Goal: Task Accomplishment & Management: Use online tool/utility

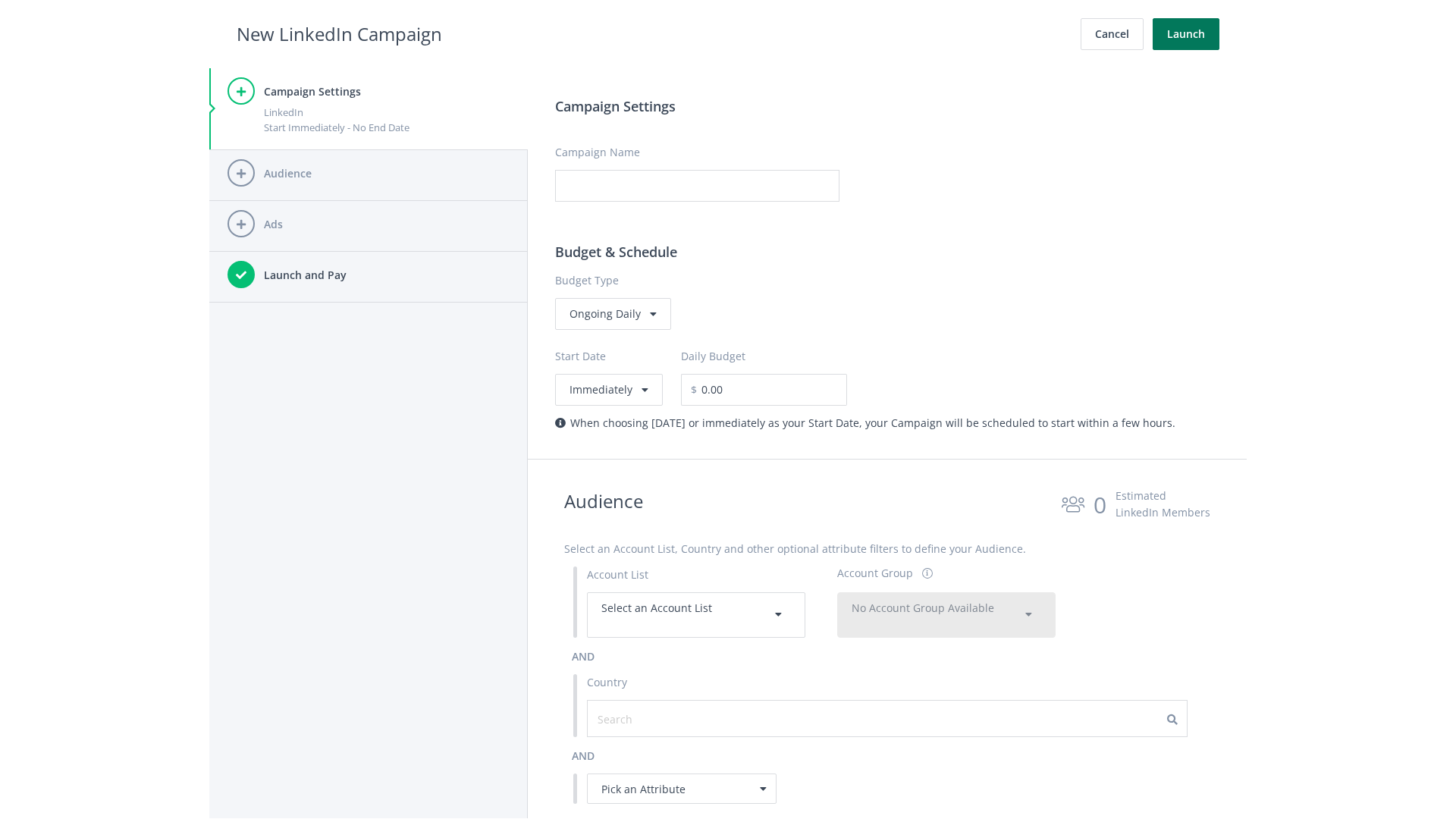
click at [1186, 34] on button "Launch" at bounding box center [1186, 34] width 67 height 32
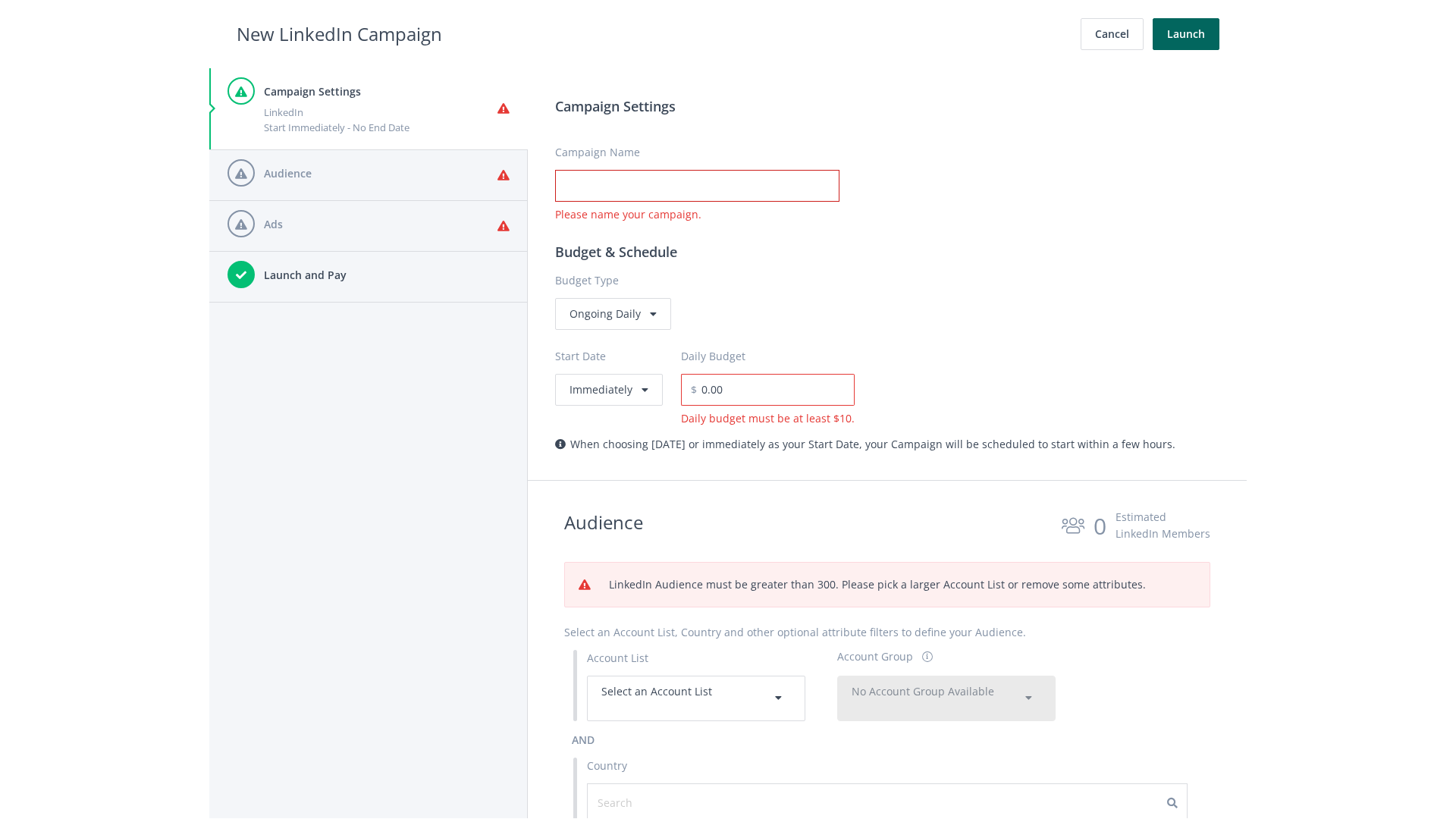
click at [697, 186] on input "Campaign Name" at bounding box center [697, 186] width 284 height 32
click at [339, 34] on h2 "New LinkedIn Campaign" at bounding box center [339, 34] width 205 height 29
type input "Campaign Name"
click at [339, 34] on h2 "New LinkedIn Campaign" at bounding box center [339, 34] width 205 height 29
click at [697, 697] on span "Select an Account List" at bounding box center [656, 691] width 111 height 14
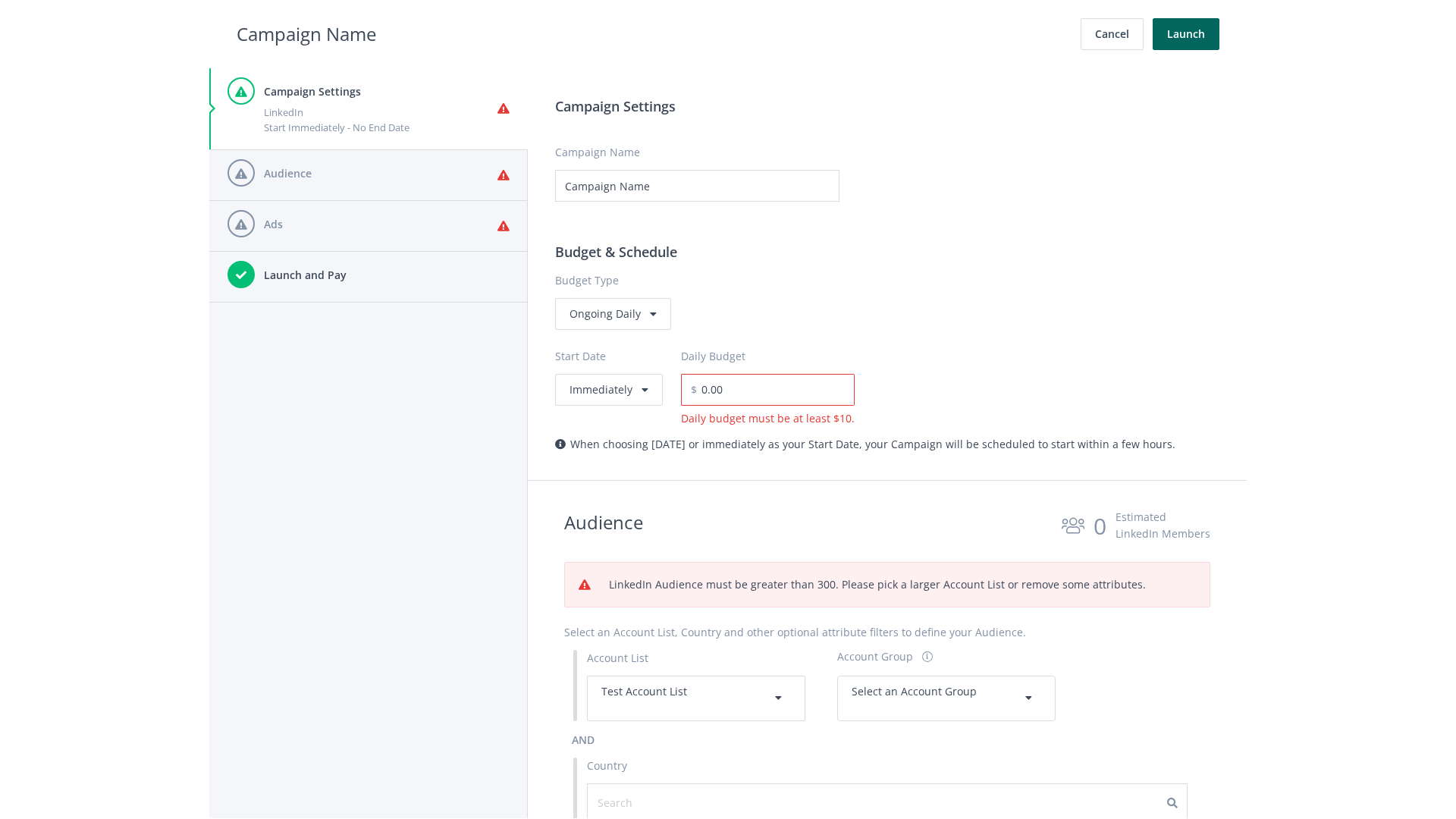
click at [946, 684] on span "Select an Account Group" at bounding box center [914, 691] width 125 height 14
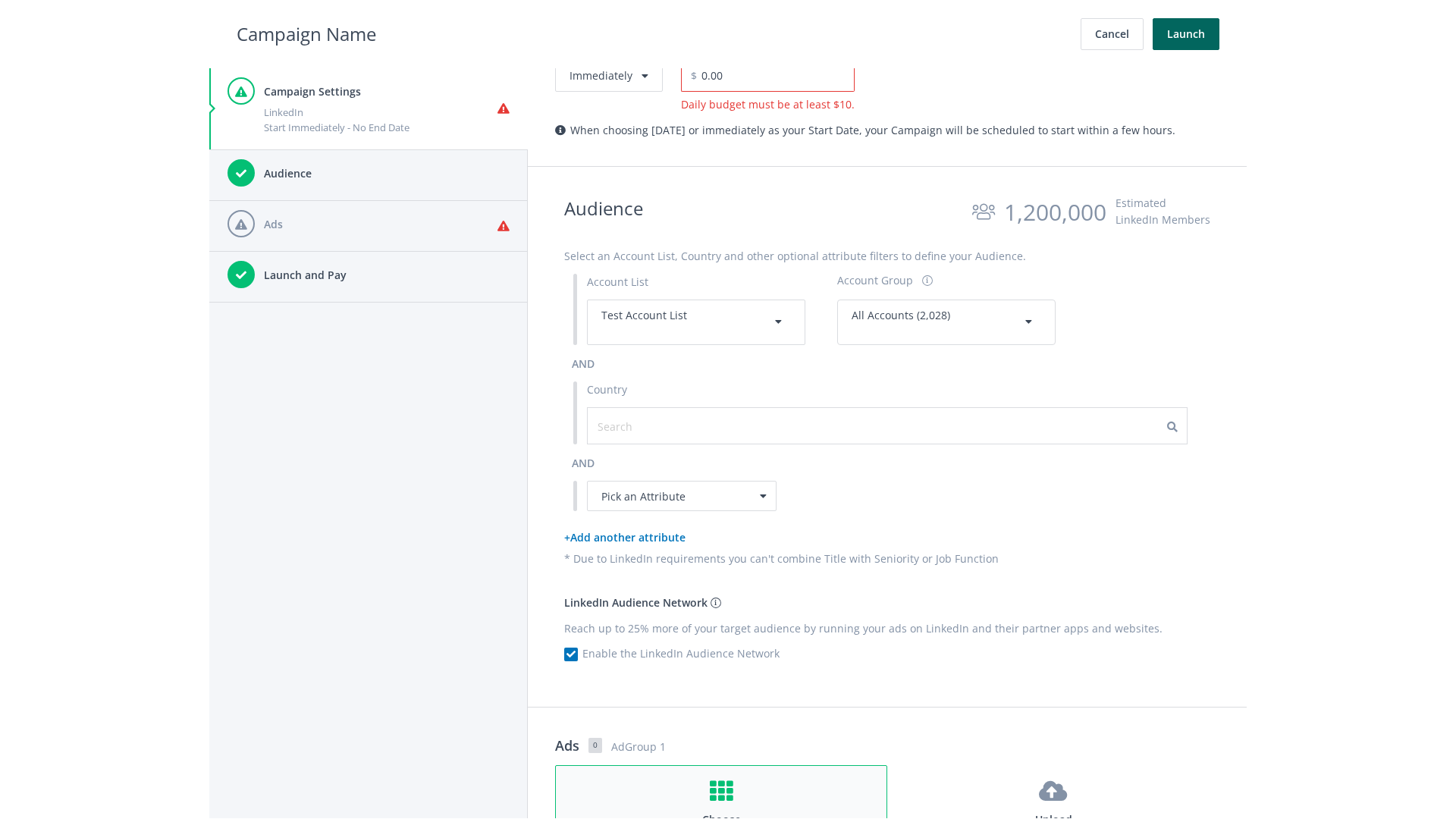
click at [721, 811] on h4 "Choose" at bounding box center [721, 820] width 303 height 17
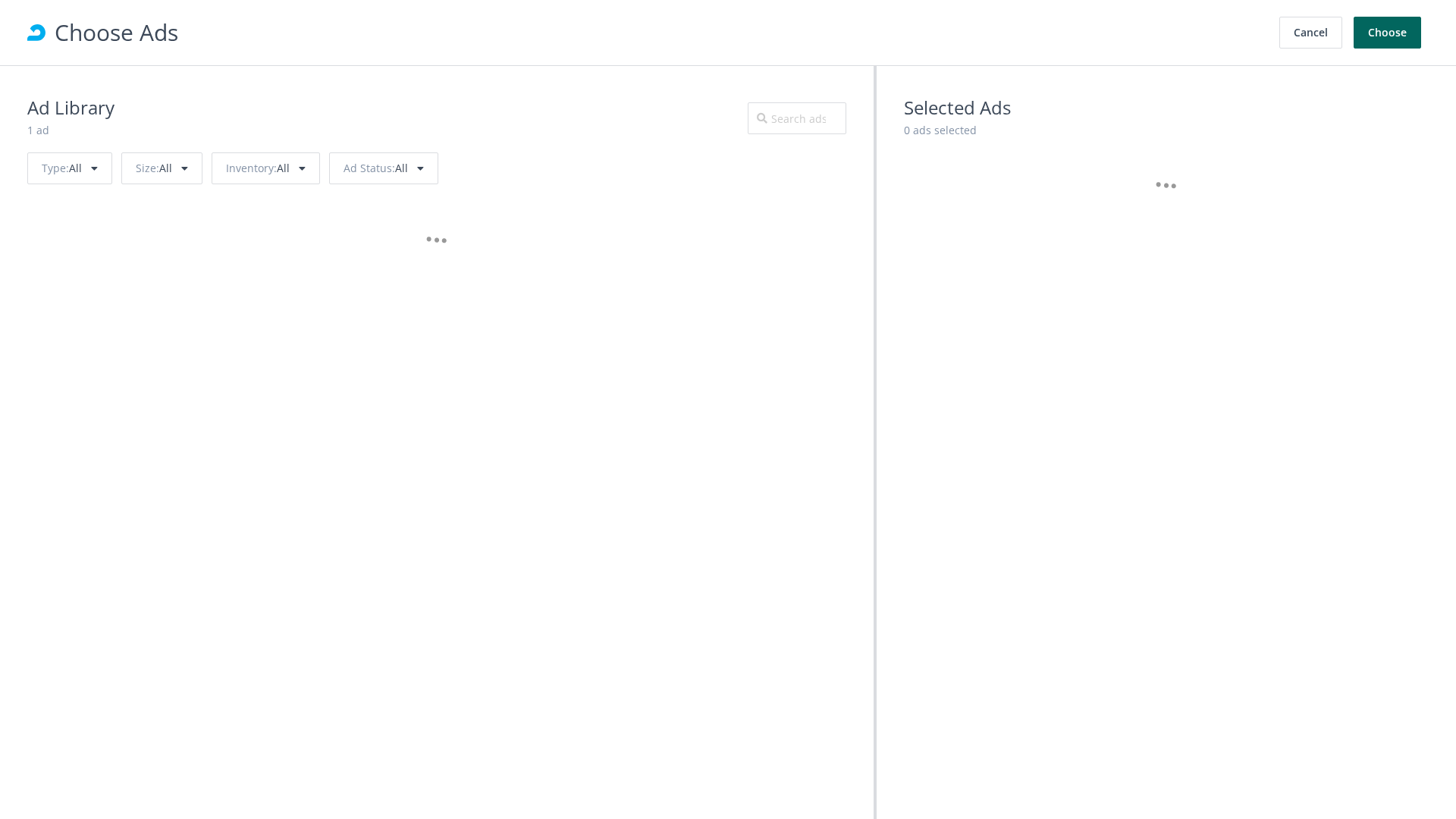
scroll to position [682, 0]
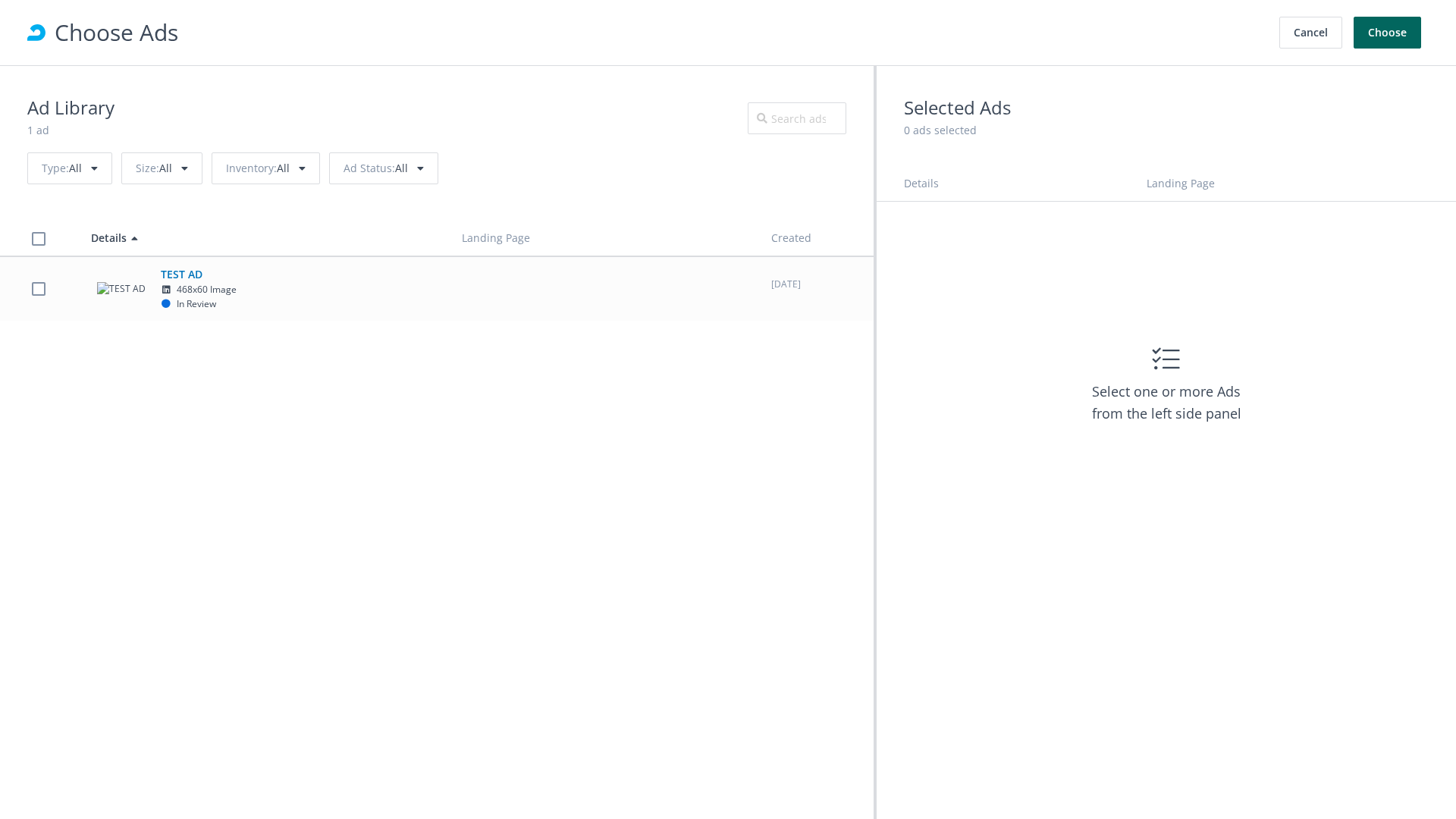
click at [437, 288] on td "TEST AD 468x60 Image In Review" at bounding box center [262, 288] width 370 height 65
checkbox input "true"
click at [1388, 33] on button "Choose" at bounding box center [1387, 33] width 68 height 32
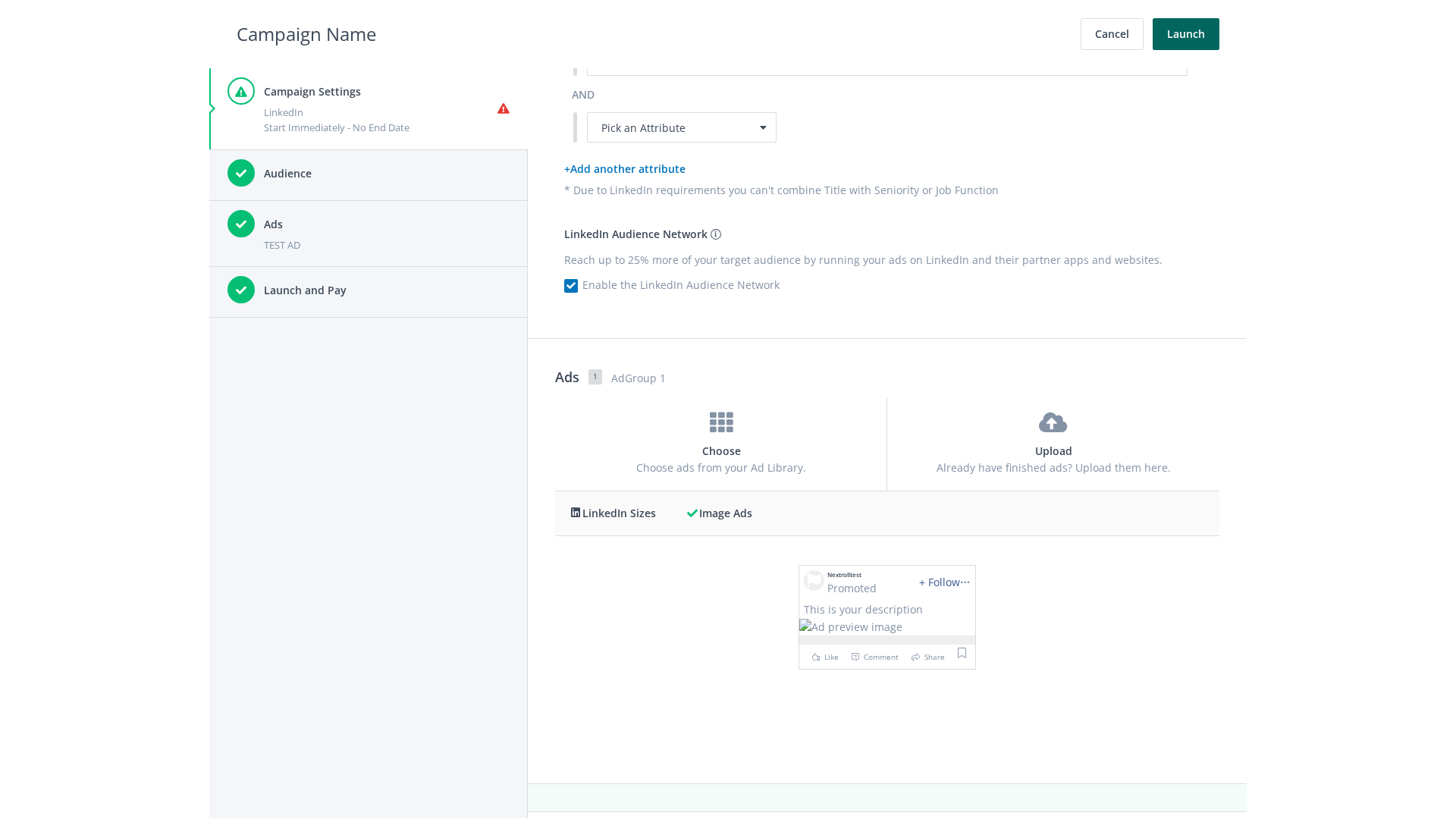
scroll to position [0, 0]
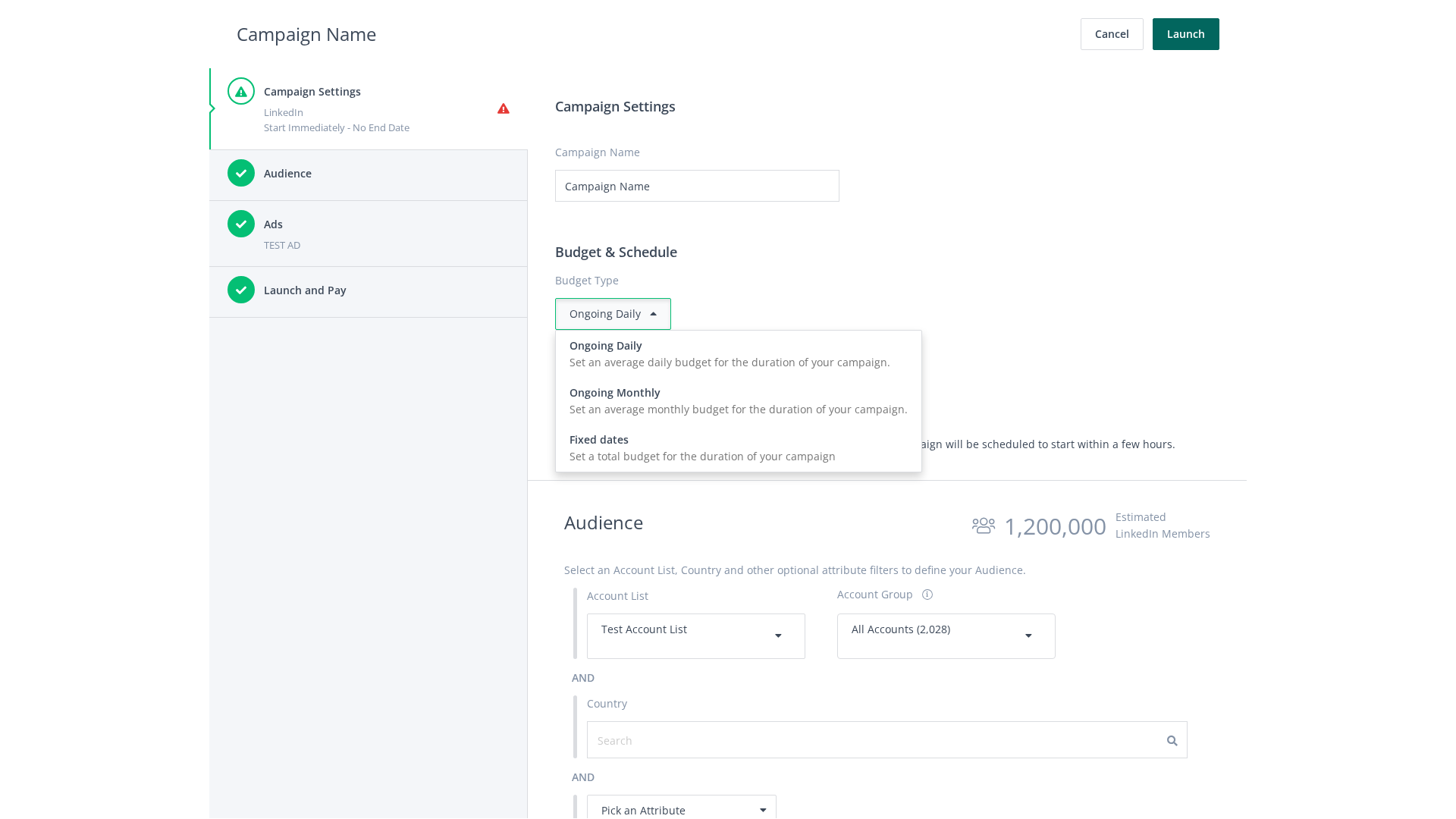
click at [782, 389] on input "0.00" at bounding box center [775, 390] width 158 height 32
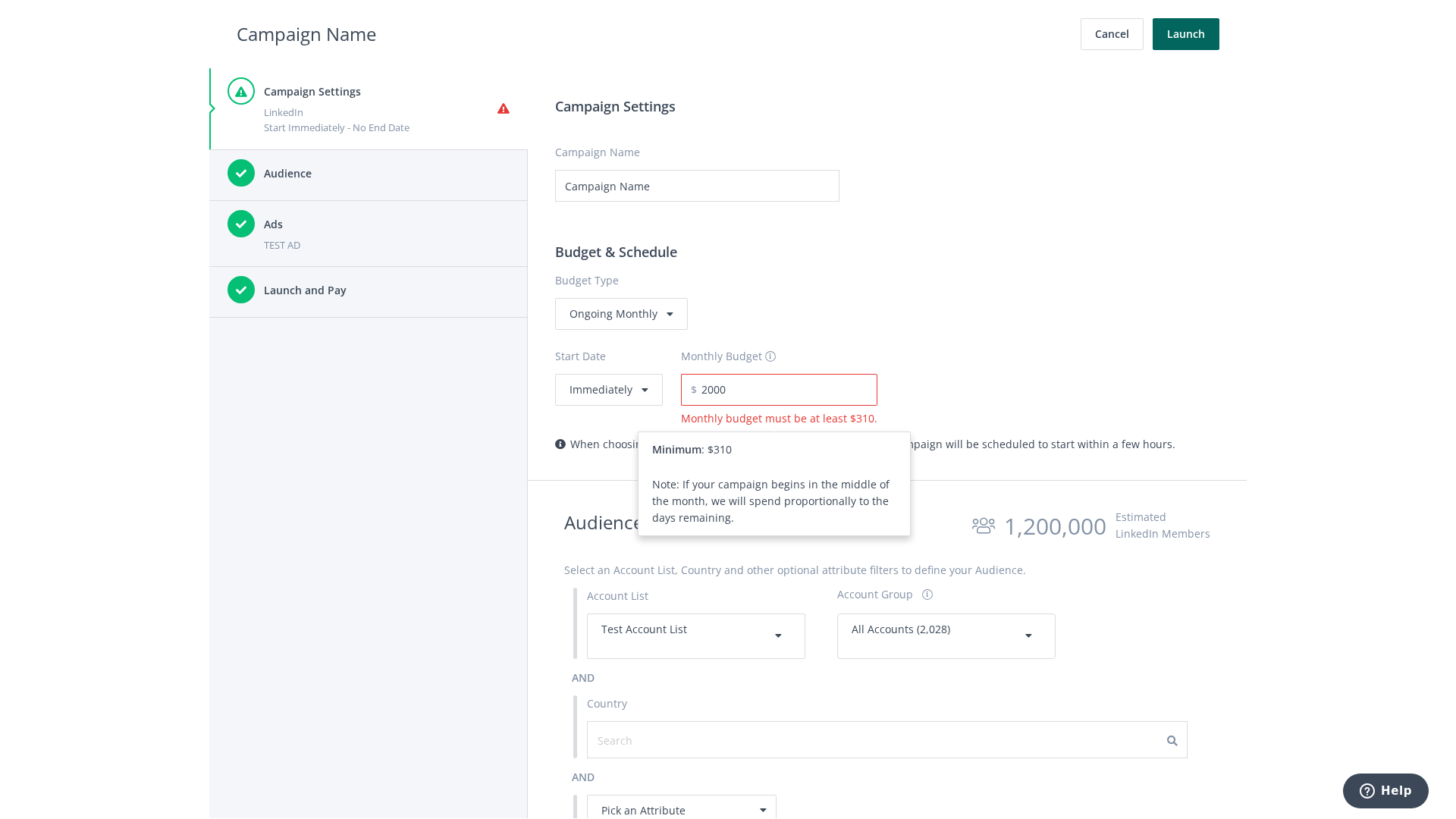
click at [307, 34] on h2 "Campaign Name" at bounding box center [306, 34] width 139 height 29
type input "2,000.00"
click at [608, 389] on button "Immediately" at bounding box center [609, 390] width 107 height 32
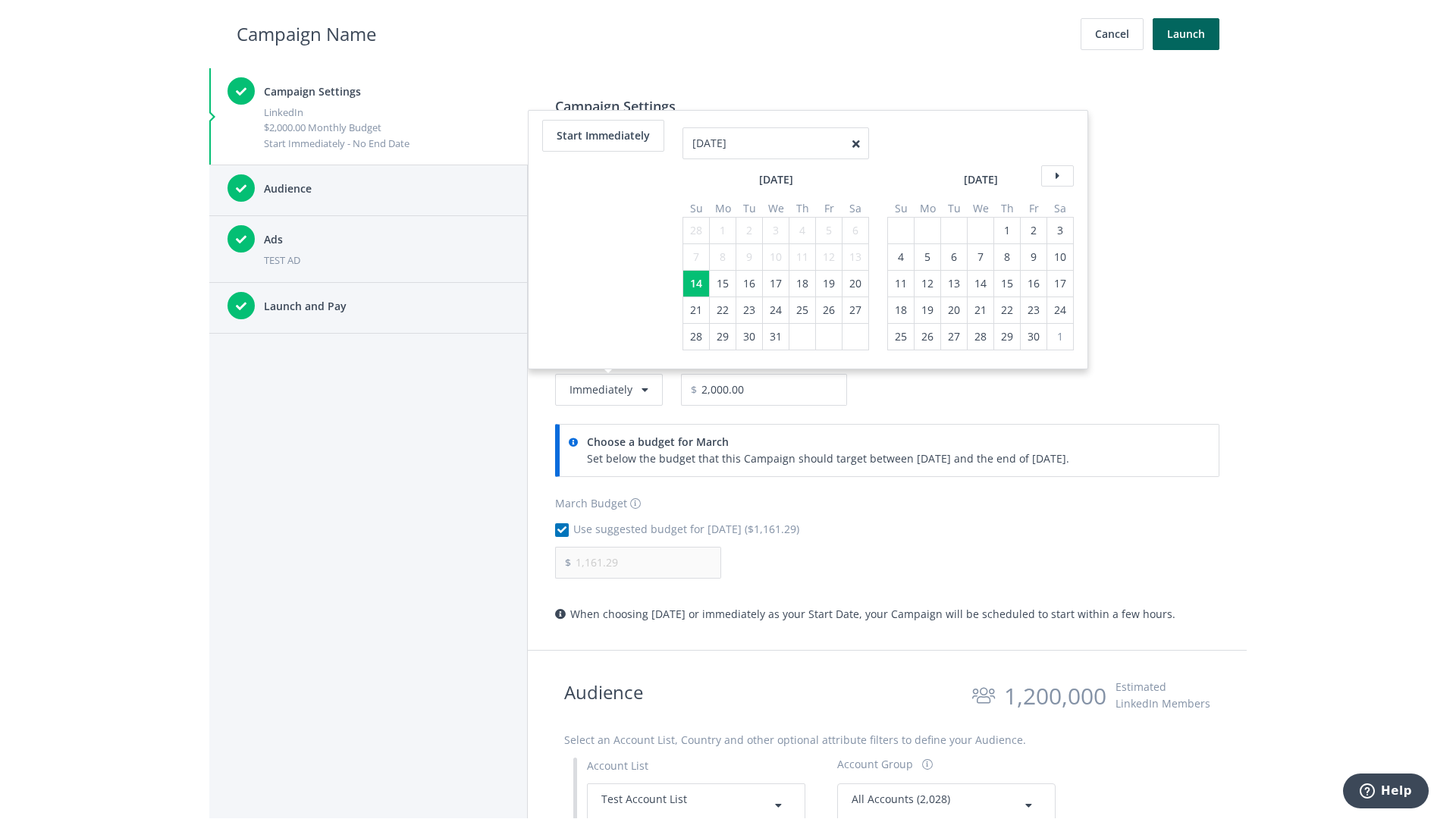
click at [801, 218] on div "4" at bounding box center [802, 231] width 20 height 26
type input "04/01/2021"
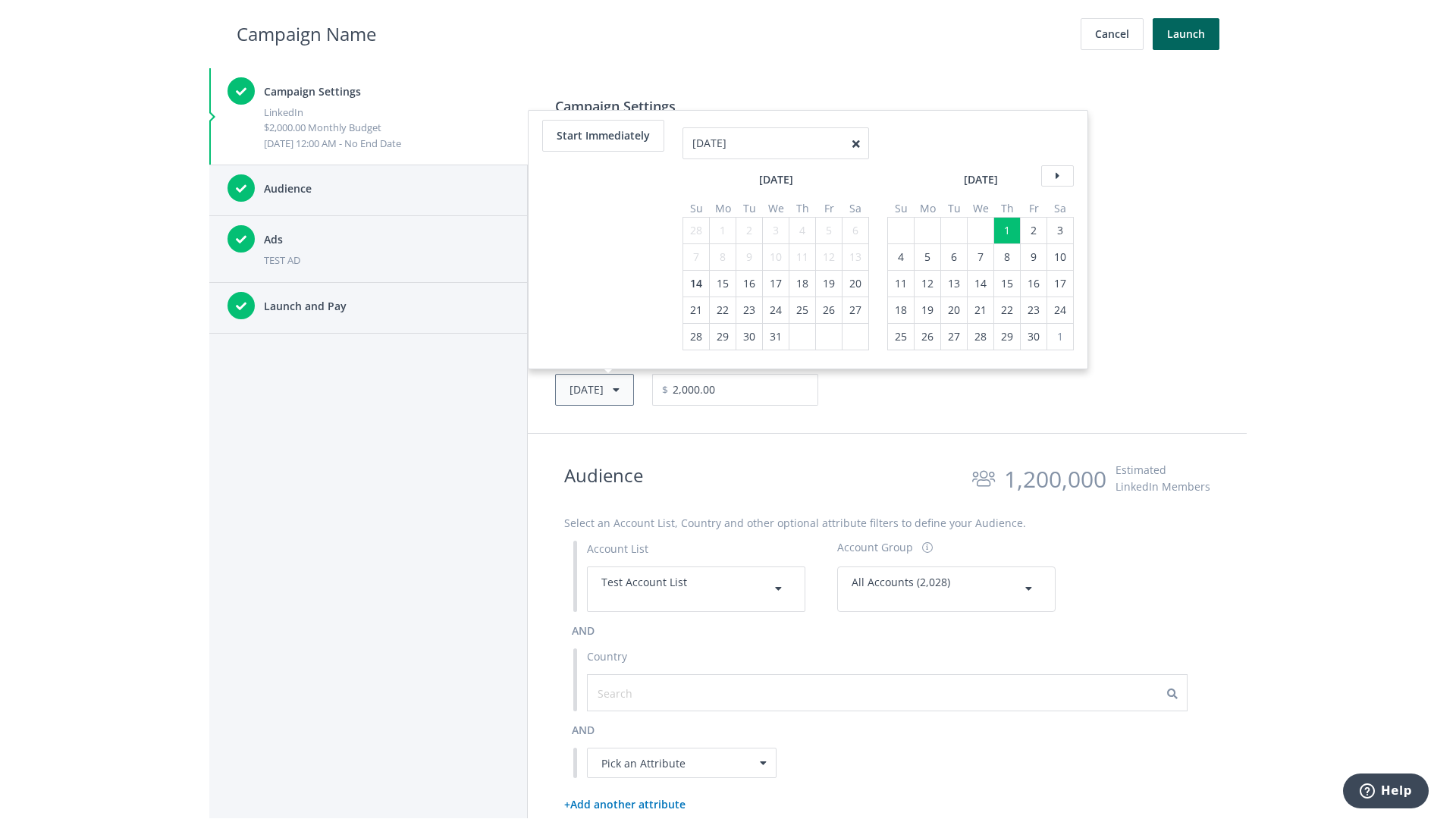
click at [617, 389] on button "Thu, Apr 1, 2021" at bounding box center [594, 390] width 79 height 32
click at [695, 230] on div "2" at bounding box center [697, 231] width 20 height 26
type input "05/02/2021"
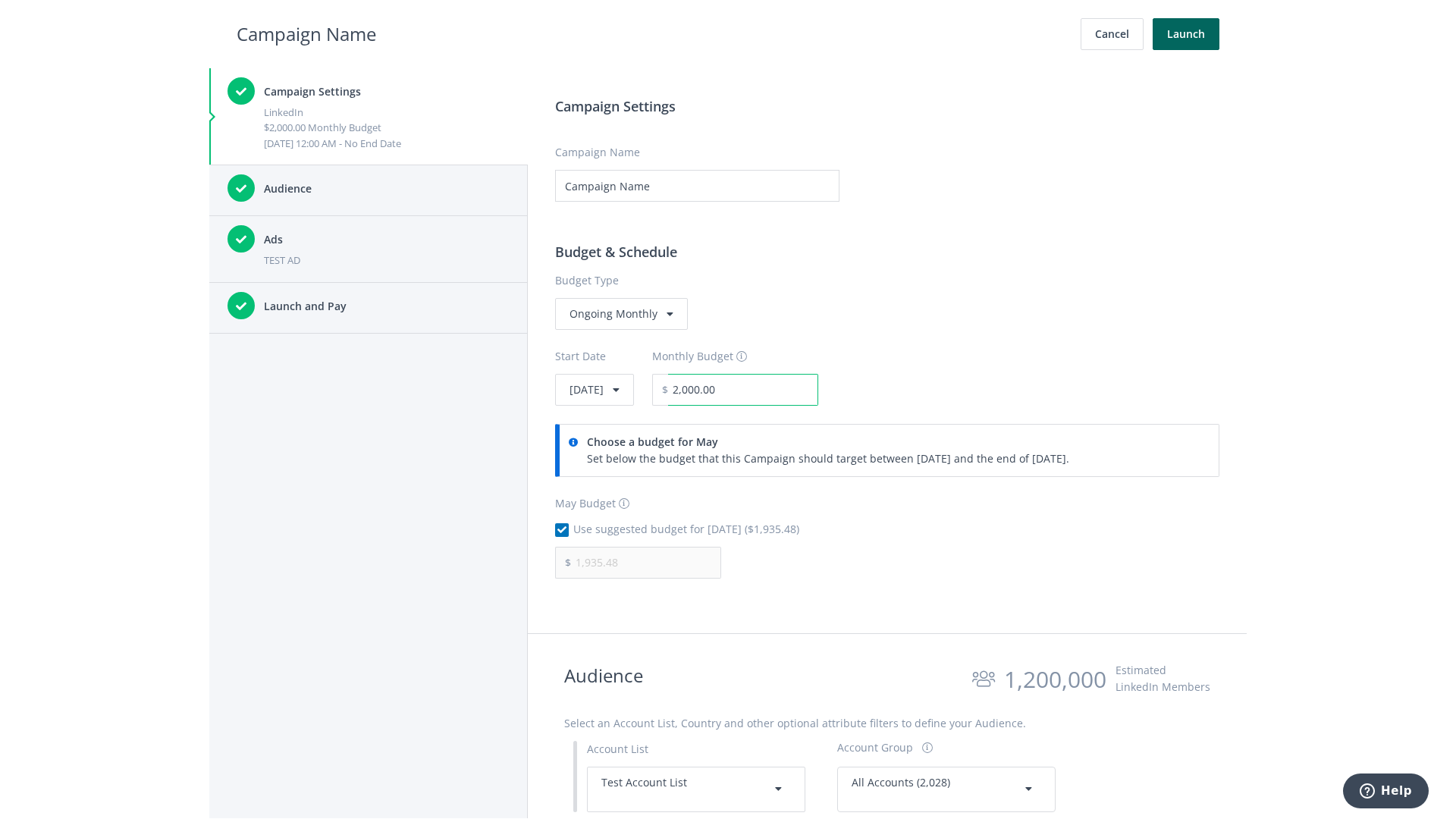
click at [785, 389] on input "2,000.00" at bounding box center [743, 390] width 150 height 32
click at [307, 34] on h2 "Campaign Name" at bounding box center [306, 34] width 139 height 29
type input "2,500.00"
type input "2,419.35"
checkbox input "false"
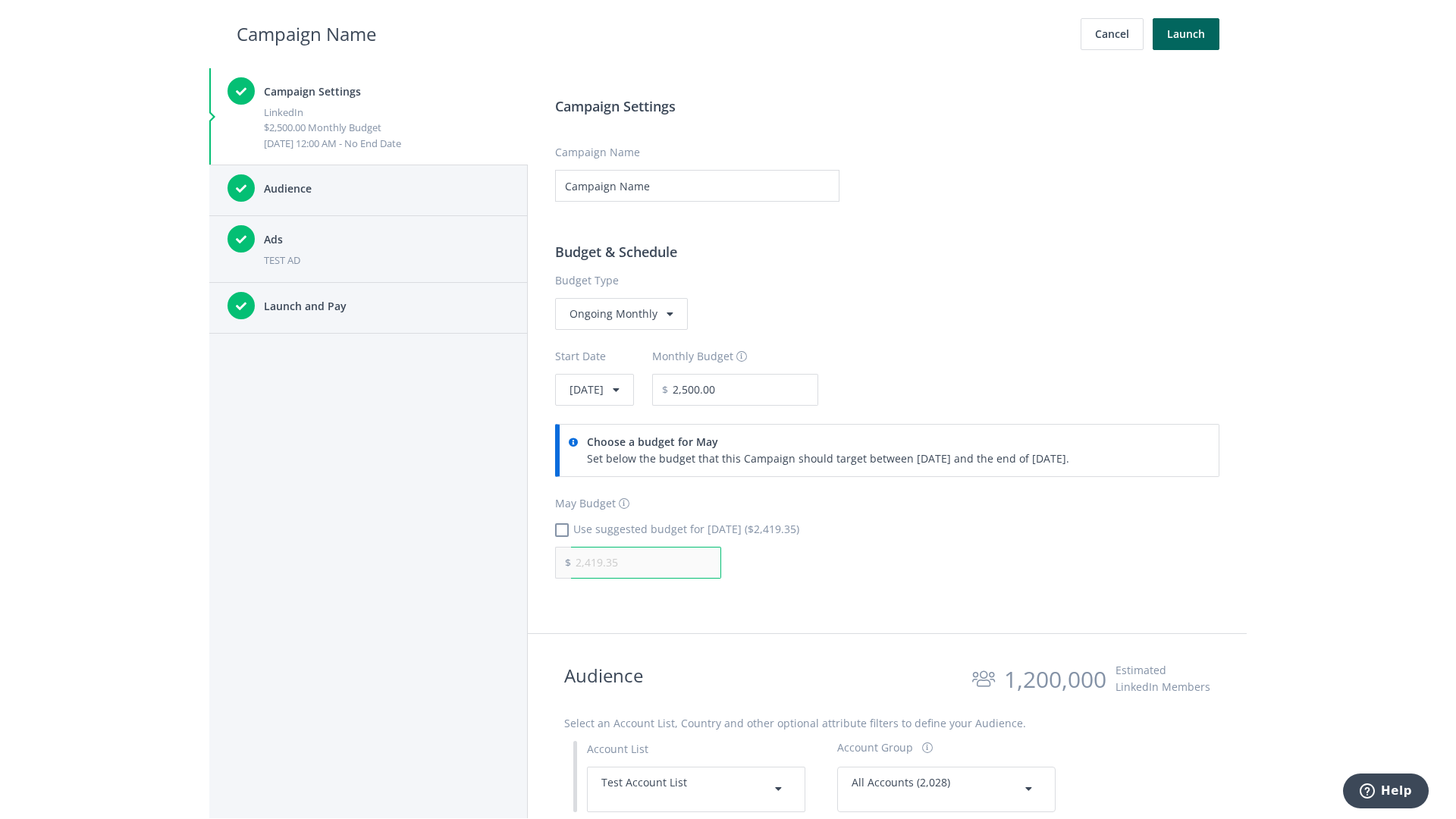
click at [646, 562] on input "2,419.35" at bounding box center [645, 562] width 150 height 32
type input "1,000.00"
click at [307, 34] on h2 "Campaign Name" at bounding box center [306, 34] width 139 height 29
click at [785, 389] on input "2,500.00" at bounding box center [743, 390] width 150 height 32
click at [307, 34] on h2 "Campaign Name" at bounding box center [306, 34] width 139 height 29
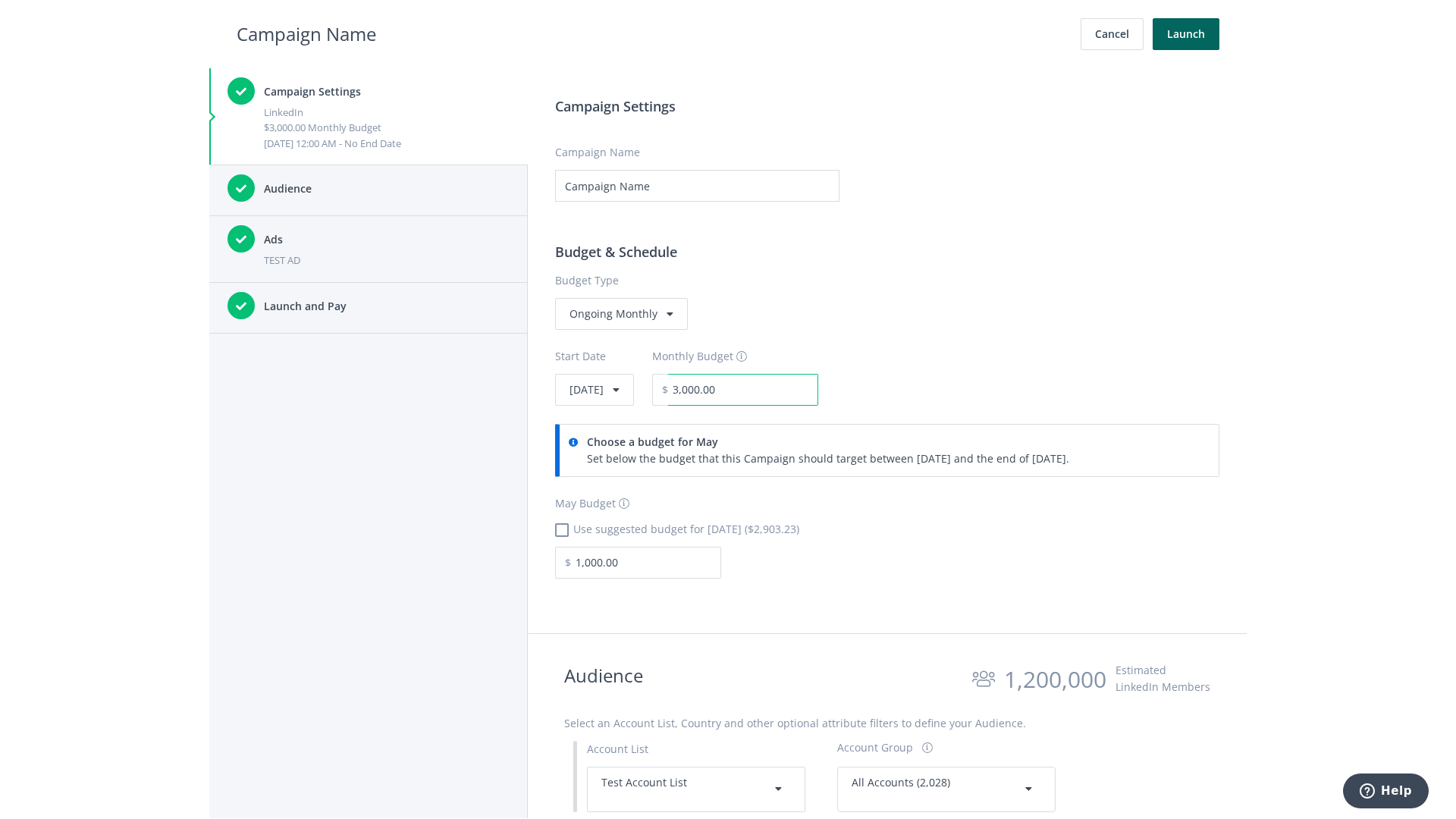
click at [785, 389] on input "3,000.00" at bounding box center [743, 390] width 150 height 32
click at [307, 34] on h2 "Campaign Name" at bounding box center [306, 34] width 139 height 29
type input "2,500.00"
checkbox input "true"
type input "2,419.35"
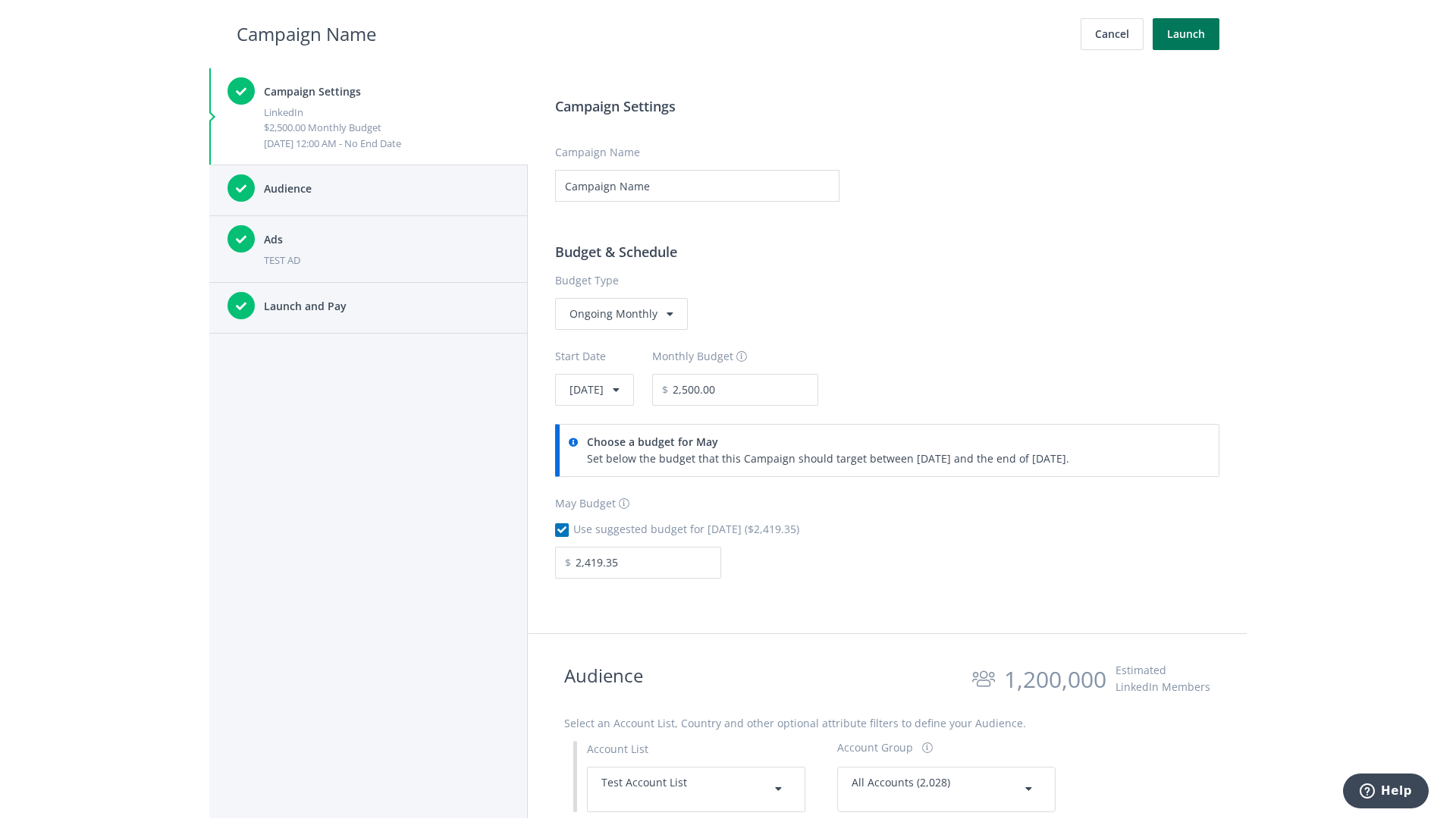
click at [1186, 34] on button "Launch" at bounding box center [1186, 34] width 67 height 32
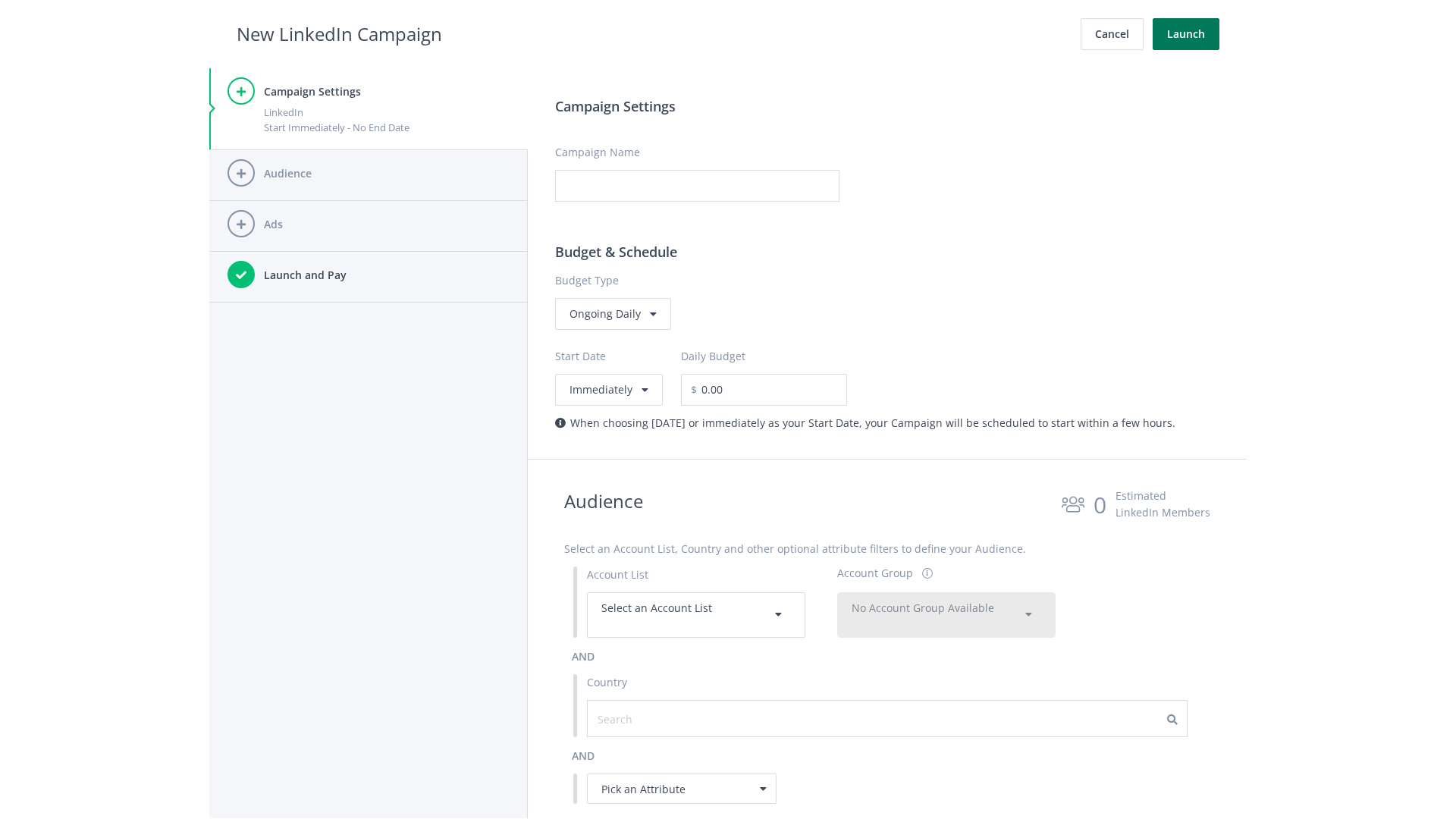
click at [1186, 34] on button "Launch" at bounding box center [1186, 34] width 67 height 32
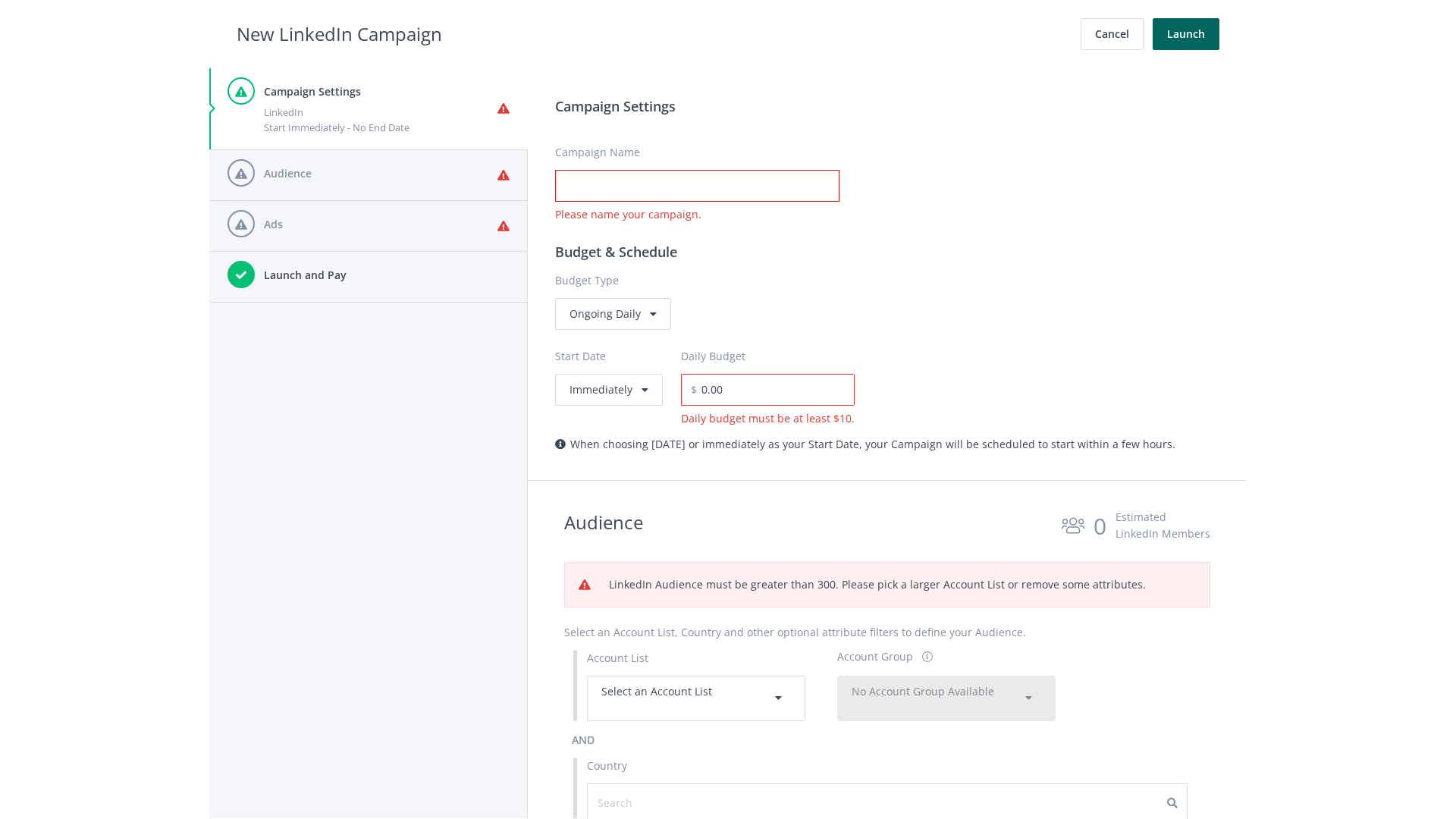
click at [697, 186] on input "Campaign Name" at bounding box center [697, 186] width 284 height 32
click at [339, 34] on h2 "New LinkedIn Campaign" at bounding box center [339, 34] width 205 height 29
type input "Campaign Name"
click at [339, 34] on h2 "New LinkedIn Campaign" at bounding box center [339, 34] width 205 height 29
click at [697, 697] on span "Select an Account List" at bounding box center [656, 691] width 111 height 14
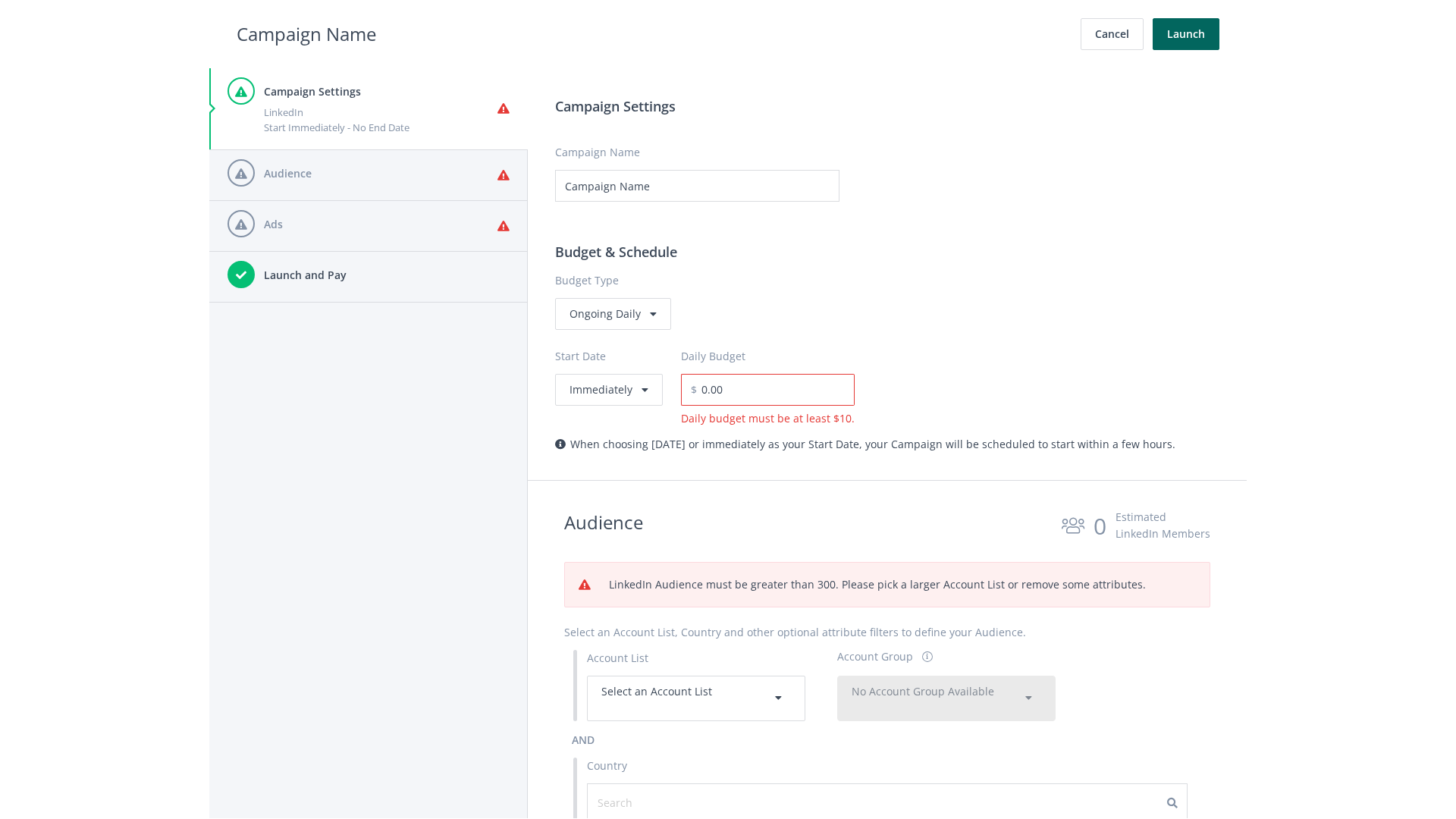
click at [946, 697] on span "No Account Group Available" at bounding box center [923, 691] width 142 height 14
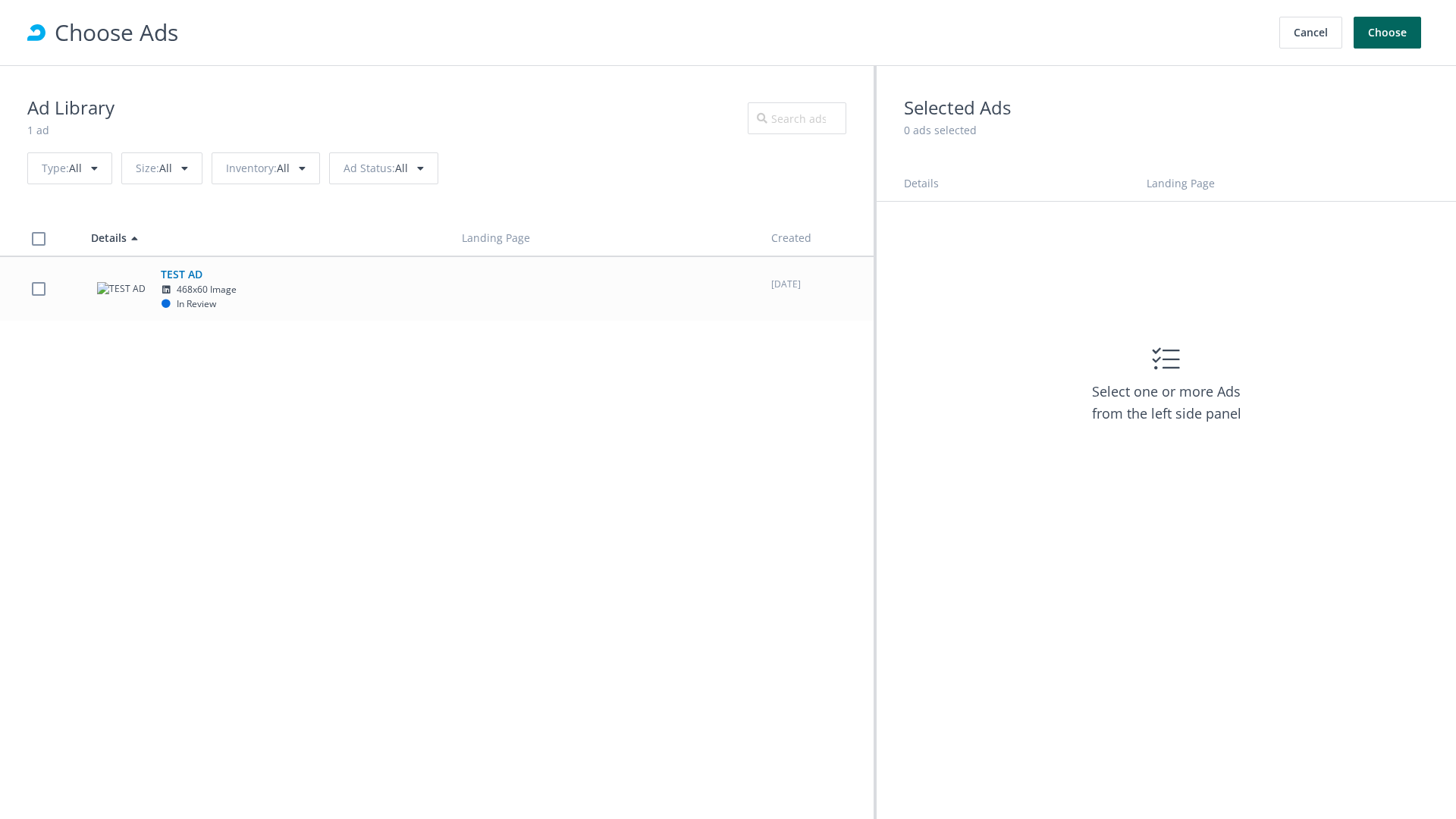
click at [437, 288] on td "TEST AD 468x60 Image In Review" at bounding box center [262, 288] width 370 height 65
checkbox input "true"
click at [1388, 33] on button "Choose" at bounding box center [1387, 33] width 68 height 32
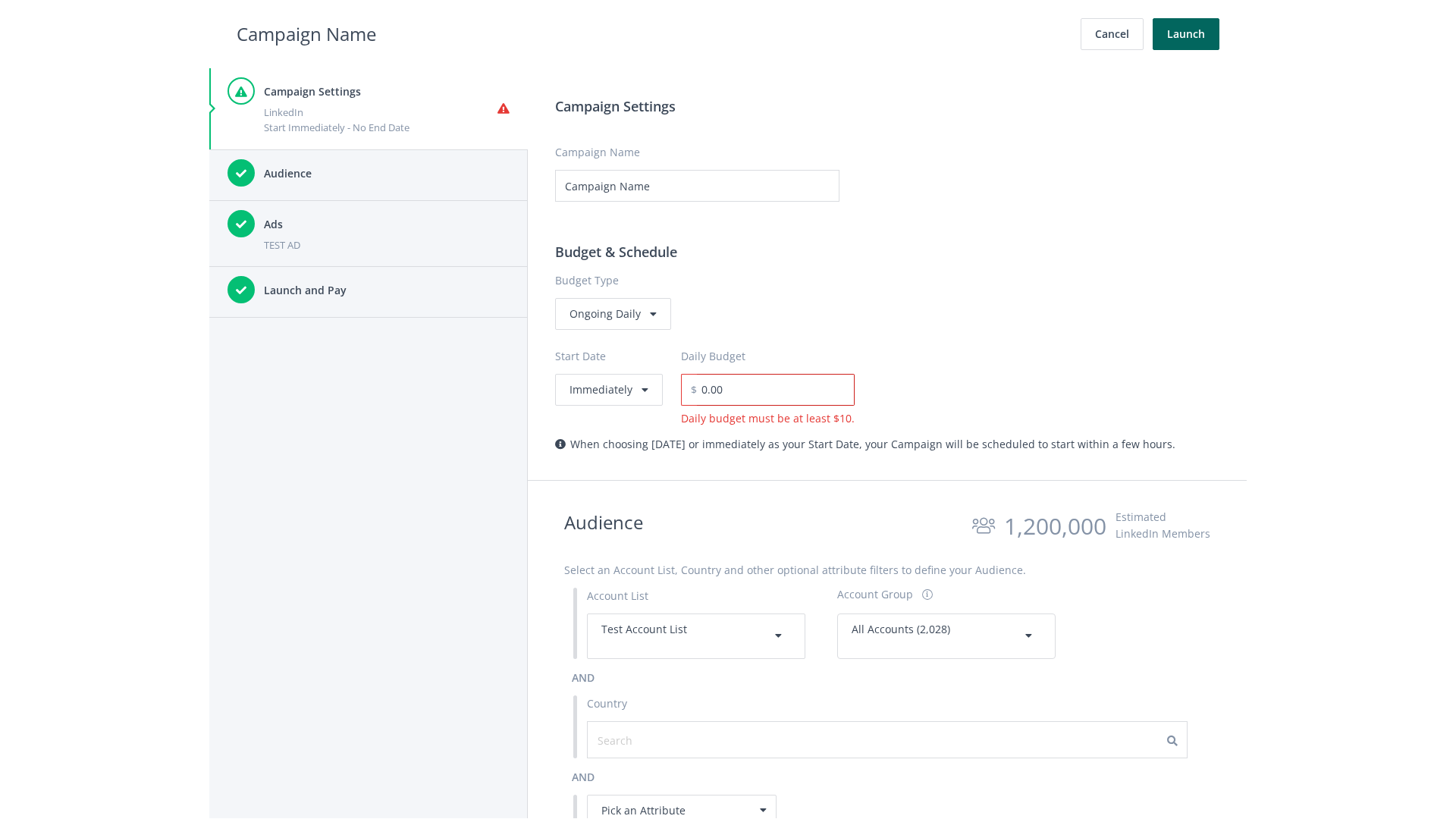
click at [770, 389] on input "0.00" at bounding box center [775, 390] width 158 height 32
click at [307, 34] on h2 "Campaign Name" at bounding box center [306, 34] width 139 height 29
type input "15.00"
click at [1186, 34] on button "Launch" at bounding box center [1186, 34] width 67 height 32
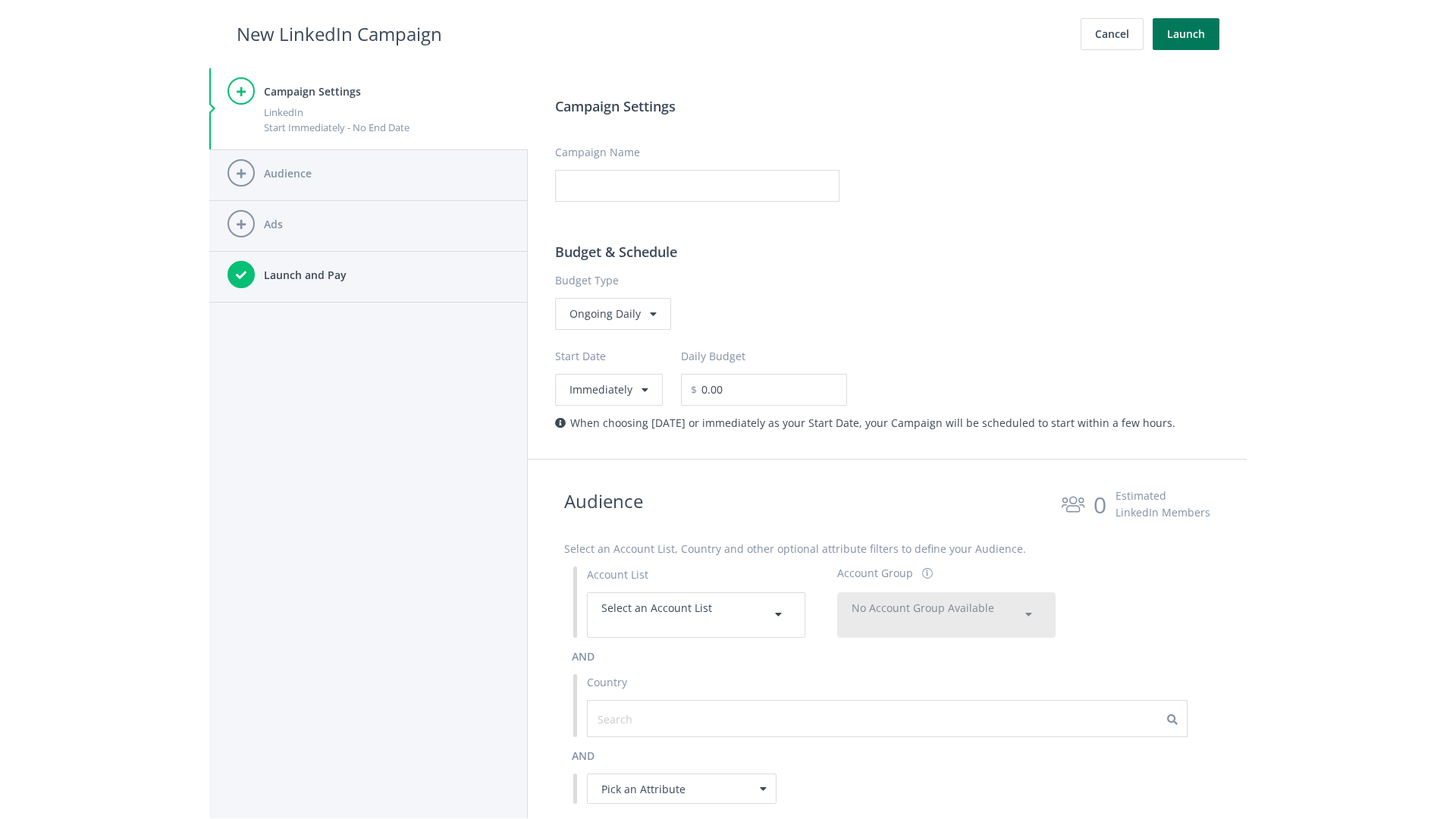
click at [1186, 34] on button "Launch" at bounding box center [1186, 34] width 67 height 32
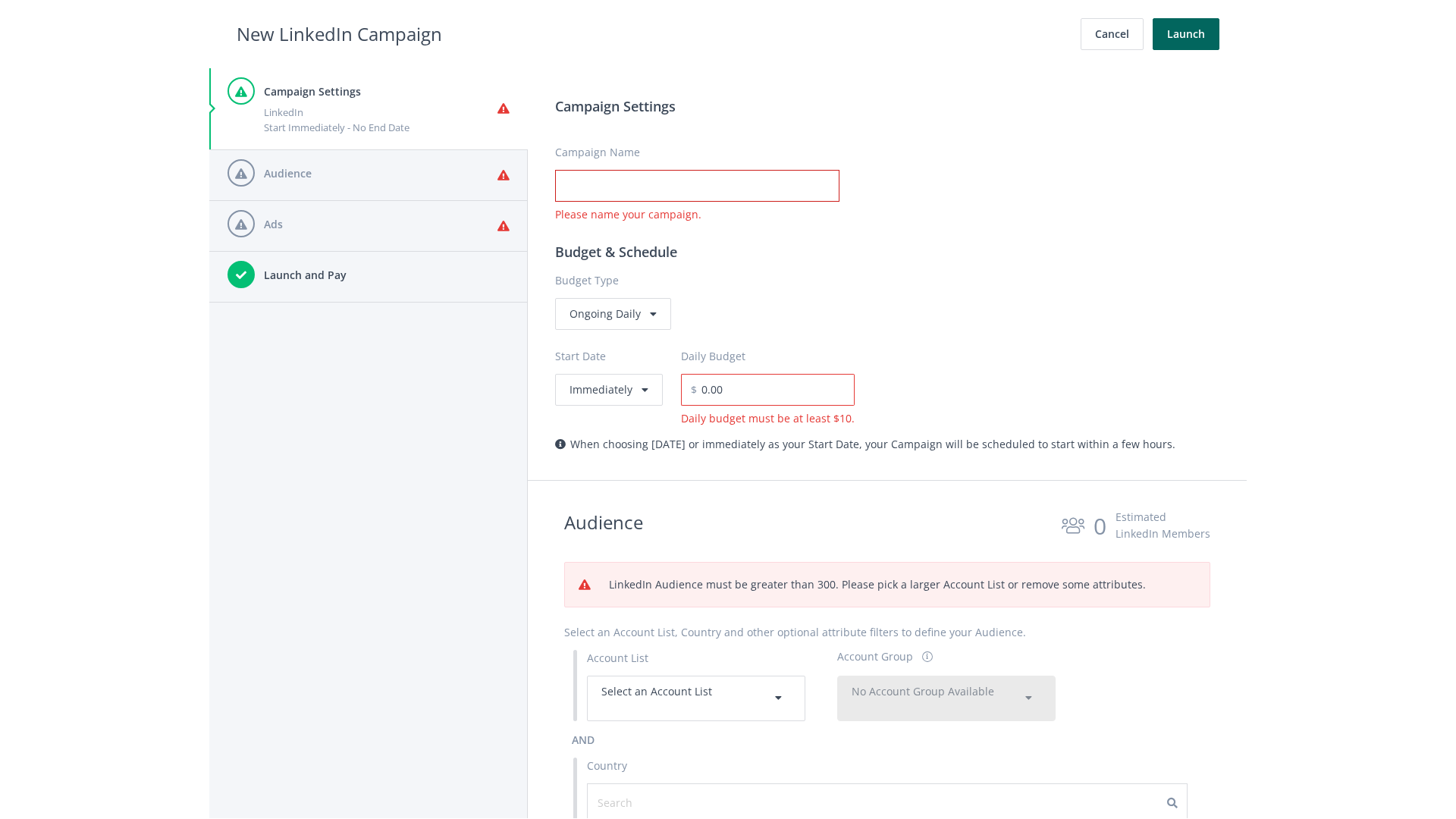
click at [697, 186] on input "Campaign Name" at bounding box center [697, 186] width 284 height 32
click at [339, 34] on h2 "New LinkedIn Campaign" at bounding box center [339, 34] width 205 height 29
type input "Campaign Name"
click at [339, 34] on h2 "New LinkedIn Campaign" at bounding box center [339, 34] width 205 height 29
click at [697, 697] on span "Select an Account List" at bounding box center [656, 691] width 111 height 14
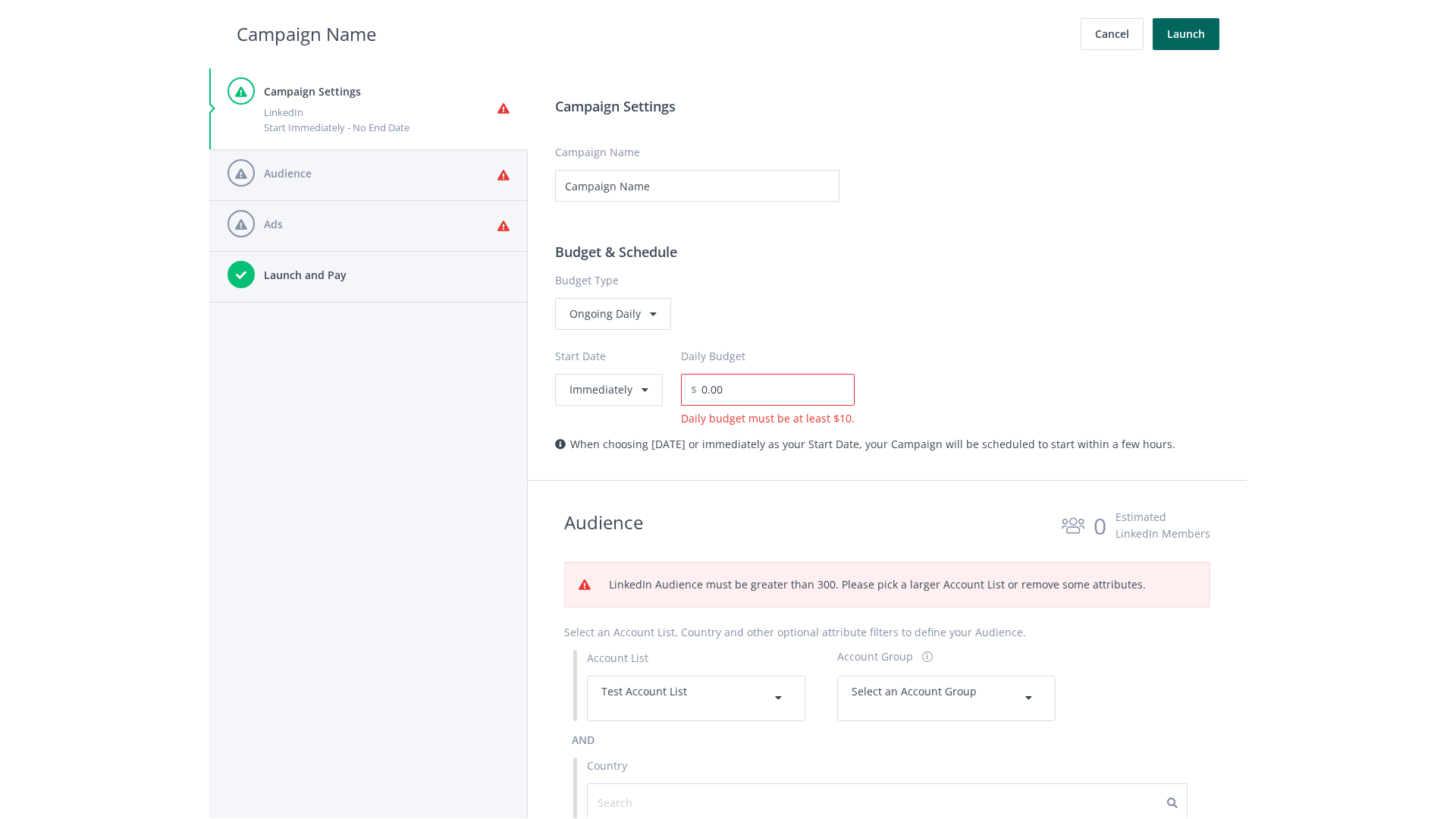
click at [946, 697] on span "Select an Account Group" at bounding box center [914, 691] width 125 height 14
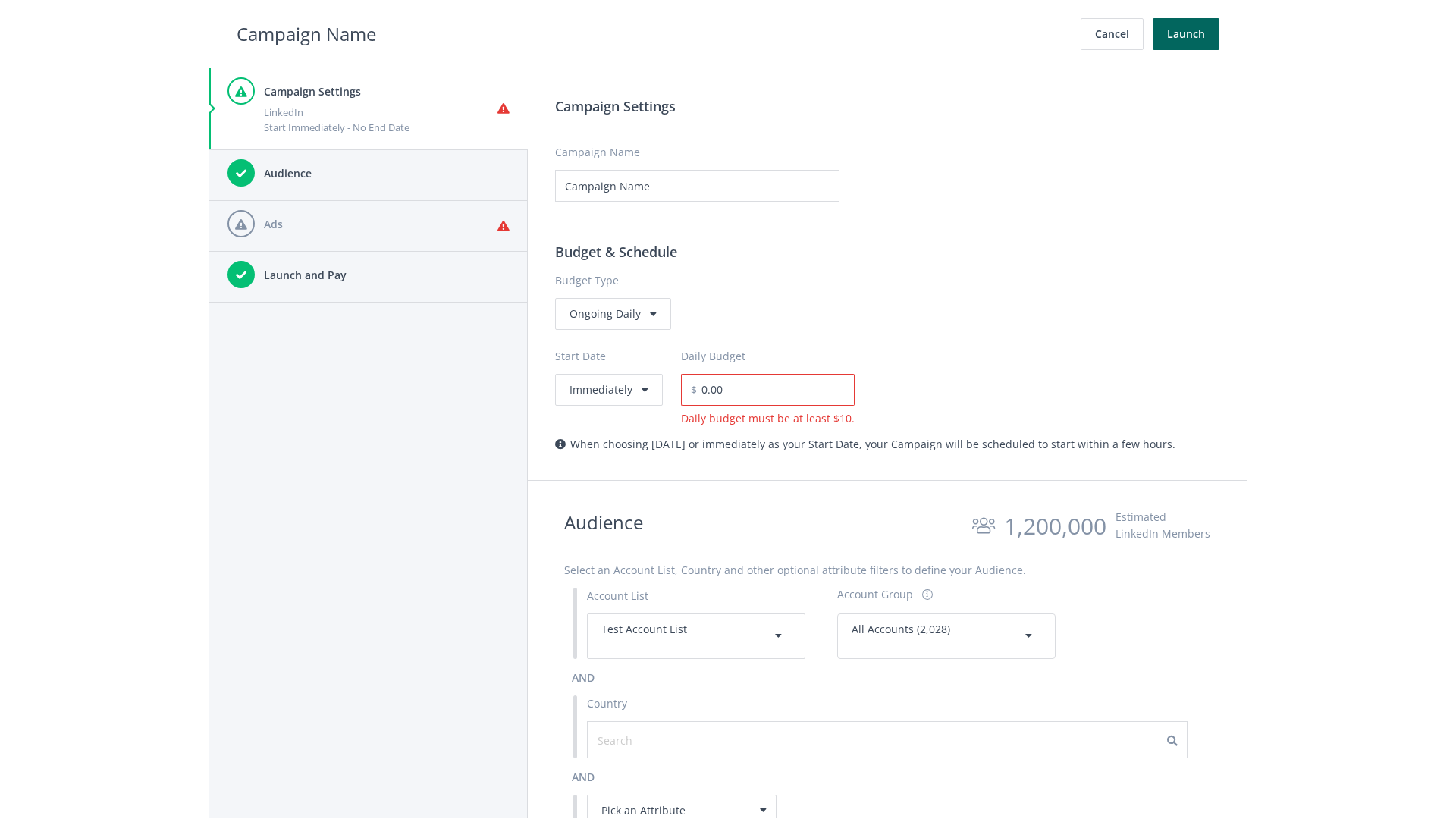
scroll to position [682, 0]
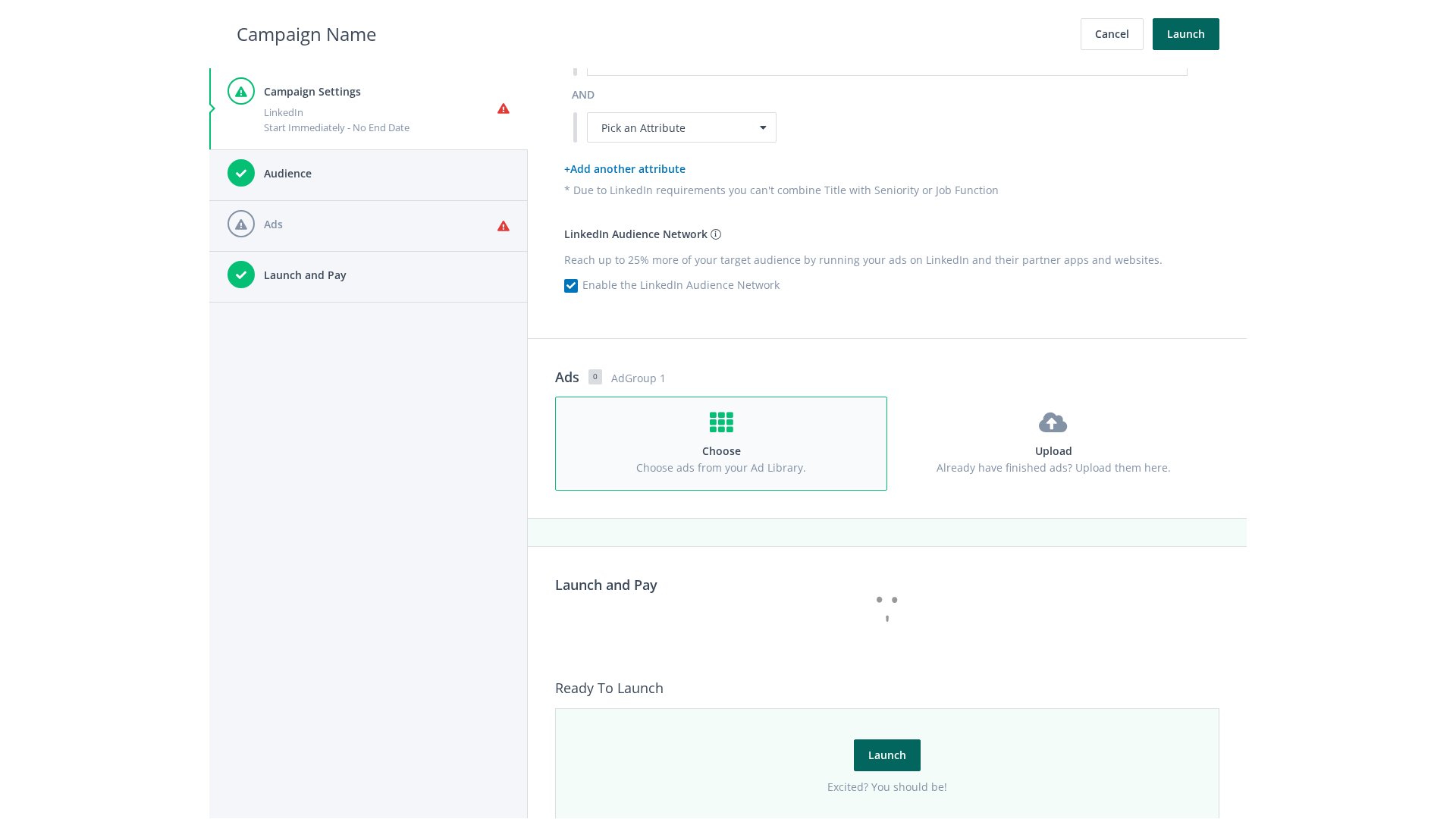
click at [721, 443] on h4 "Choose" at bounding box center [721, 451] width 303 height 17
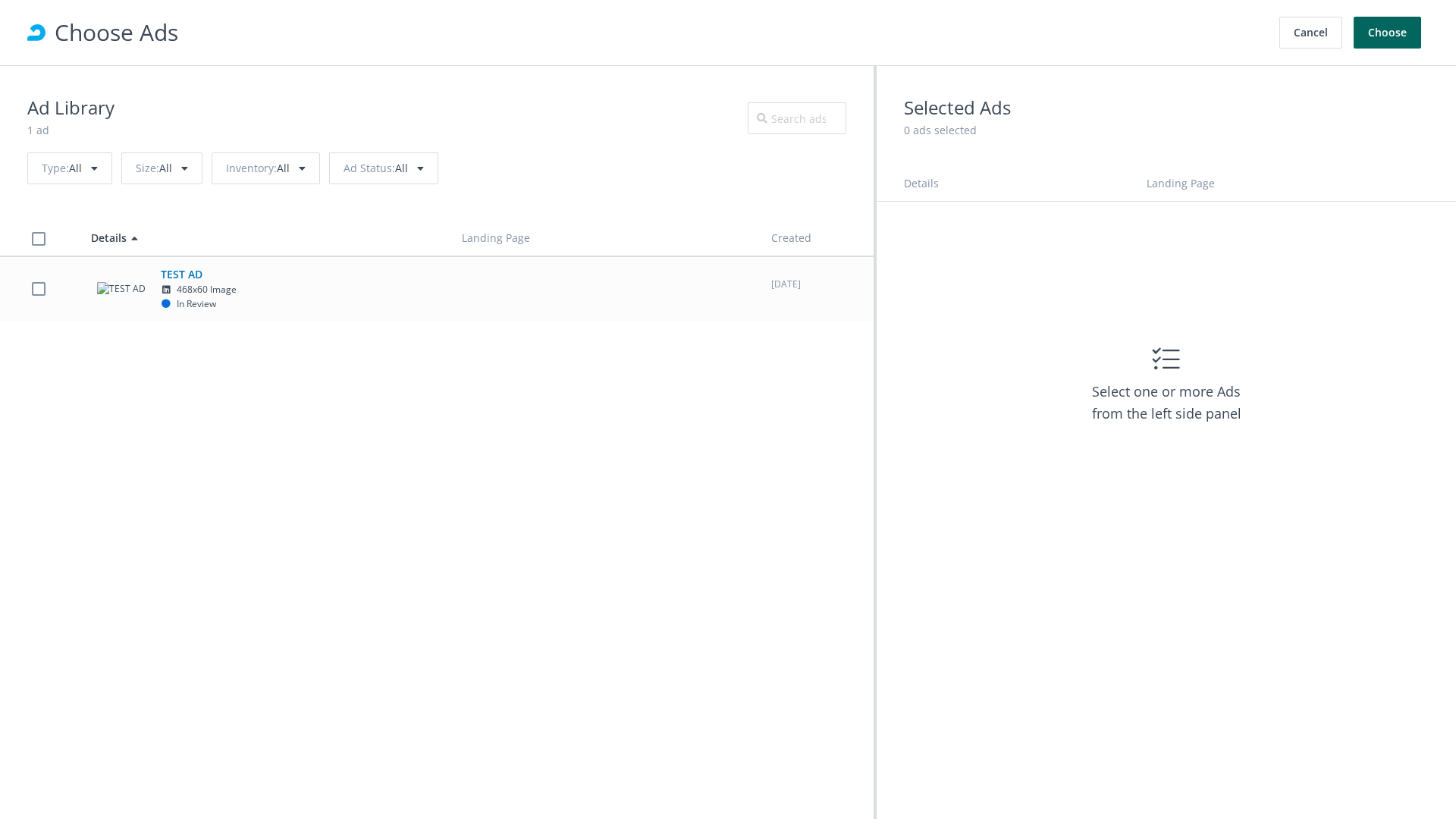
click at [437, 288] on td "TEST AD 468x60 Image In Review" at bounding box center [262, 288] width 370 height 65
checkbox input "true"
click at [1388, 33] on button "Choose" at bounding box center [1387, 33] width 68 height 32
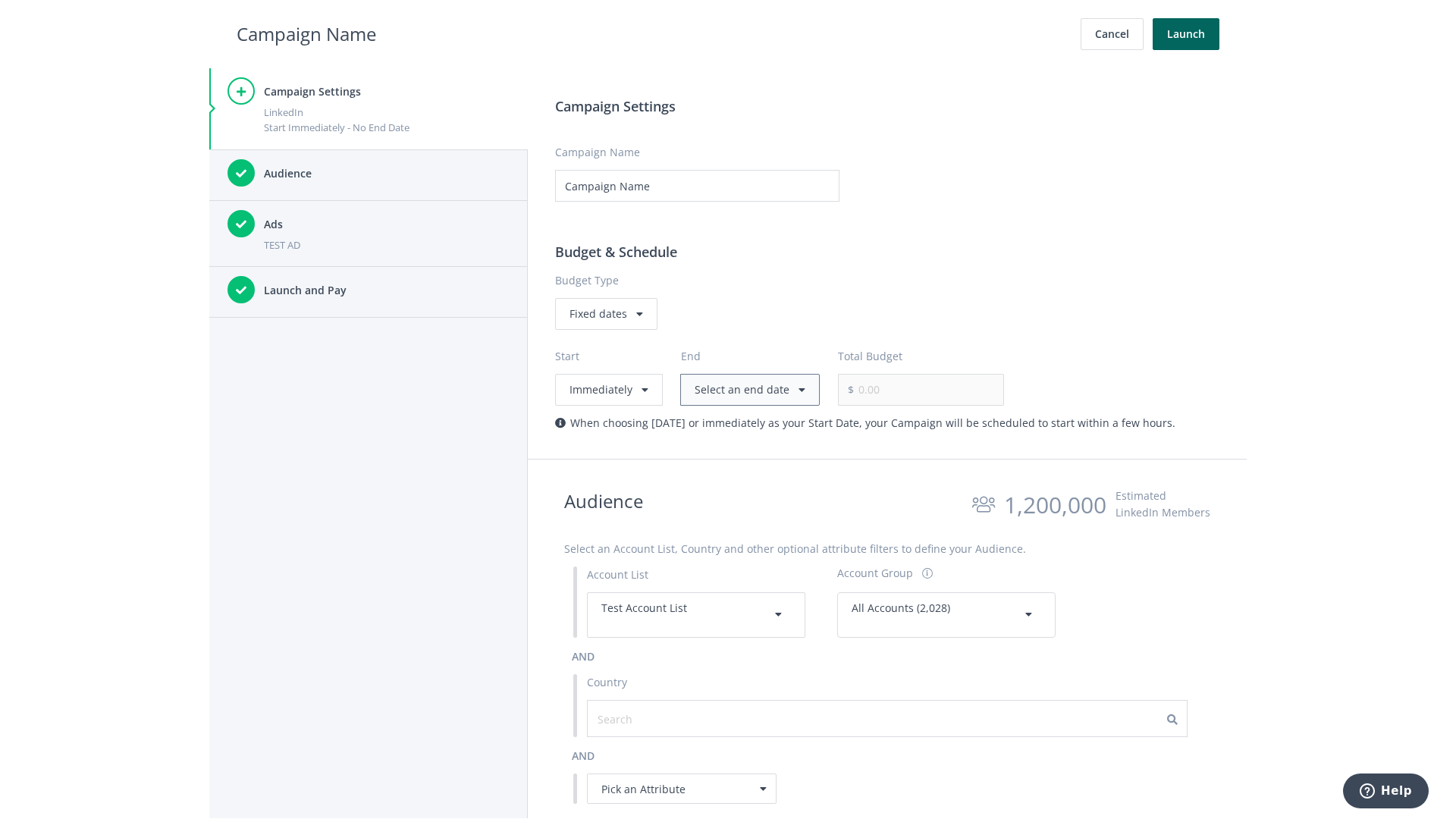
click at [746, 389] on button "Select an end date" at bounding box center [750, 390] width 139 height 32
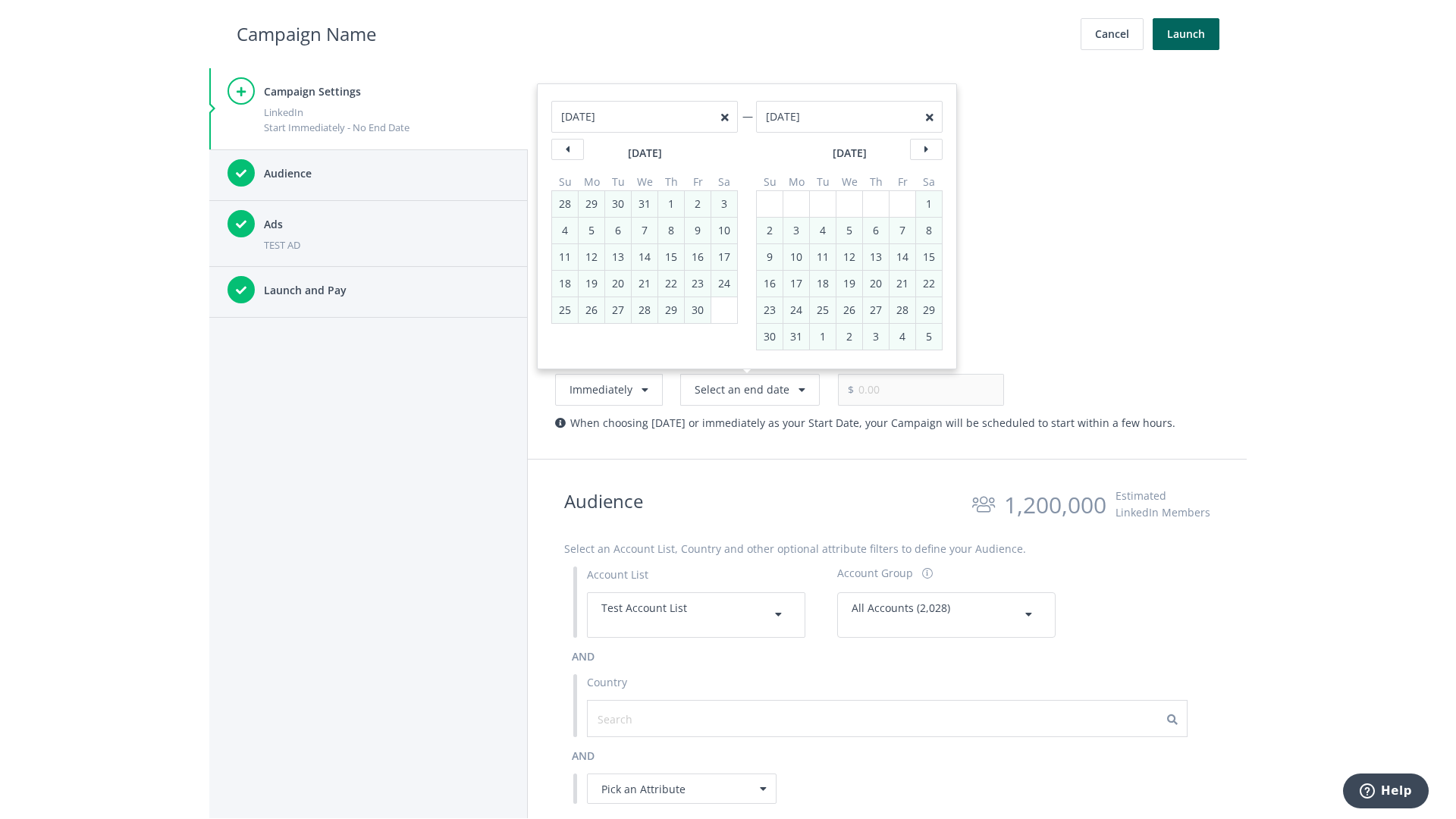
type input "05/01/2021"
click at [904, 389] on input "0.00" at bounding box center [929, 390] width 150 height 32
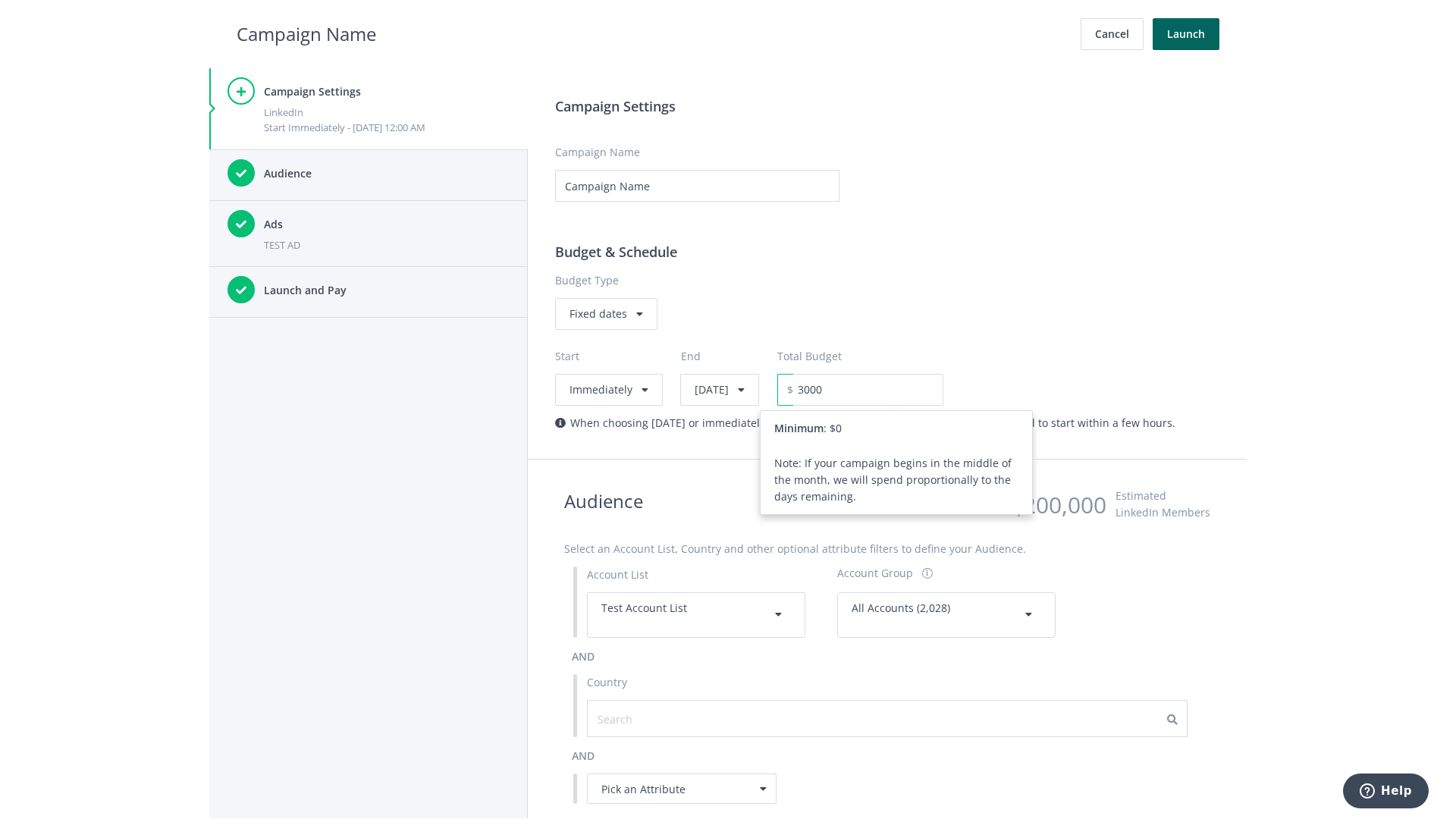
click at [307, 34] on h2 "Campaign Name" at bounding box center [306, 34] width 139 height 29
type input "3,000.00"
click at [1186, 34] on button "Launch" at bounding box center [1186, 34] width 67 height 32
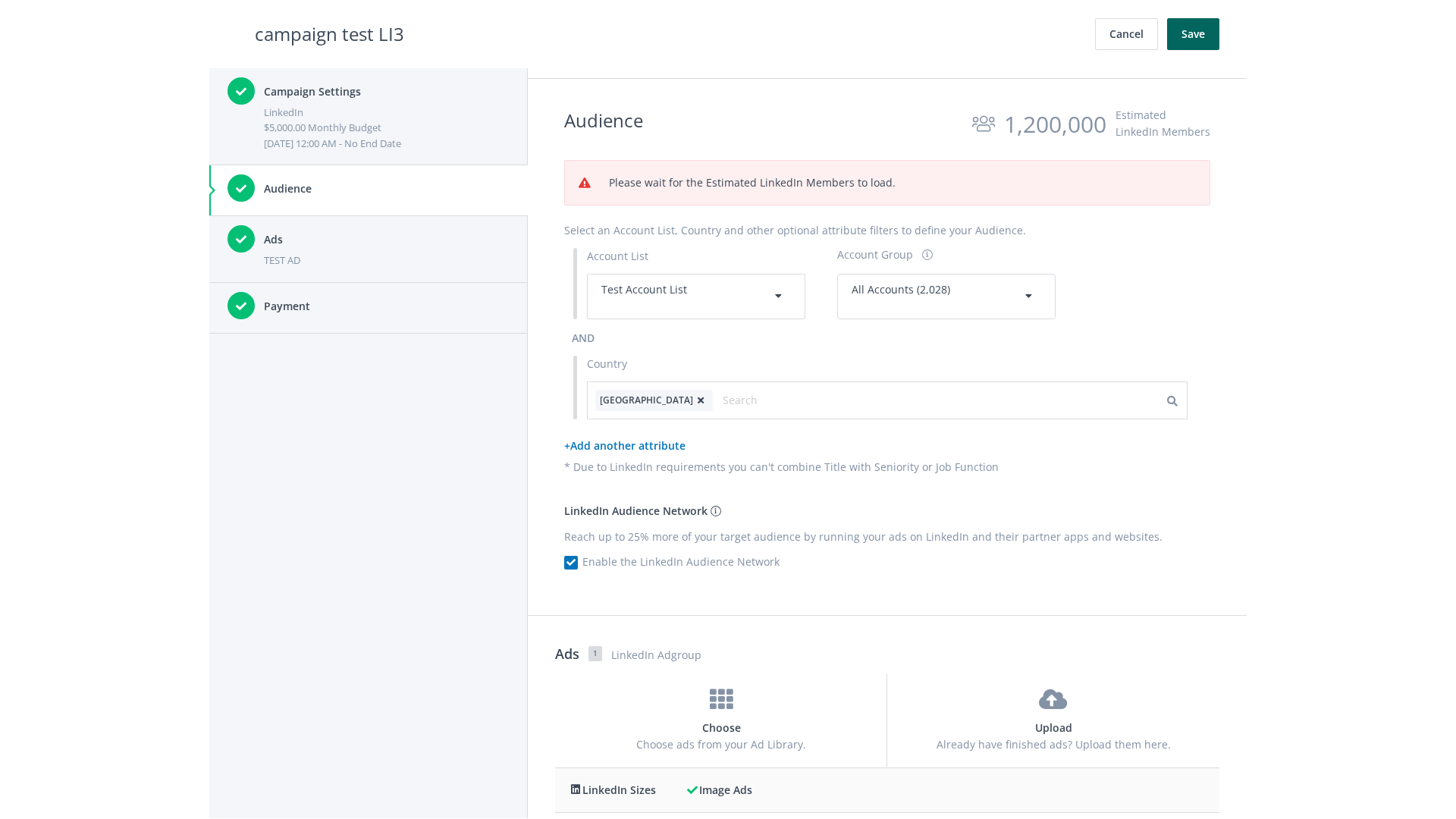
scroll to position [490, 0]
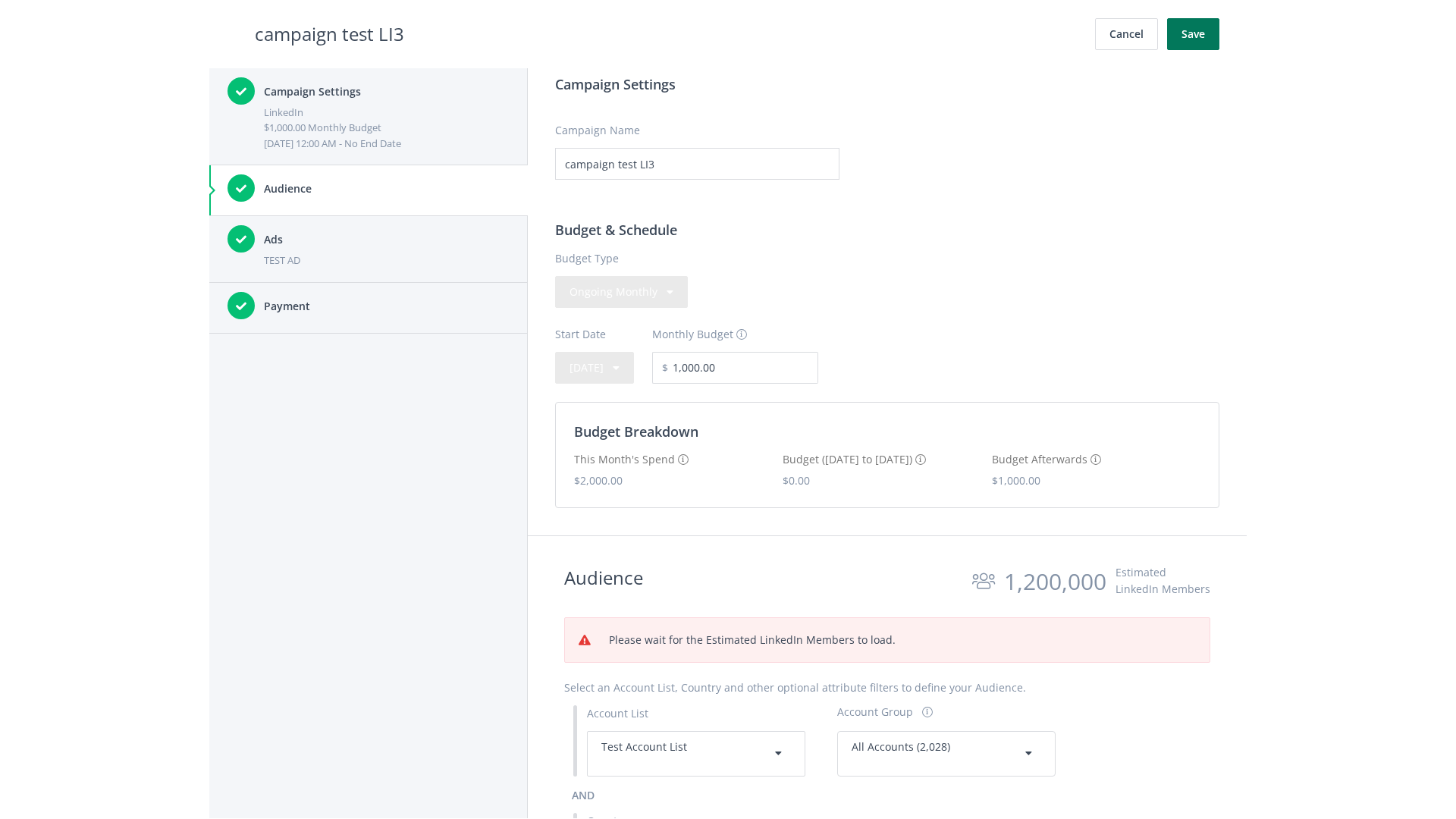
click at [1193, 34] on button "Save" at bounding box center [1193, 34] width 52 height 32
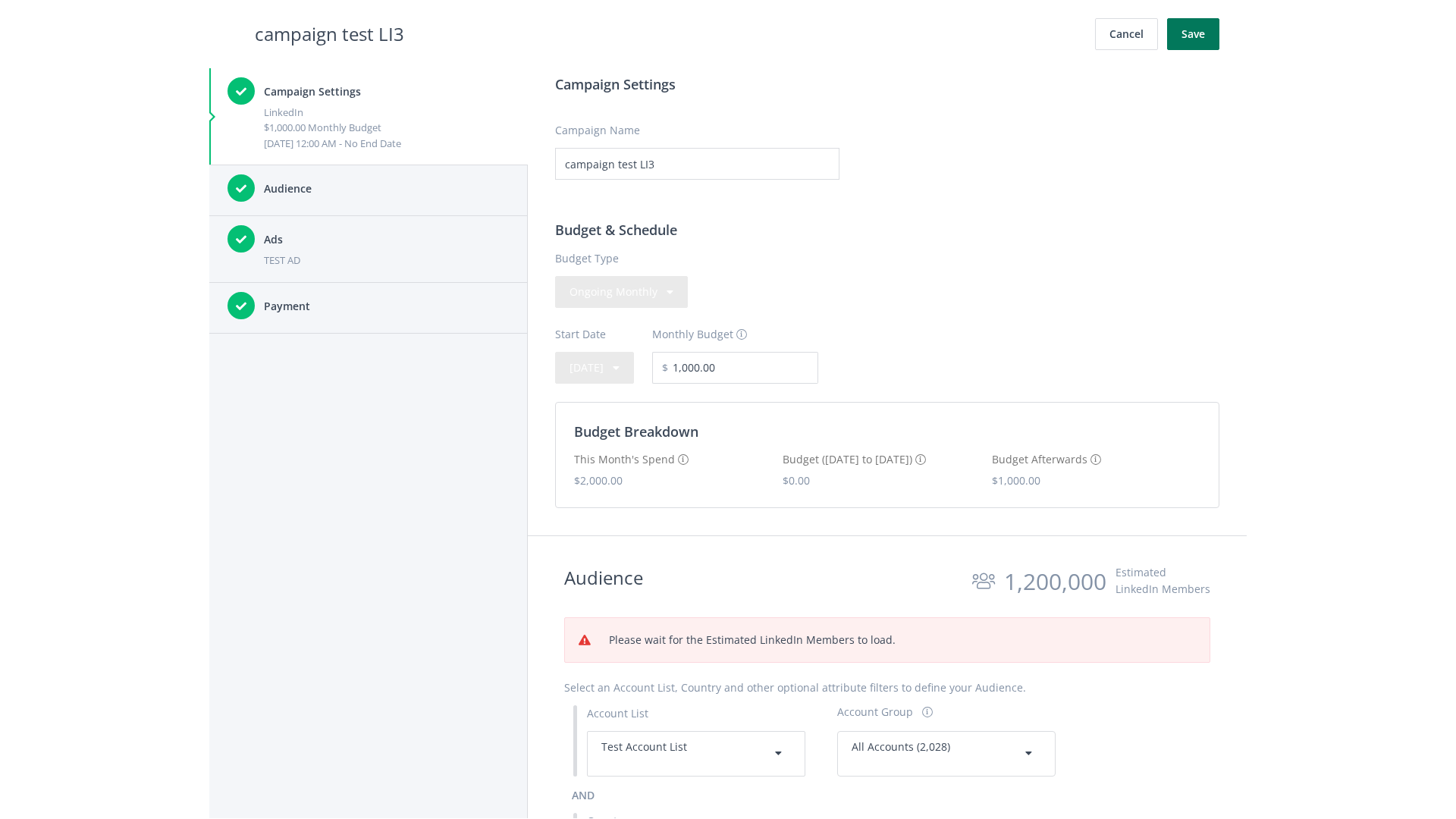
scroll to position [169, 0]
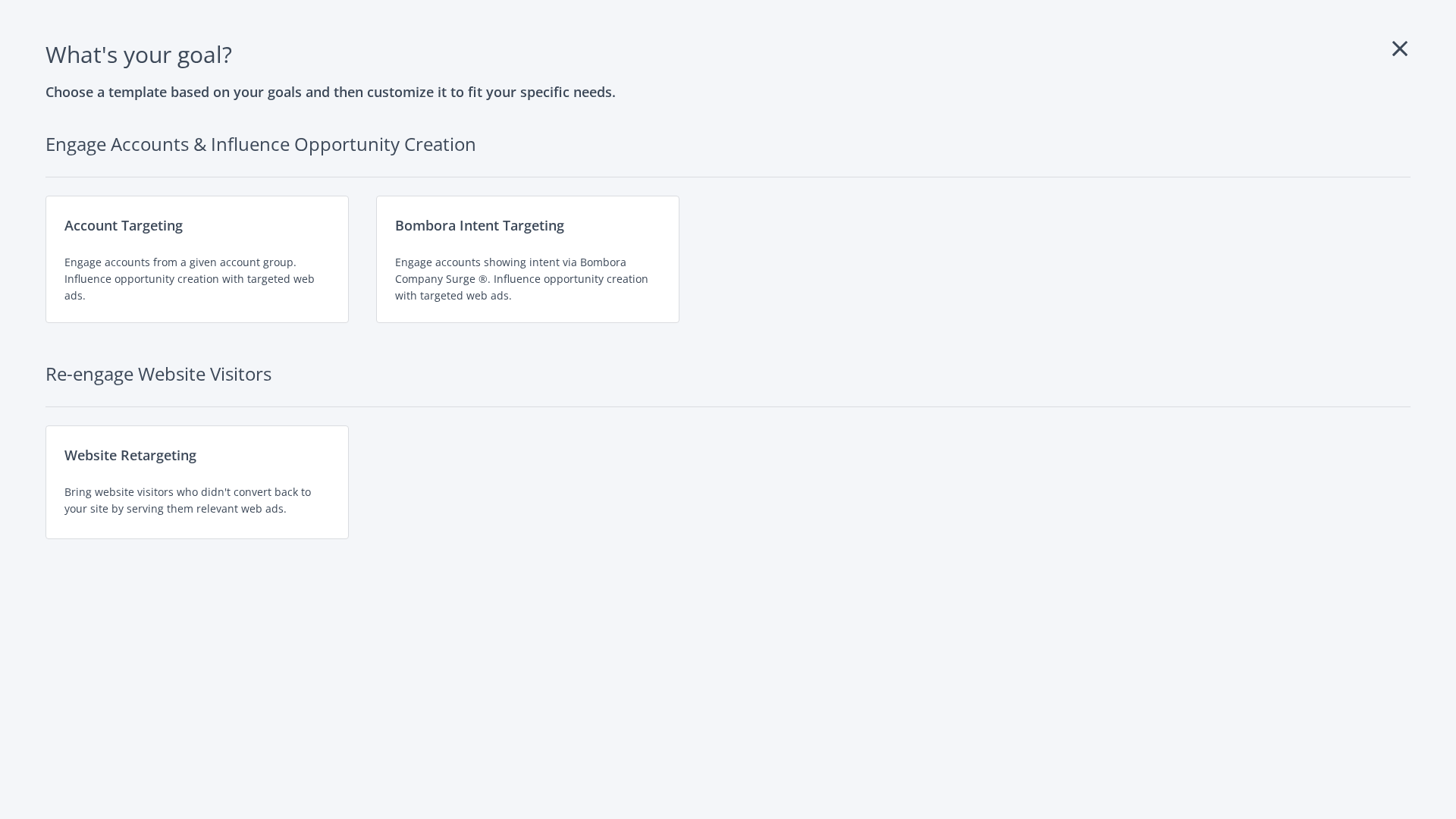
click at [197, 259] on div "Engage accounts from a given account group. Influence opportunity creation with…" at bounding box center [197, 279] width 266 height 50
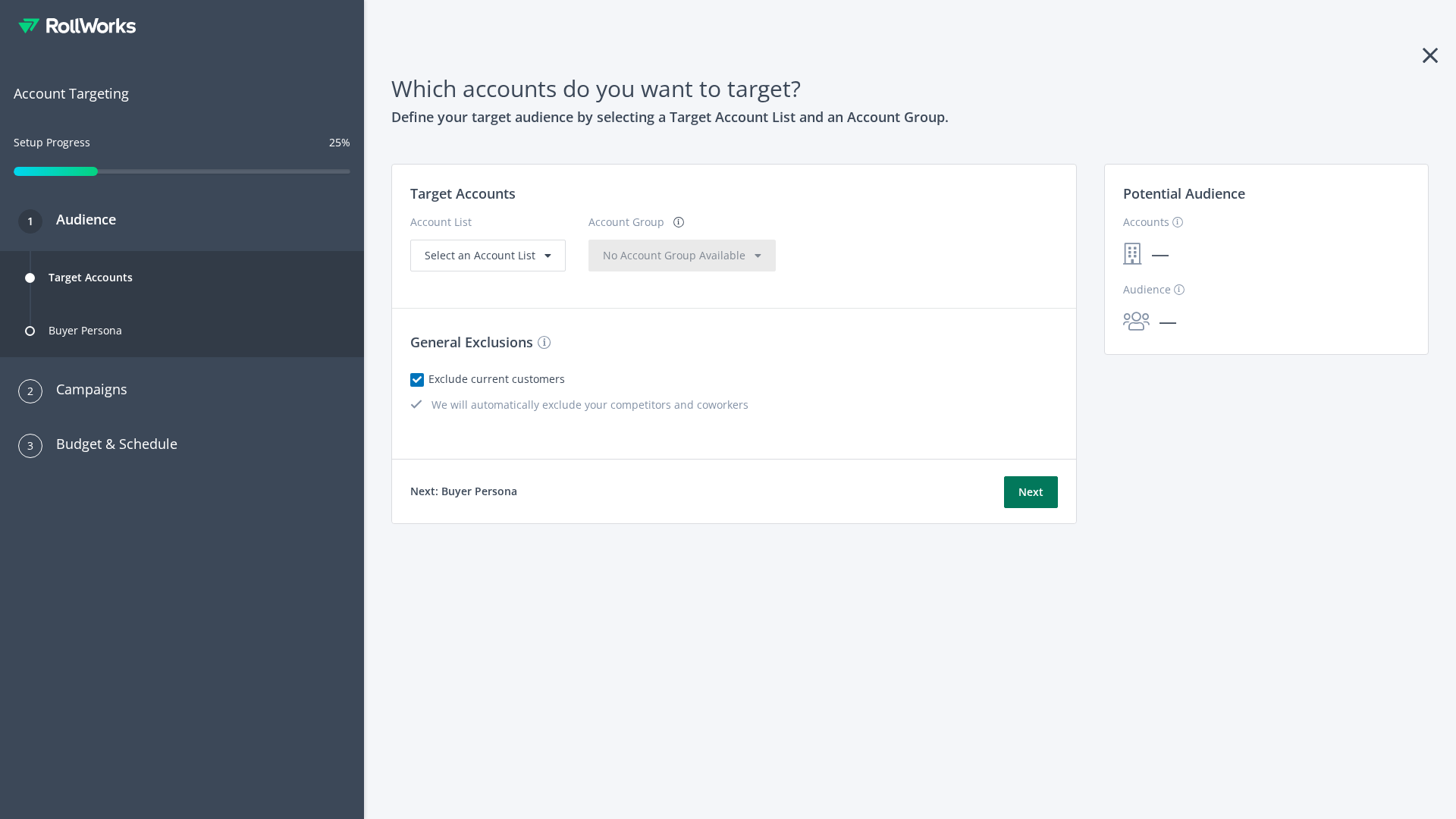
click at [1031, 492] on button "Next" at bounding box center [1031, 492] width 54 height 32
click at [486, 262] on span "Select an Account List" at bounding box center [480, 255] width 111 height 14
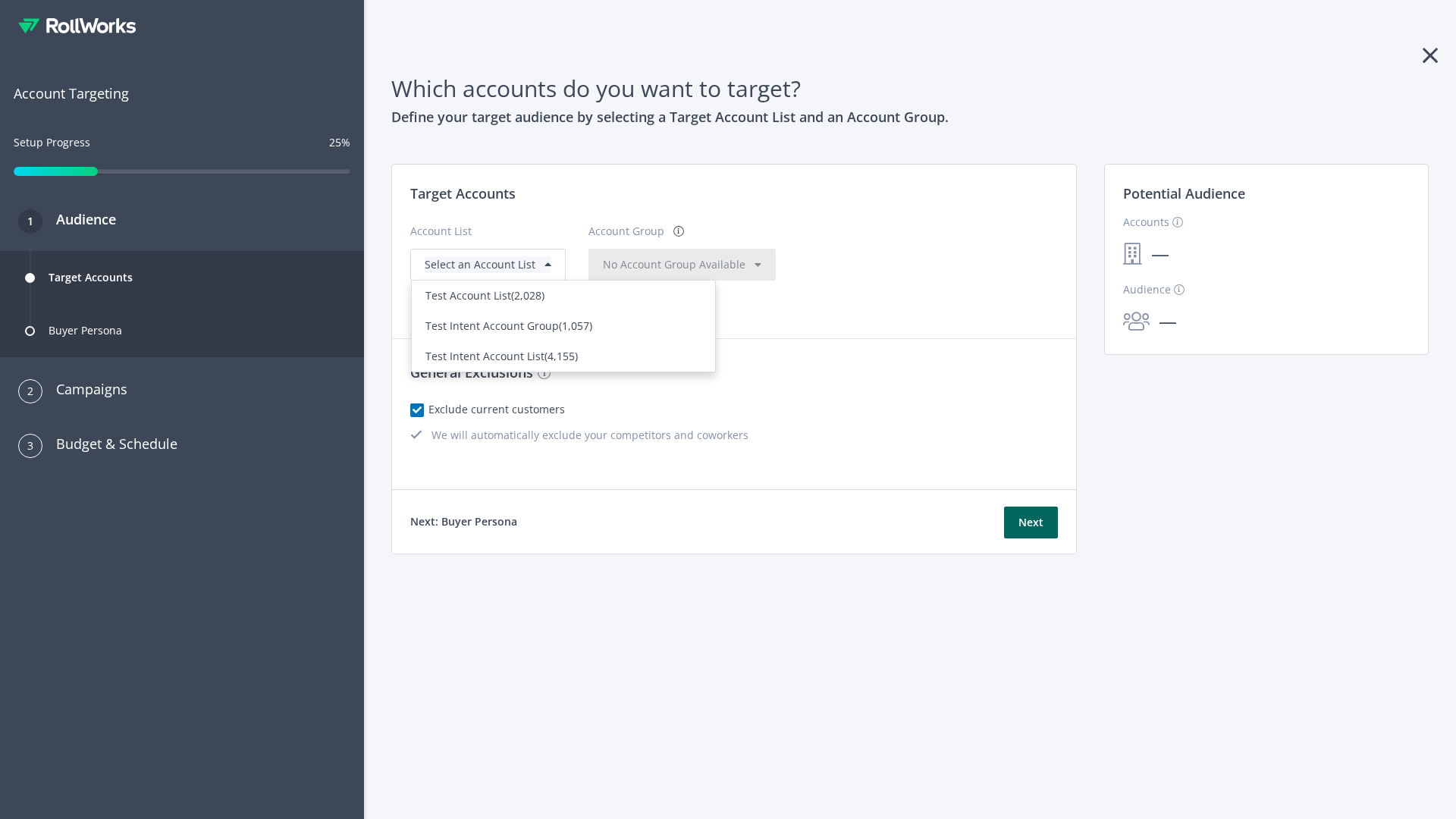
click at [563, 304] on div "Test Account List (2,028)" at bounding box center [563, 296] width 276 height 17
click at [644, 264] on span "No Account Group Available" at bounding box center [674, 264] width 142 height 14
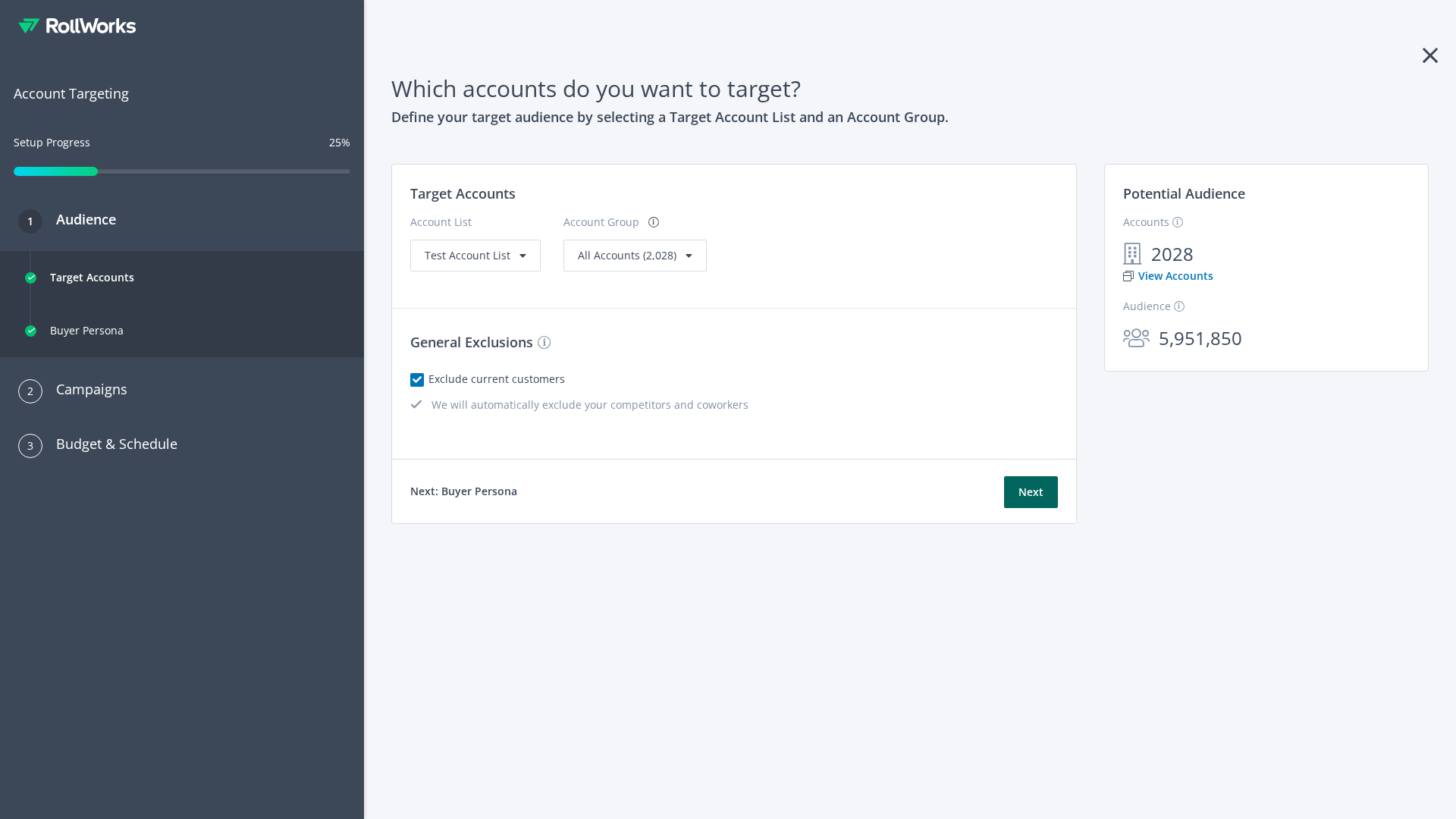
click at [1167, 276] on link "View Accounts" at bounding box center [1168, 276] width 91 height 17
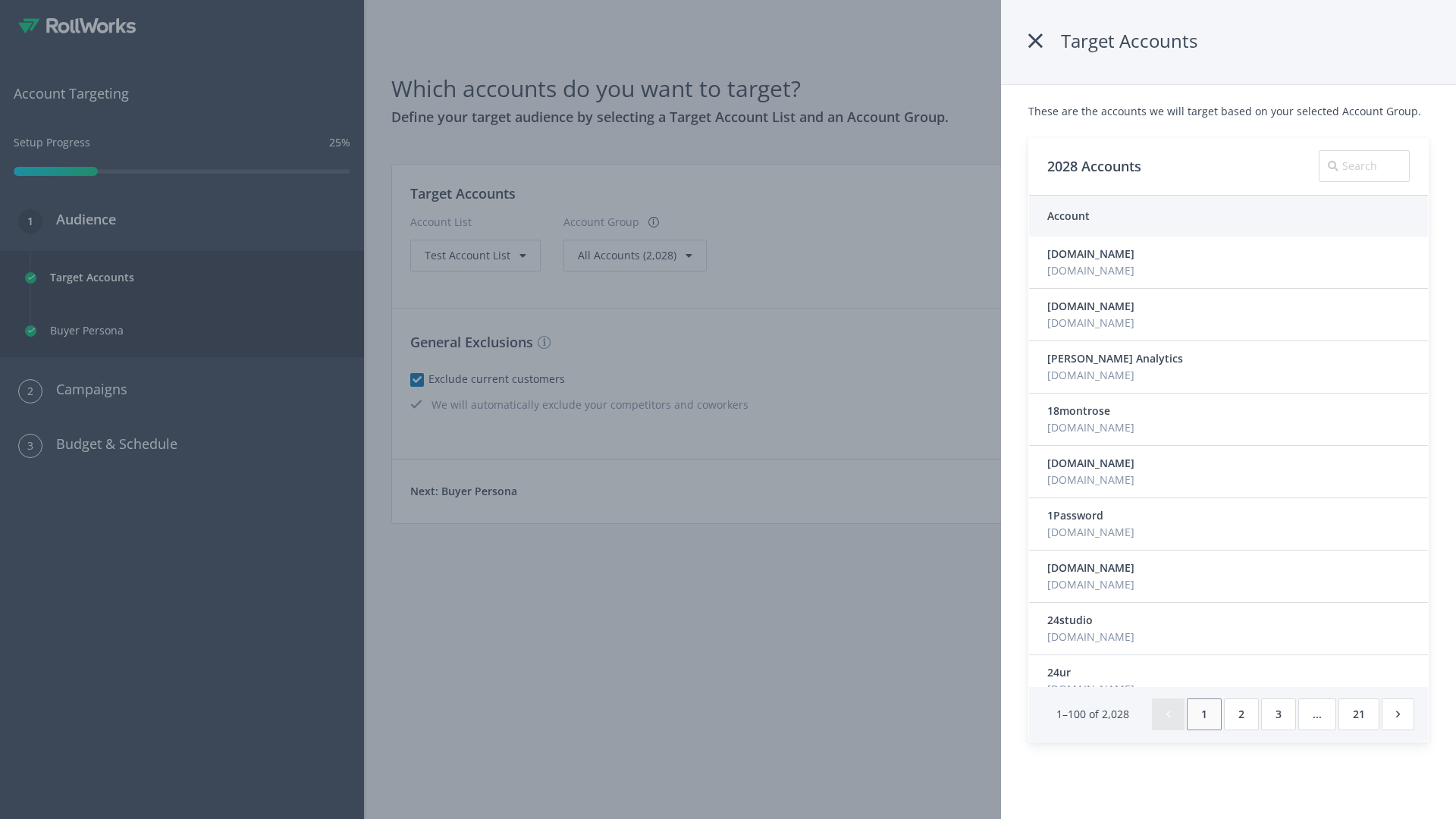
click at [1035, 41] on icon at bounding box center [1035, 41] width 14 height 28
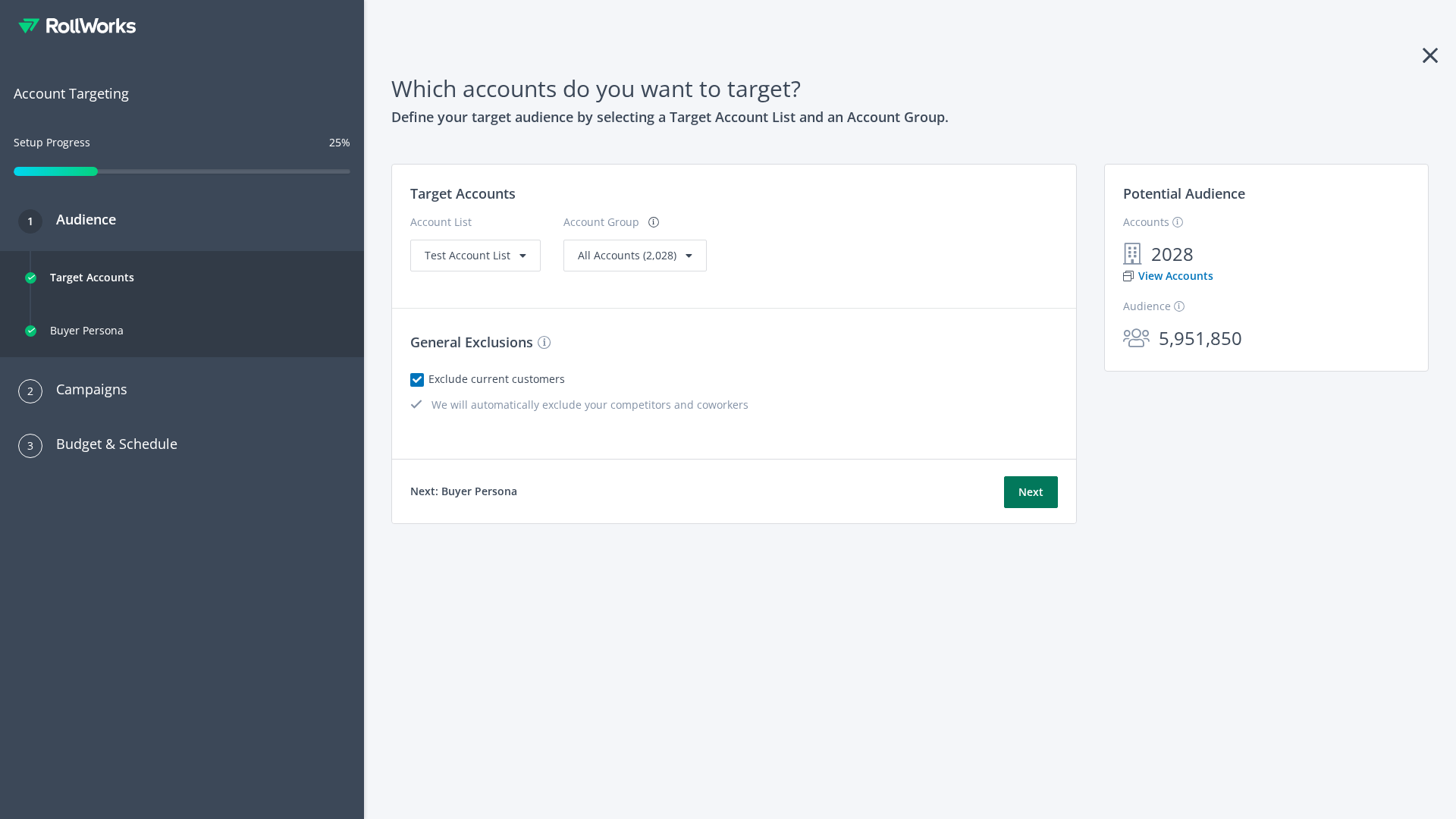
click at [1031, 492] on button "Next" at bounding box center [1031, 492] width 54 height 32
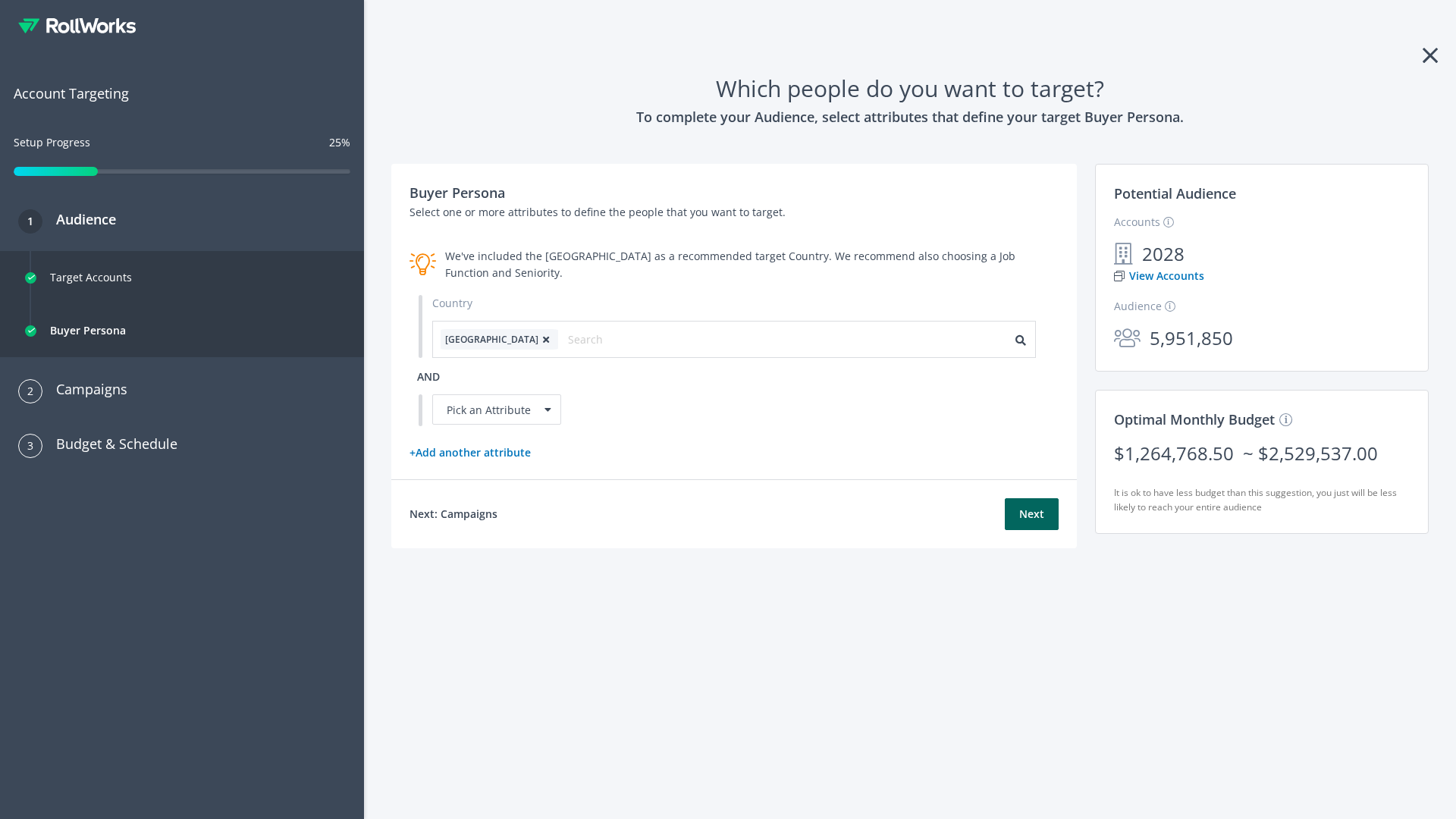
click at [538, 339] on icon at bounding box center [546, 340] width 15 height 9
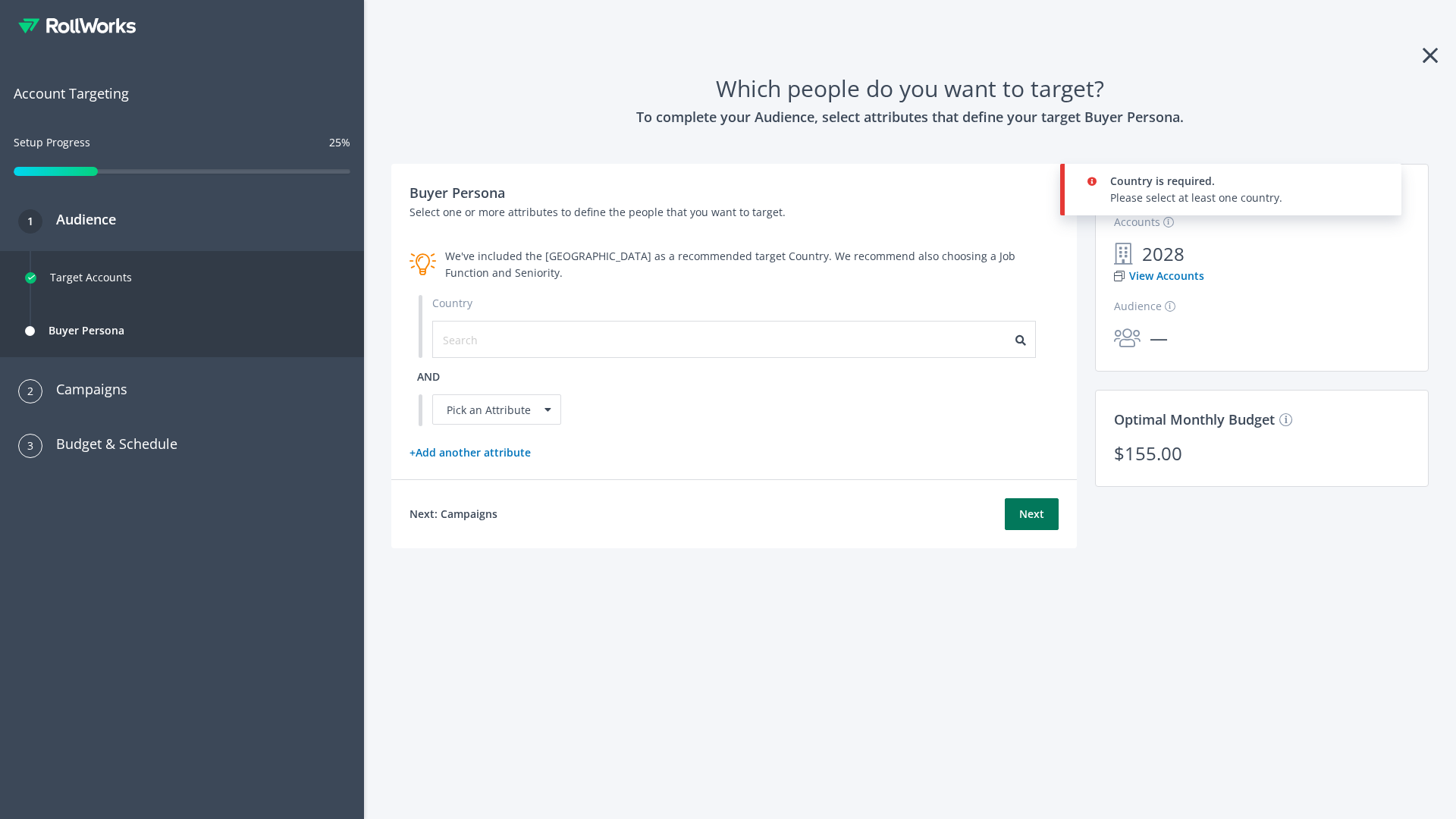
click at [1031, 514] on button "Next" at bounding box center [1032, 514] width 54 height 32
click at [501, 339] on input "text" at bounding box center [510, 340] width 136 height 17
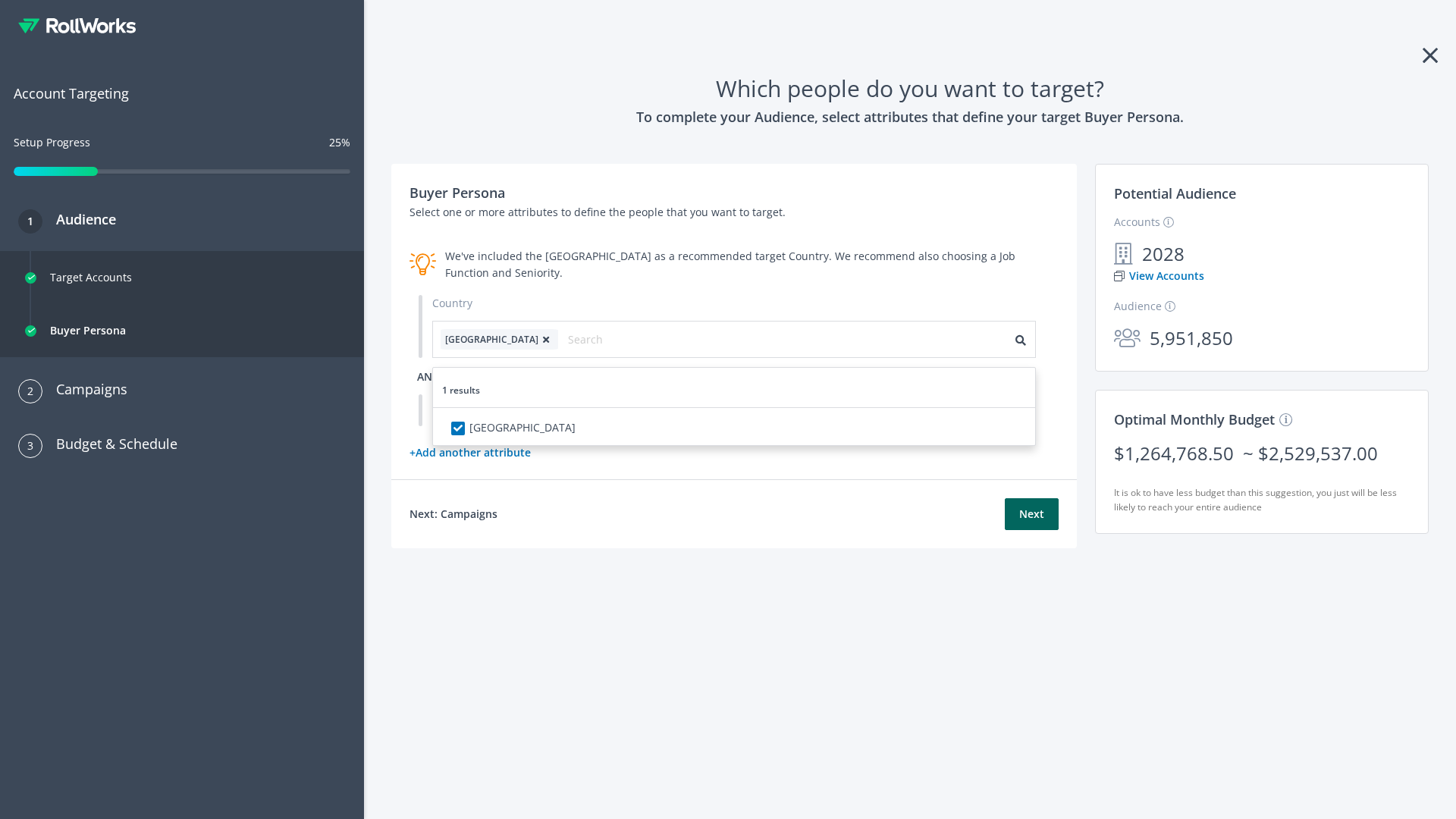
click at [428, 376] on span "and" at bounding box center [428, 376] width 23 height 14
click at [497, 410] on div "Pick an Attribute" at bounding box center [497, 409] width 129 height 30
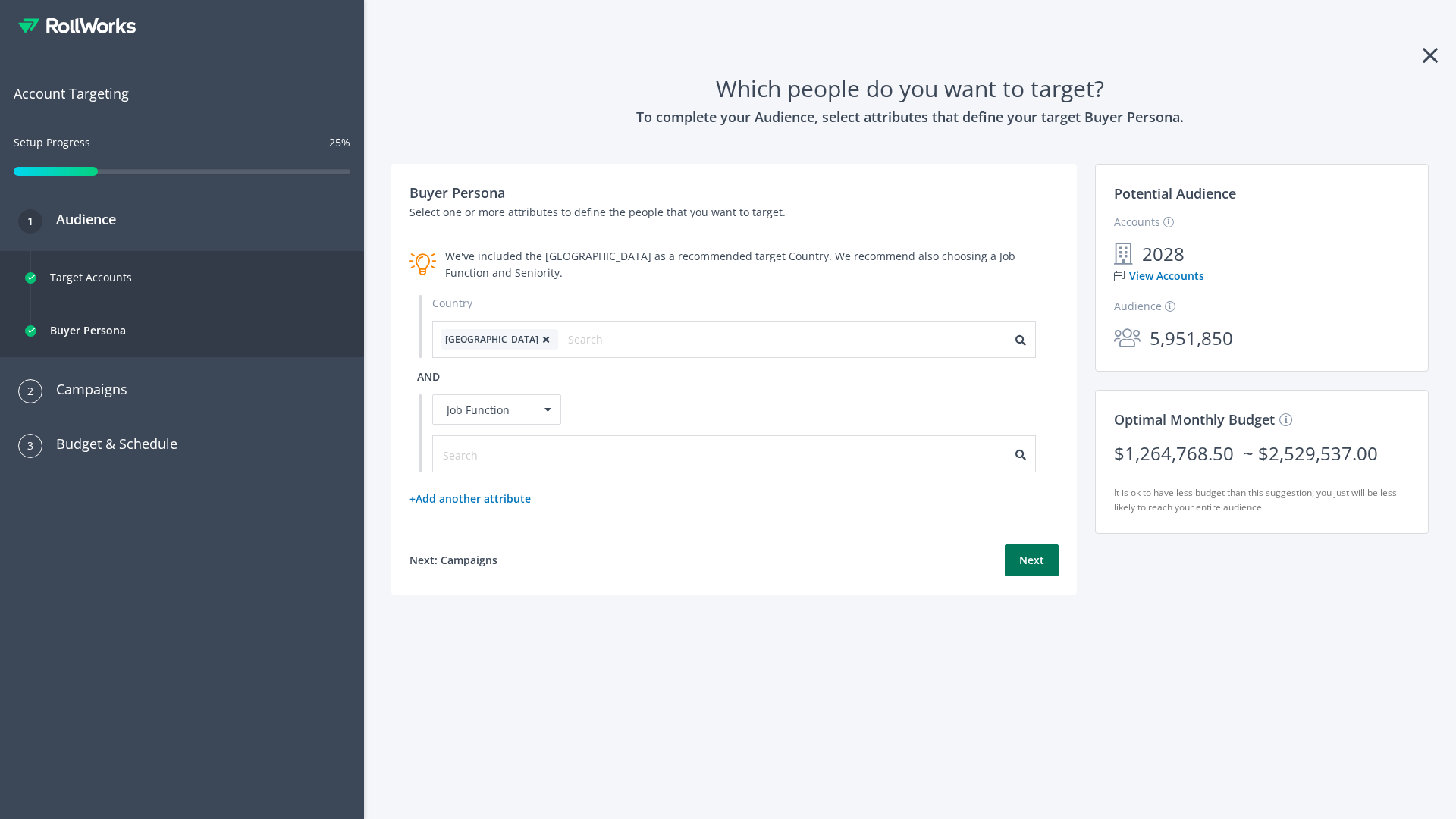
click at [1031, 561] on button "Next" at bounding box center [1032, 561] width 54 height 32
click at [501, 454] on input "text" at bounding box center [510, 455] width 136 height 17
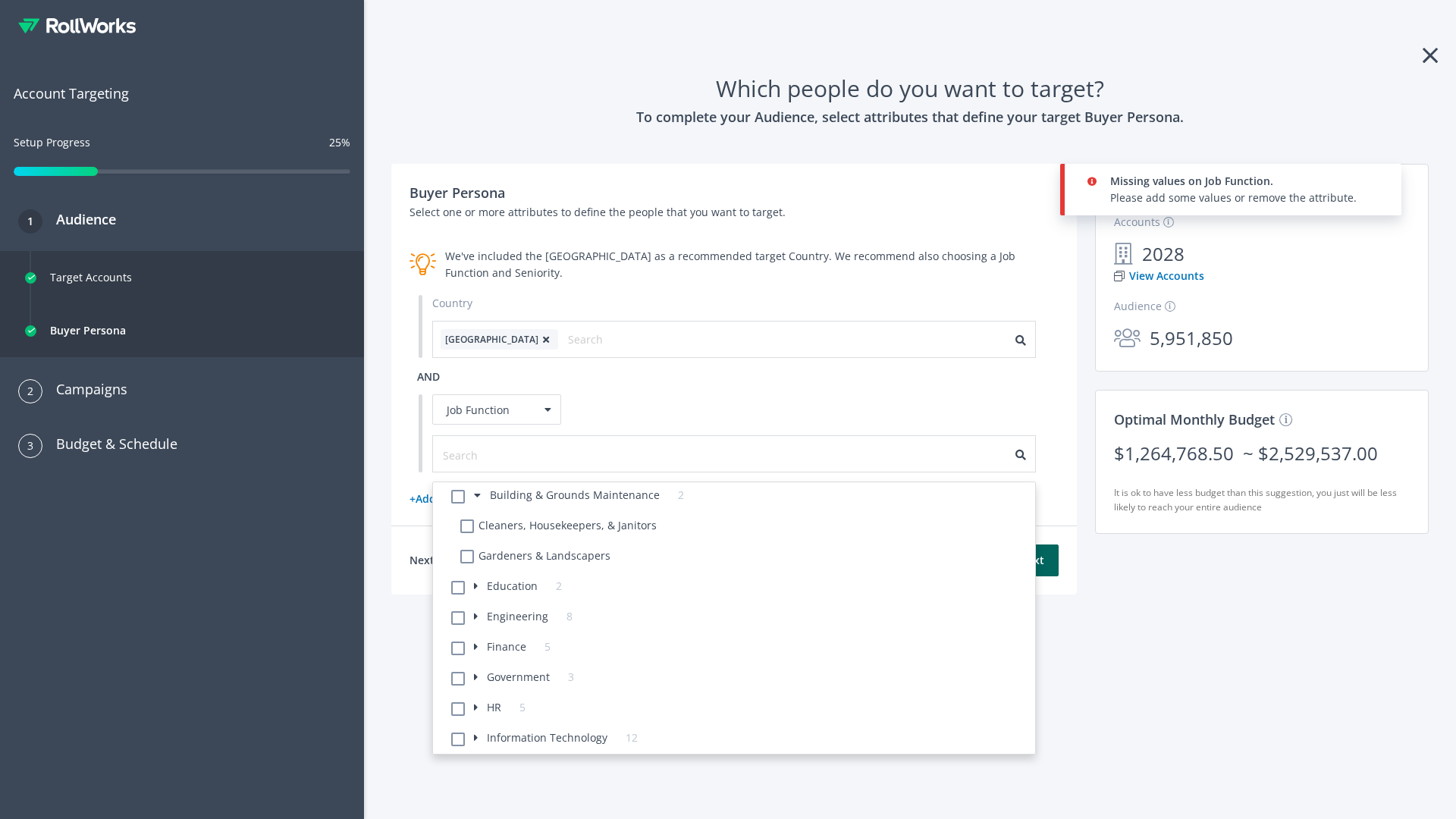
click at [744, 528] on li "Cleaners, Housekeepers, & Janitors" at bounding box center [743, 528] width 584 height 30
checkbox Janitors-5 "true"
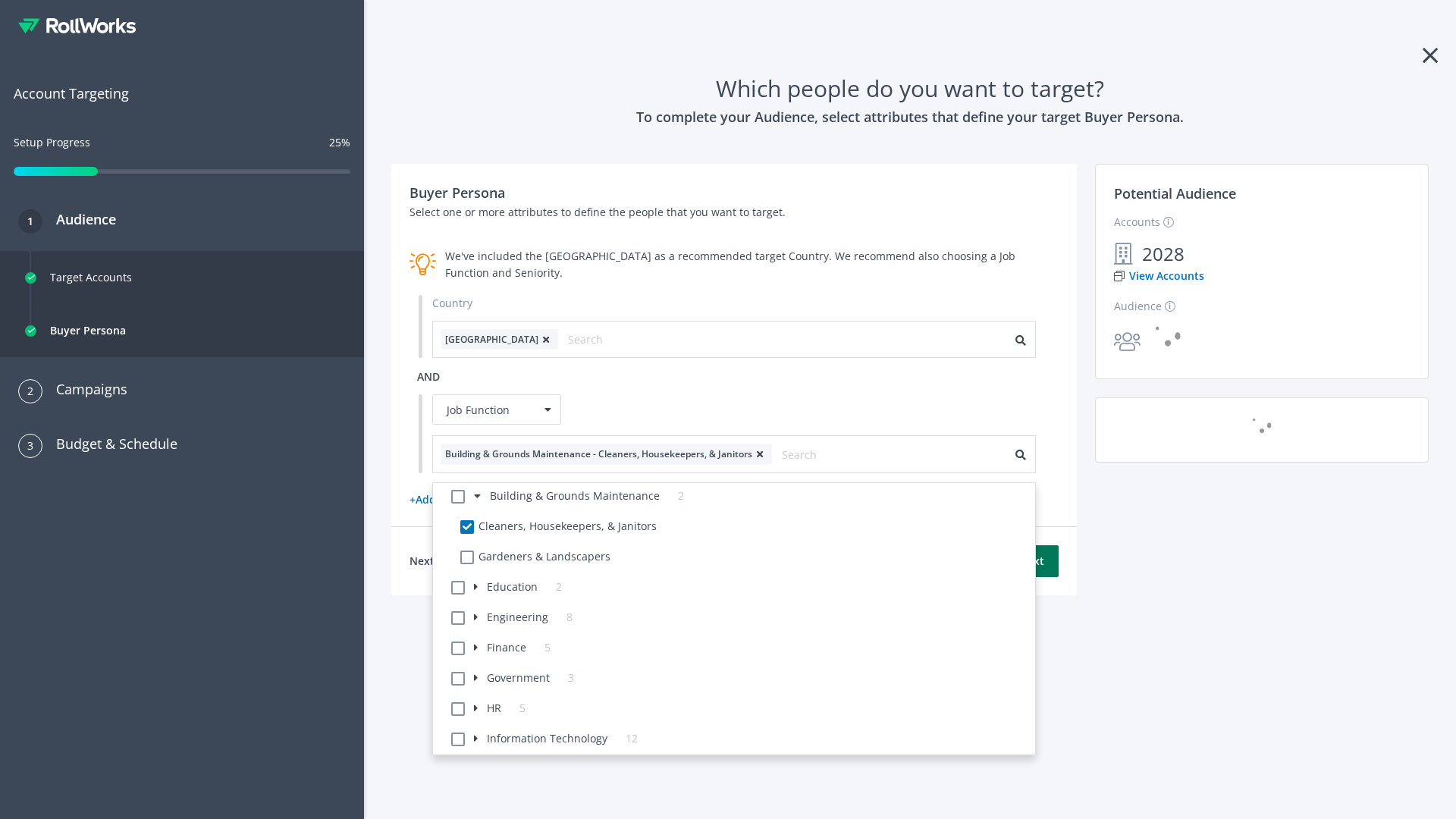
click at [1031, 561] on button "Next" at bounding box center [1032, 562] width 54 height 32
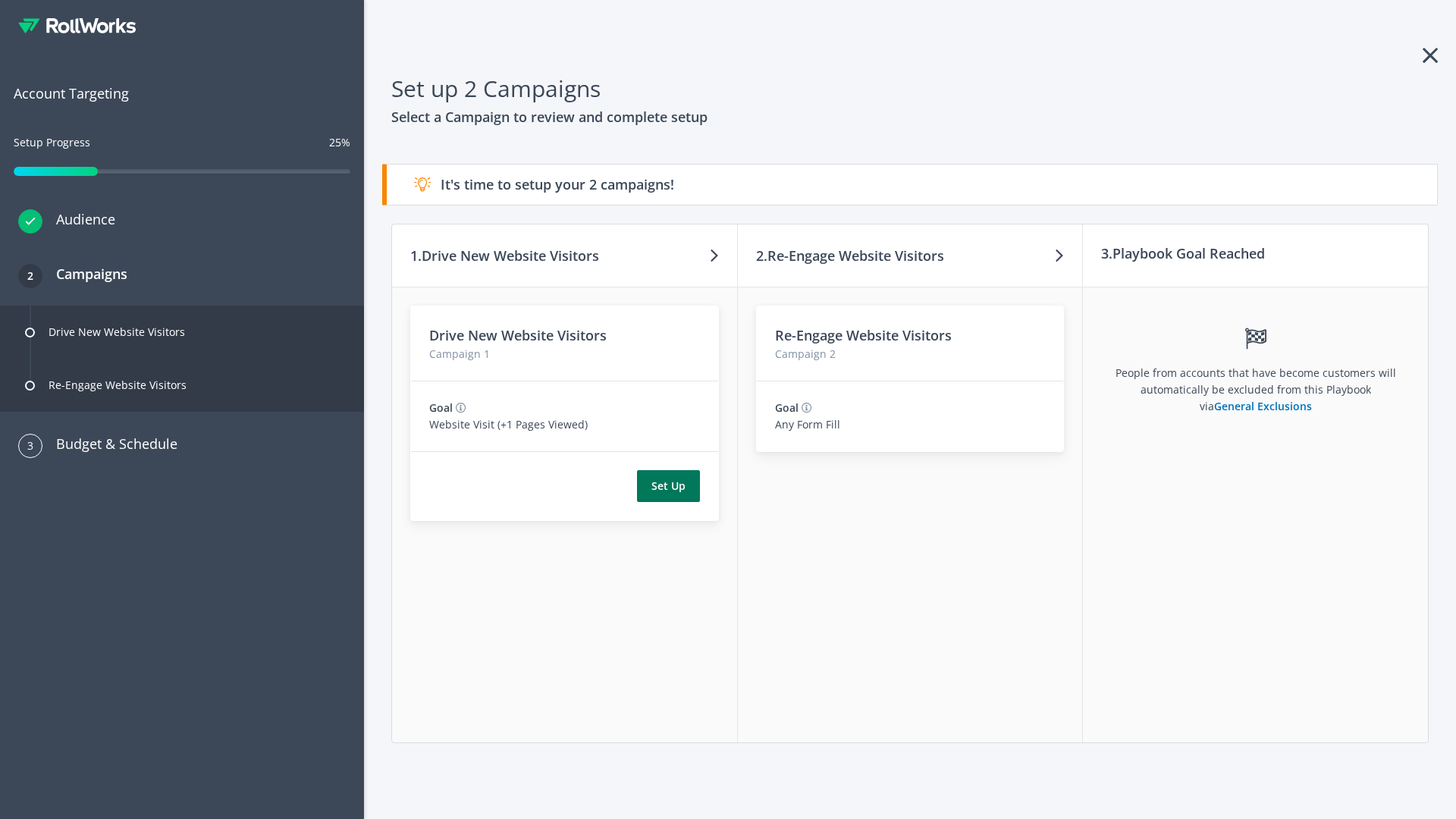
click at [668, 486] on button "Set Up" at bounding box center [668, 486] width 63 height 32
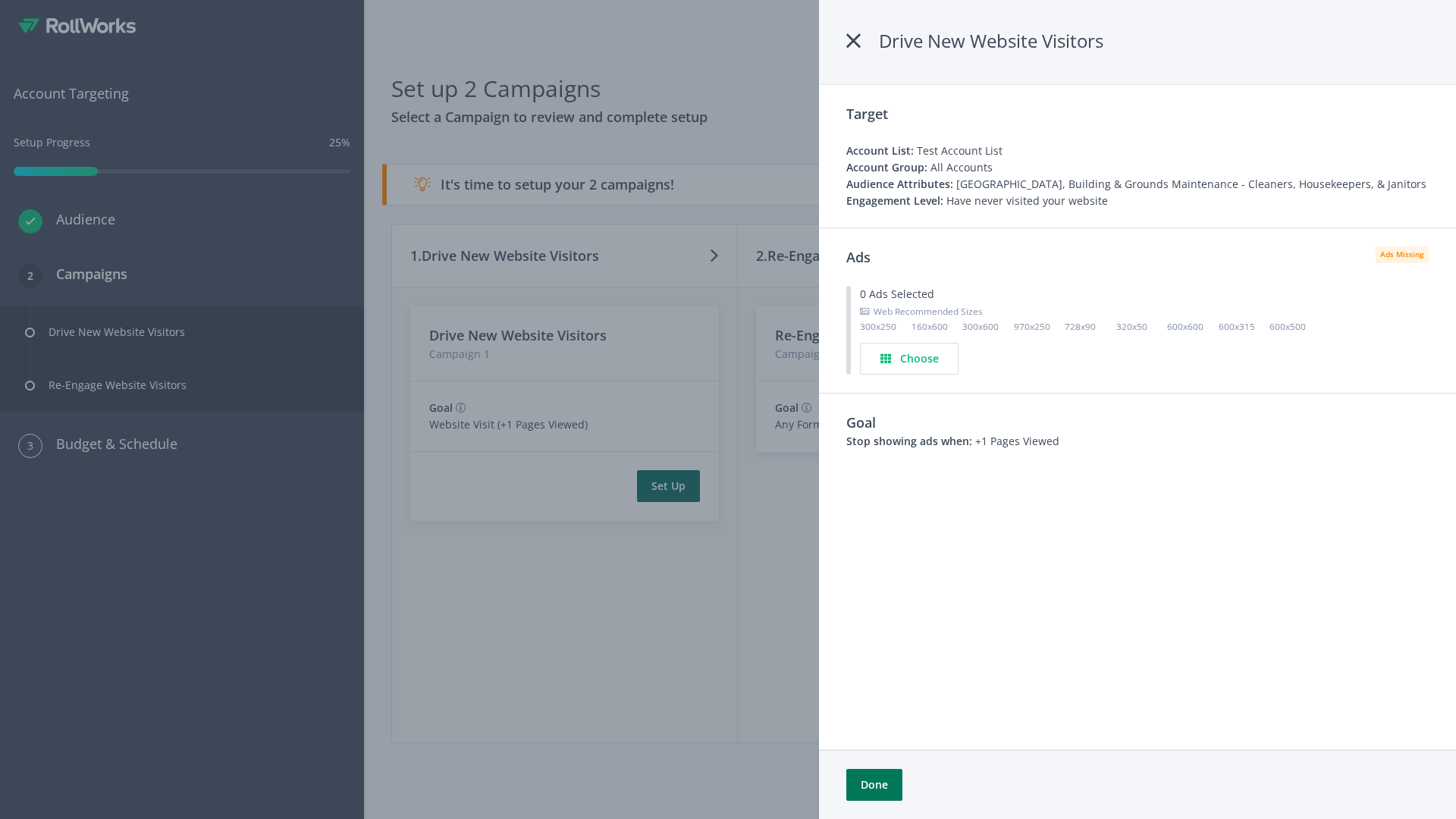
click at [873, 785] on button "Done" at bounding box center [874, 785] width 56 height 32
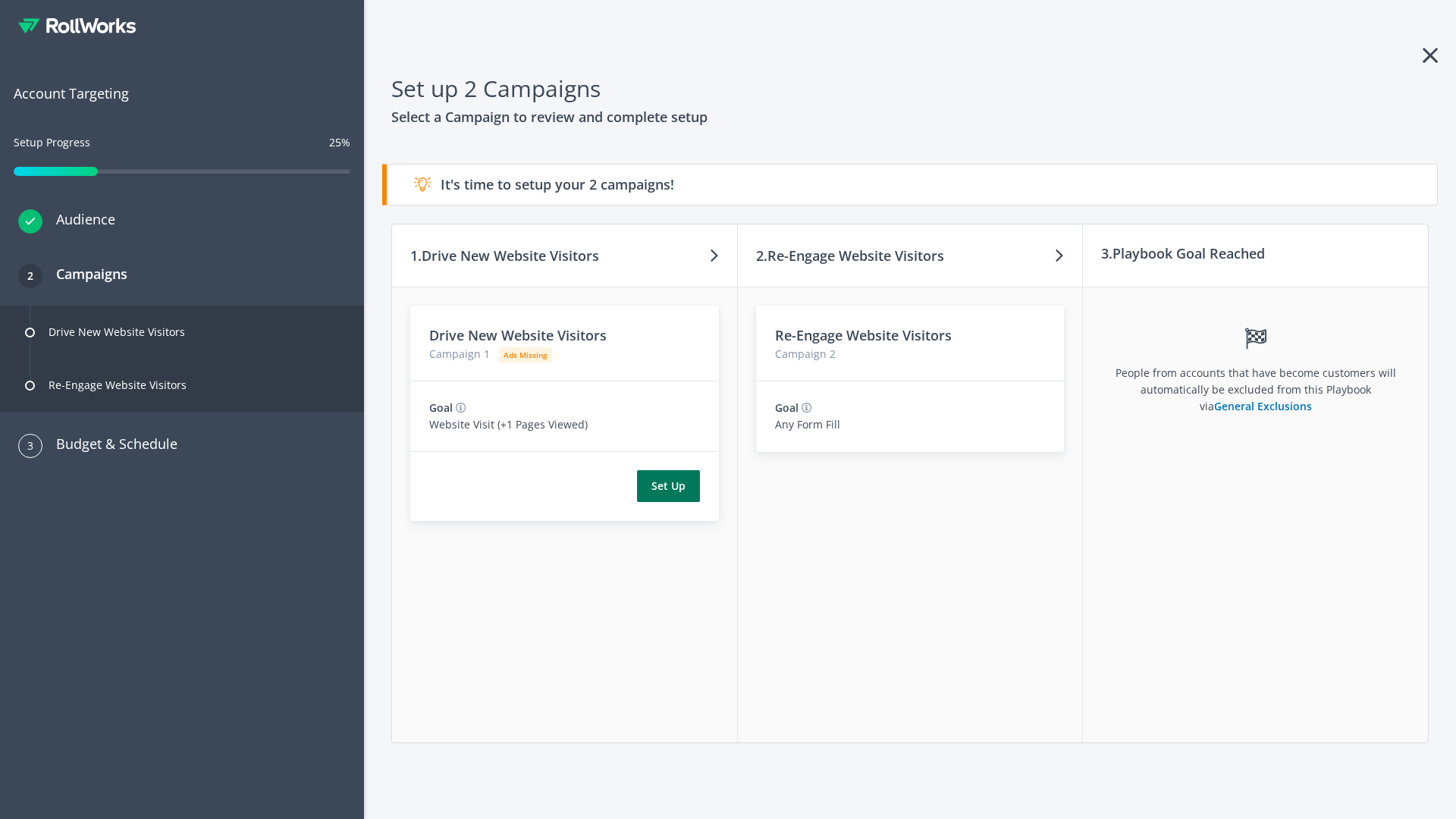
click at [668, 486] on button "Set Up" at bounding box center [668, 486] width 63 height 32
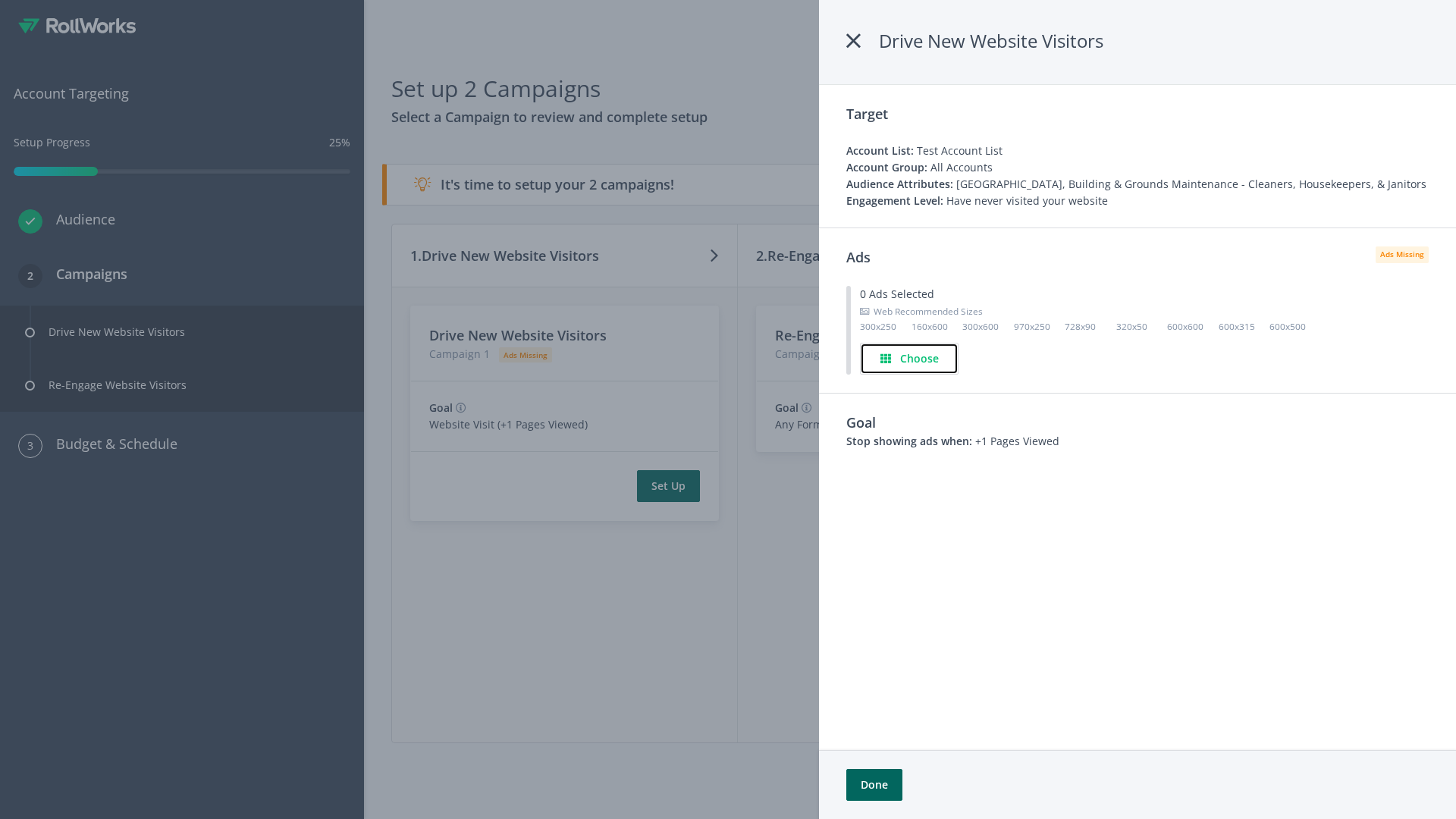
click at [910, 358] on h4 "Choose" at bounding box center [920, 359] width 39 height 17
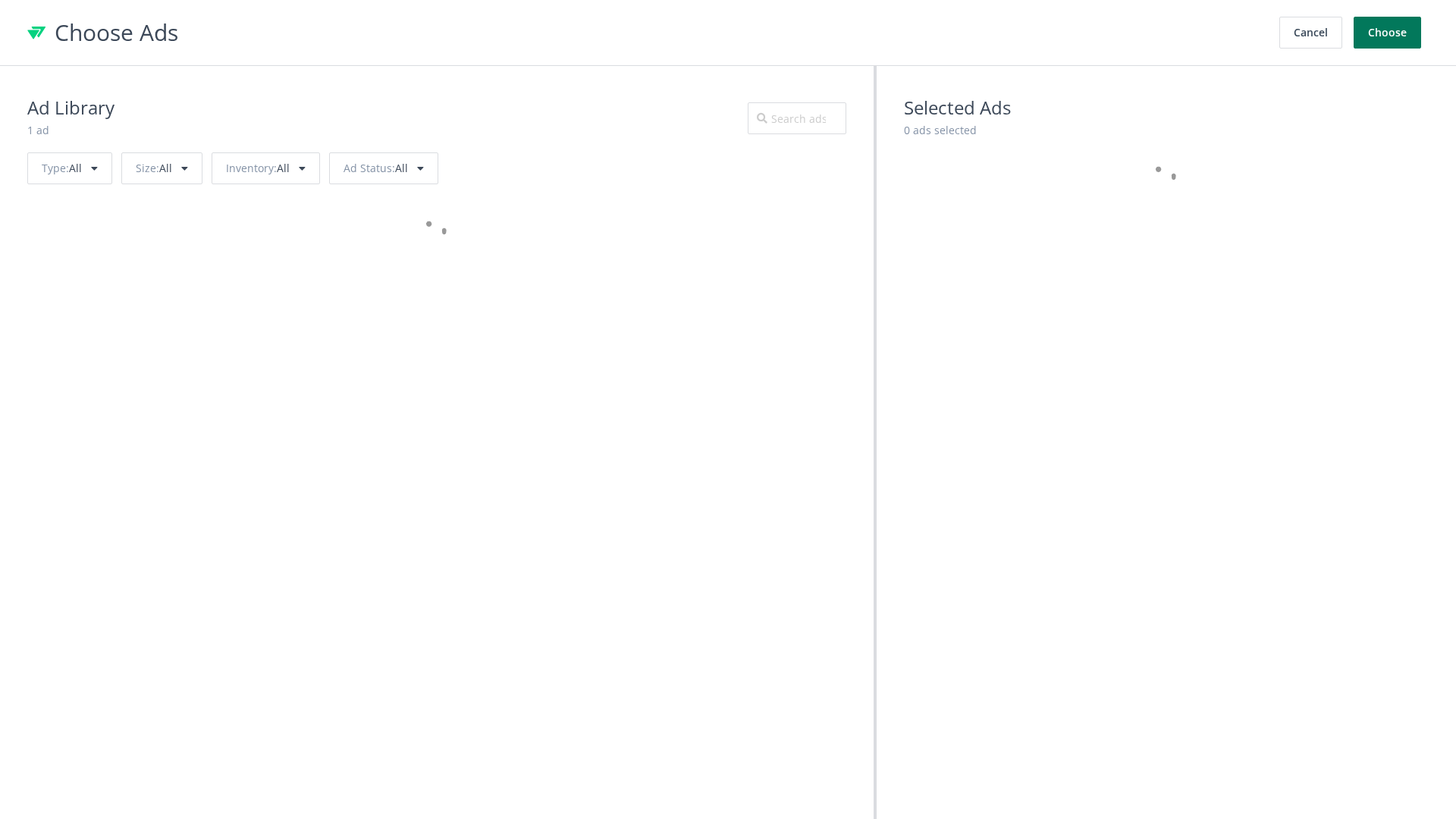
click at [1388, 33] on button "Choose" at bounding box center [1387, 33] width 68 height 32
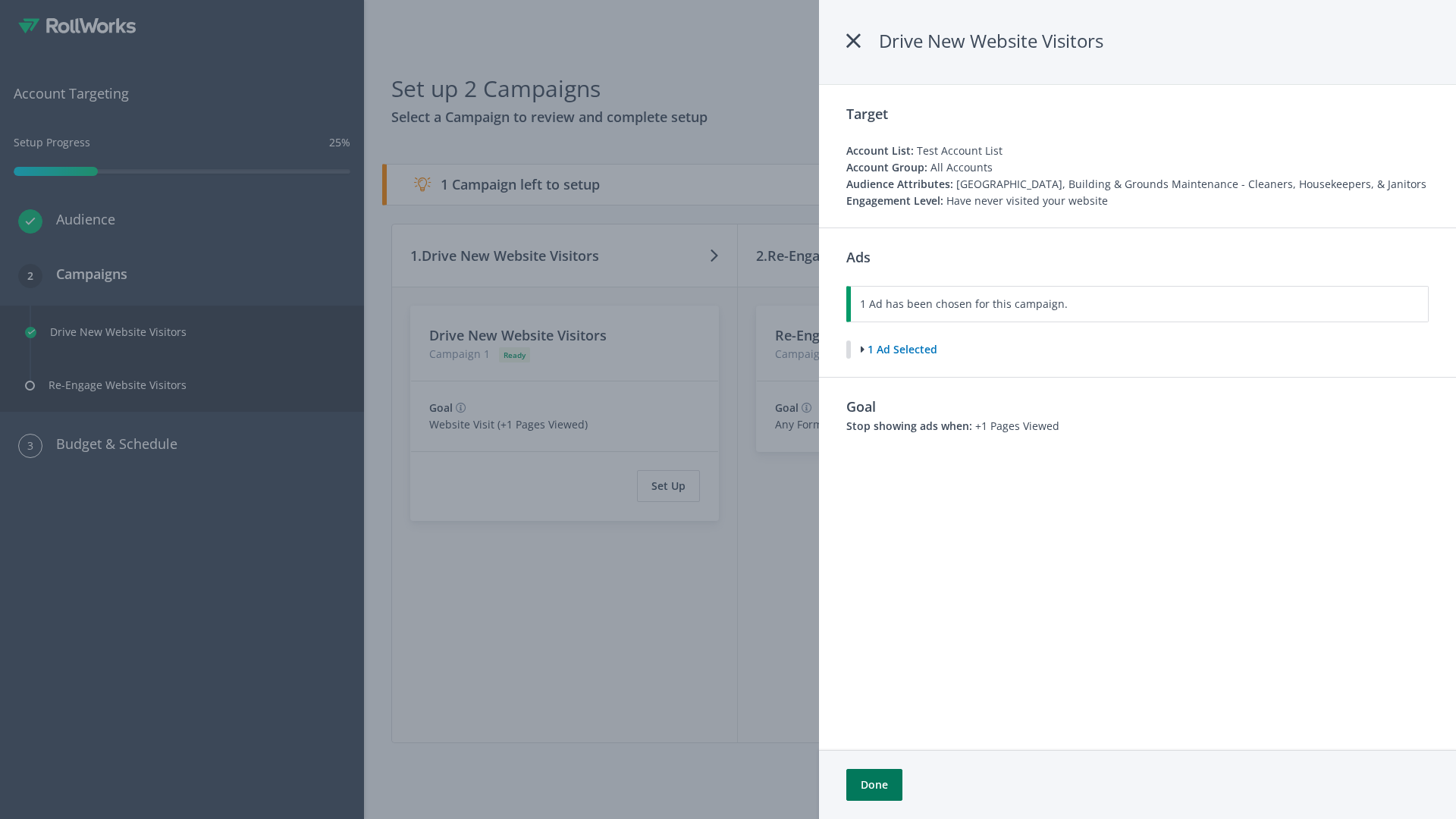
click at [873, 785] on button "Done" at bounding box center [874, 785] width 56 height 32
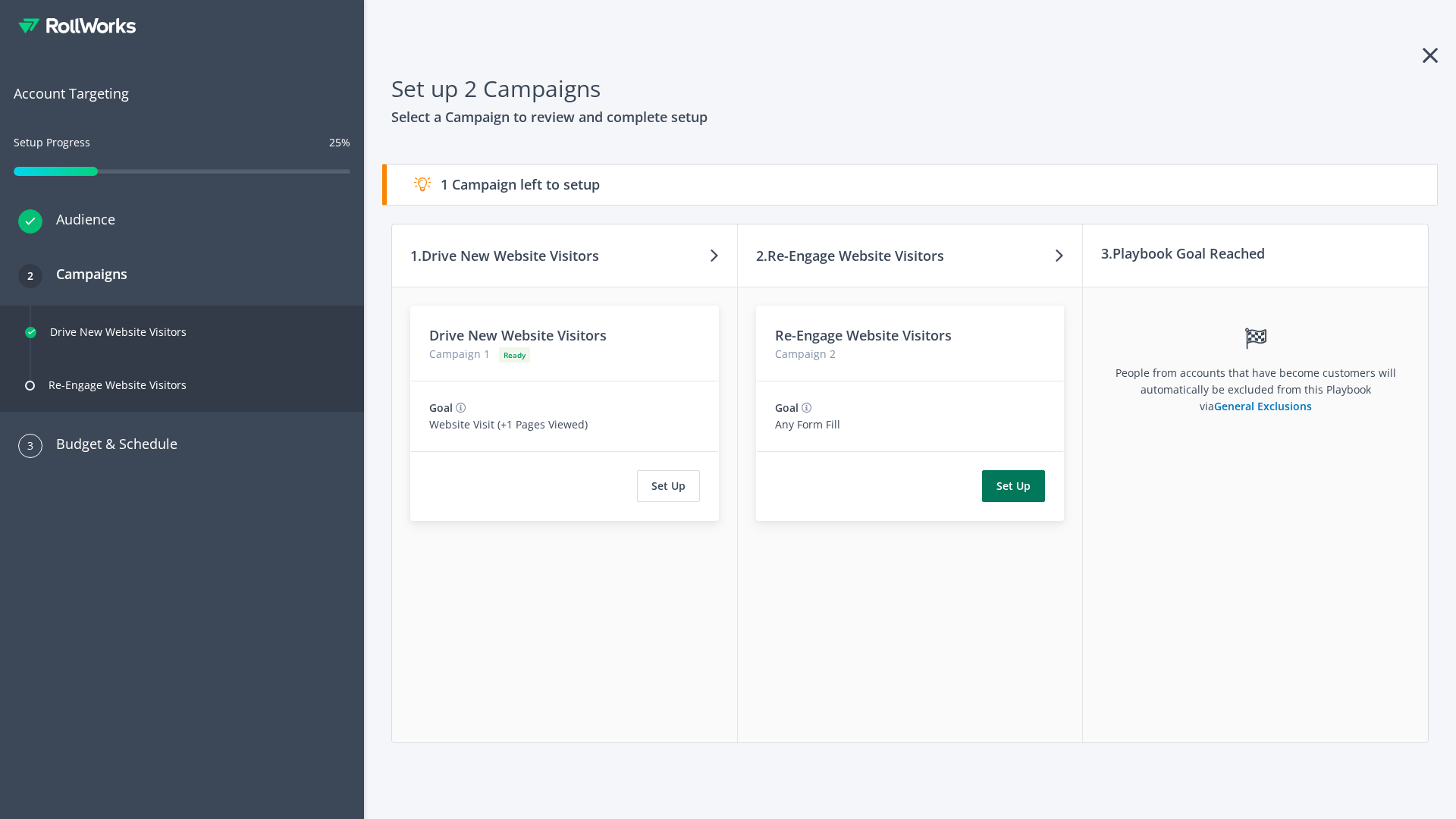
click at [1014, 486] on button "Set Up" at bounding box center [1013, 486] width 63 height 32
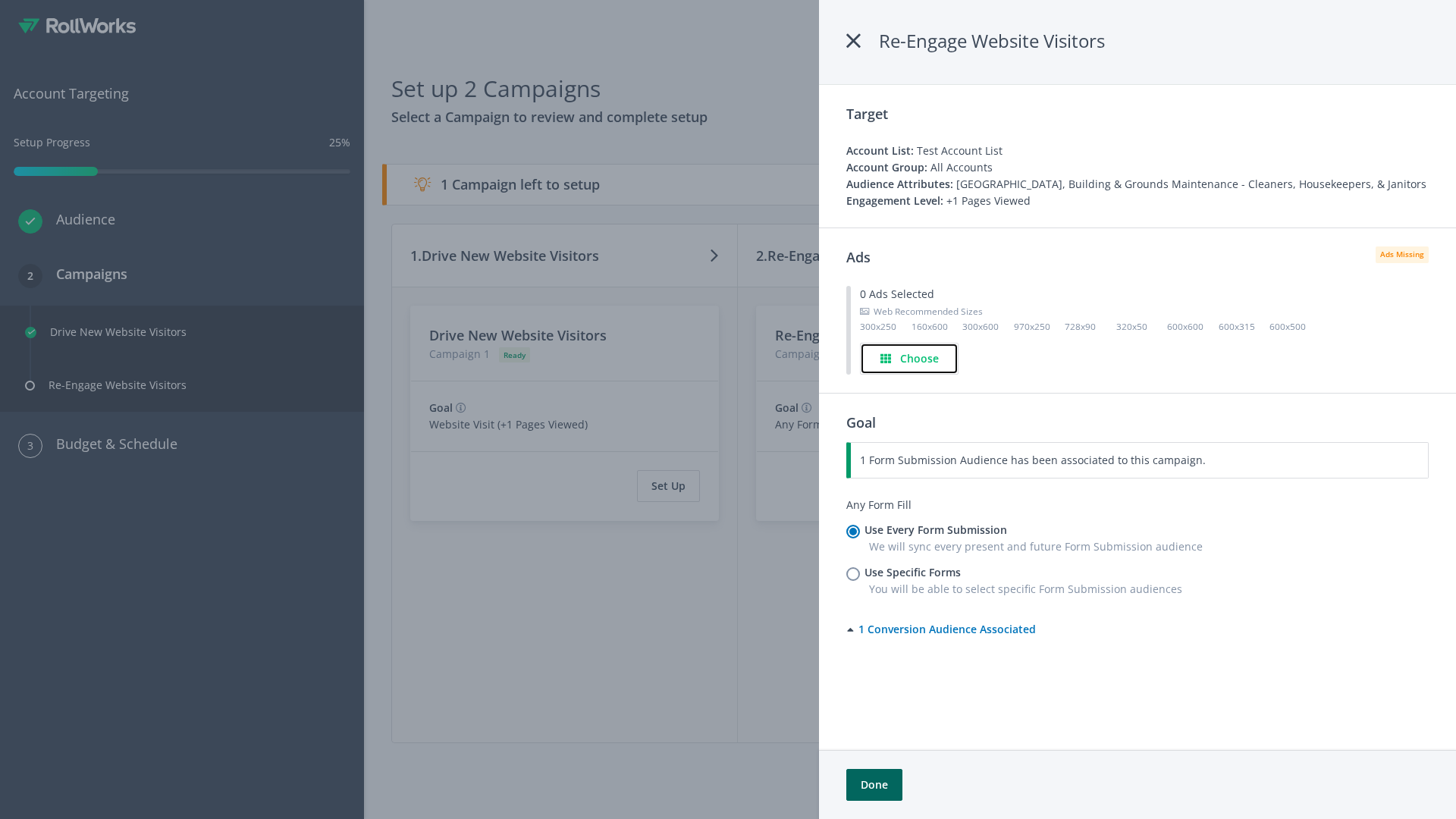
click at [909, 358] on h4 "Choose" at bounding box center [920, 359] width 39 height 17
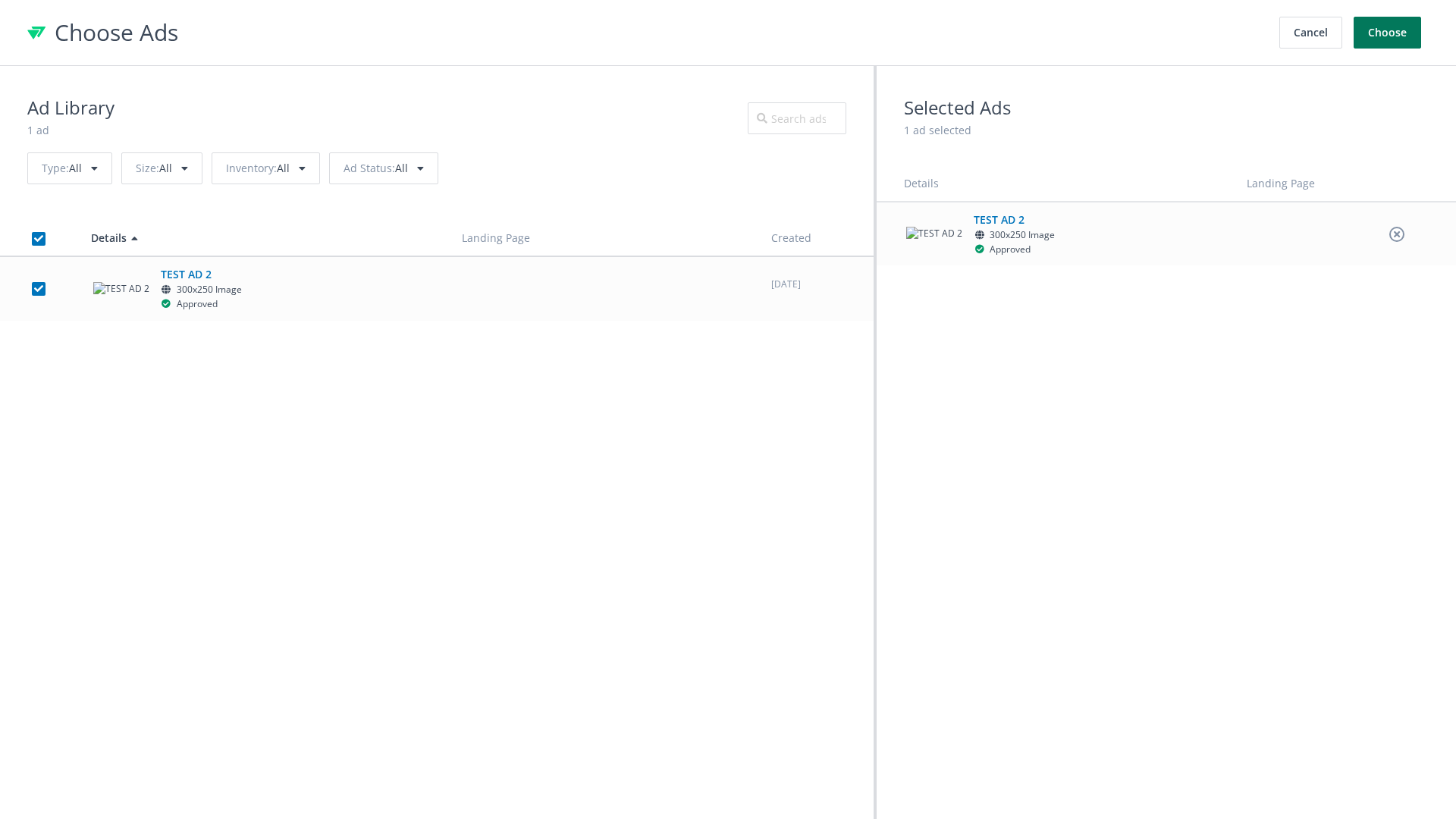
click at [1388, 33] on button "Choose" at bounding box center [1387, 33] width 68 height 32
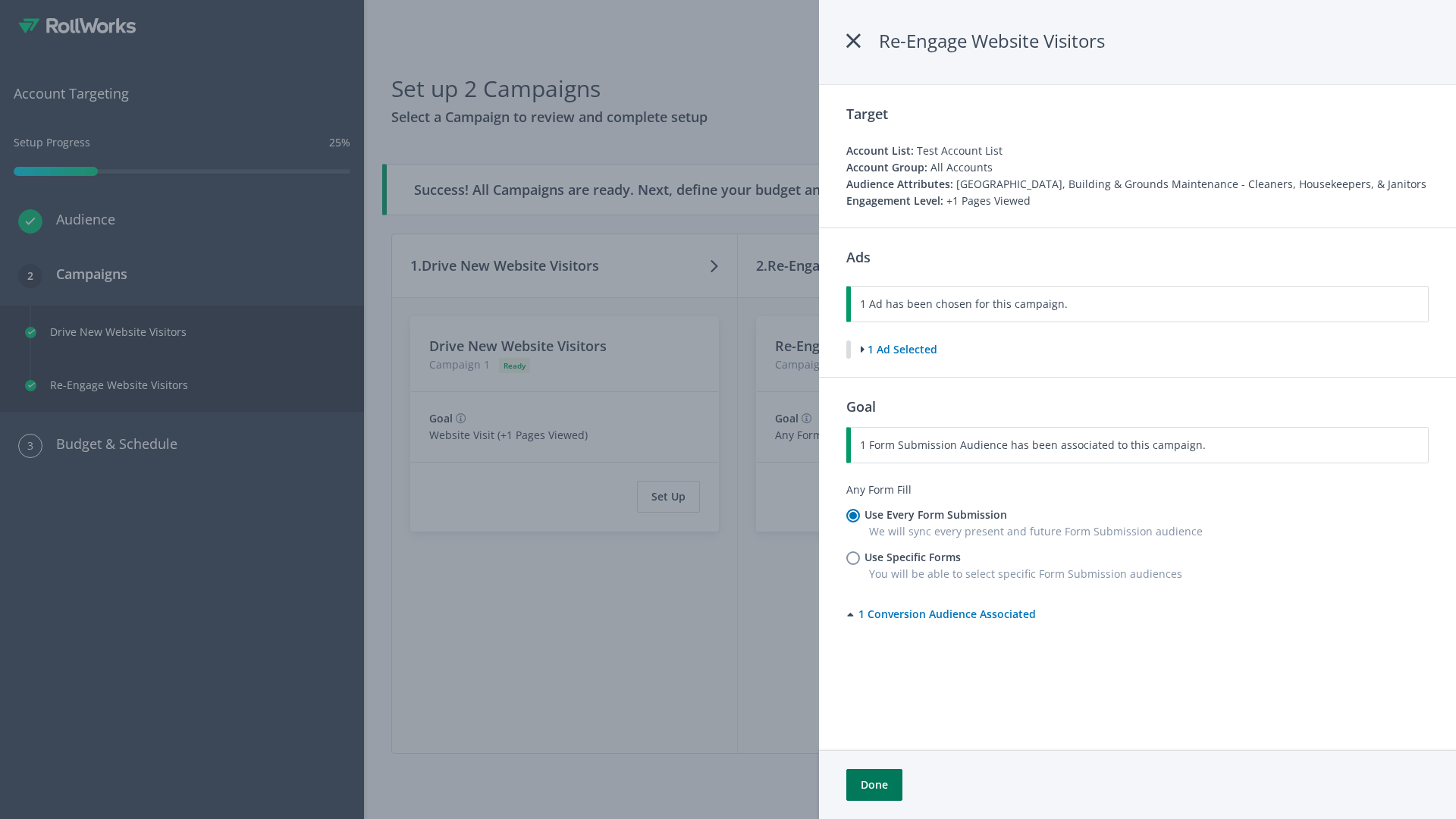
click at [873, 785] on button "Done" at bounding box center [874, 785] width 56 height 32
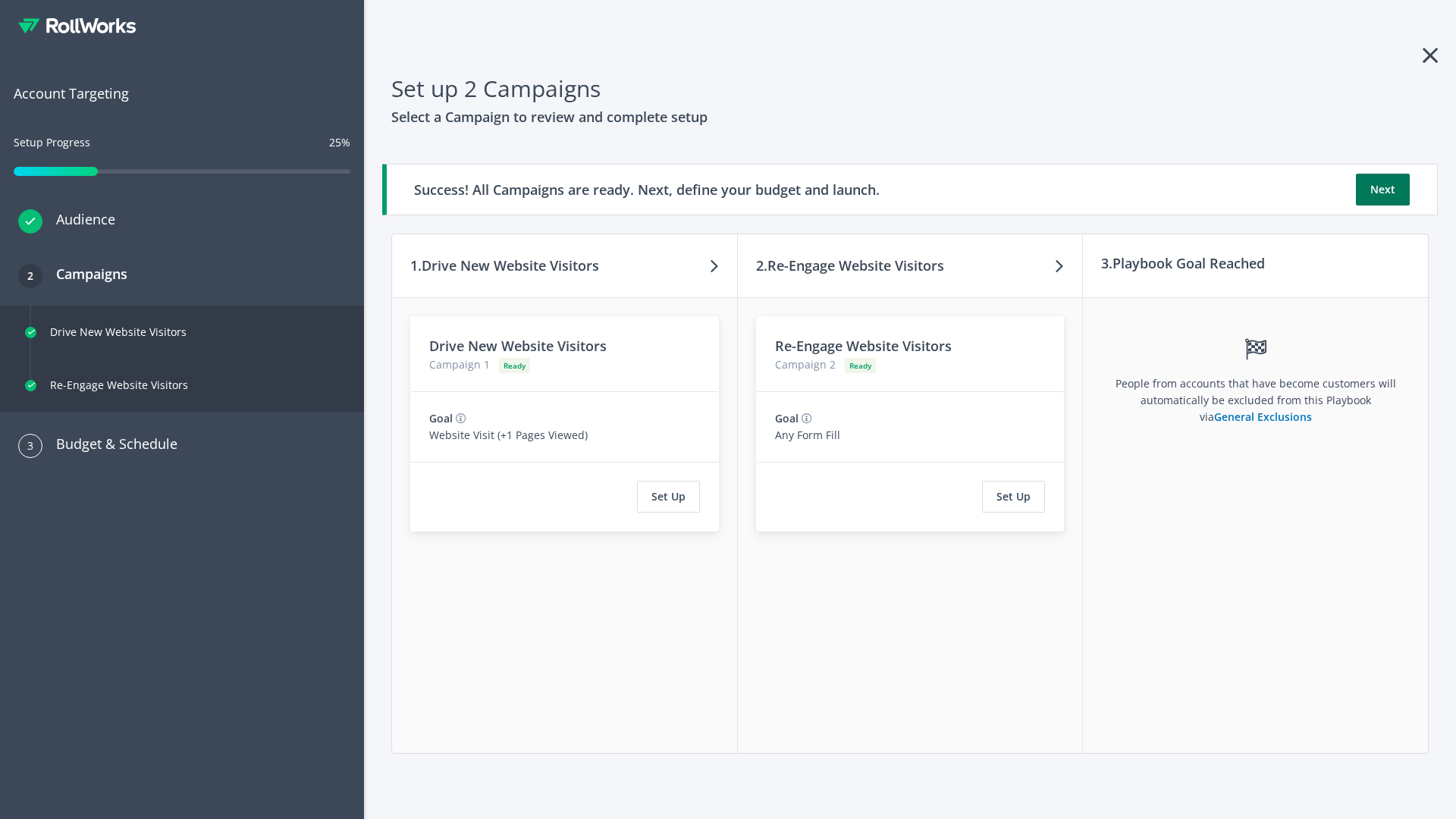
click at [1382, 189] on button "Next" at bounding box center [1383, 189] width 54 height 32
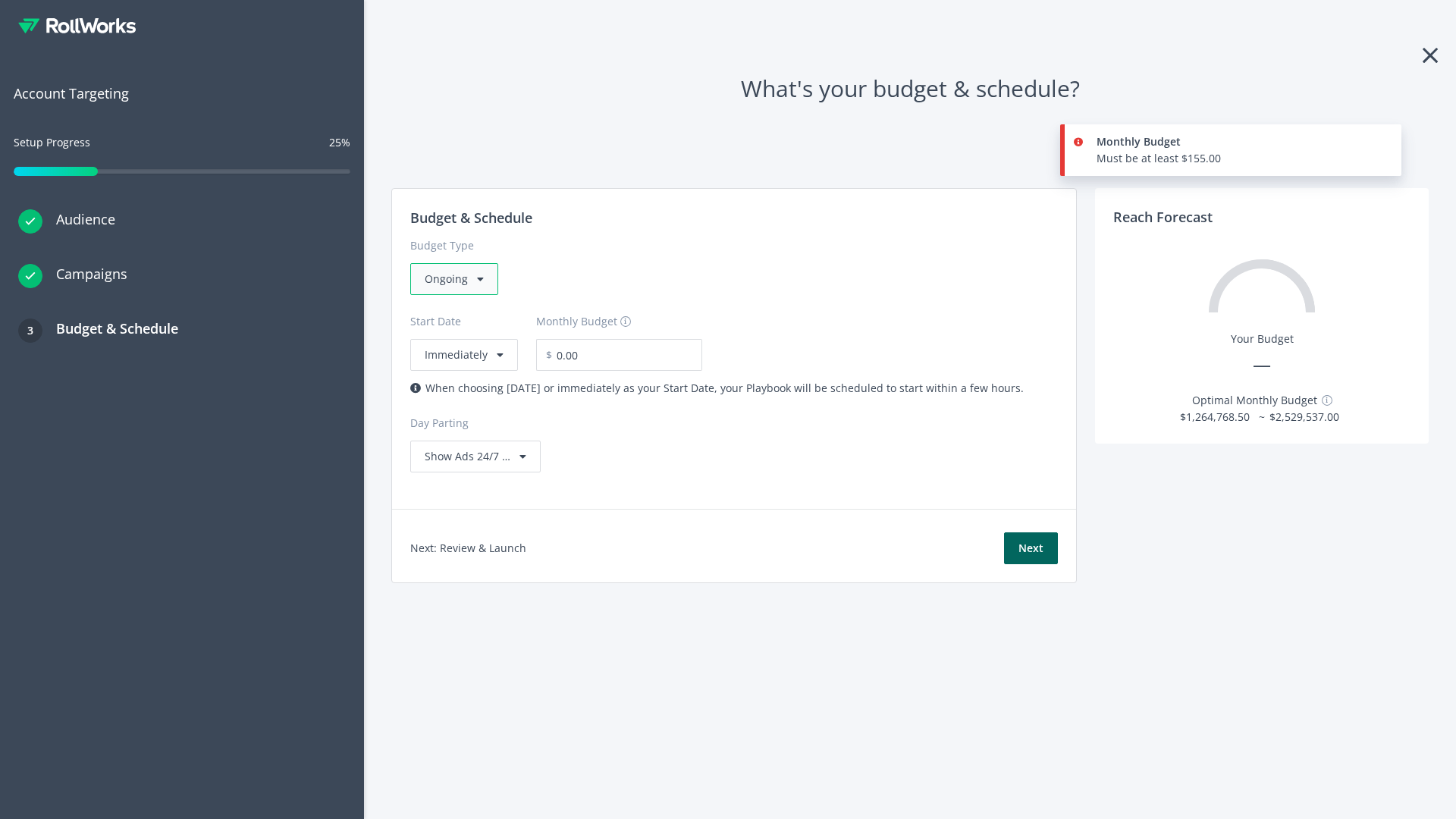
click at [453, 279] on div "Ongoing" at bounding box center [453, 279] width 88 height 32
click at [585, 366] on div "For Playbooks that you want to run for a specific duration of time" at bounding box center [589, 375] width 329 height 17
click at [460, 279] on div "Ongoing" at bounding box center [453, 279] width 88 height 32
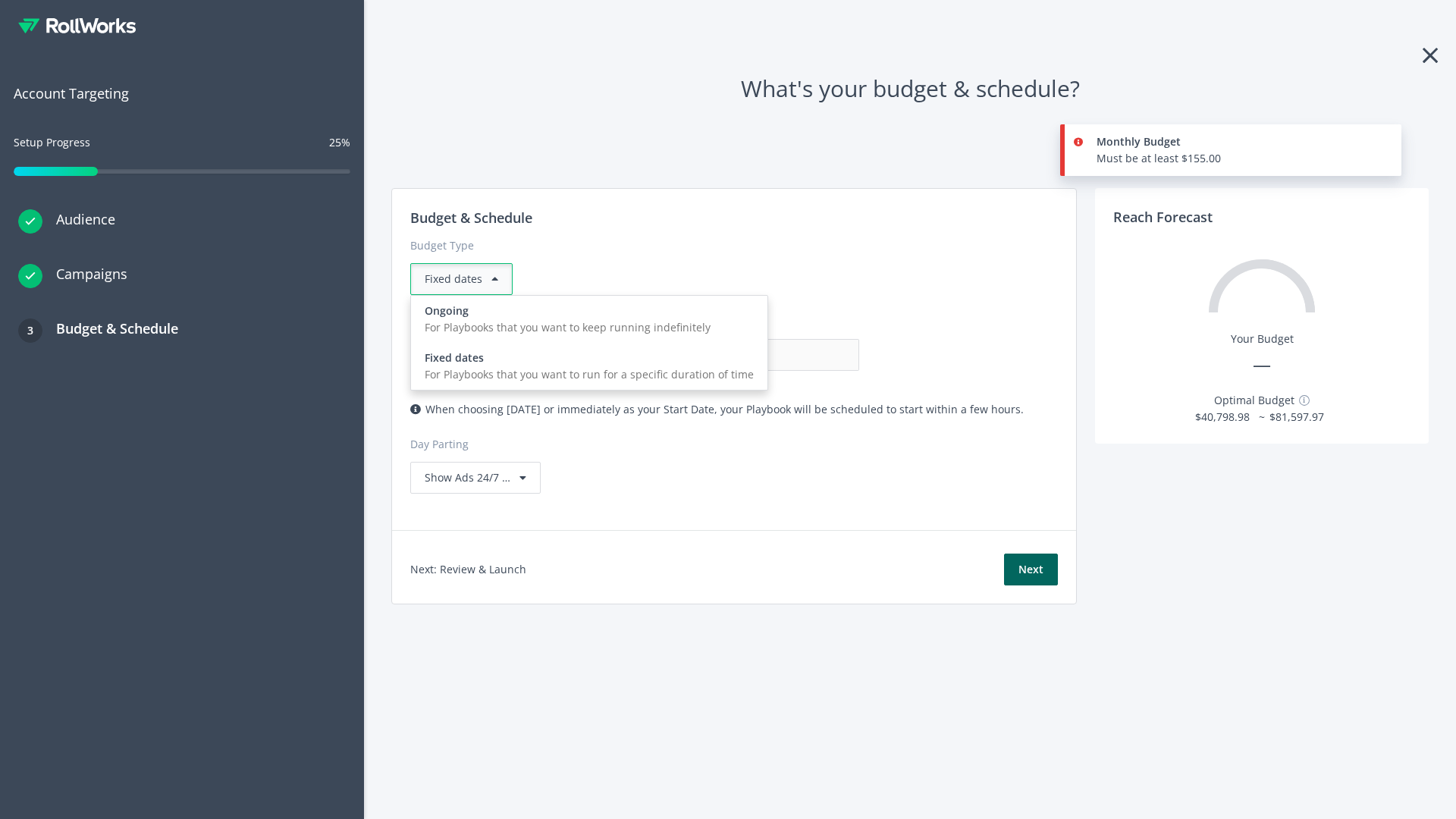
click at [585, 319] on div "For Playbooks that you want to keep running indefinitely" at bounding box center [589, 328] width 329 height 17
click at [709, 355] on input "0.00" at bounding box center [784, 355] width 150 height 32
click at [709, 355] on input "1.00" at bounding box center [784, 355] width 150 height 32
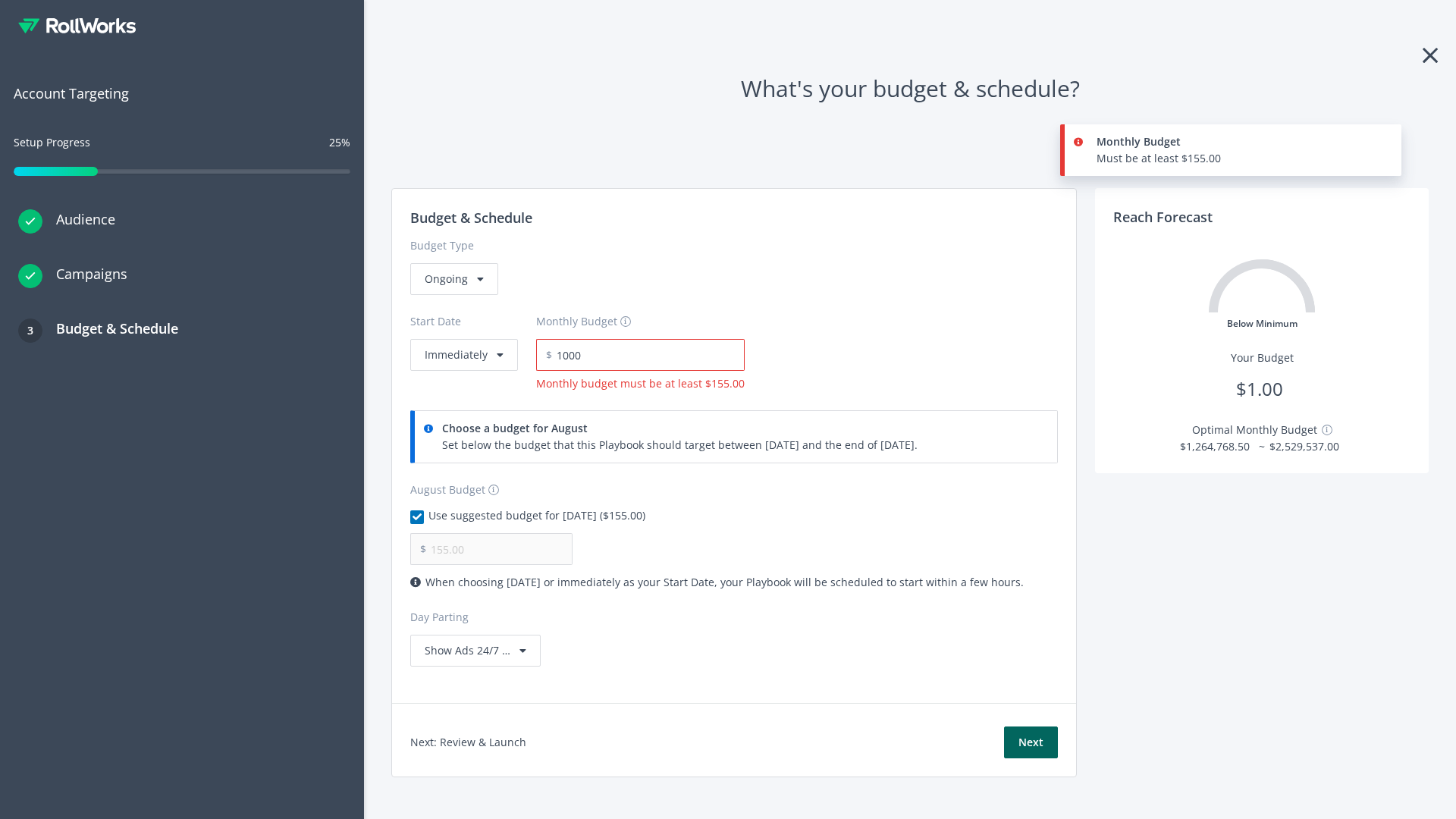
type input "1,000.00"
click at [463, 339] on button "Immediately" at bounding box center [464, 355] width 107 height 32
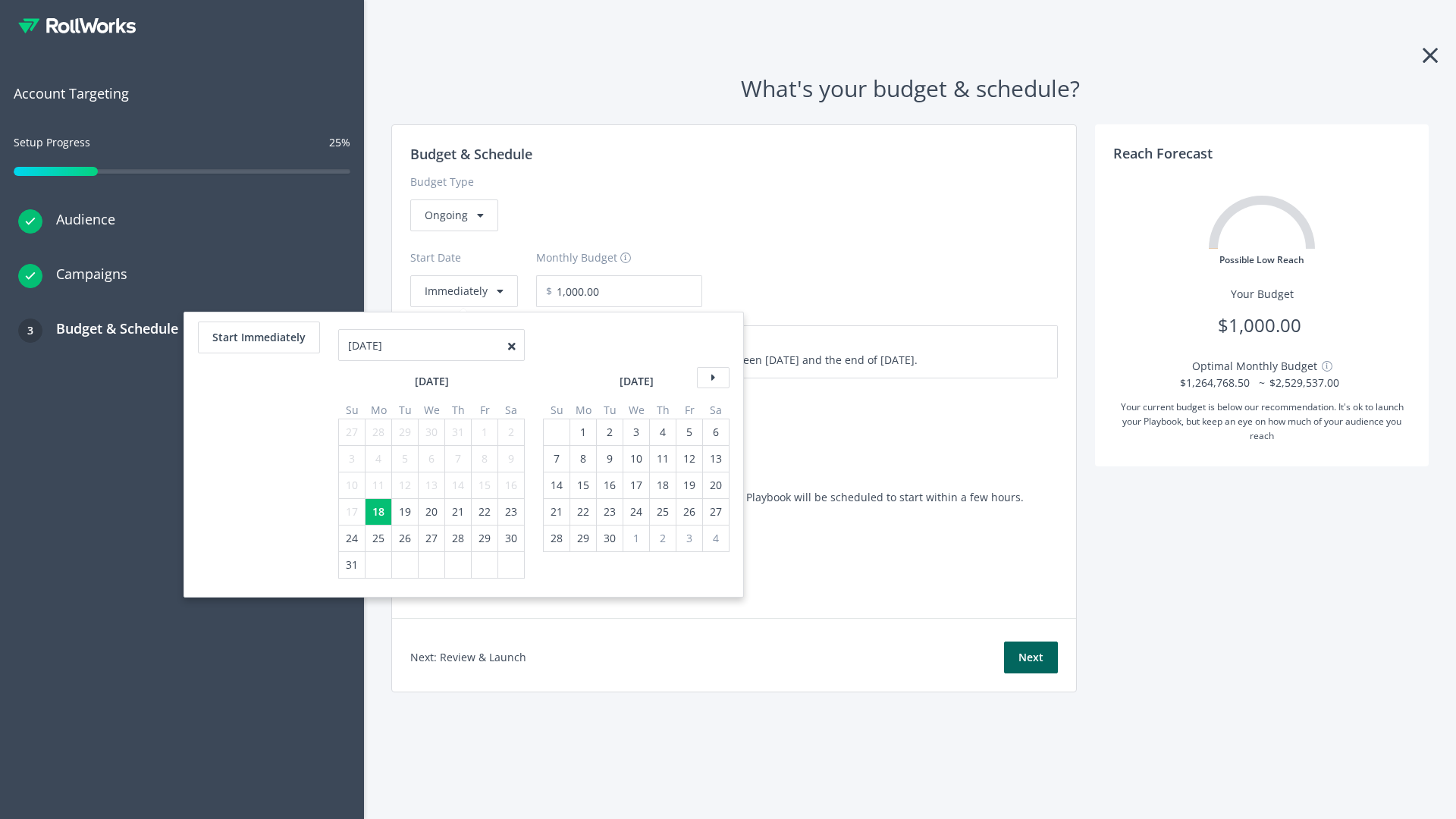
click at [712, 378] on icon at bounding box center [712, 377] width 33 height 21
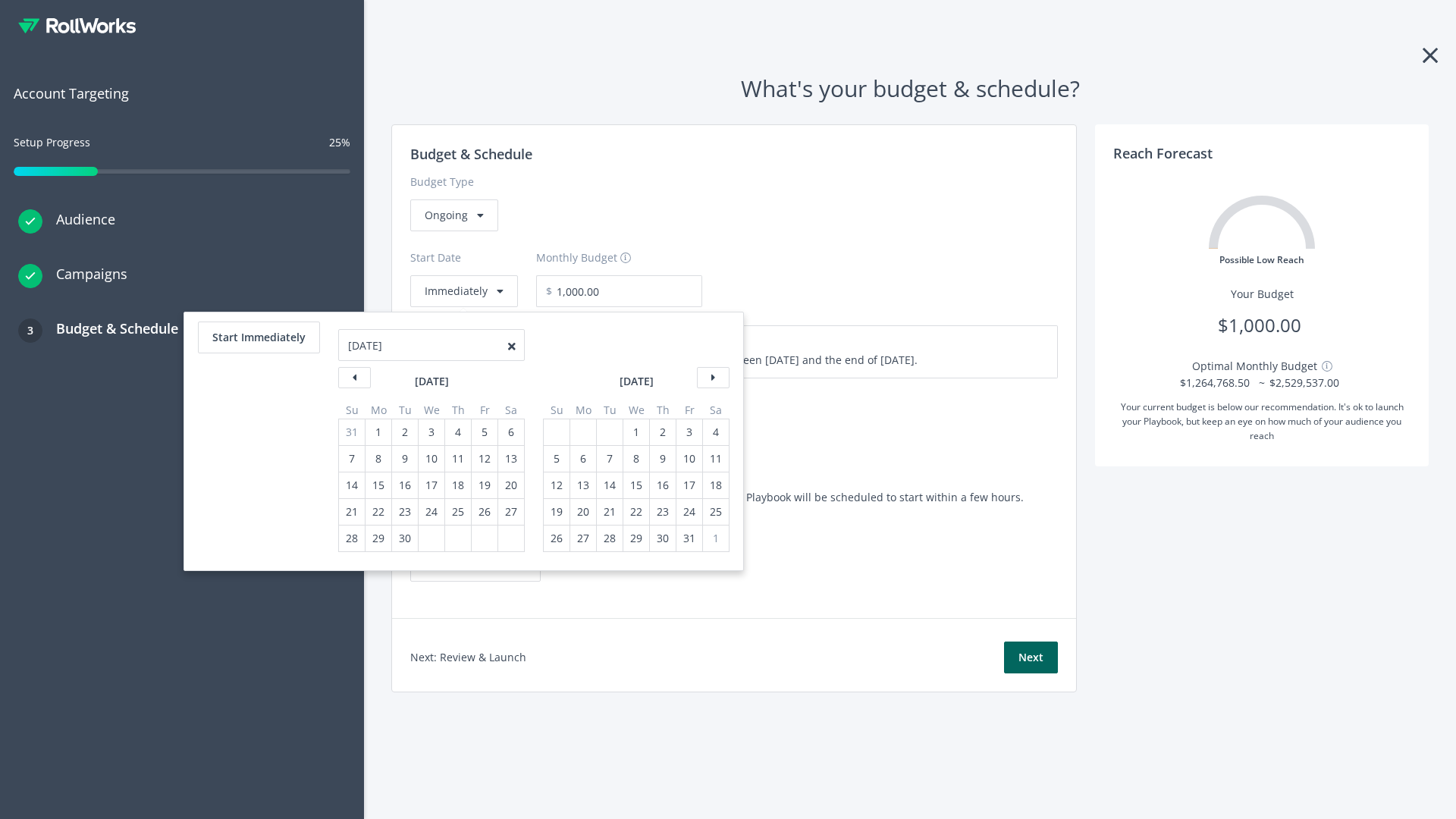
click at [555, 459] on div "5" at bounding box center [557, 459] width 20 height 26
type input "870.97"
click at [635, 433] on div "1" at bounding box center [636, 432] width 20 height 26
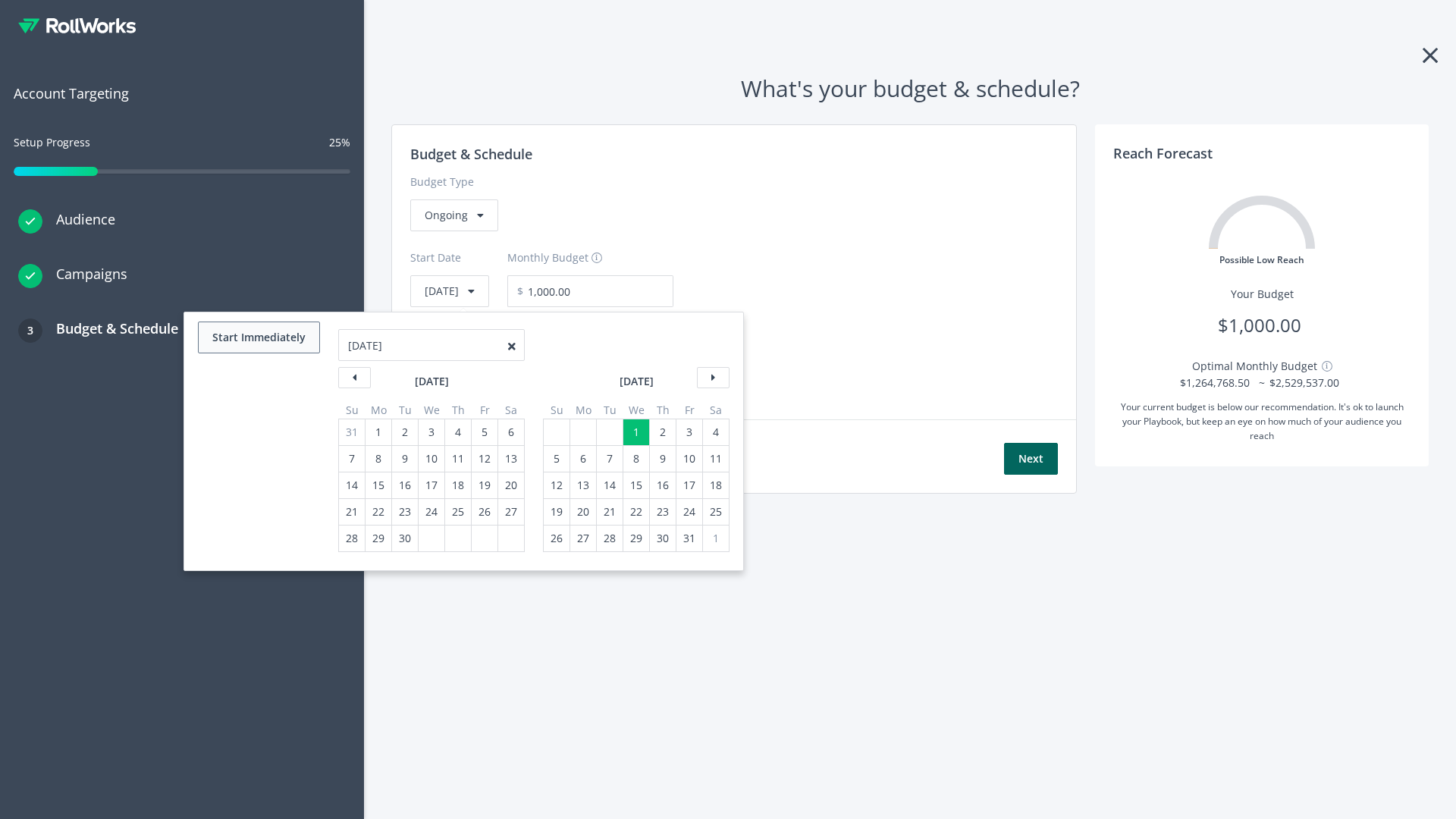
click at [258, 338] on button "Start Immediately" at bounding box center [259, 338] width 122 height 32
type input "08/18/2025"
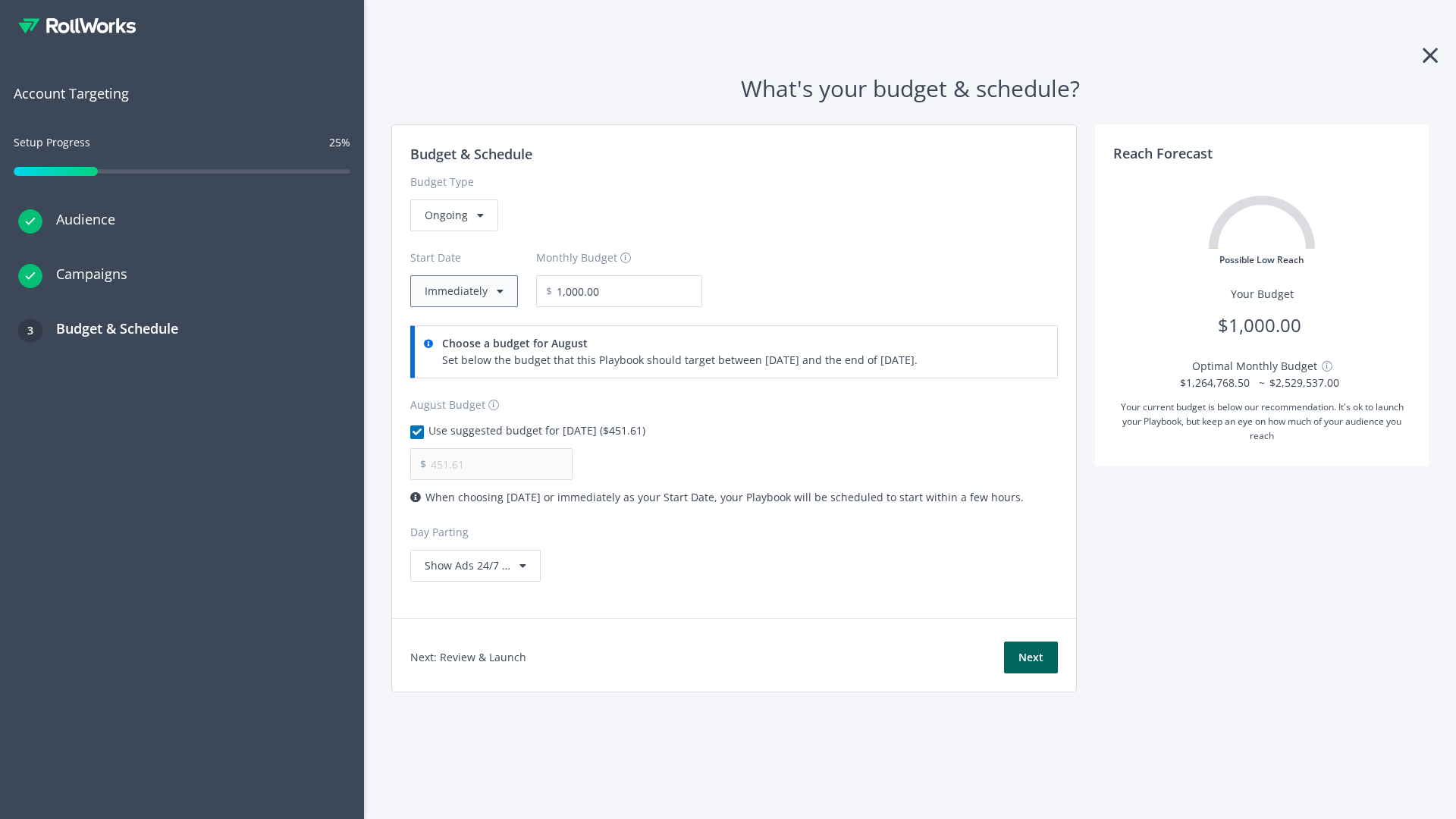
click at [463, 291] on button "Immediately" at bounding box center [464, 291] width 107 height 32
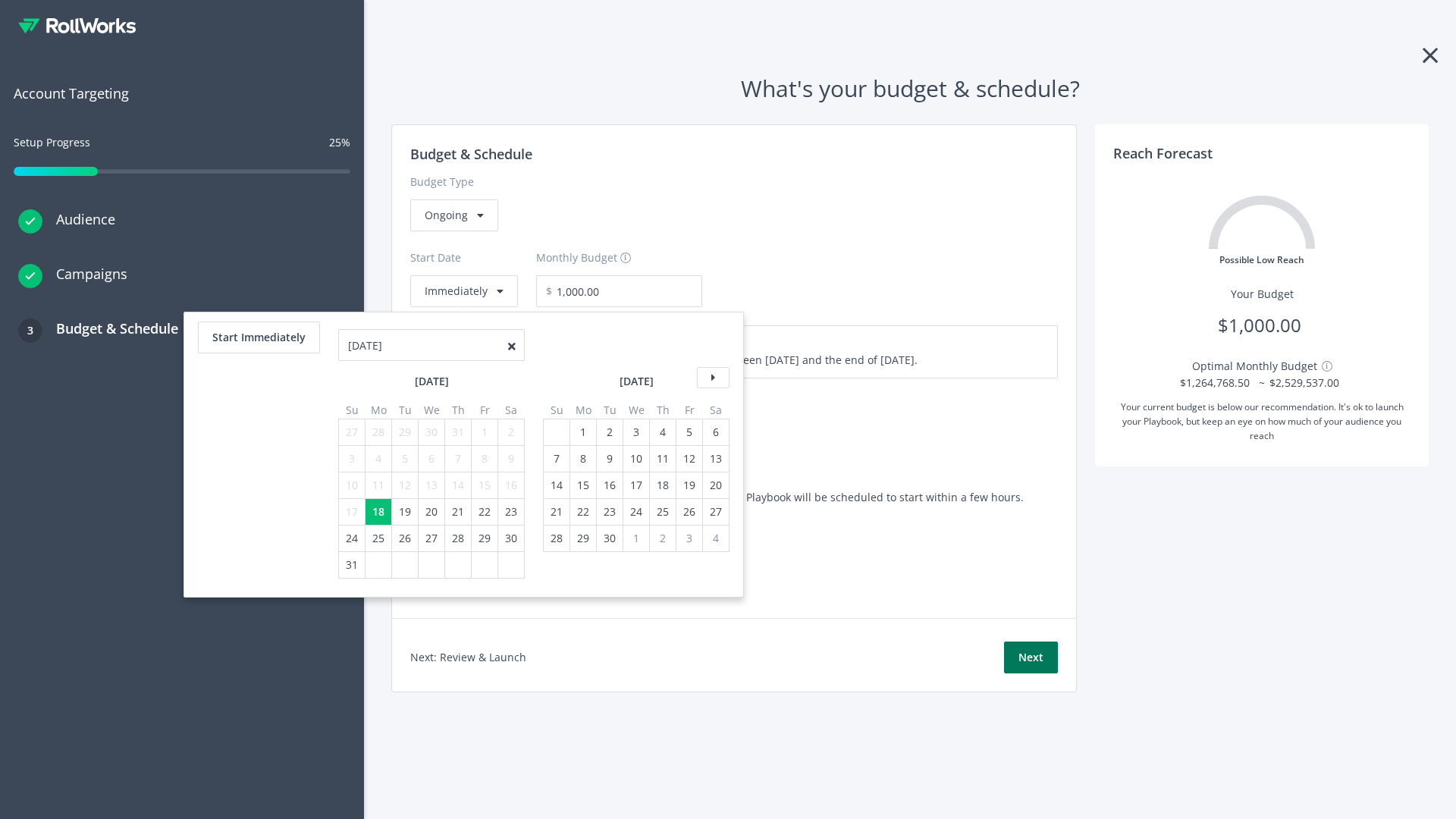
click at [1031, 657] on button "Next" at bounding box center [1031, 657] width 54 height 32
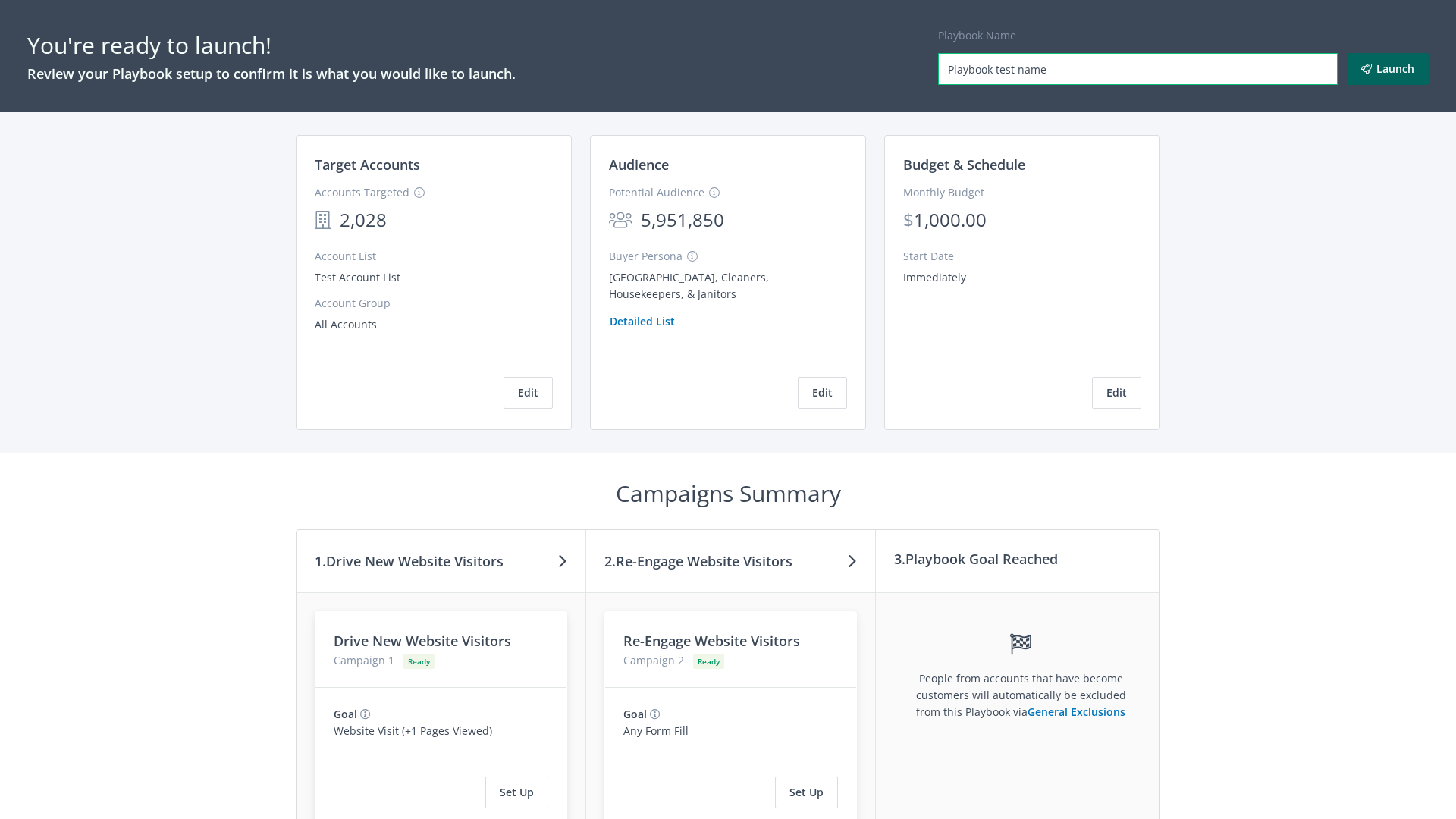
type input "Playbook test name"
click at [1388, 69] on button "Launch" at bounding box center [1388, 69] width 82 height 32
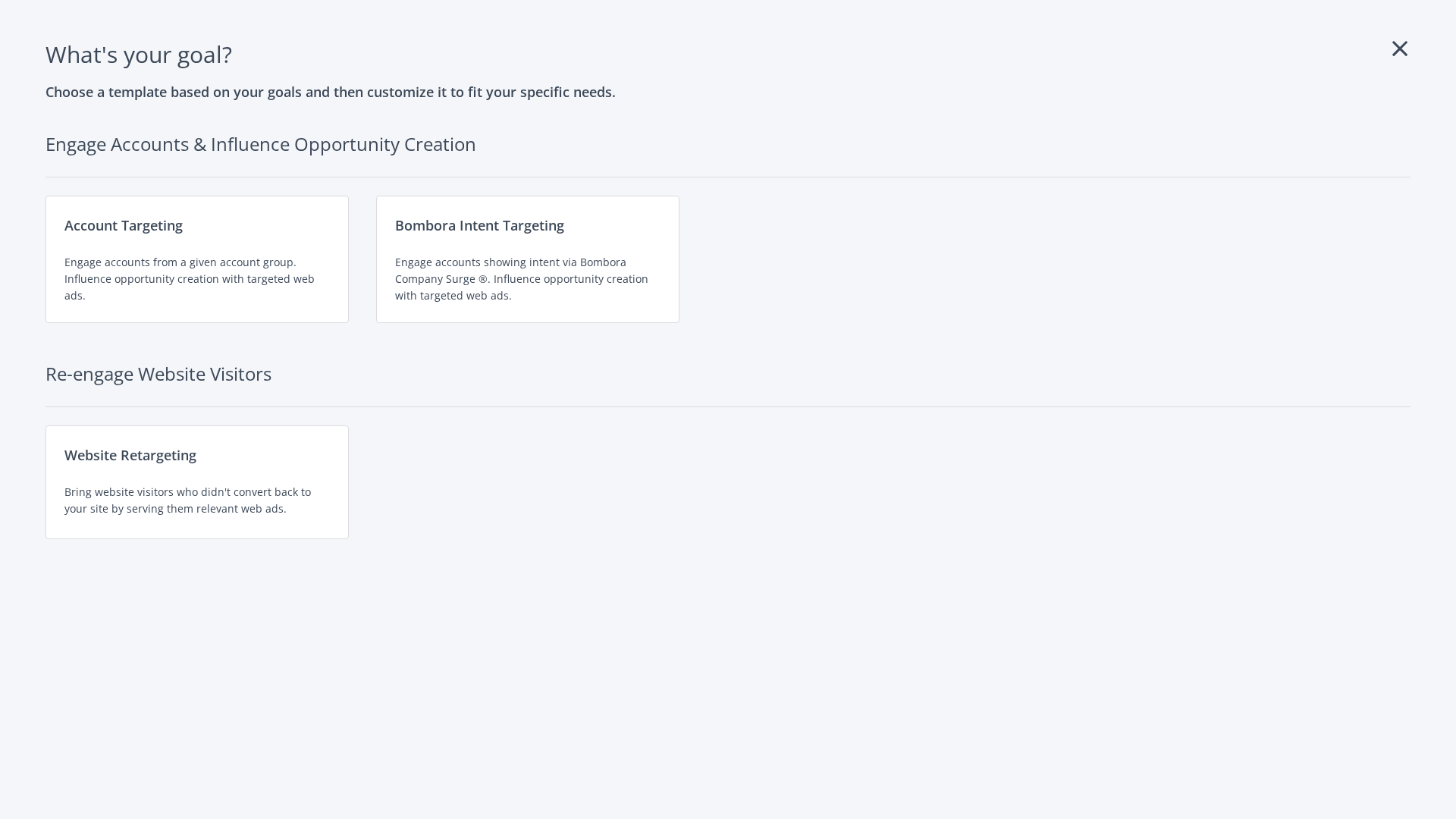
click at [528, 259] on div "Engage accounts showing intent via Bombora Company Surge ®. Influence opportuni…" at bounding box center [527, 279] width 266 height 50
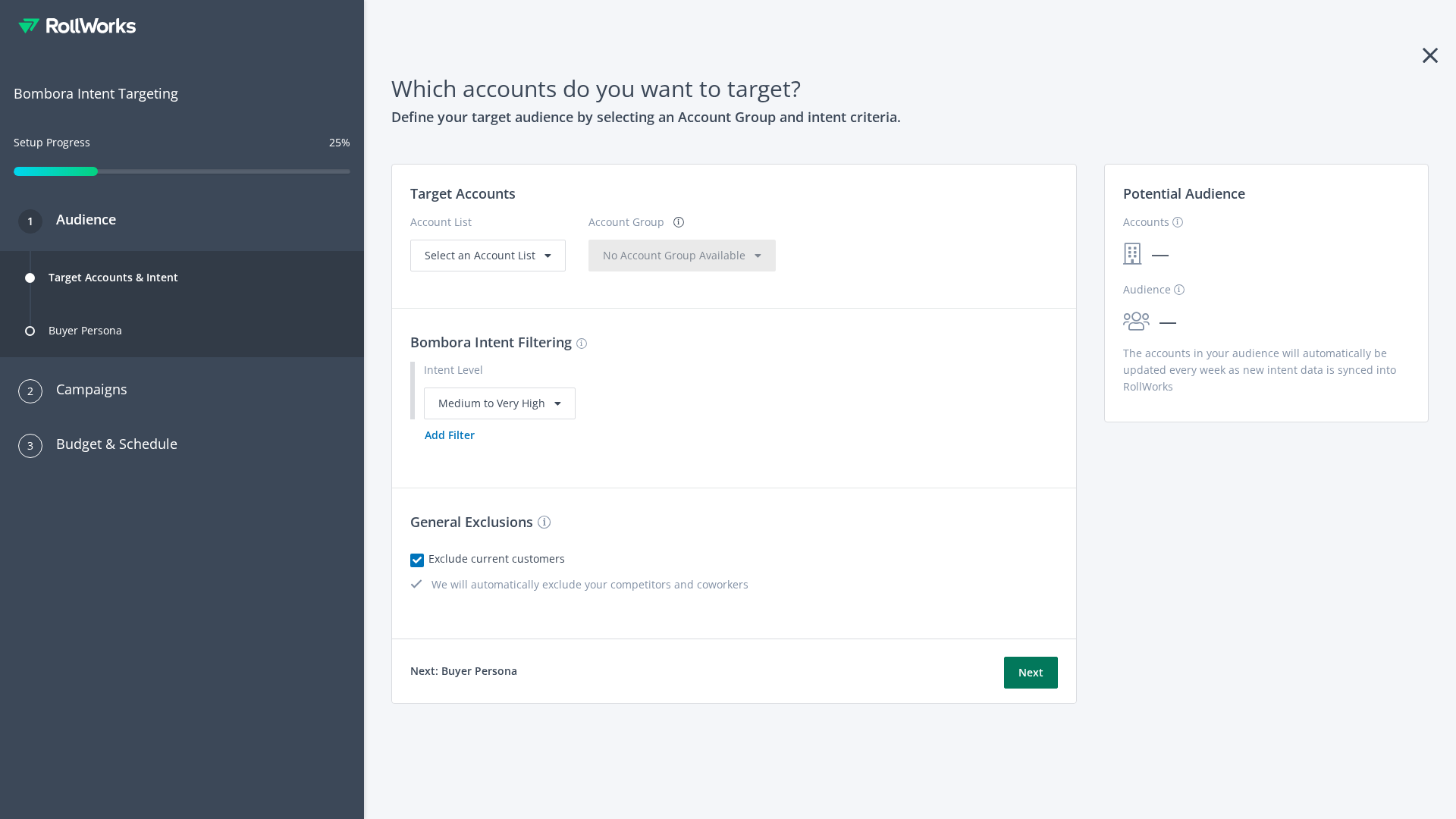
click at [1031, 672] on button "Next" at bounding box center [1031, 673] width 54 height 32
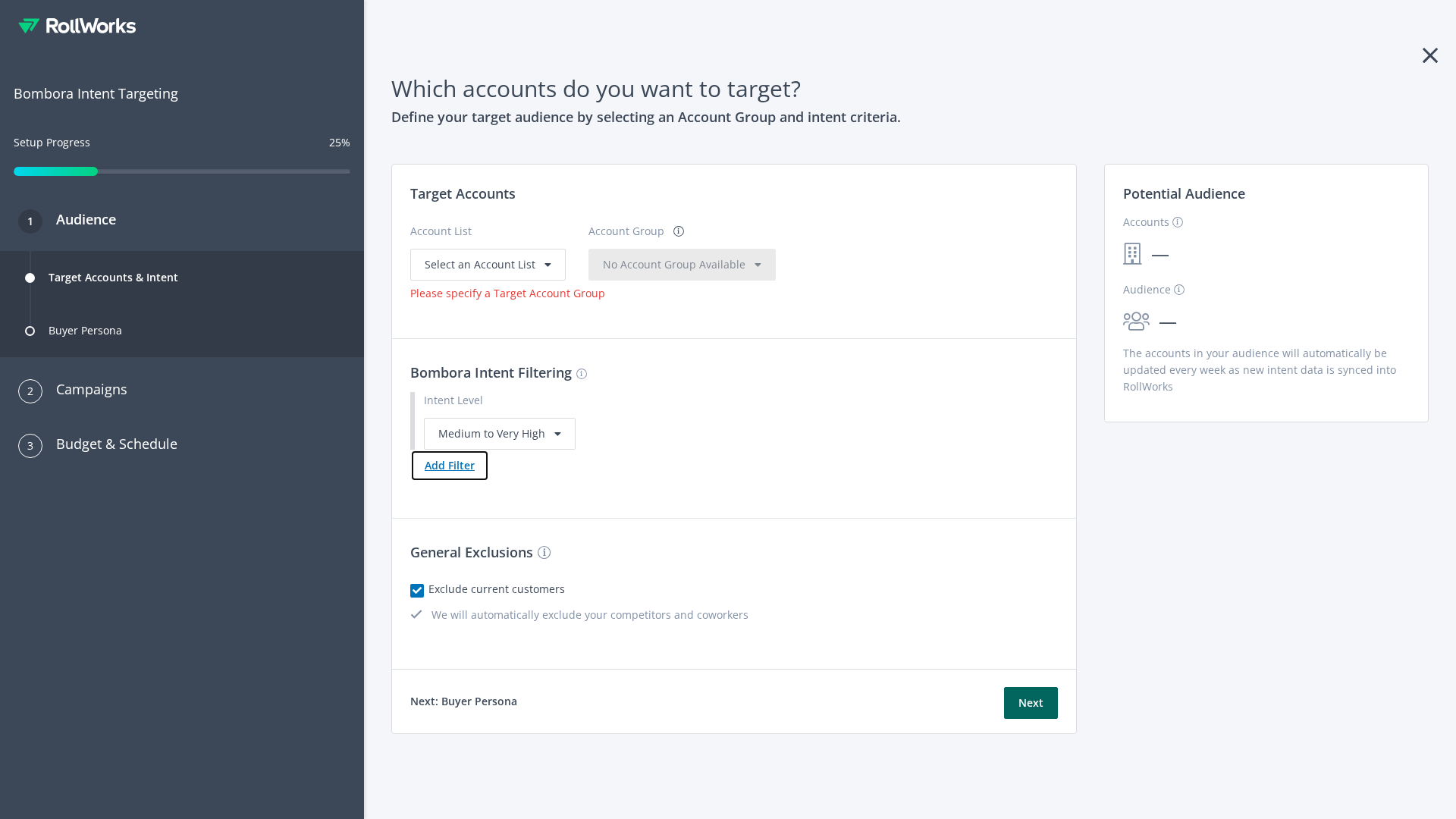
click at [449, 465] on button "Add Filter" at bounding box center [449, 466] width 79 height 32
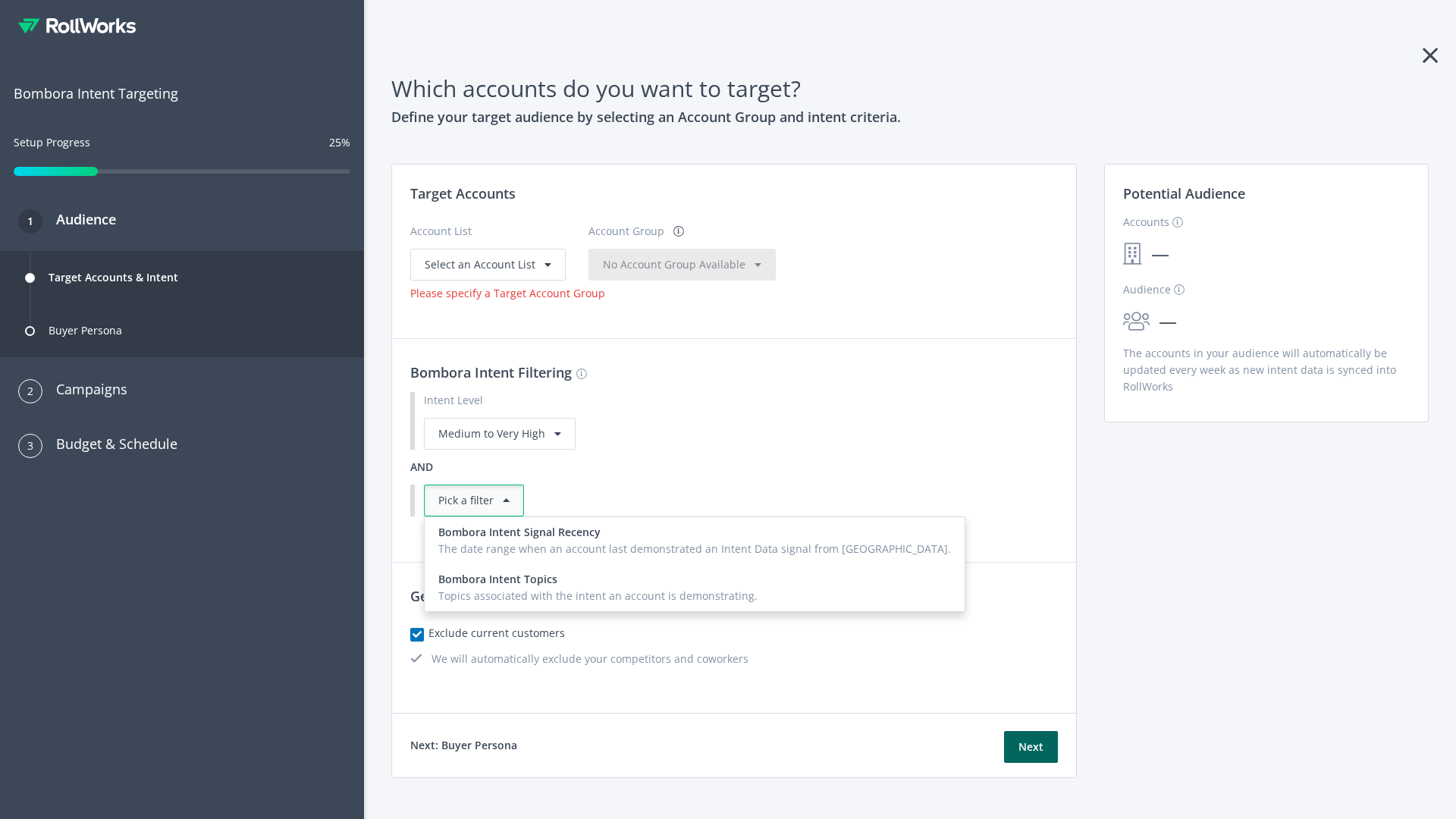
click at [657, 588] on div "Topics associated with the intent an account is demonstrating." at bounding box center [695, 596] width 513 height 17
click at [1031, 763] on button "Next" at bounding box center [1031, 747] width 54 height 32
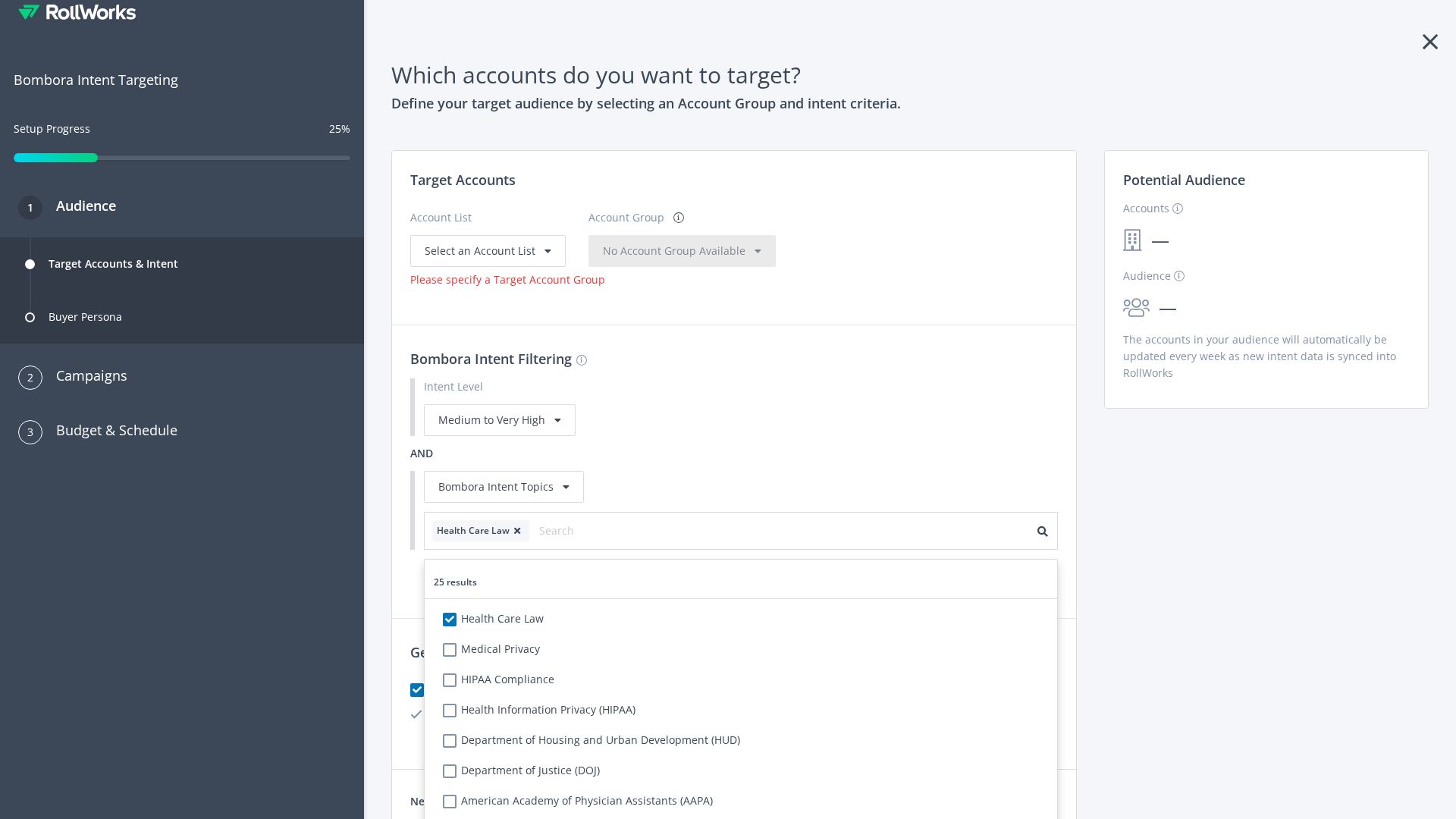
click at [486, 251] on span "Select an Account List" at bounding box center [480, 250] width 111 height 14
click at [690, 251] on span "No Account Group Available" at bounding box center [674, 250] width 142 height 14
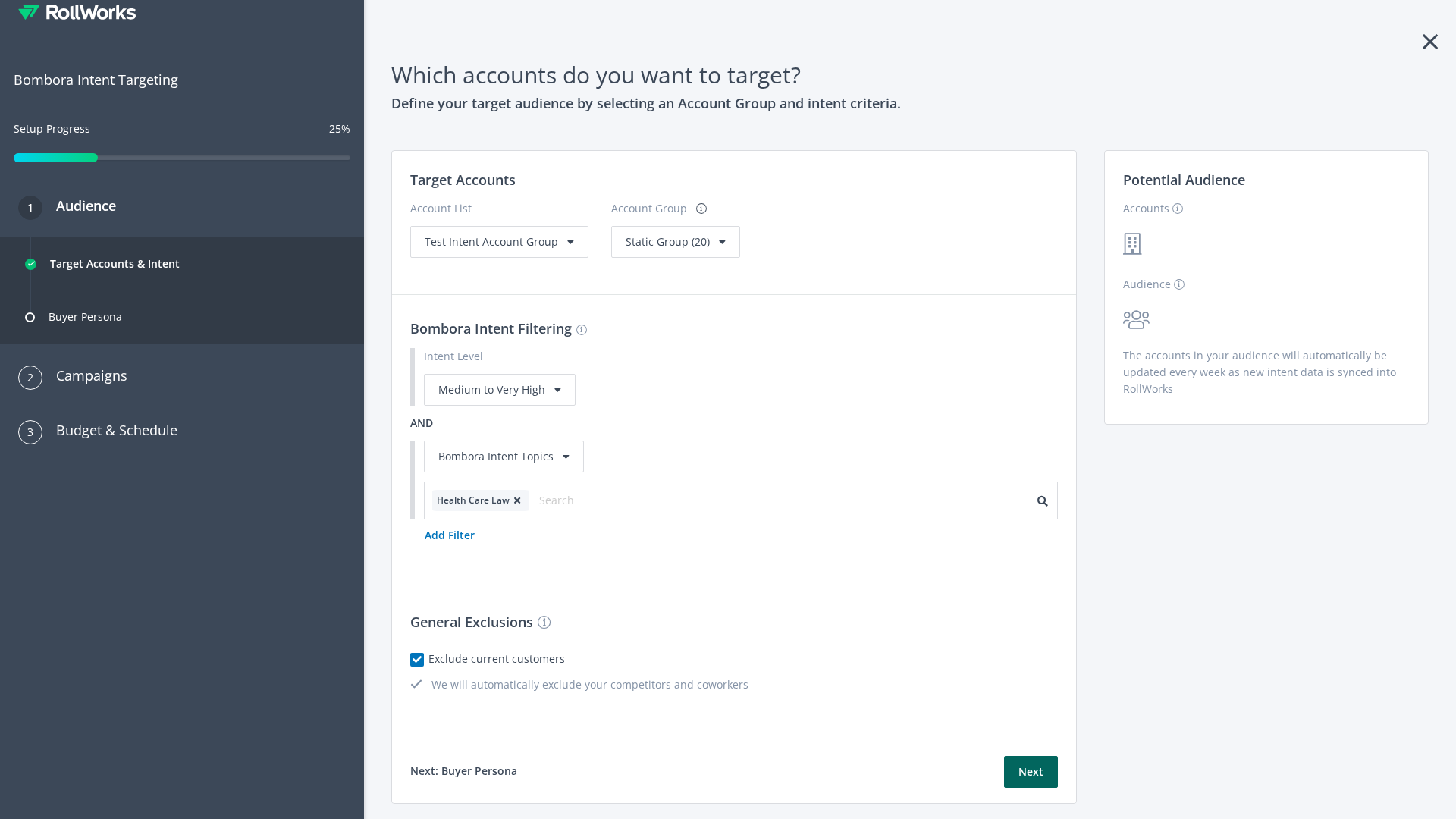
scroll to position [0, 0]
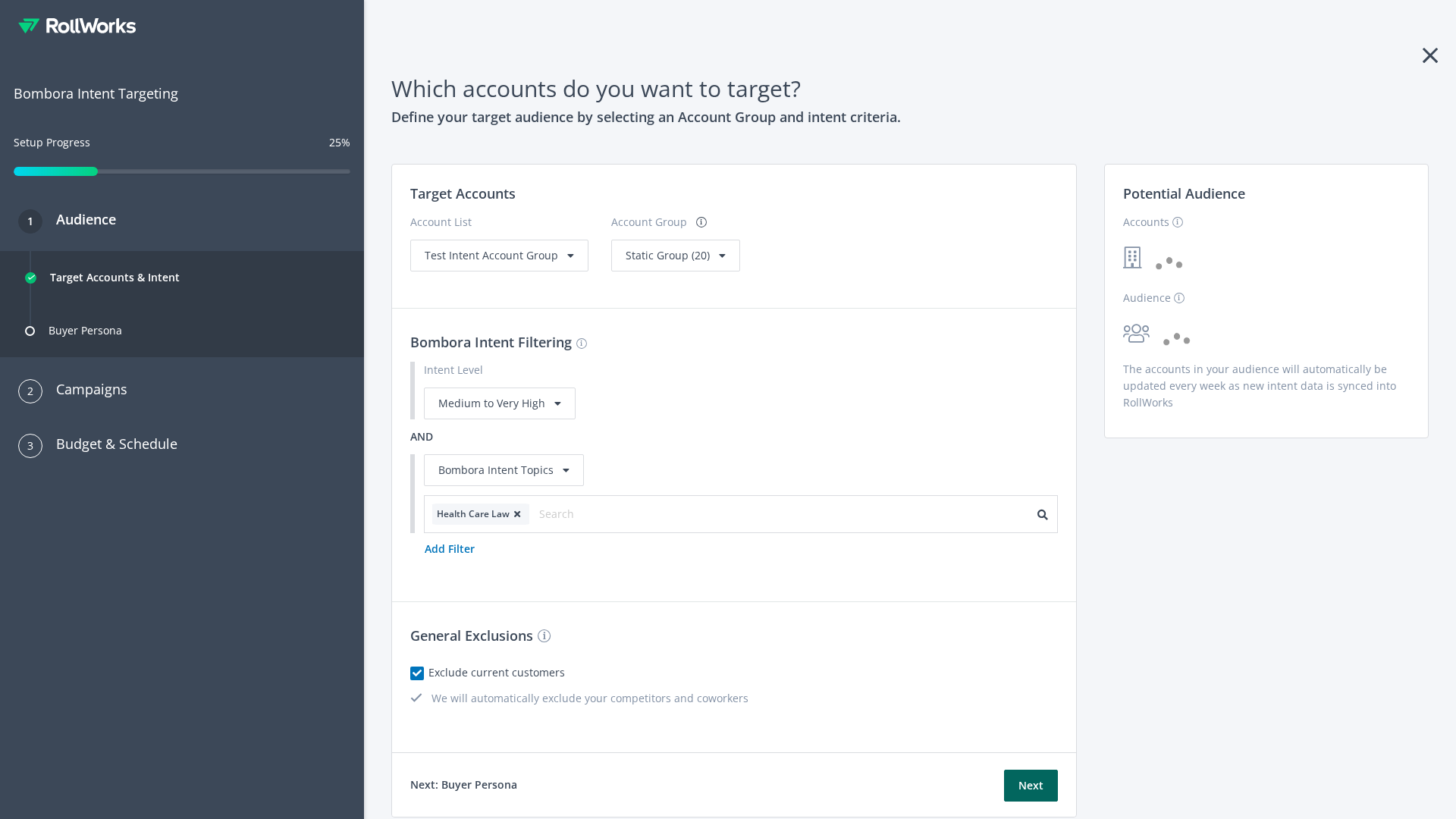
click at [671, 255] on span "Static Group (20)" at bounding box center [667, 255] width 84 height 14
click at [671, 316] on span "Static Group (20)" at bounding box center [666, 316] width 81 height 14
click at [498, 255] on span "Test Intent Account Group" at bounding box center [491, 255] width 133 height 14
click at [644, 262] on span "Static Group (20)" at bounding box center [667, 255] width 84 height 14
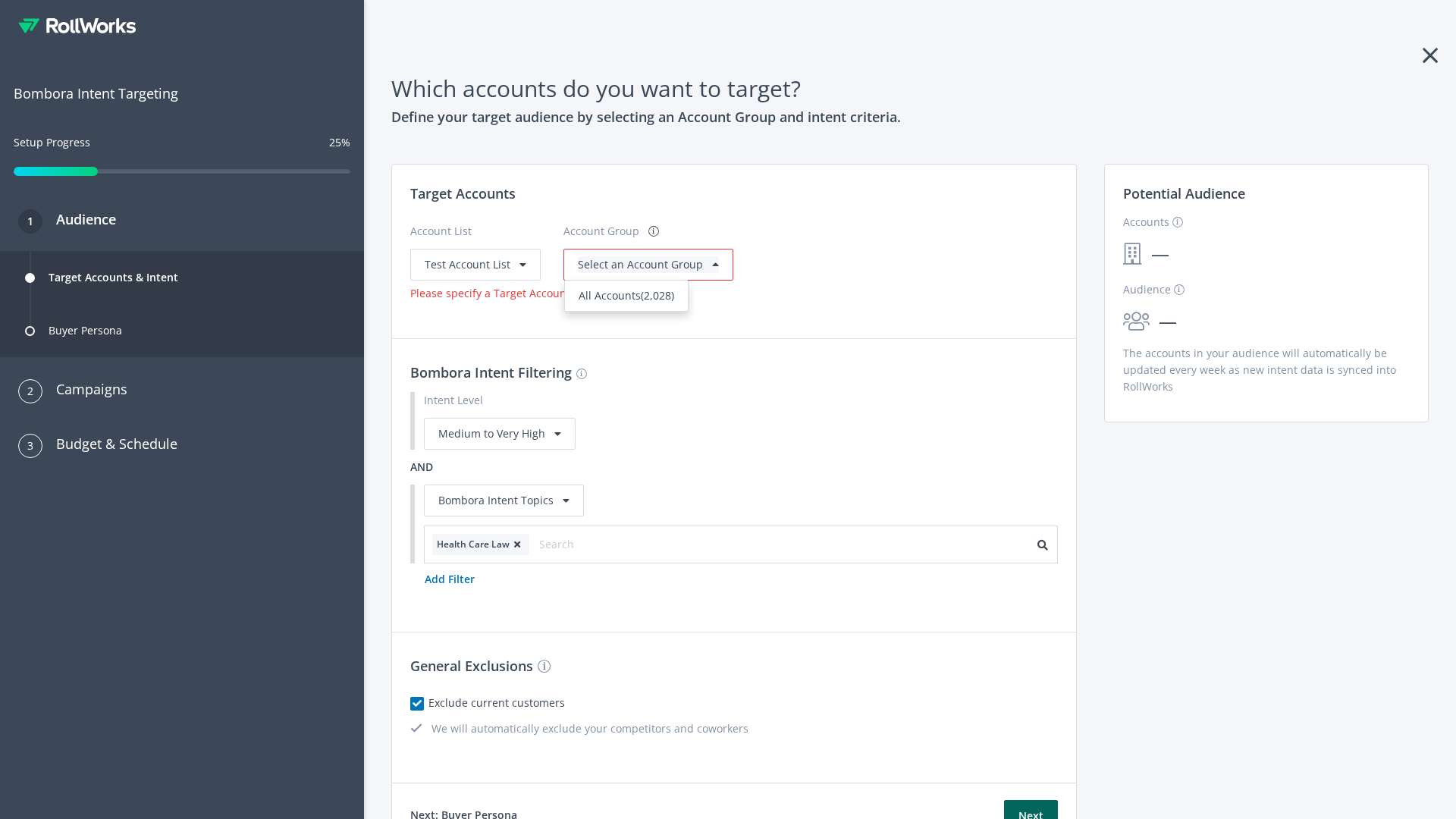
click at [624, 295] on span "All Accounts (2,028)" at bounding box center [626, 295] width 96 height 14
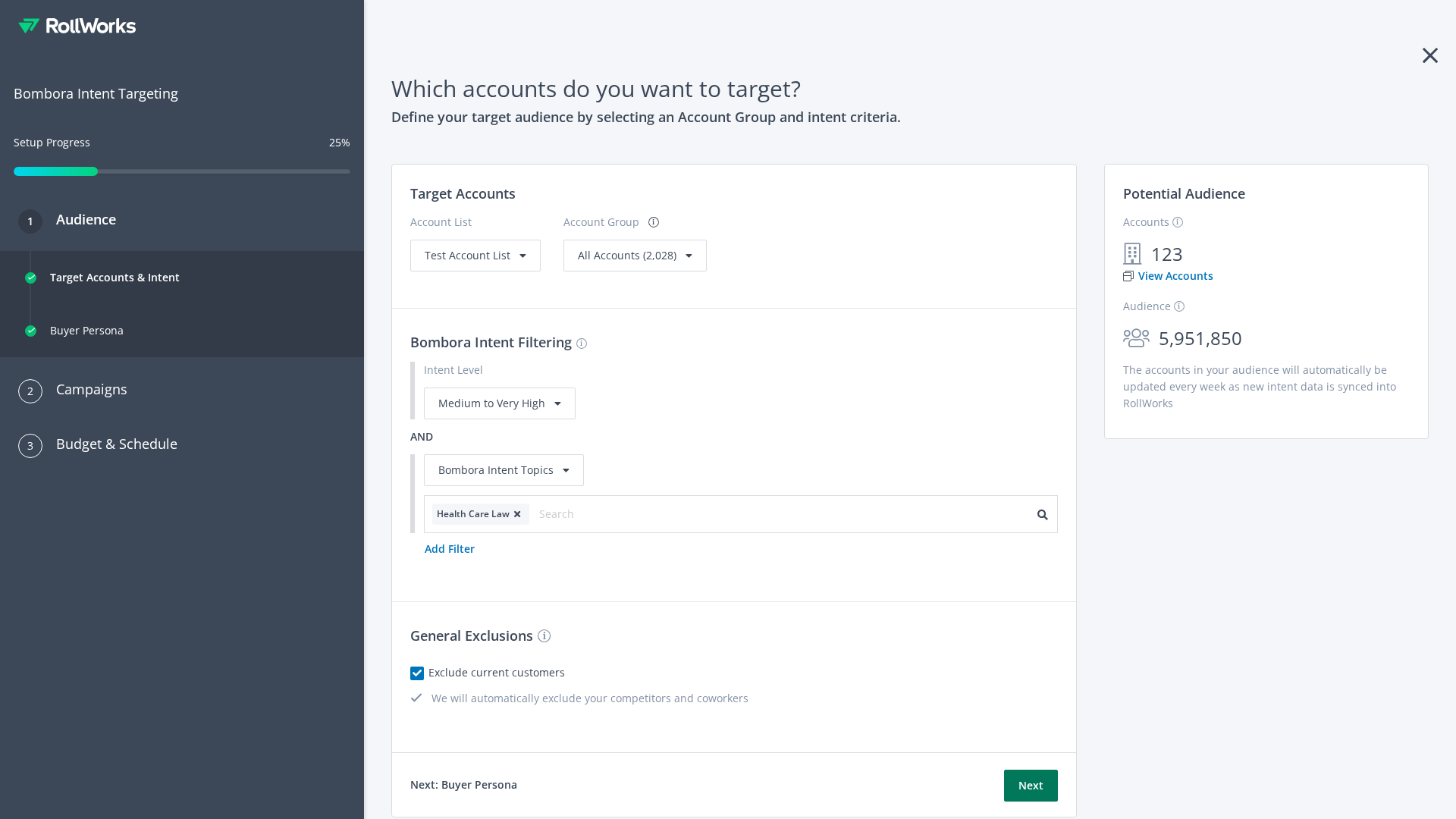
click at [1031, 785] on button "Next" at bounding box center [1031, 785] width 54 height 32
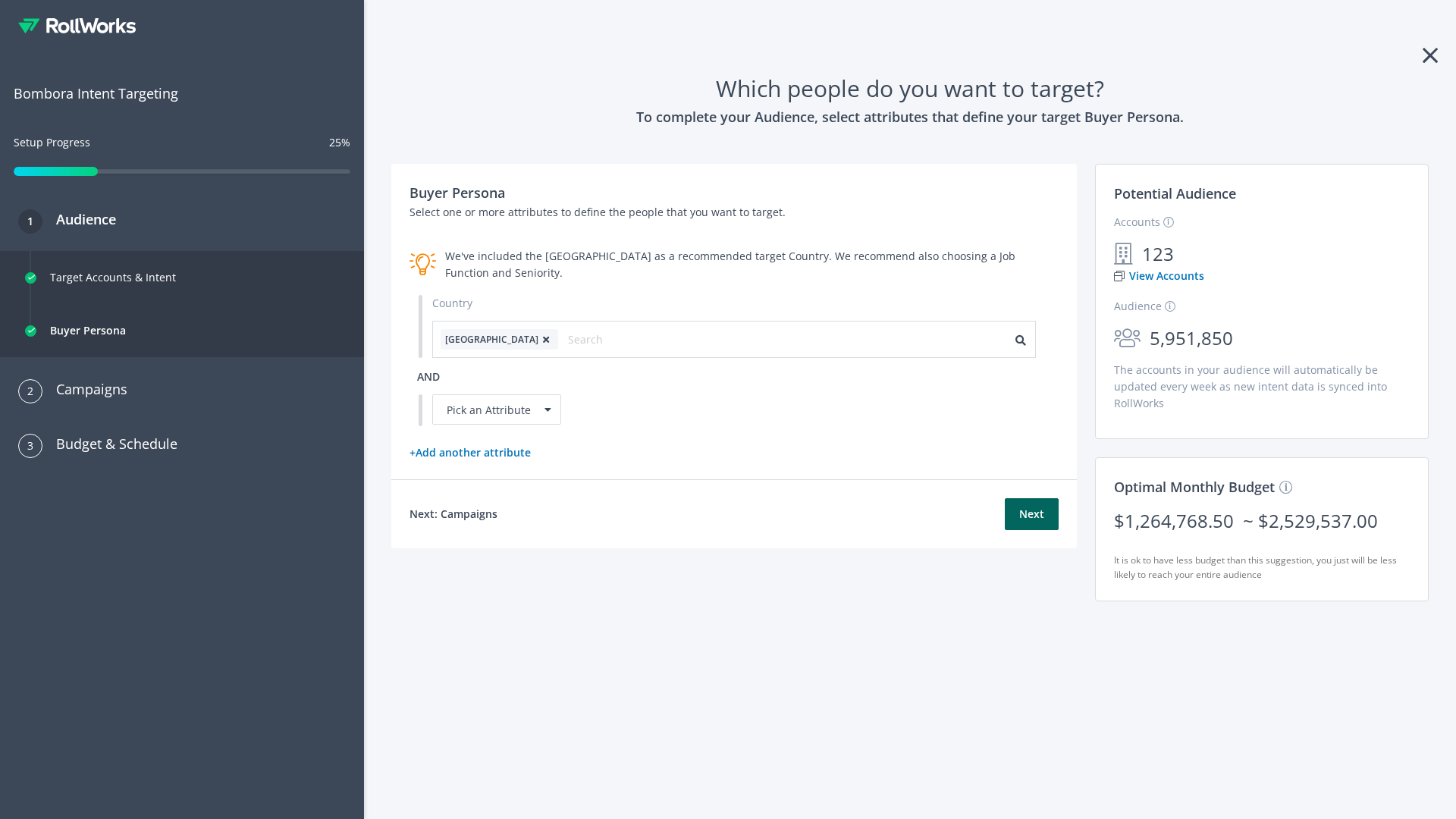
click at [538, 339] on icon at bounding box center [546, 340] width 15 height 9
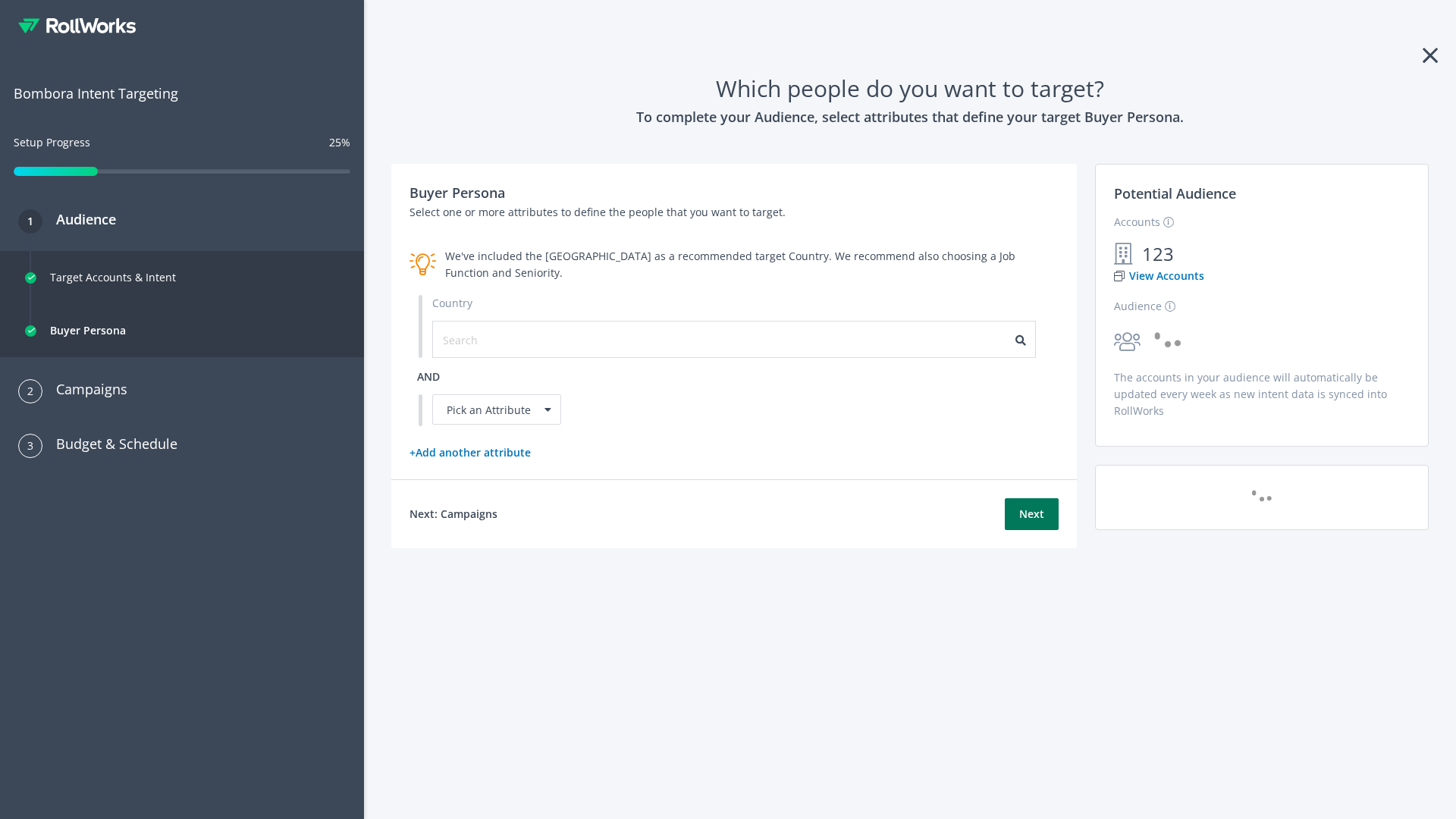
click at [1031, 514] on button "Next" at bounding box center [1032, 514] width 54 height 32
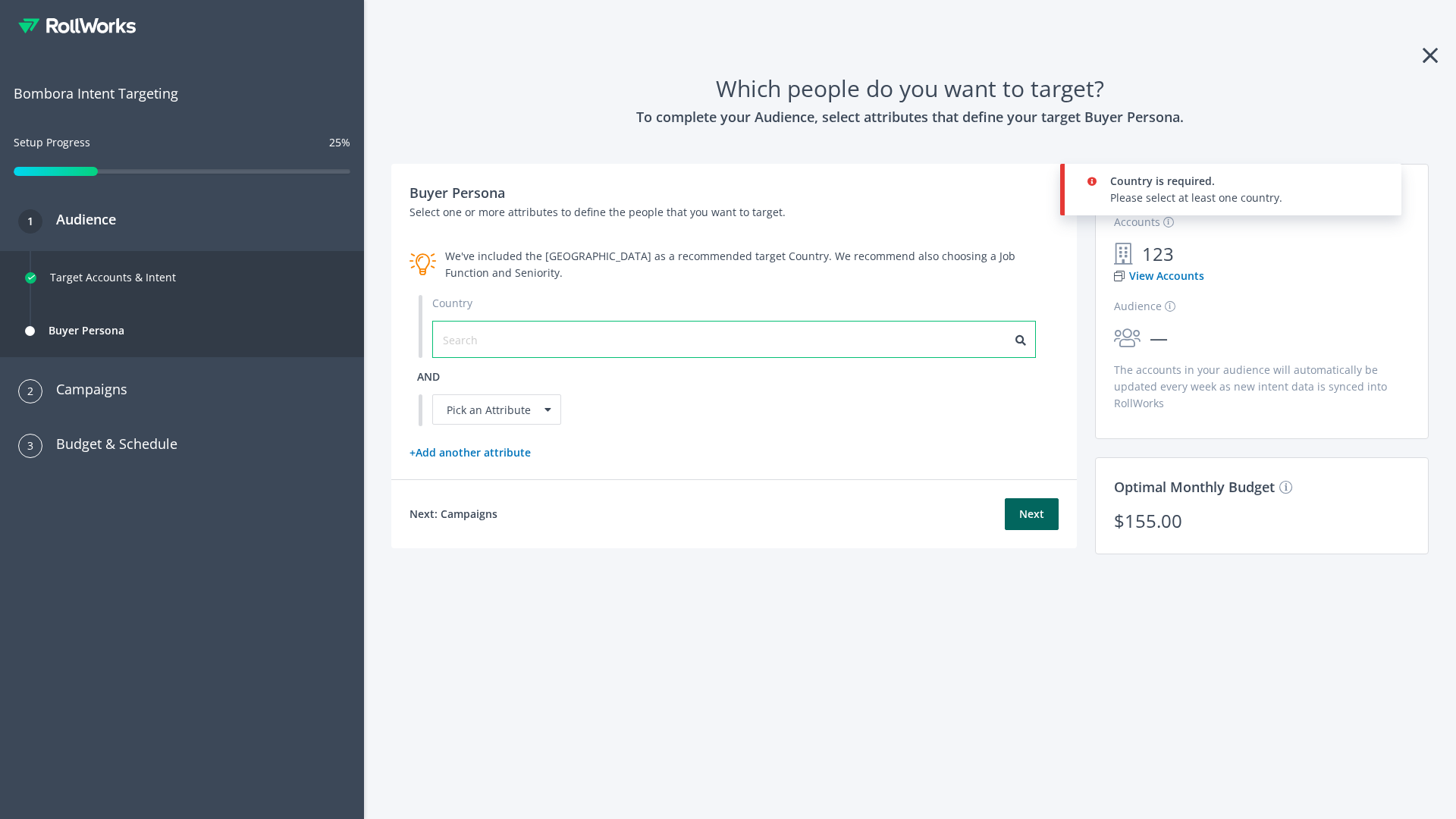
click at [501, 339] on input "text" at bounding box center [510, 340] width 136 height 17
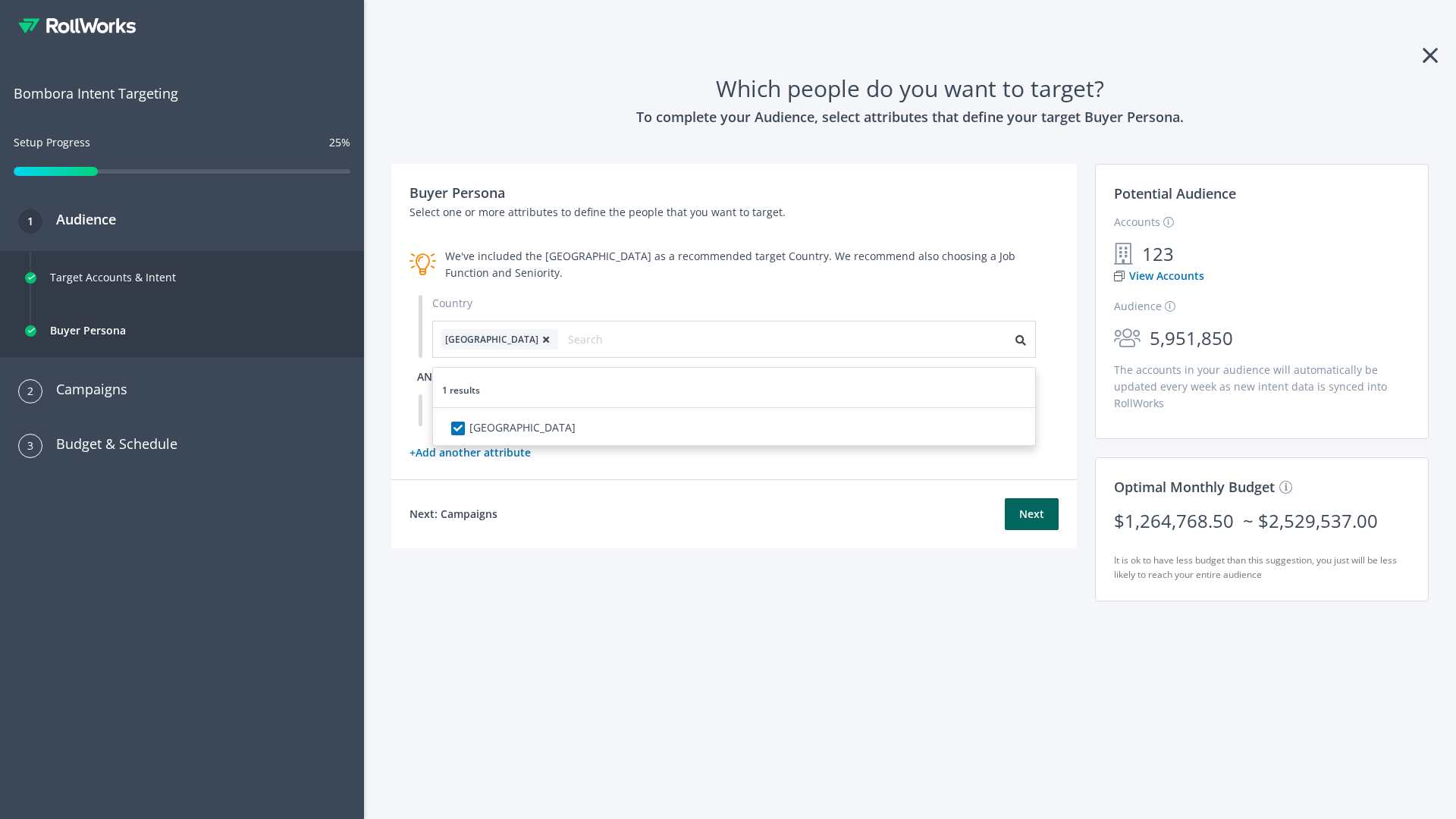
click at [428, 376] on span "and" at bounding box center [428, 376] width 23 height 14
click at [497, 410] on div "Pick an Attribute" at bounding box center [497, 409] width 129 height 30
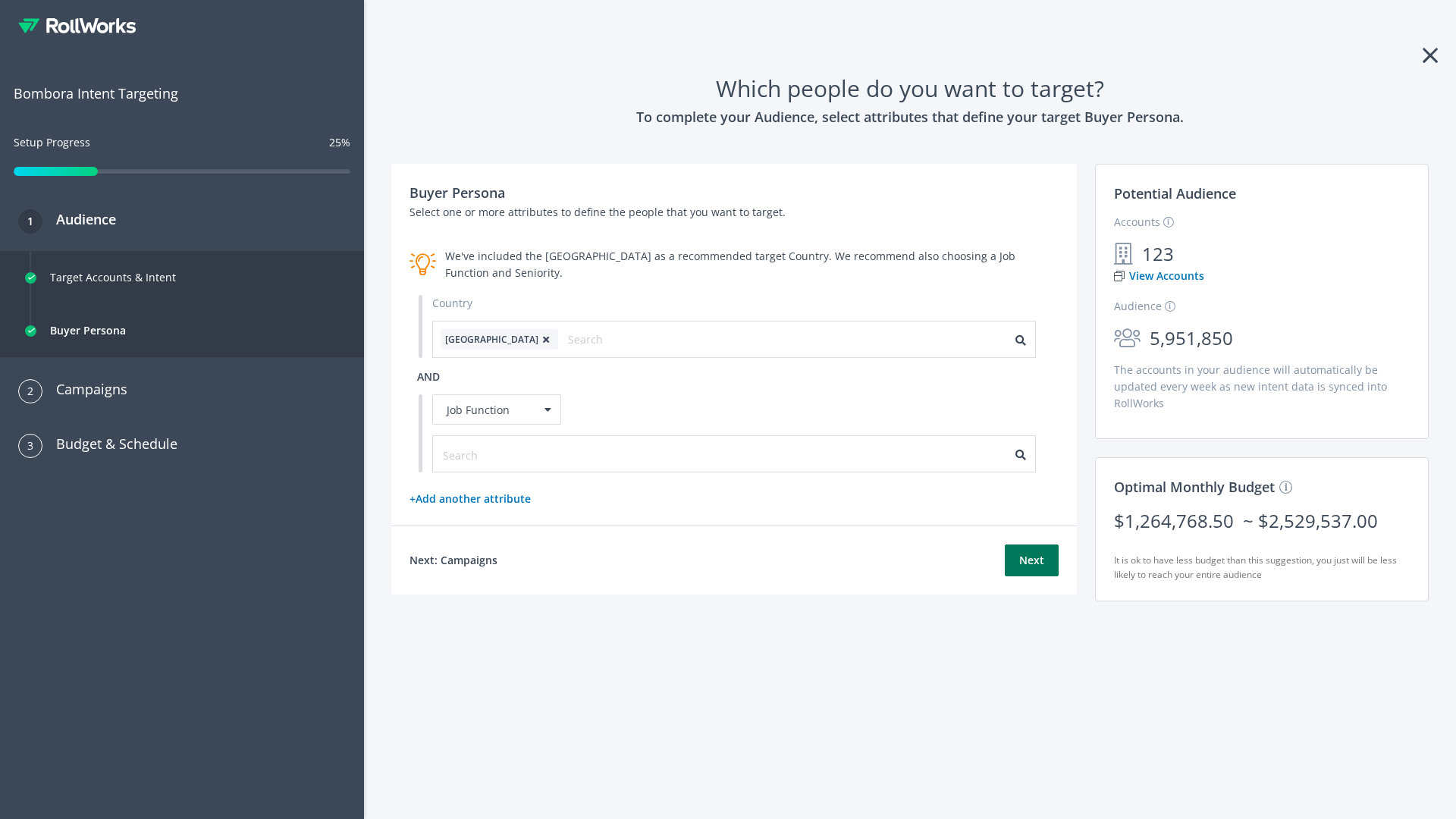
click at [1031, 561] on button "Next" at bounding box center [1032, 561] width 54 height 32
click at [501, 454] on input "text" at bounding box center [510, 455] width 136 height 17
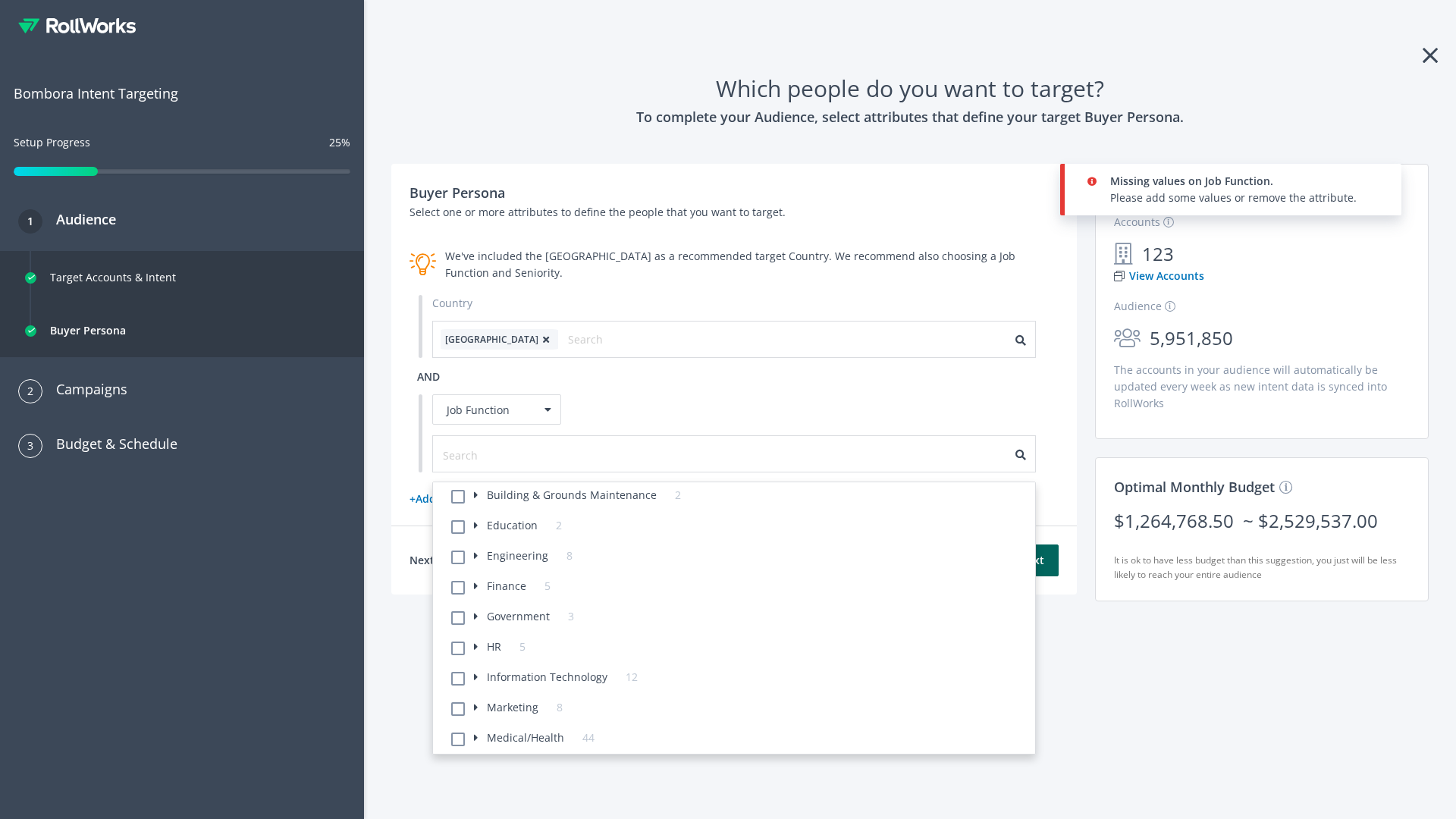
click at [738, 498] on li "Building & Grounds Maintenance 2" at bounding box center [738, 497] width 593 height 30
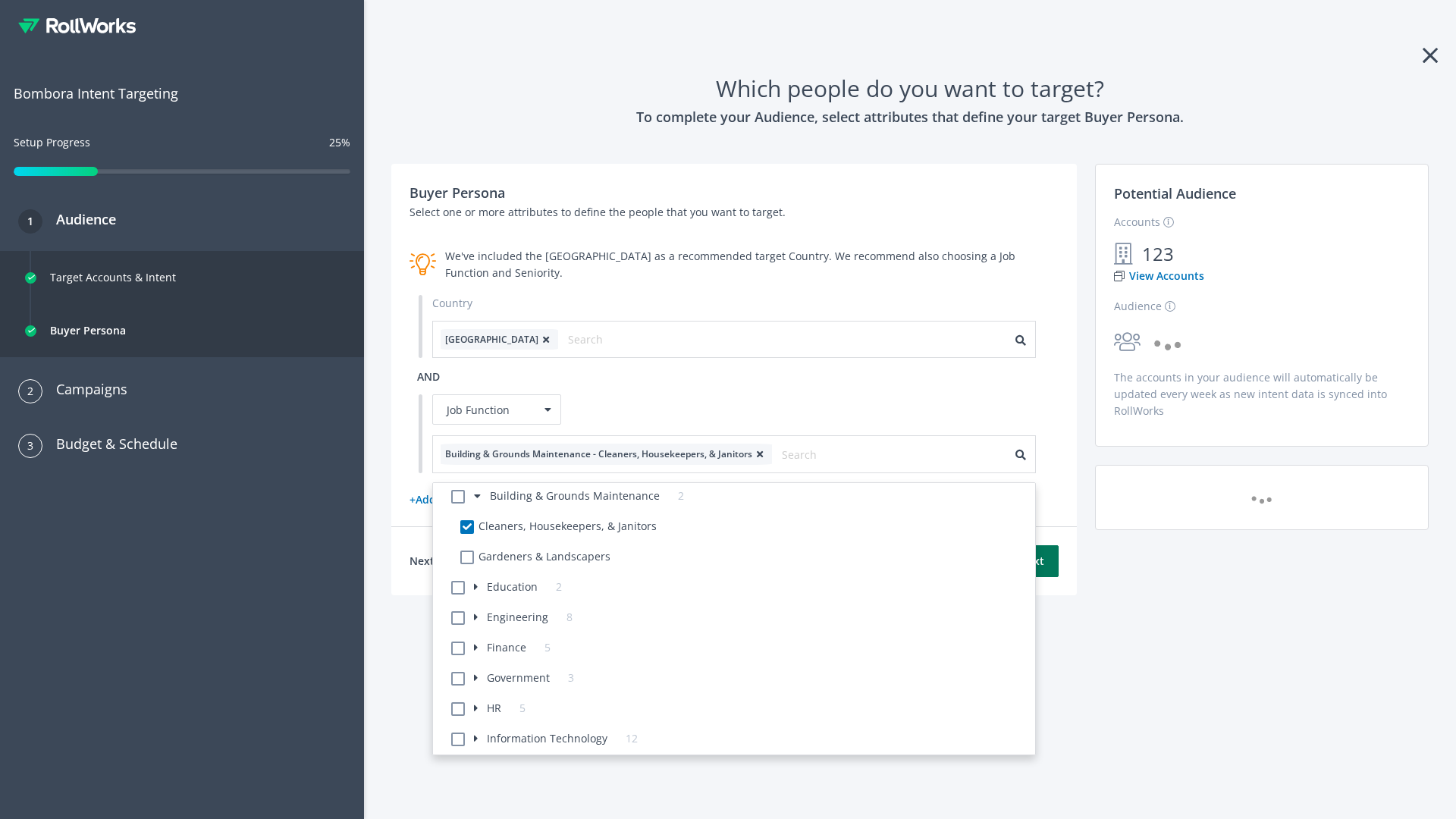
click at [1031, 561] on button "Next" at bounding box center [1032, 562] width 54 height 32
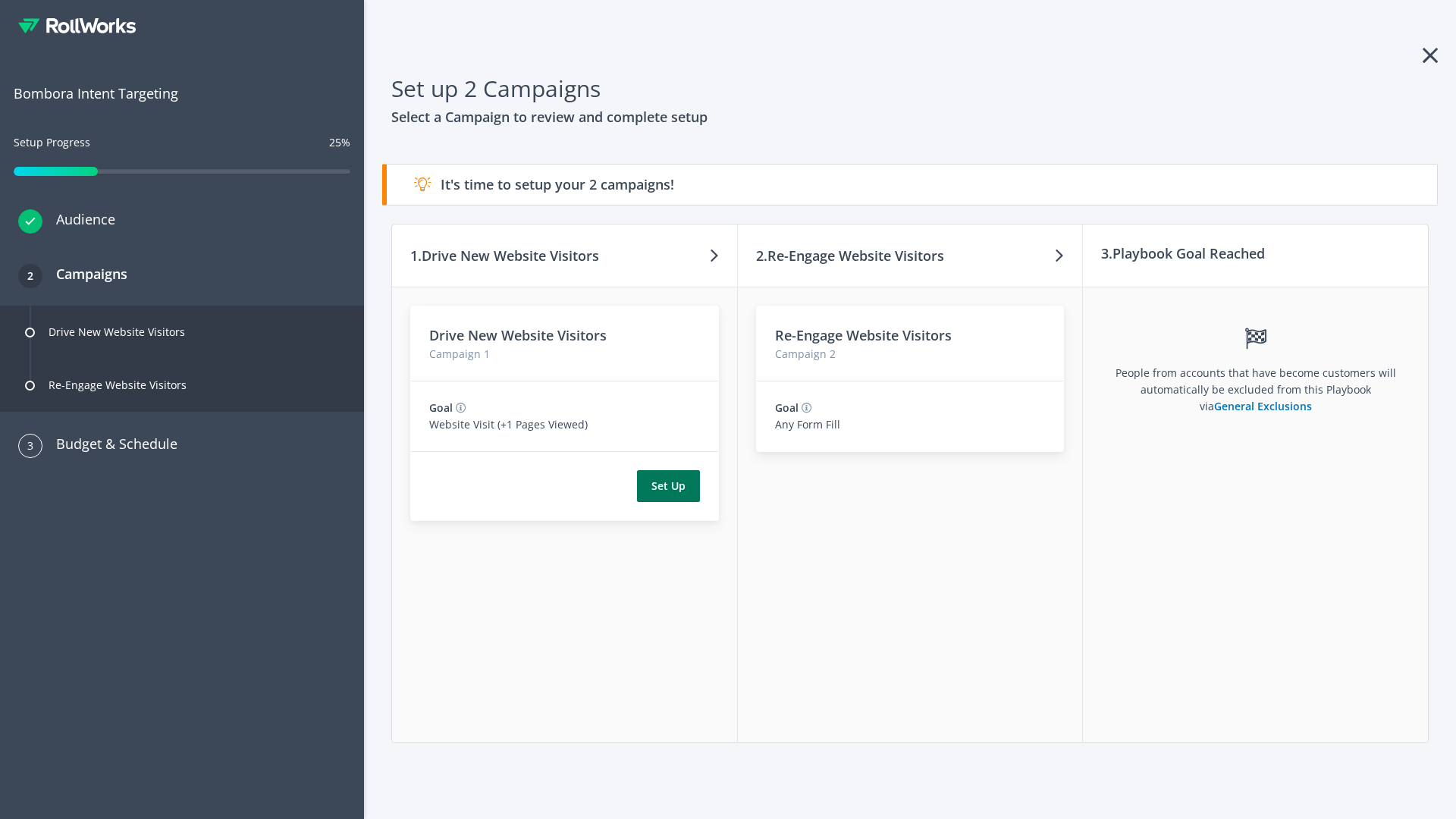
click at [668, 486] on button "Set Up" at bounding box center [668, 486] width 63 height 32
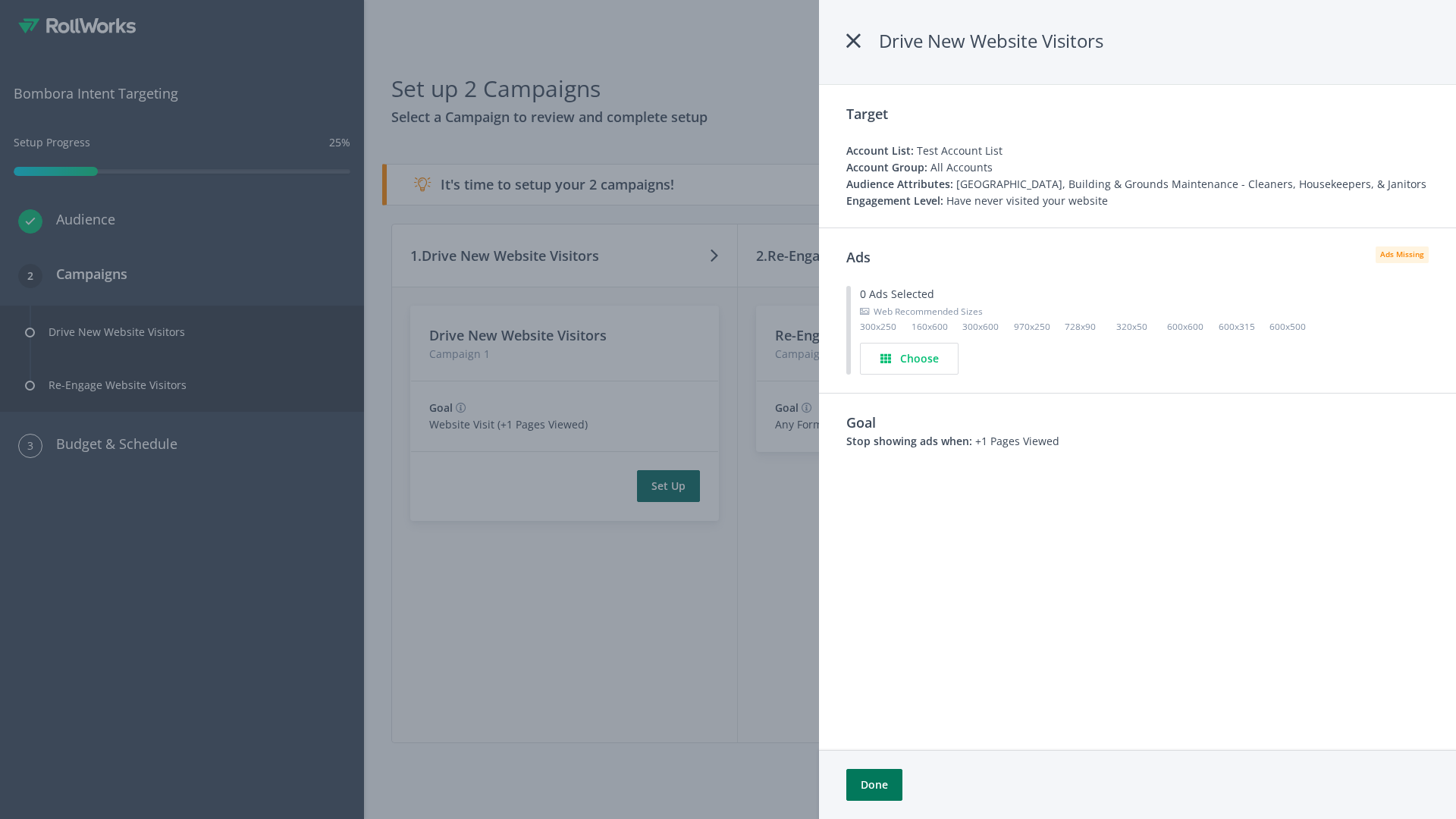
click at [874, 785] on button "Done" at bounding box center [874, 785] width 56 height 32
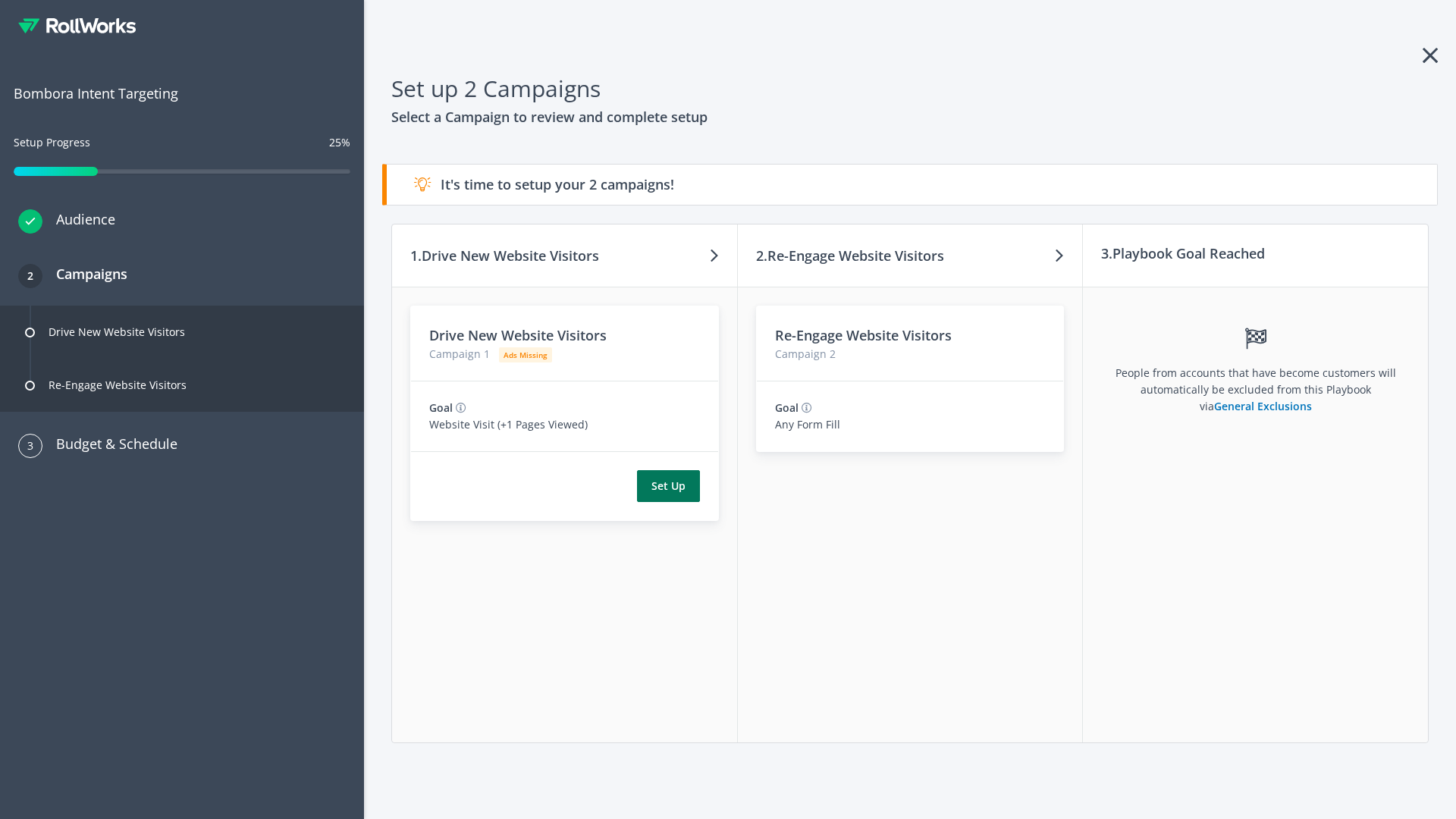
click at [668, 486] on button "Set Up" at bounding box center [668, 486] width 63 height 32
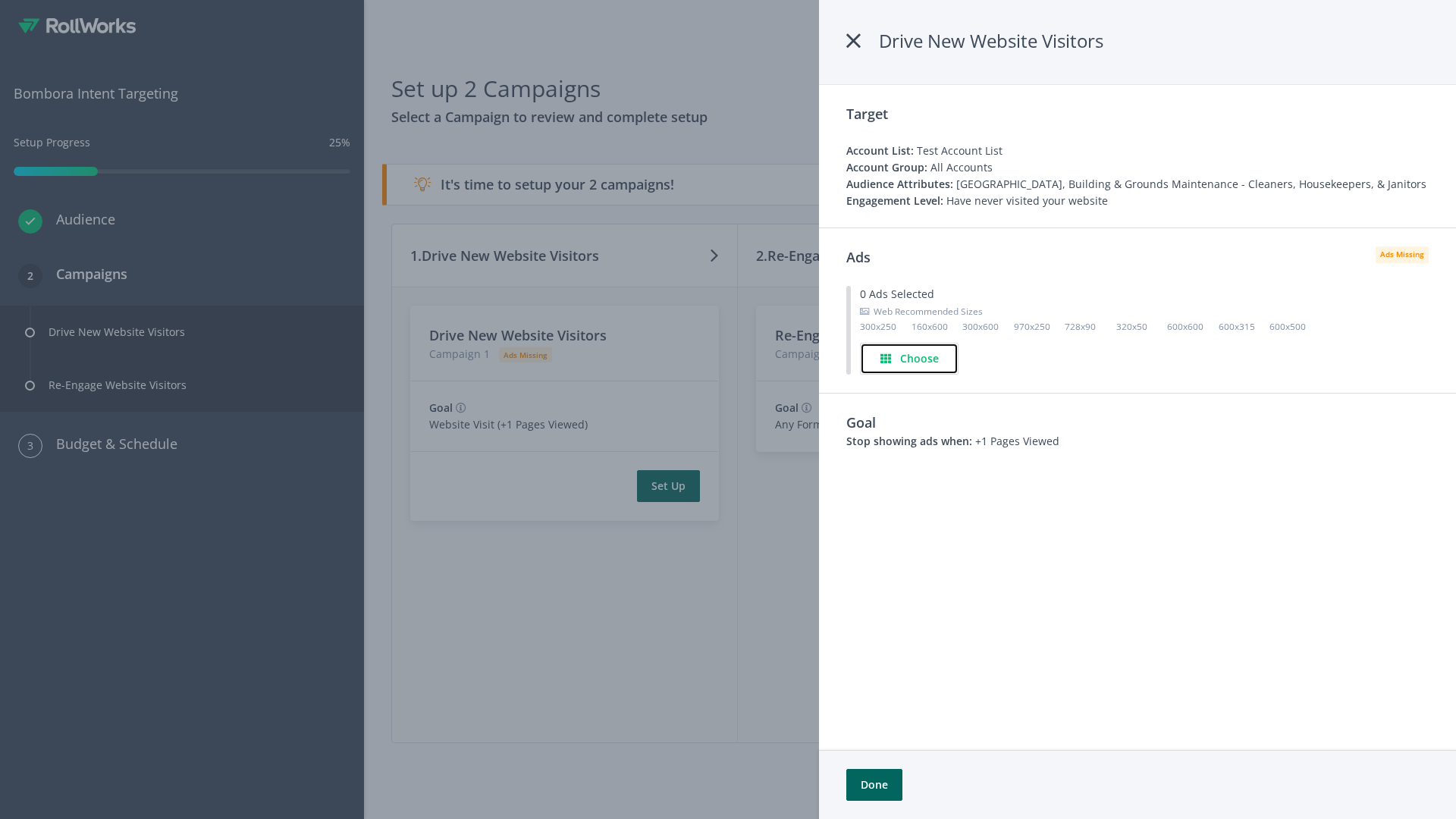
click at [914, 358] on h4 "Choose" at bounding box center [920, 359] width 39 height 17
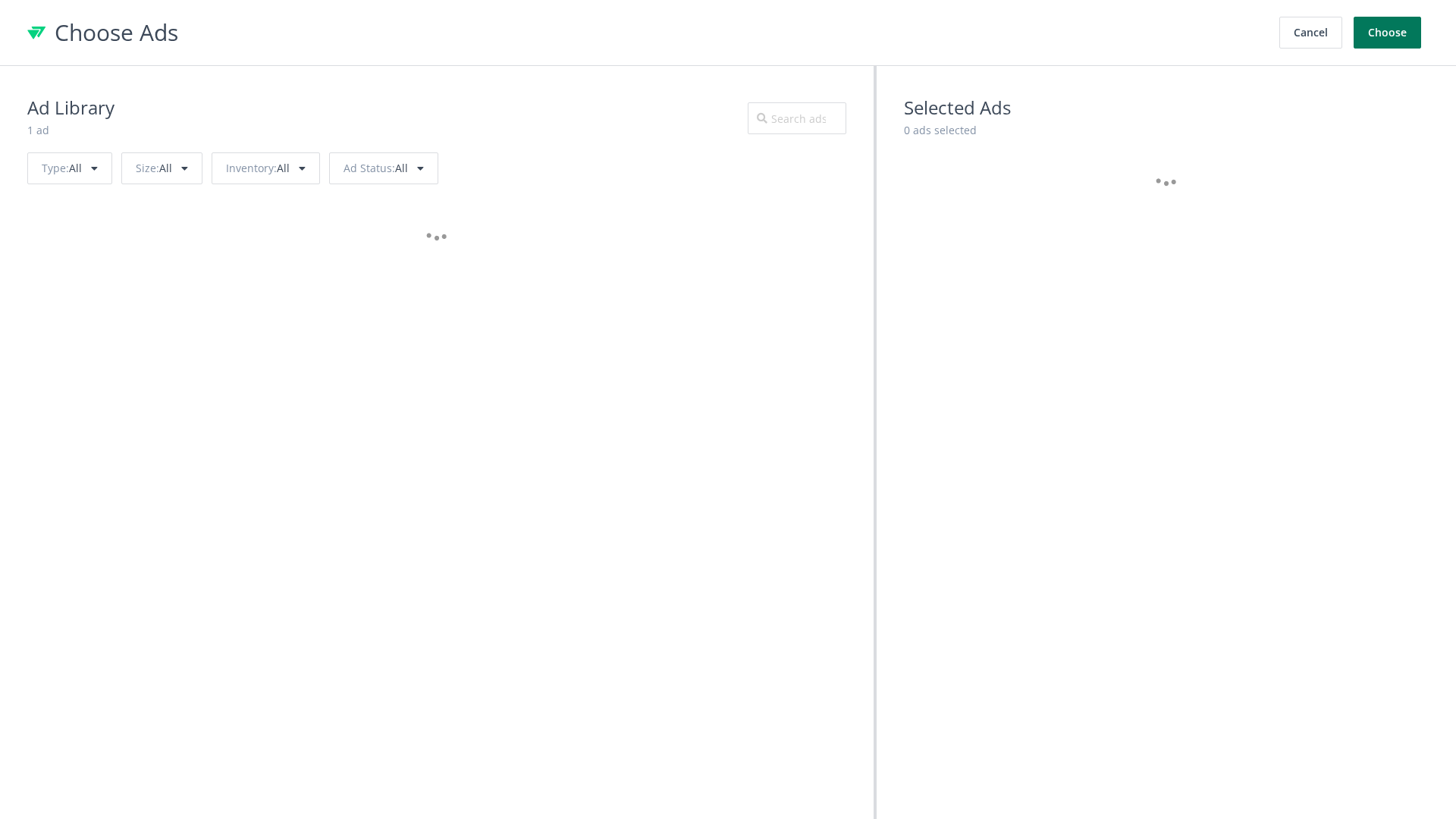
click at [1388, 33] on button "Choose" at bounding box center [1387, 33] width 68 height 32
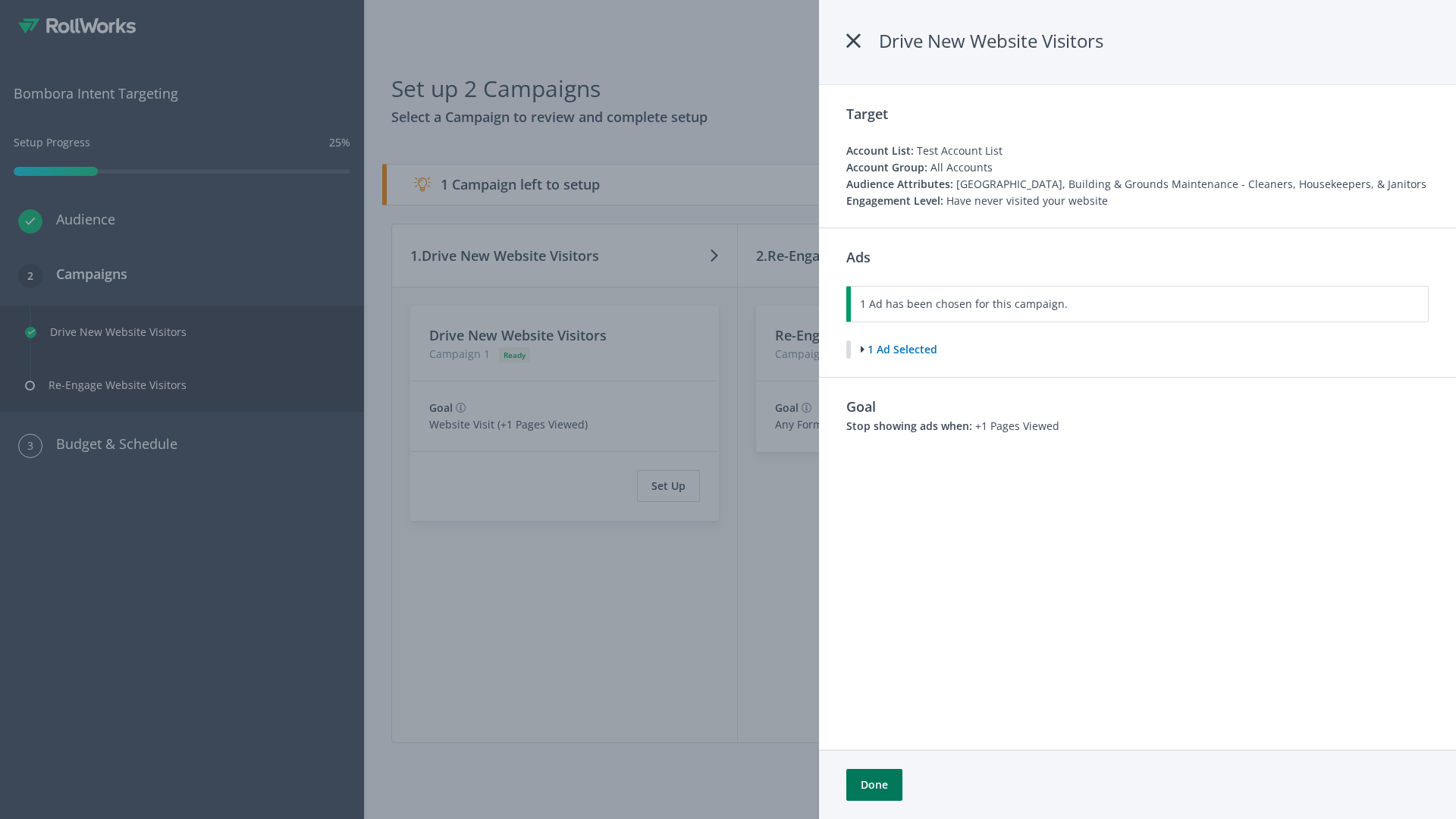
click at [873, 785] on button "Done" at bounding box center [874, 785] width 56 height 32
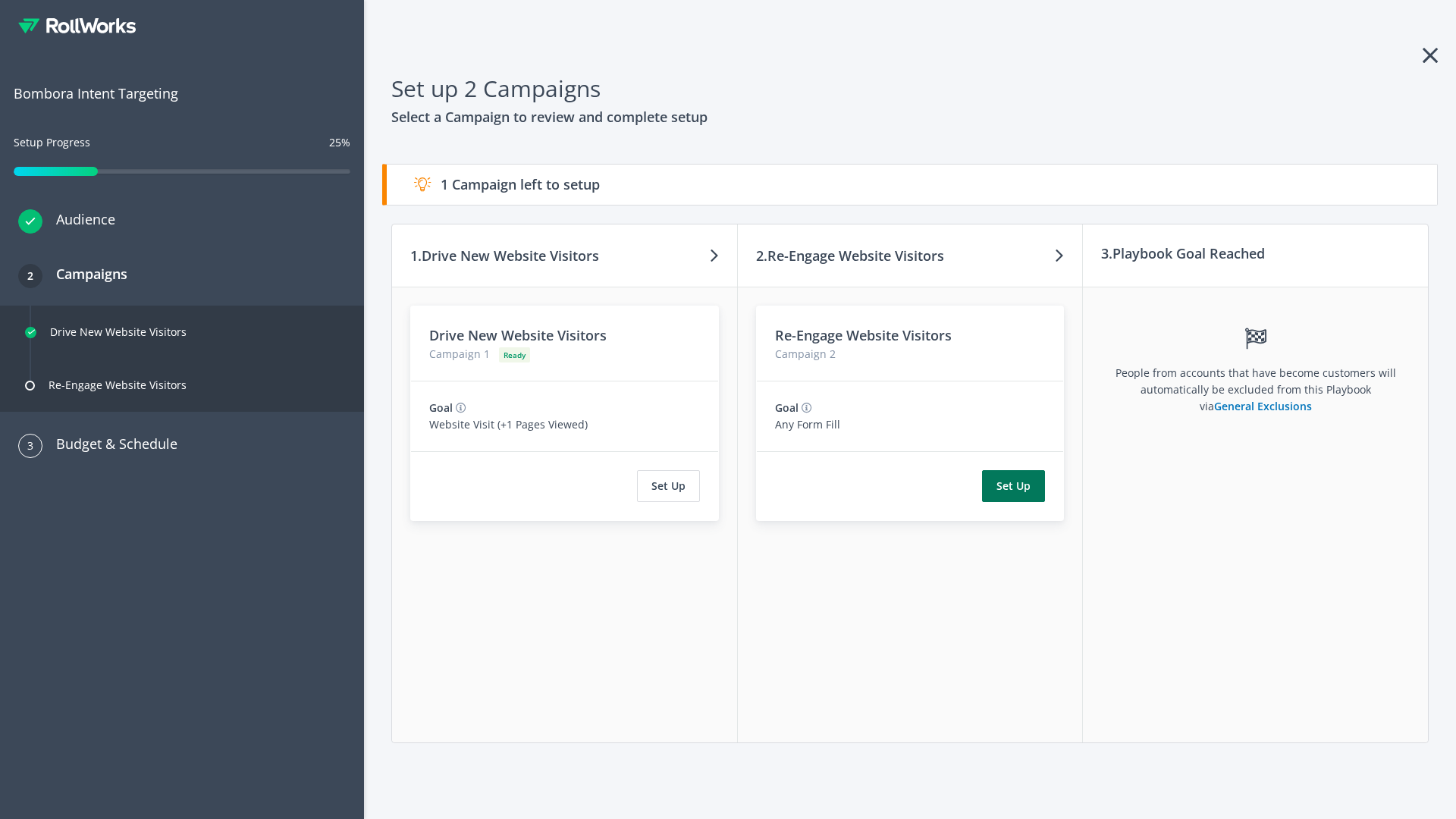
click at [1014, 486] on button "Set Up" at bounding box center [1013, 486] width 63 height 32
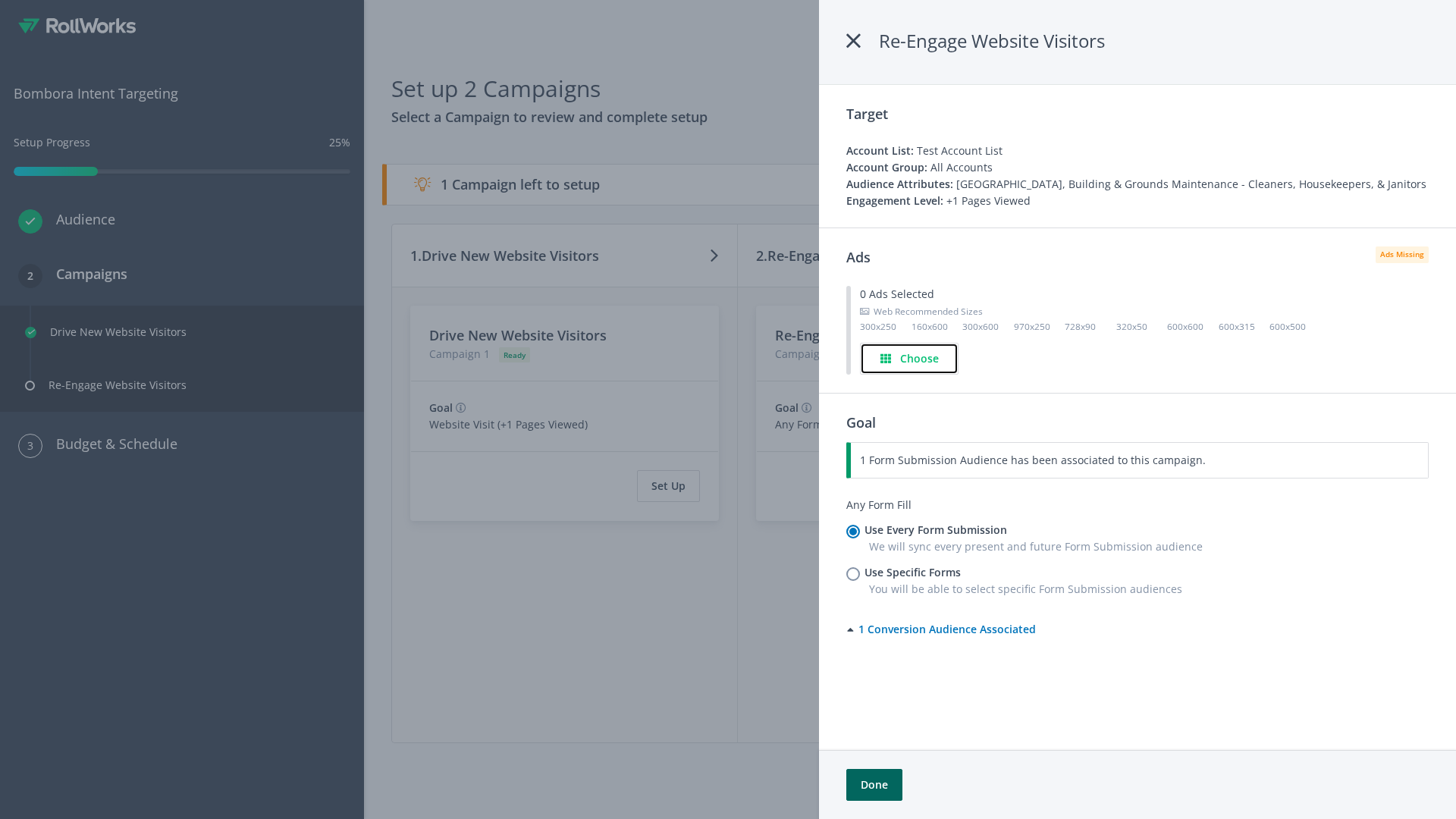
click at [910, 358] on h4 "Choose" at bounding box center [920, 359] width 39 height 17
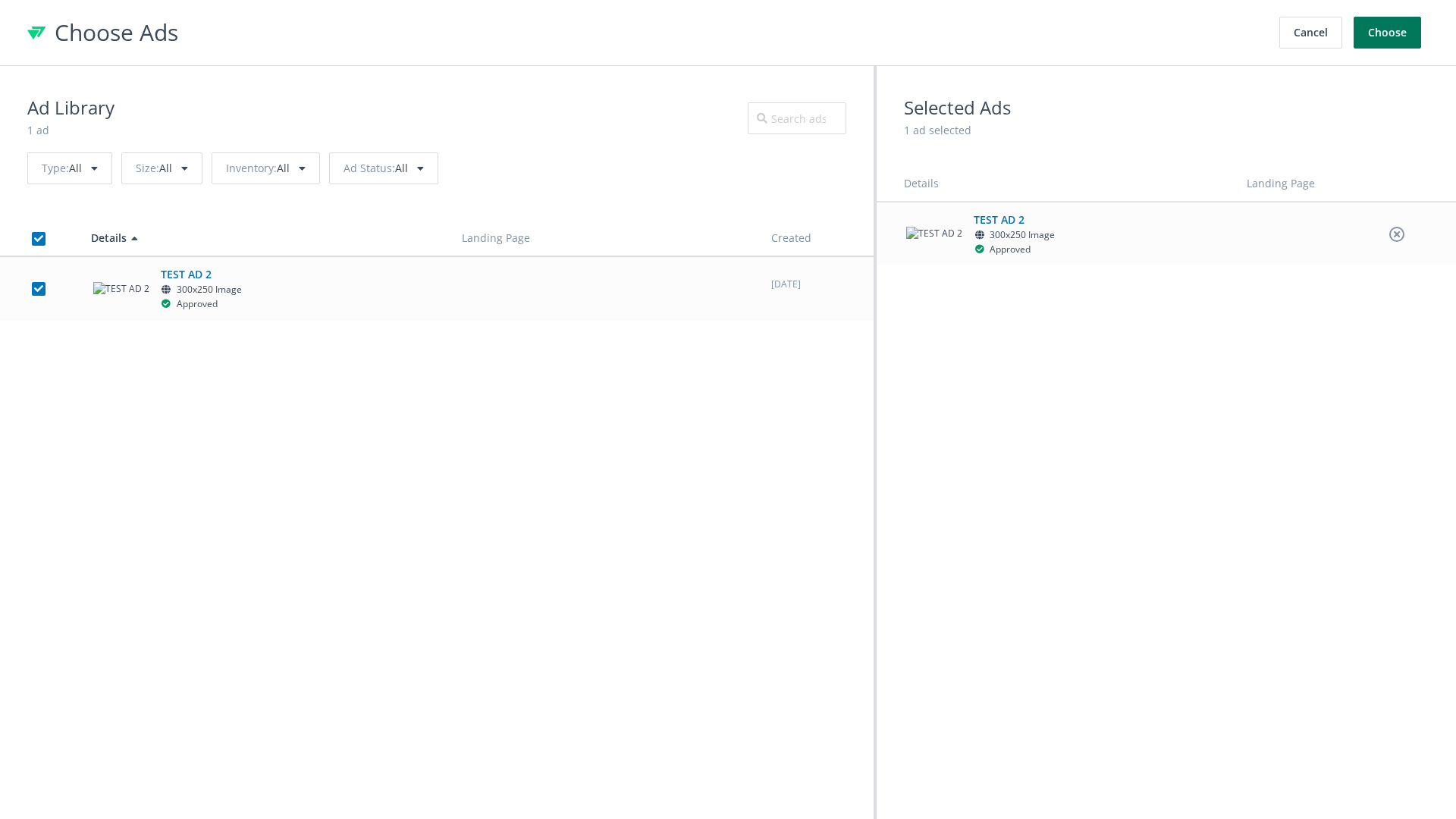
click at [1388, 33] on button "Choose" at bounding box center [1387, 33] width 68 height 32
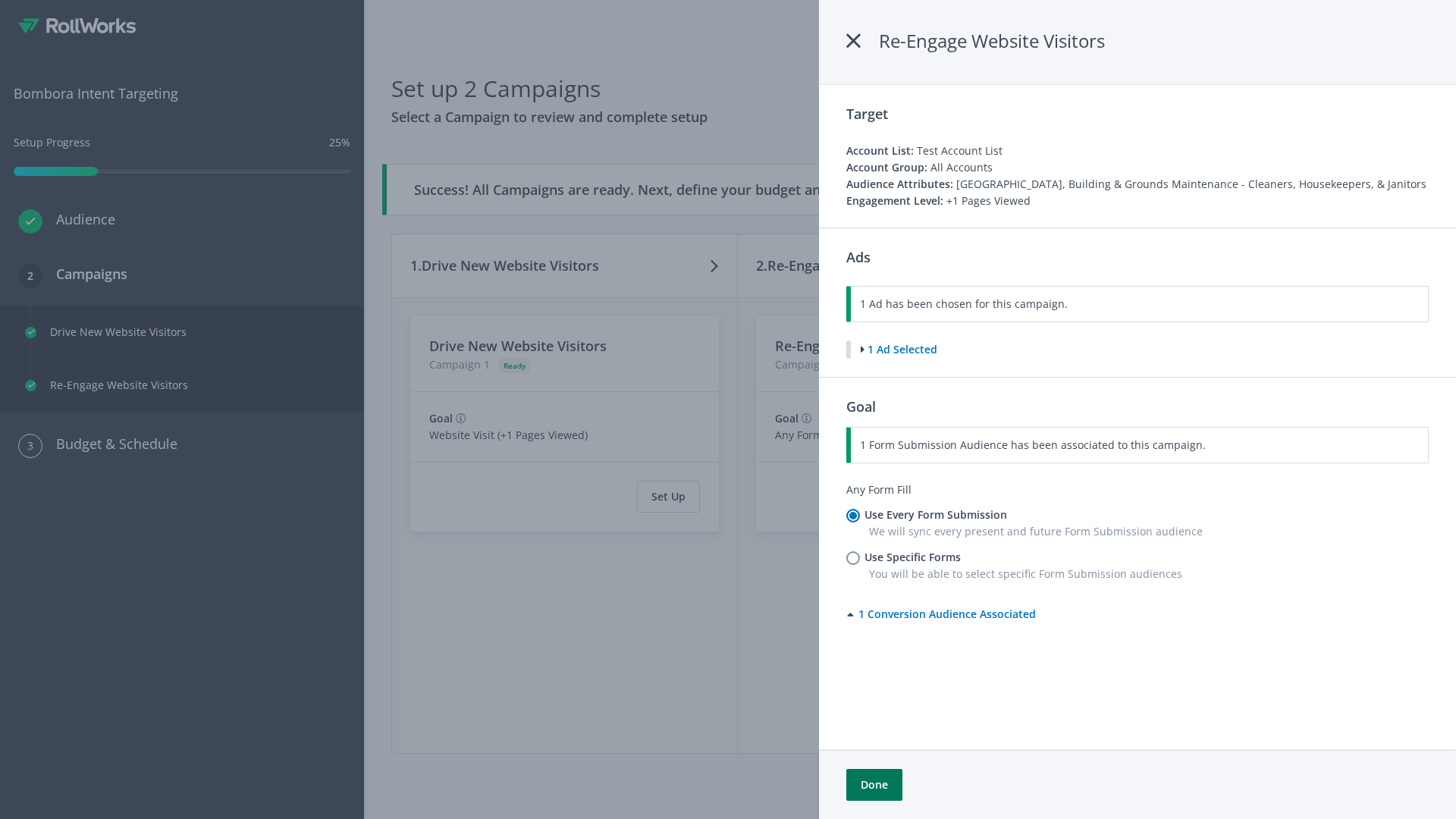
click at [873, 785] on button "Done" at bounding box center [874, 785] width 56 height 32
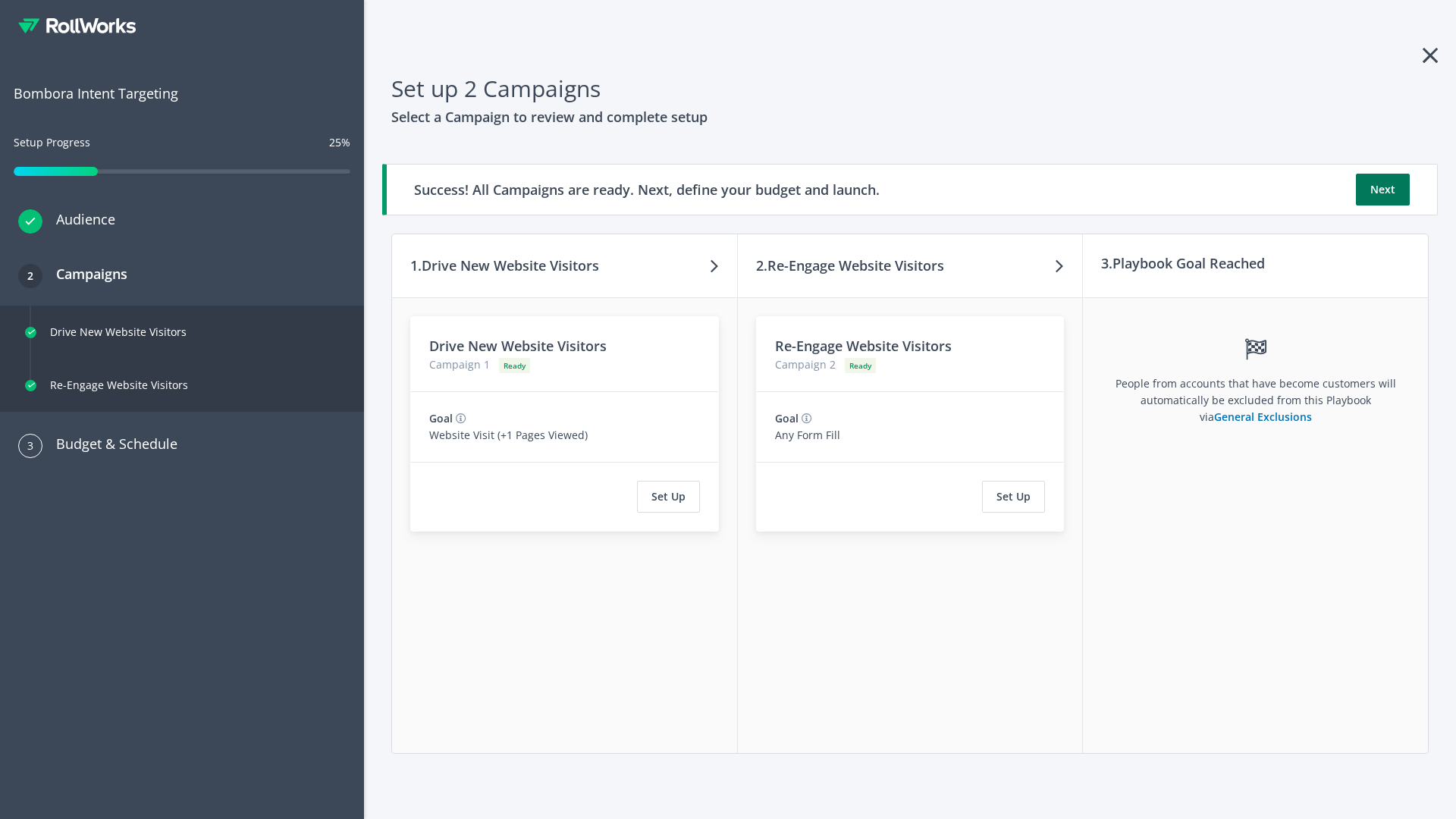
click at [1382, 189] on button "Next" at bounding box center [1383, 189] width 54 height 32
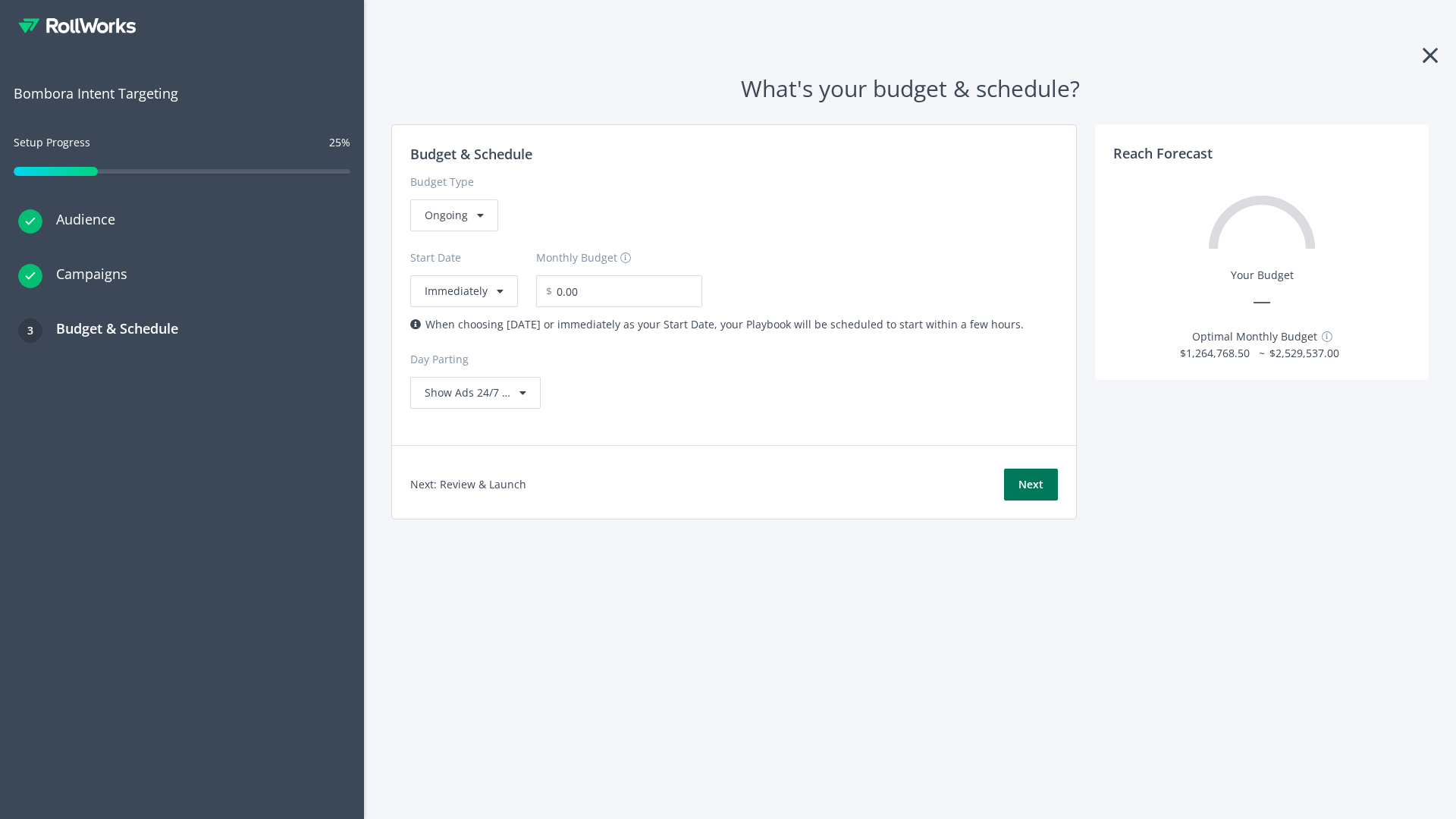
click at [1031, 485] on button "Next" at bounding box center [1031, 485] width 54 height 32
click at [453, 231] on div "Ongoing" at bounding box center [453, 215] width 88 height 32
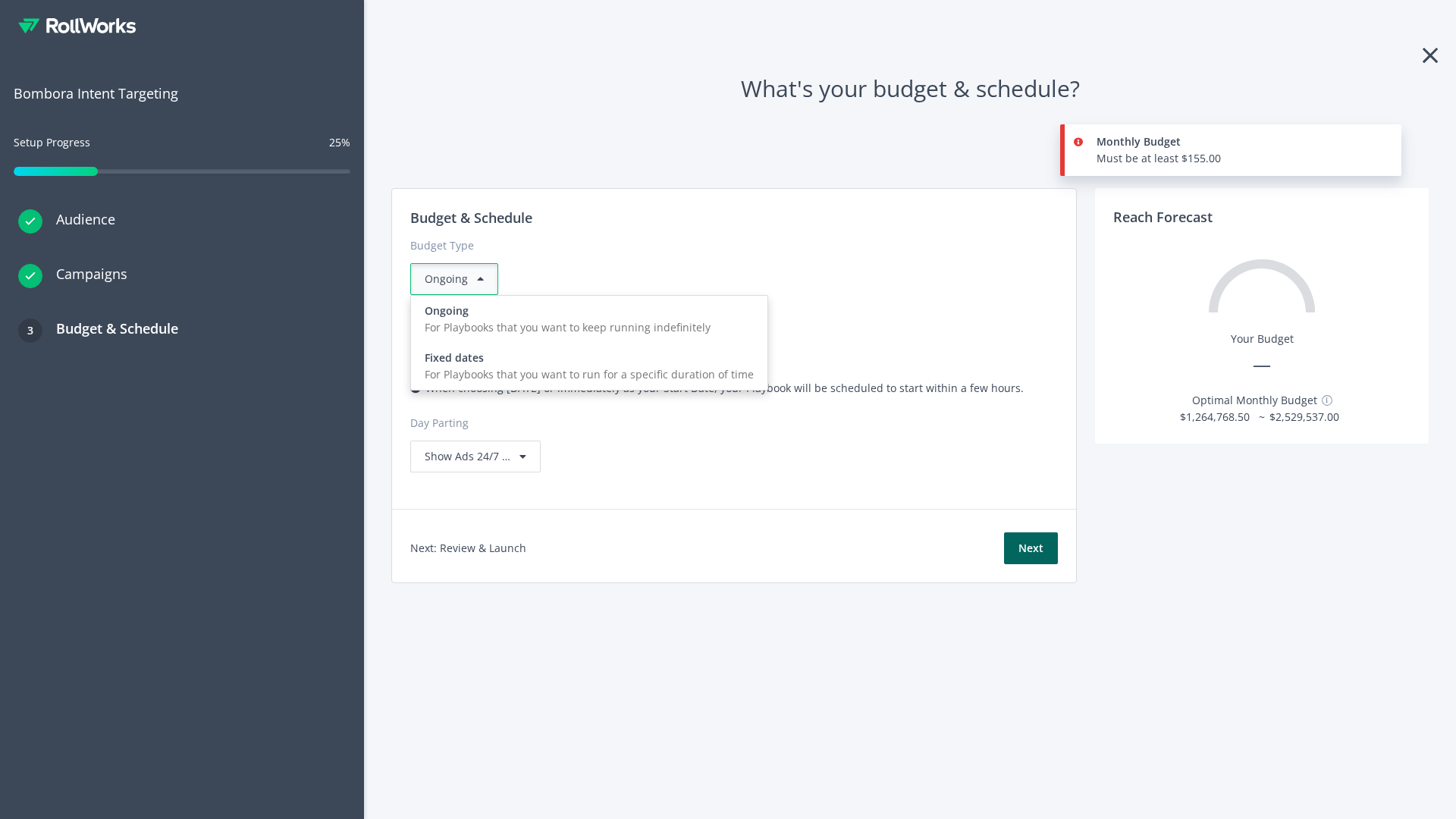
click at [585, 366] on div "For Playbooks that you want to run for a specific duration of time" at bounding box center [589, 375] width 329 height 17
click at [460, 279] on div "Ongoing" at bounding box center [453, 279] width 88 height 32
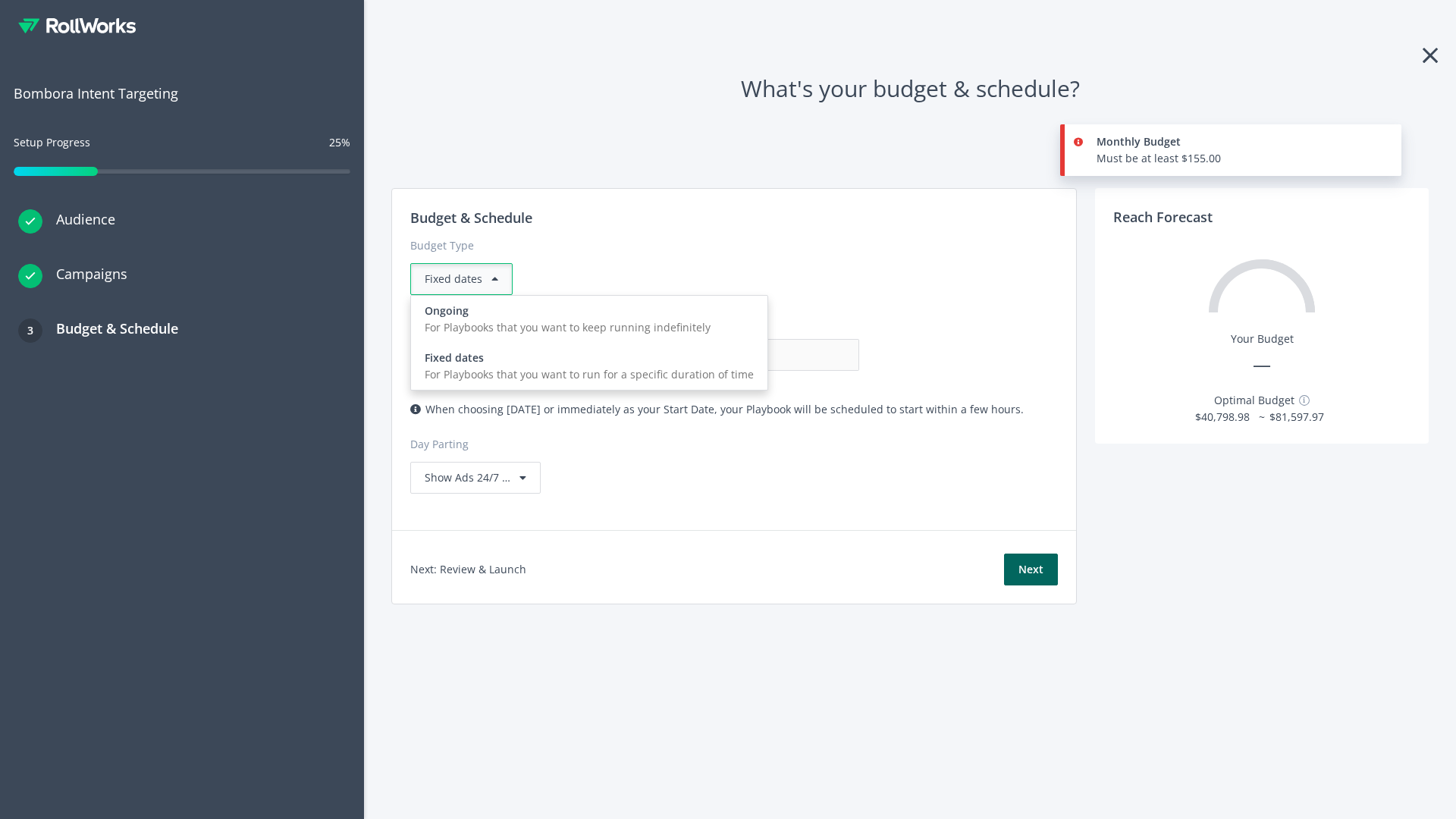
click at [585, 319] on div "For Playbooks that you want to keep running indefinitely" at bounding box center [589, 328] width 329 height 17
click at [709, 355] on input "0.00" at bounding box center [784, 355] width 150 height 32
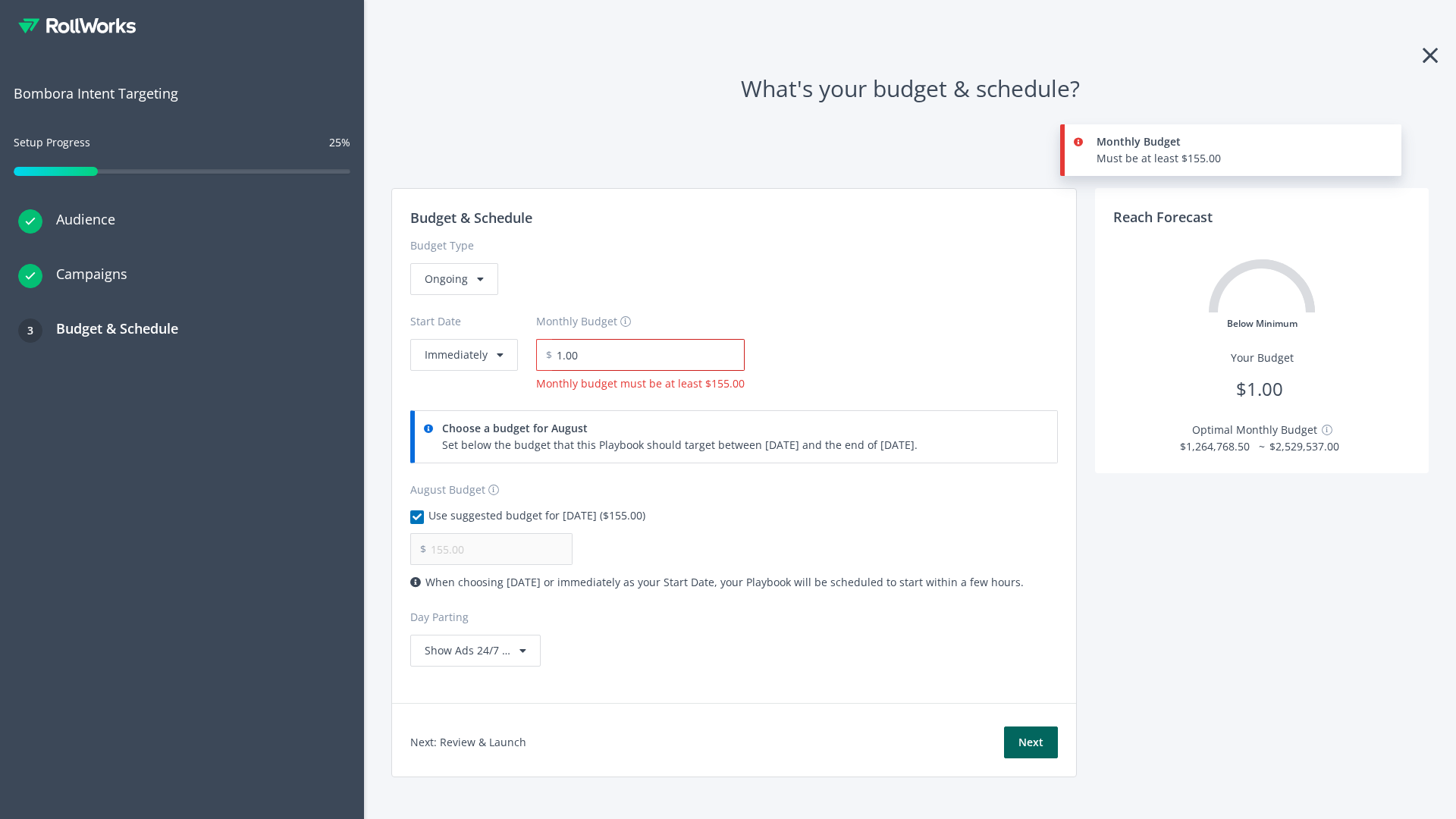
click at [643, 355] on input "1.00" at bounding box center [649, 355] width 193 height 32
type input "1,000.00"
click at [463, 339] on button "Immediately" at bounding box center [464, 355] width 107 height 32
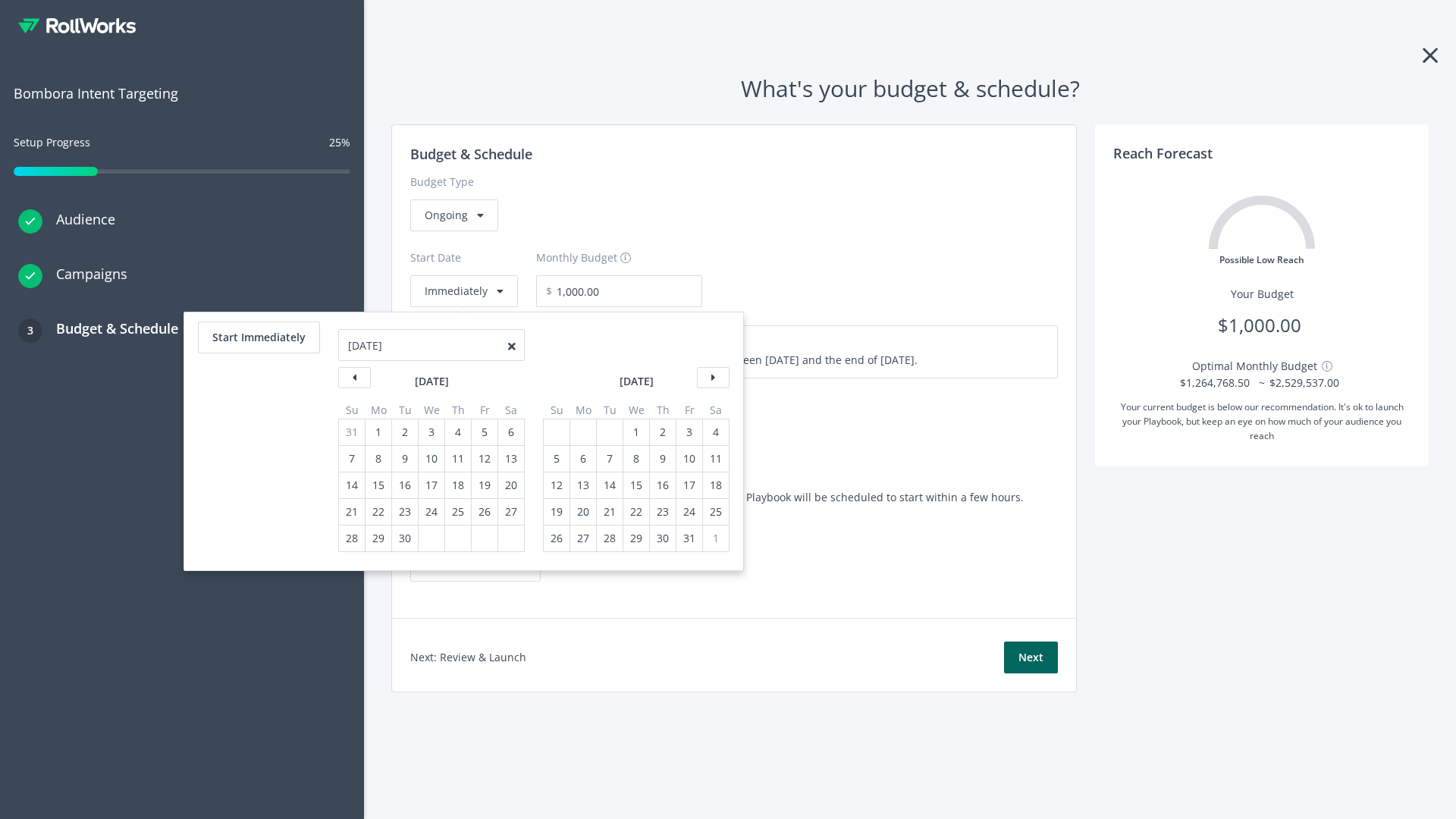
click at [555, 459] on div "5" at bounding box center [557, 459] width 20 height 26
type input "870.97"
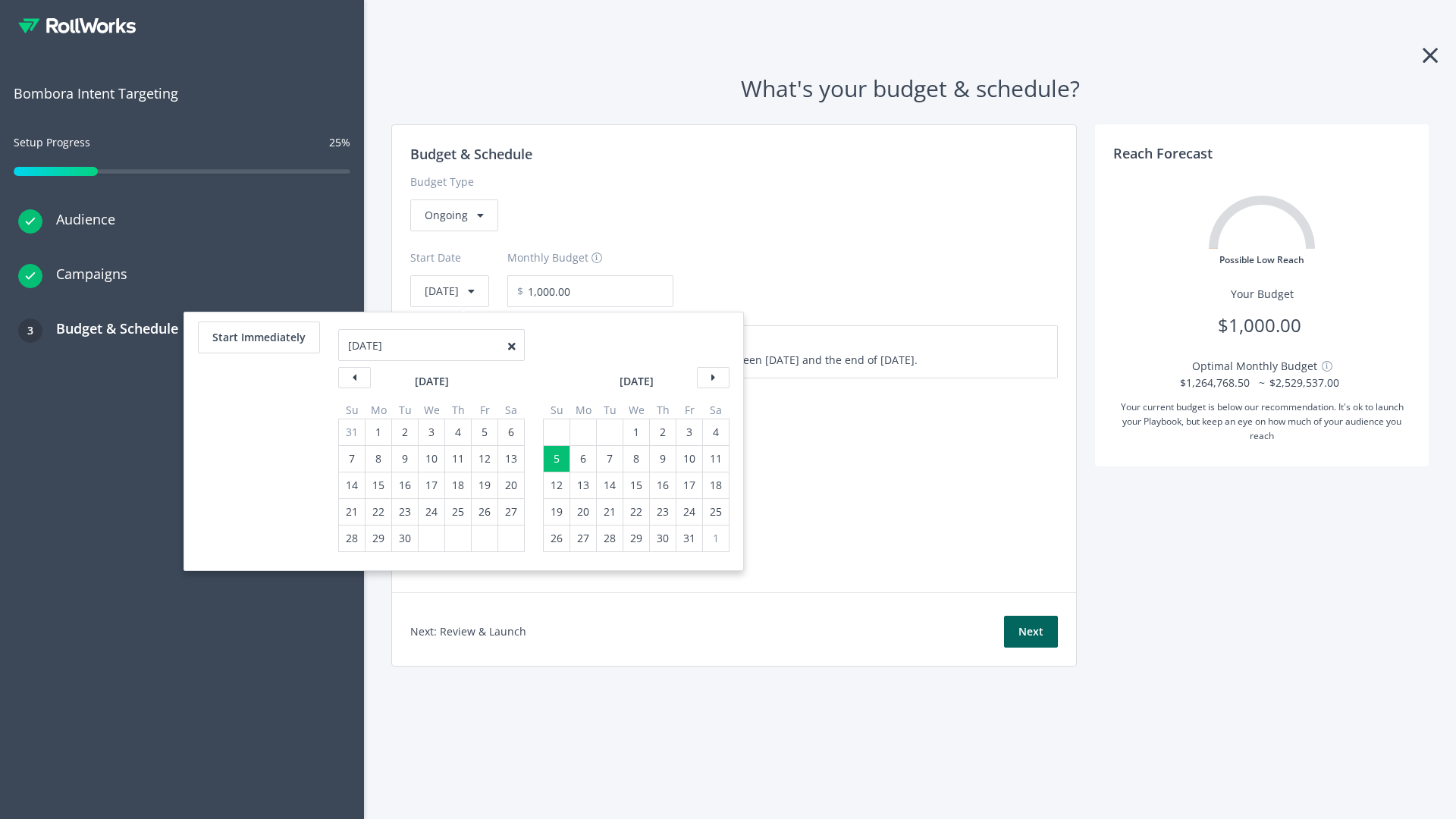
click at [635, 433] on div "1" at bounding box center [636, 432] width 20 height 26
click at [258, 338] on button "Start Immediately" at bounding box center [259, 338] width 122 height 32
type input "08/18/2025"
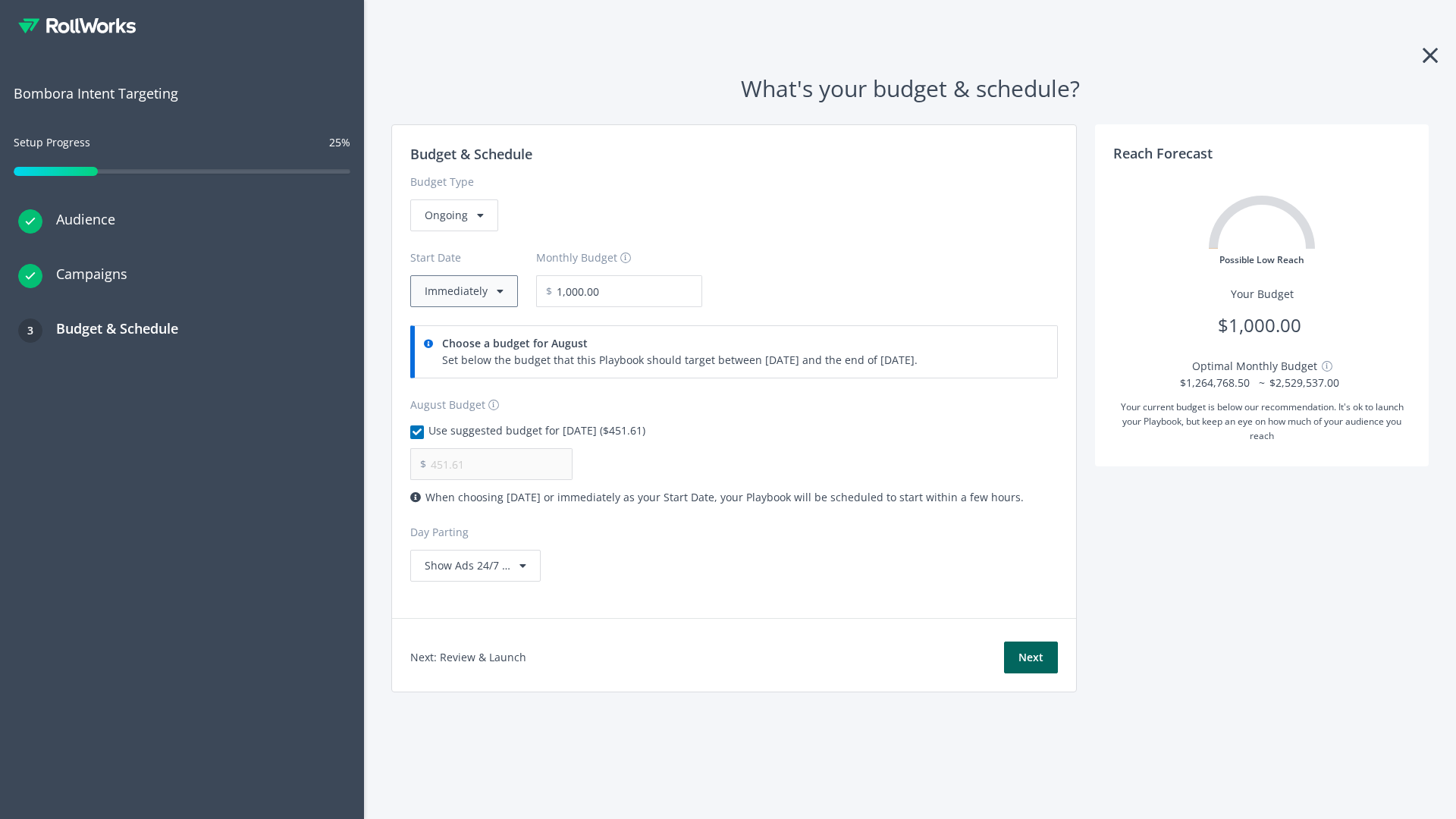
click at [463, 291] on button "Immediately" at bounding box center [464, 291] width 107 height 32
click at [1031, 657] on button "Next" at bounding box center [1031, 657] width 54 height 32
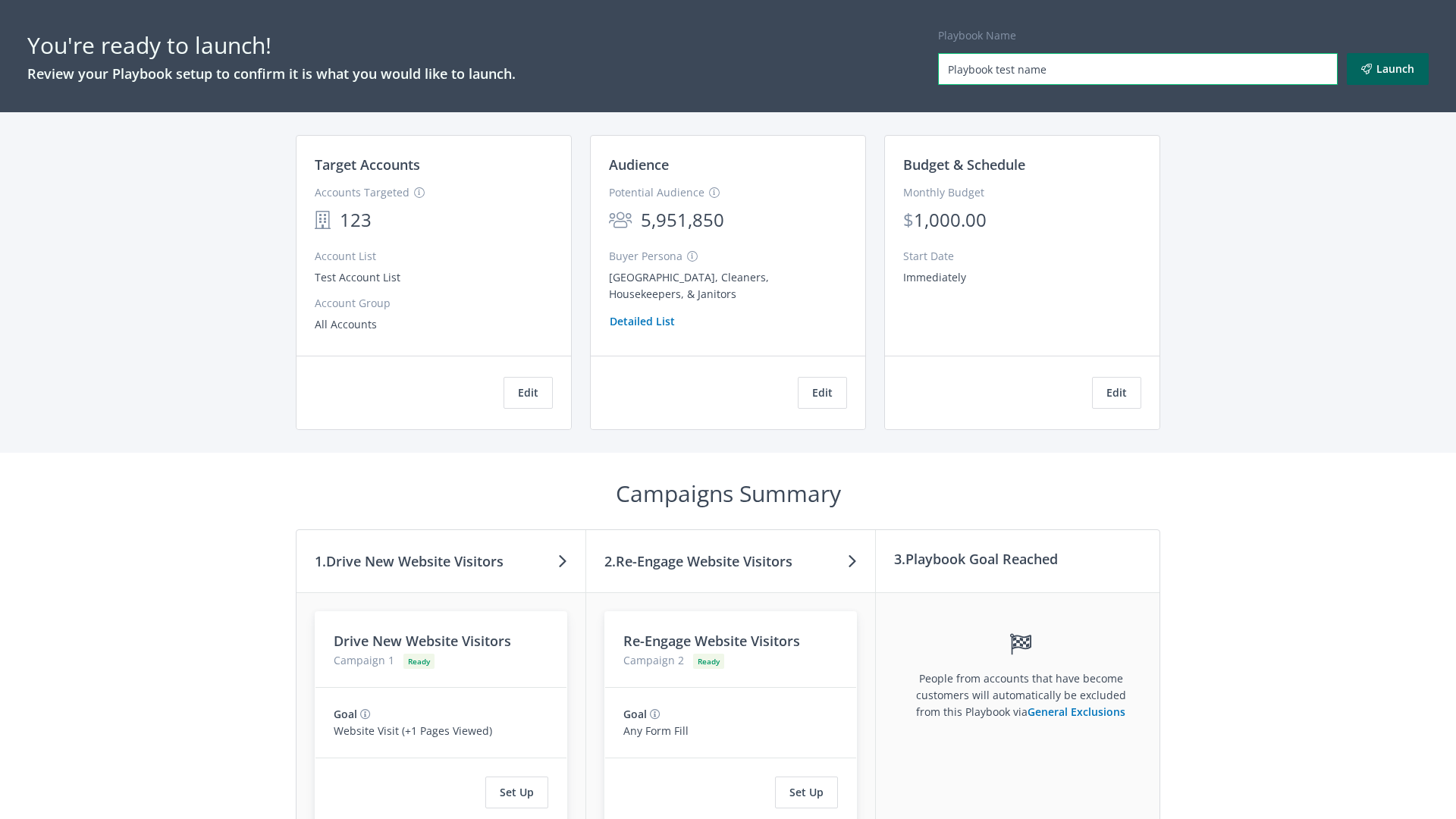
type input "Playbook test name"
click at [1388, 69] on button "Launch" at bounding box center [1388, 69] width 82 height 32
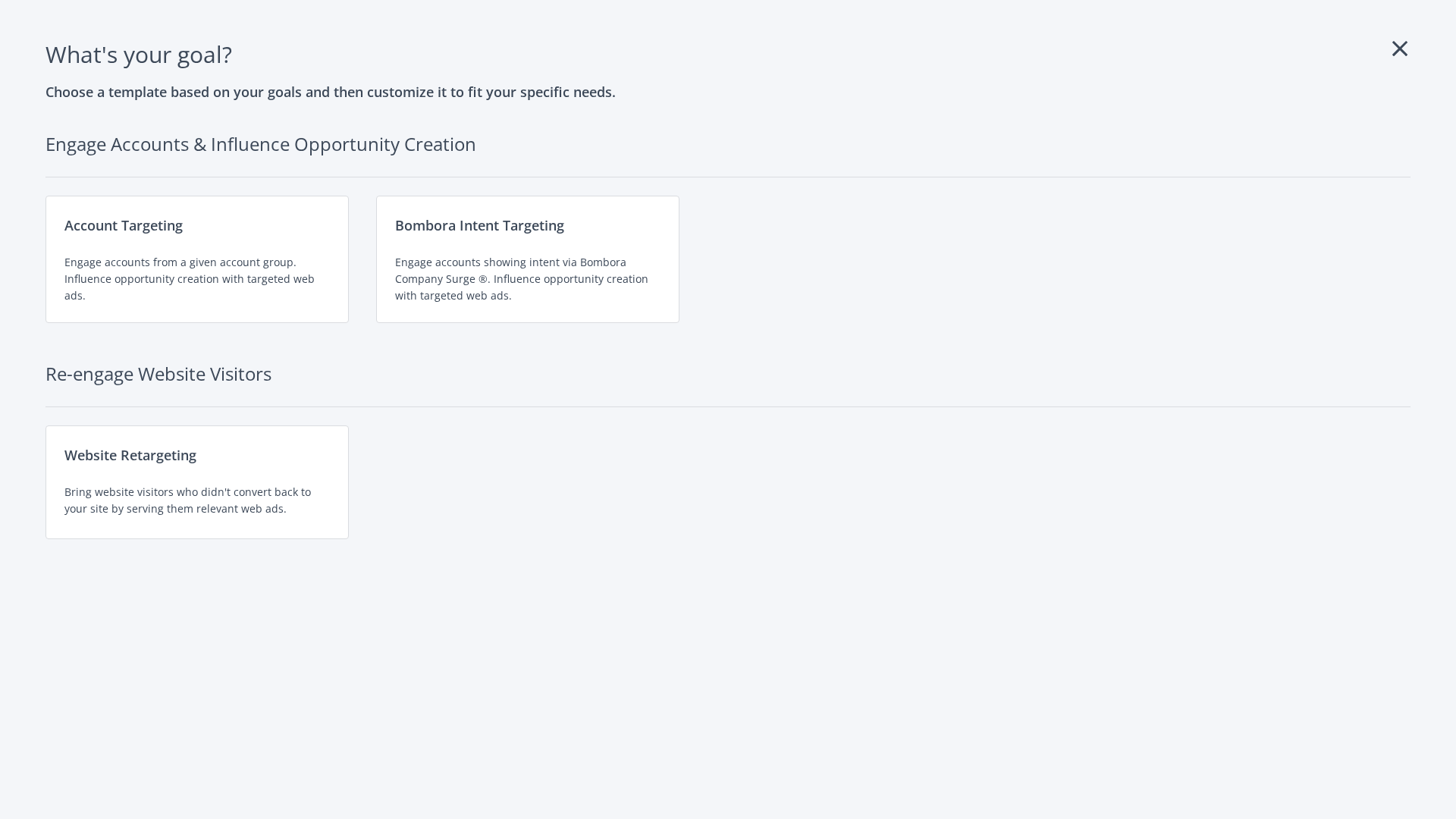
click at [197, 482] on div "Website Retargeting Bring website visitors who didn't convert back to your site…" at bounding box center [197, 483] width 303 height 114
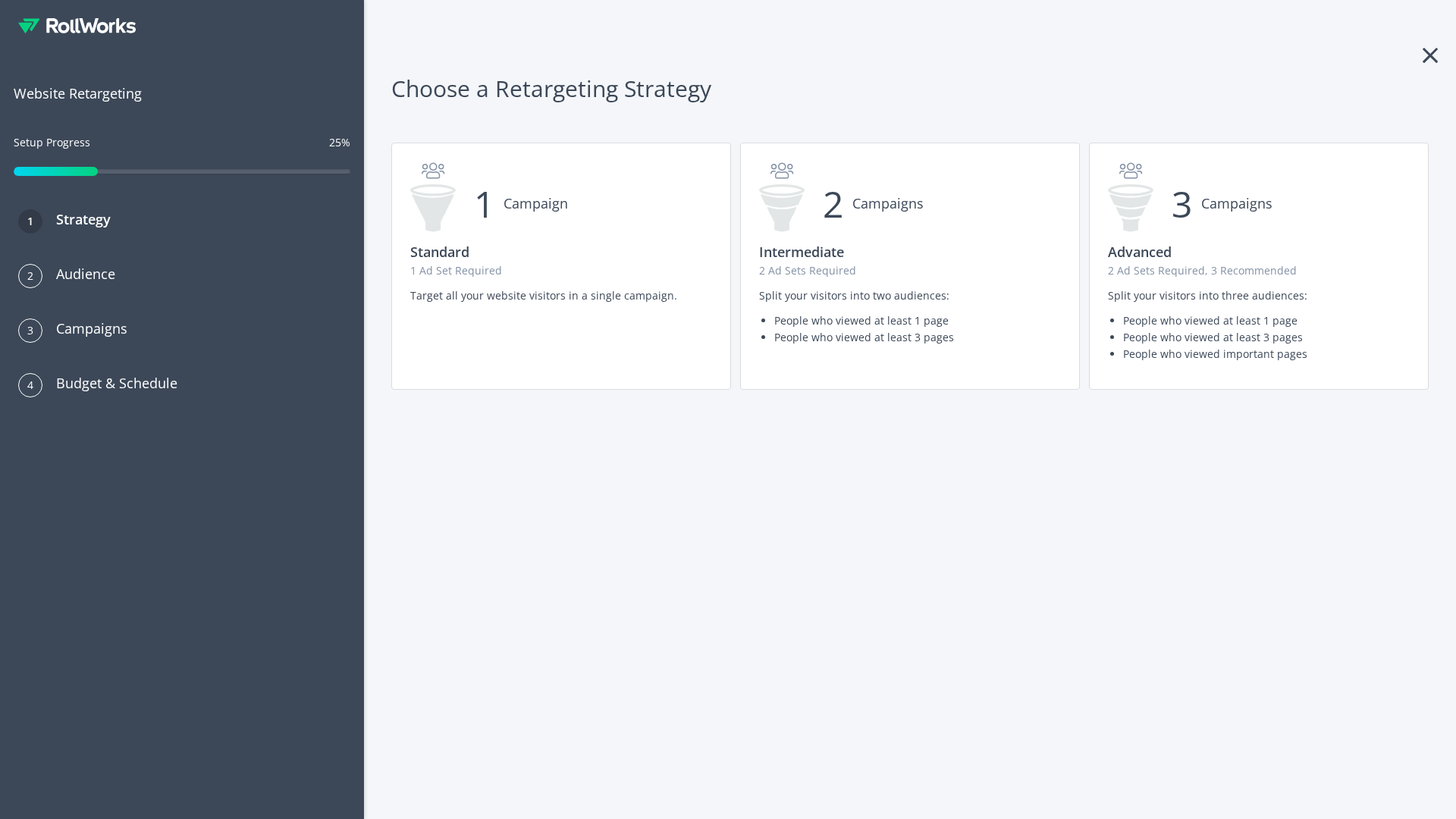
click at [1259, 267] on p "2 Ad Sets Required, 3 Recommended" at bounding box center [1259, 271] width 302 height 17
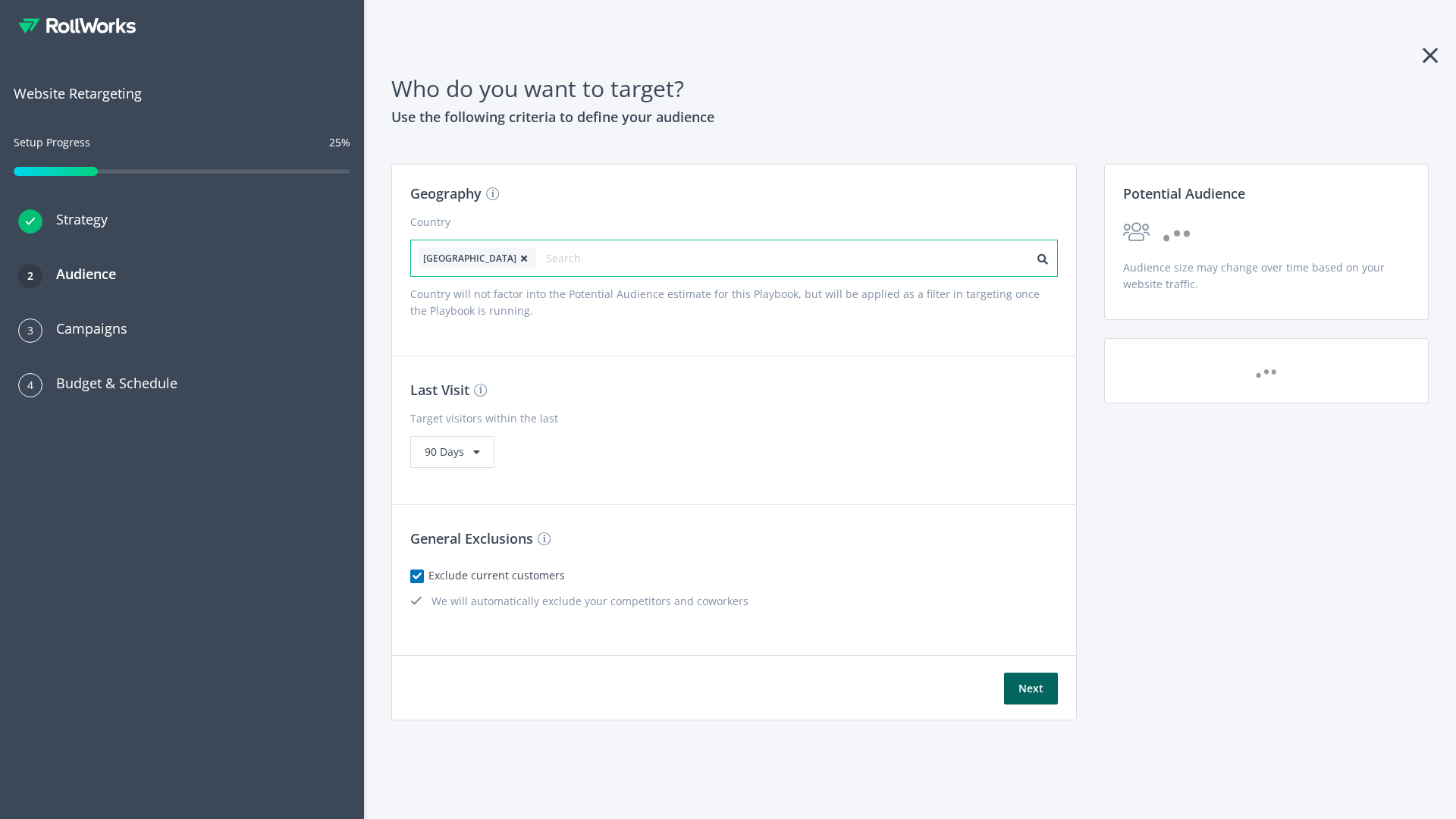
click at [571, 258] on input "text" at bounding box center [614, 258] width 136 height 21
type input "[GEOGRAPHIC_DATA]"
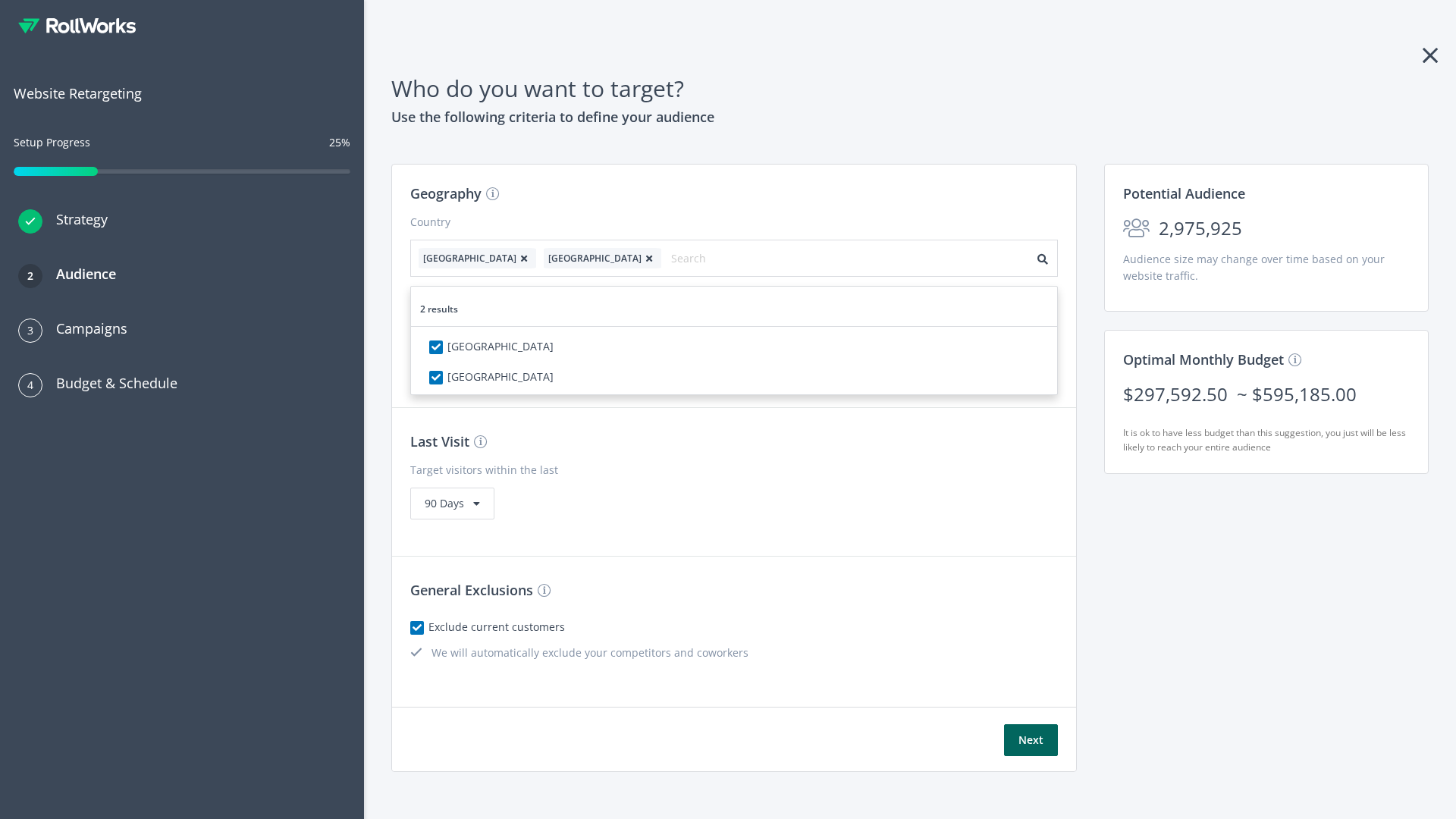
click at [516, 258] on icon at bounding box center [524, 258] width 15 height 9
checkbox input "false"
click at [1031, 724] on button "Next" at bounding box center [1031, 740] width 54 height 32
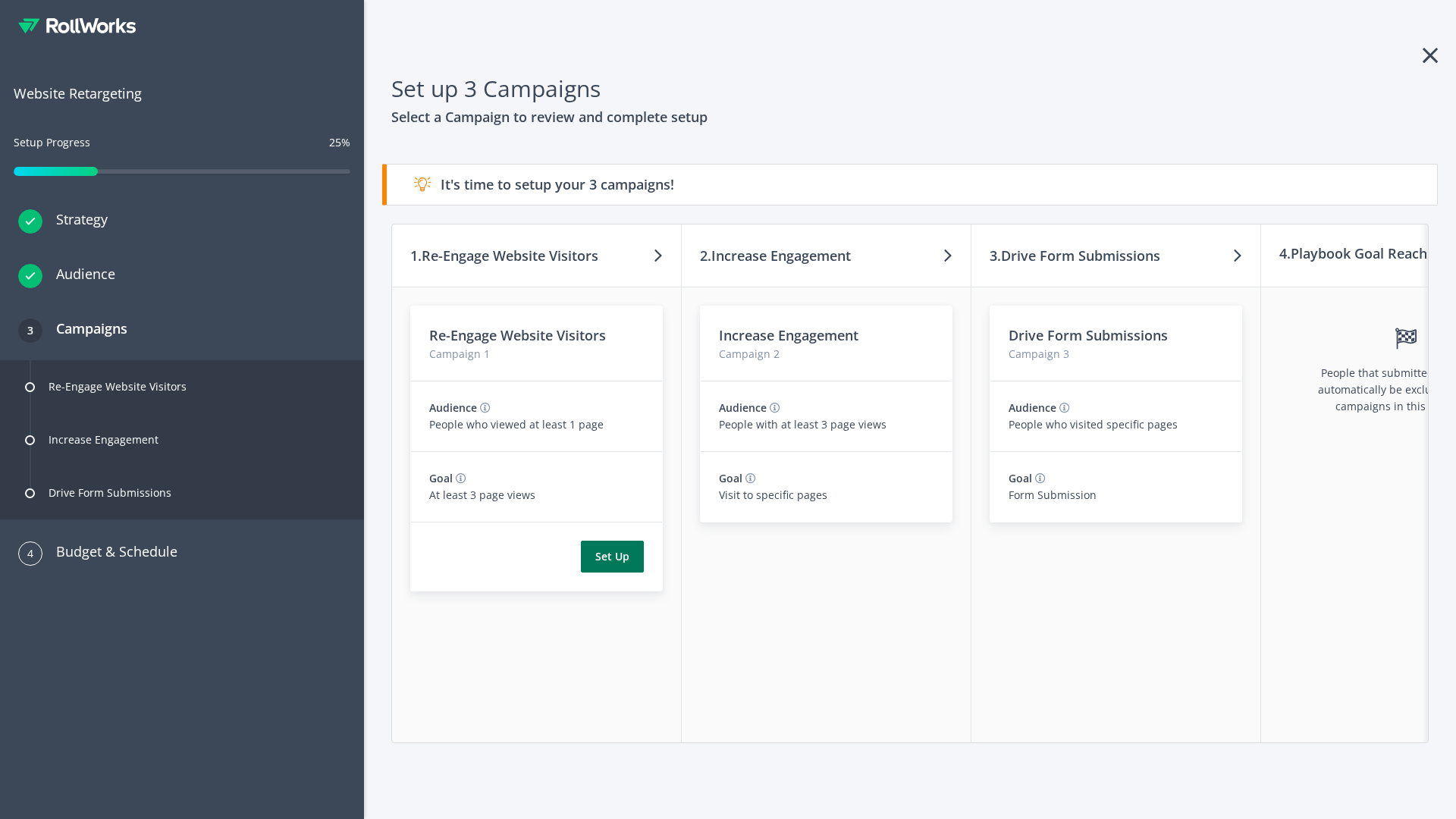
click at [612, 557] on button "Set Up" at bounding box center [612, 557] width 63 height 32
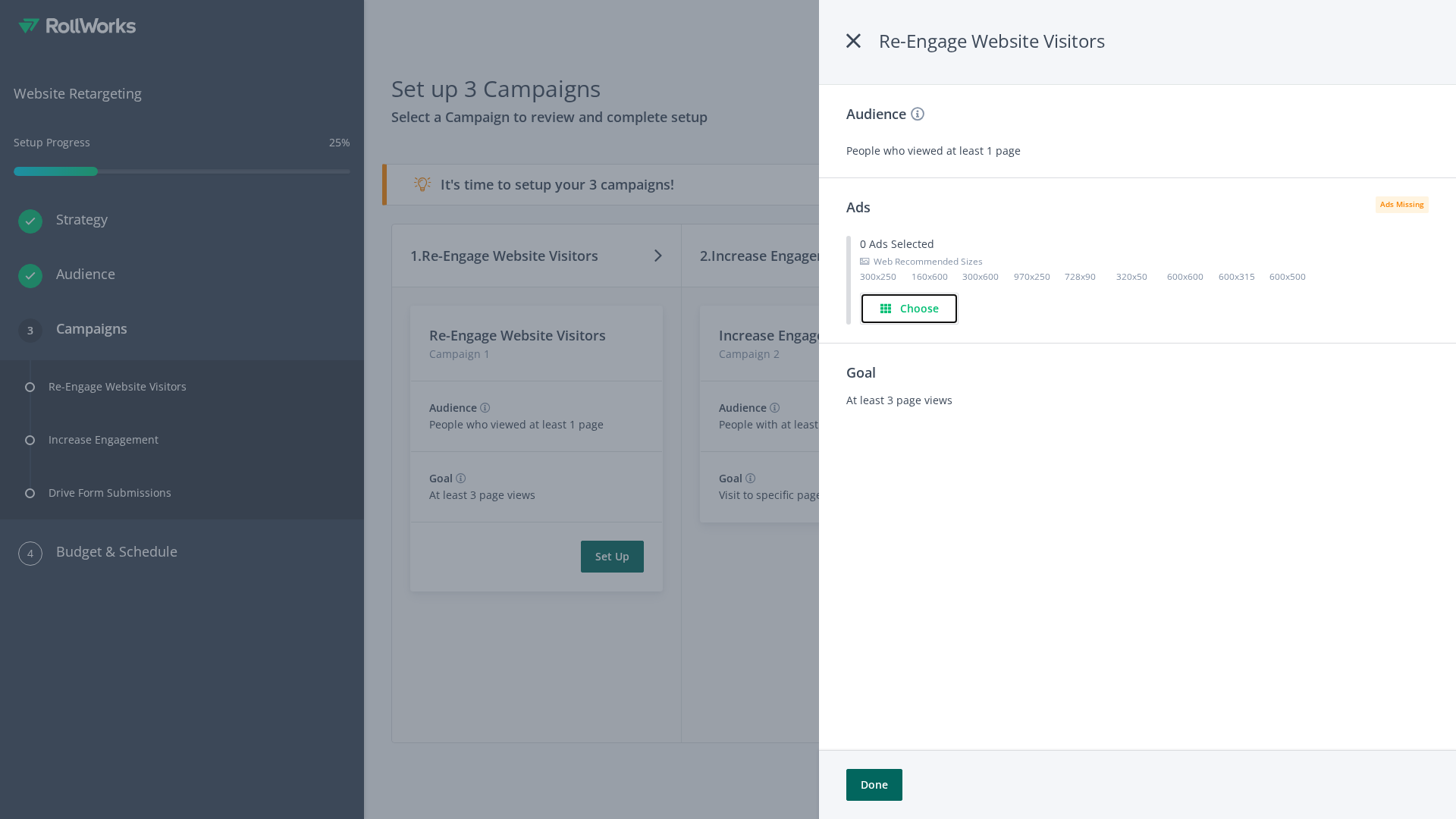
click at [910, 308] on h4 "Choose" at bounding box center [920, 308] width 39 height 17
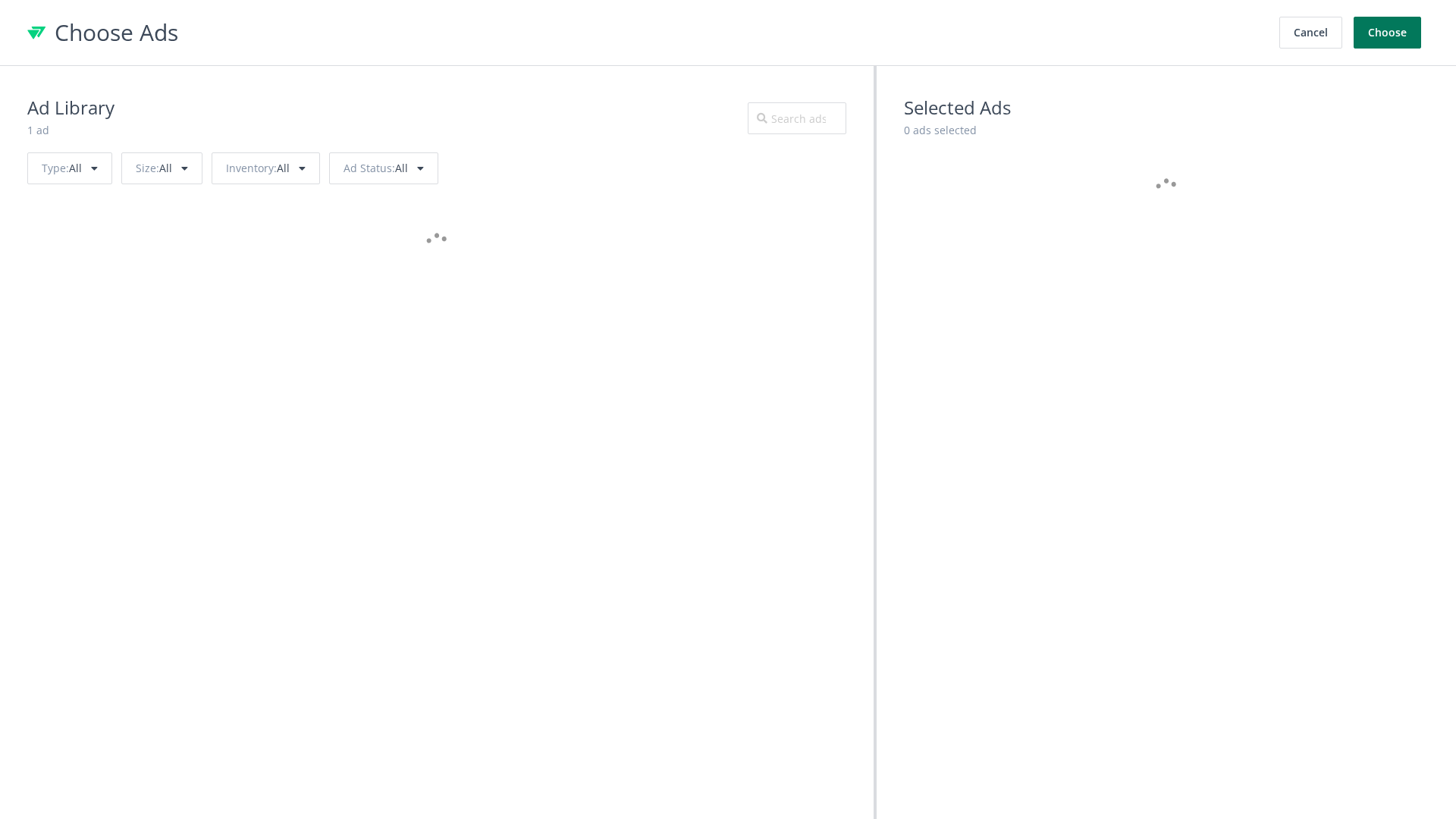
click at [1388, 33] on button "Choose" at bounding box center [1387, 33] width 68 height 32
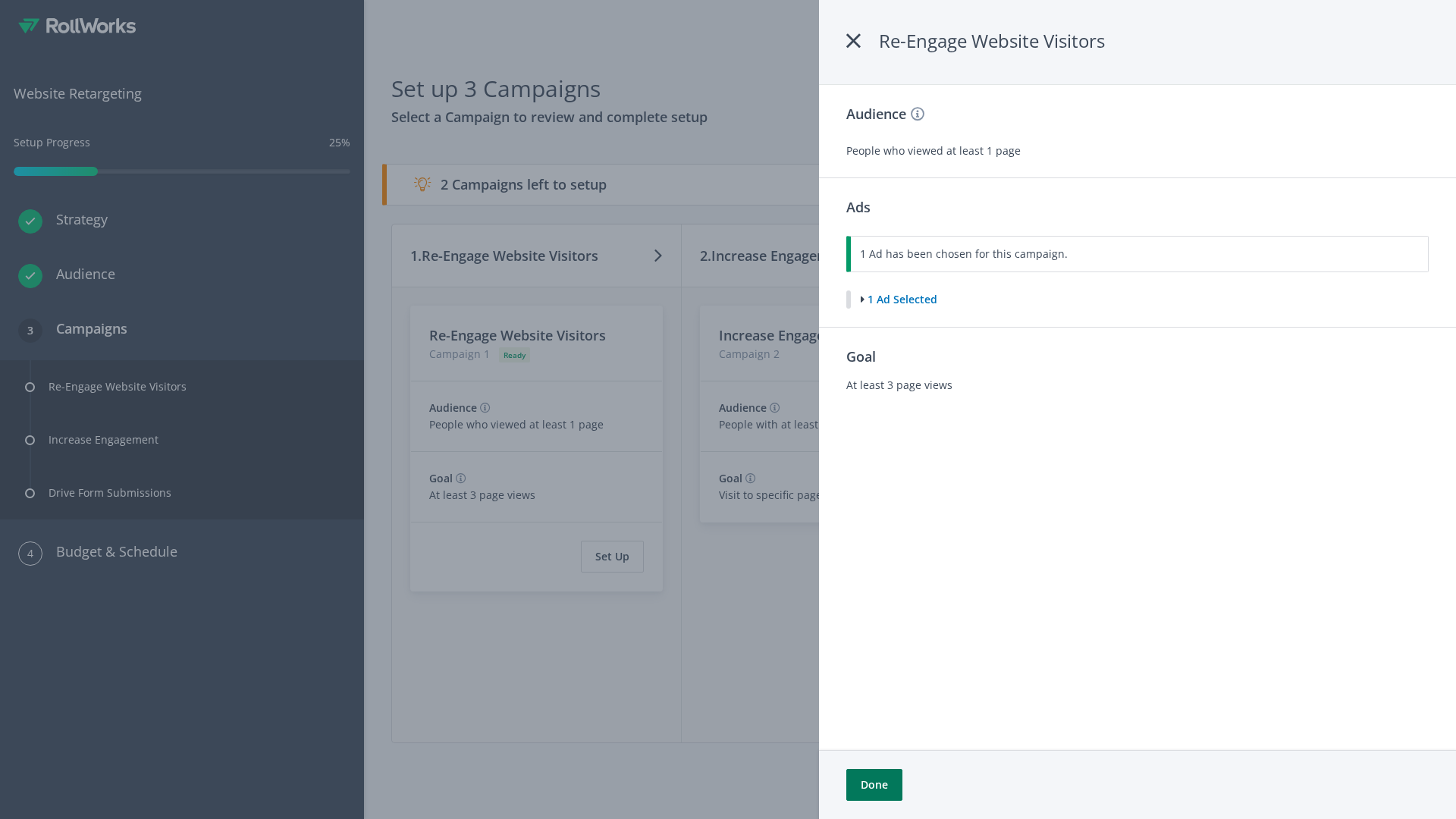
click at [873, 785] on button "Done" at bounding box center [874, 785] width 56 height 32
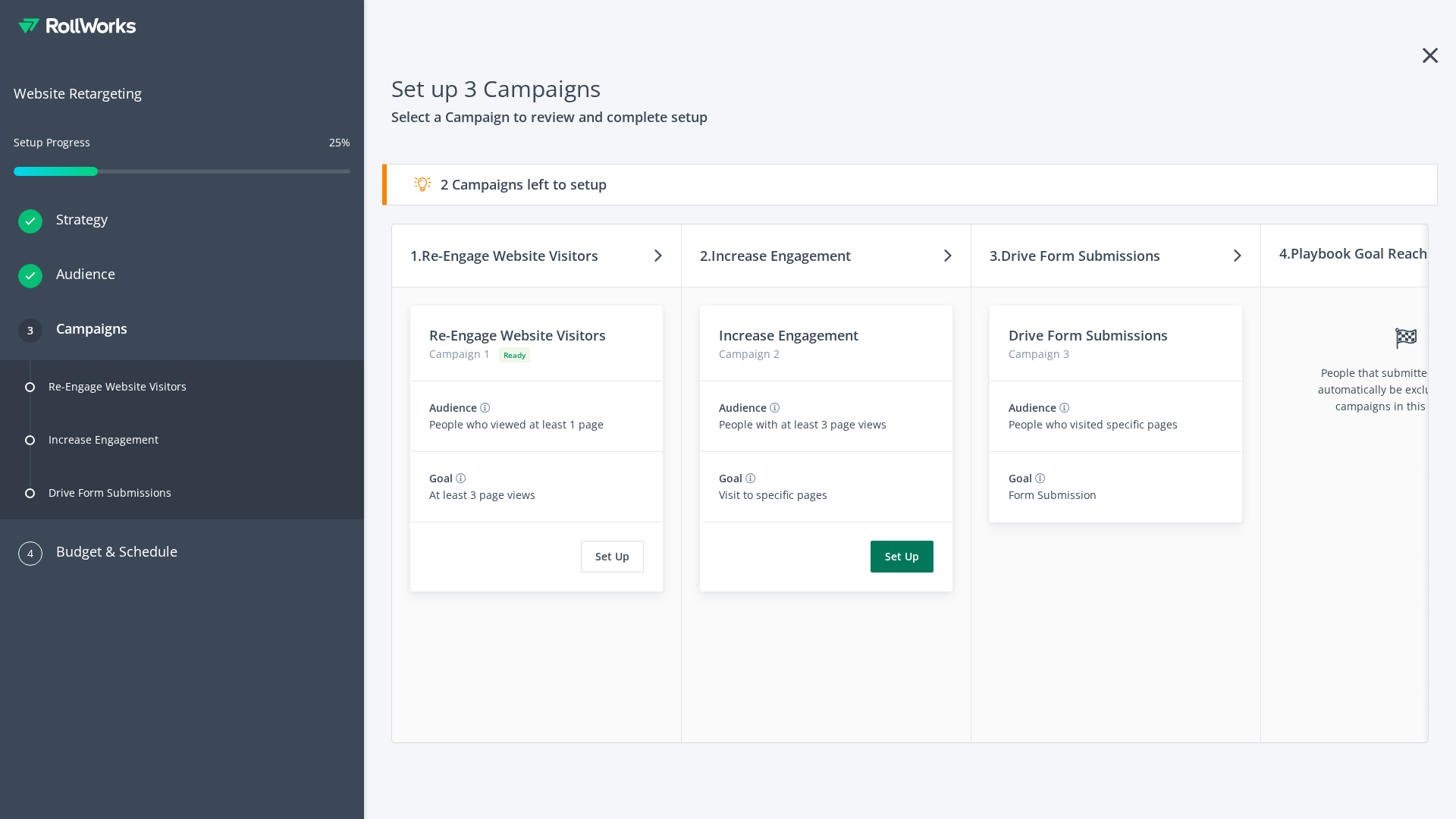
click at [902, 557] on button "Set Up" at bounding box center [902, 557] width 63 height 32
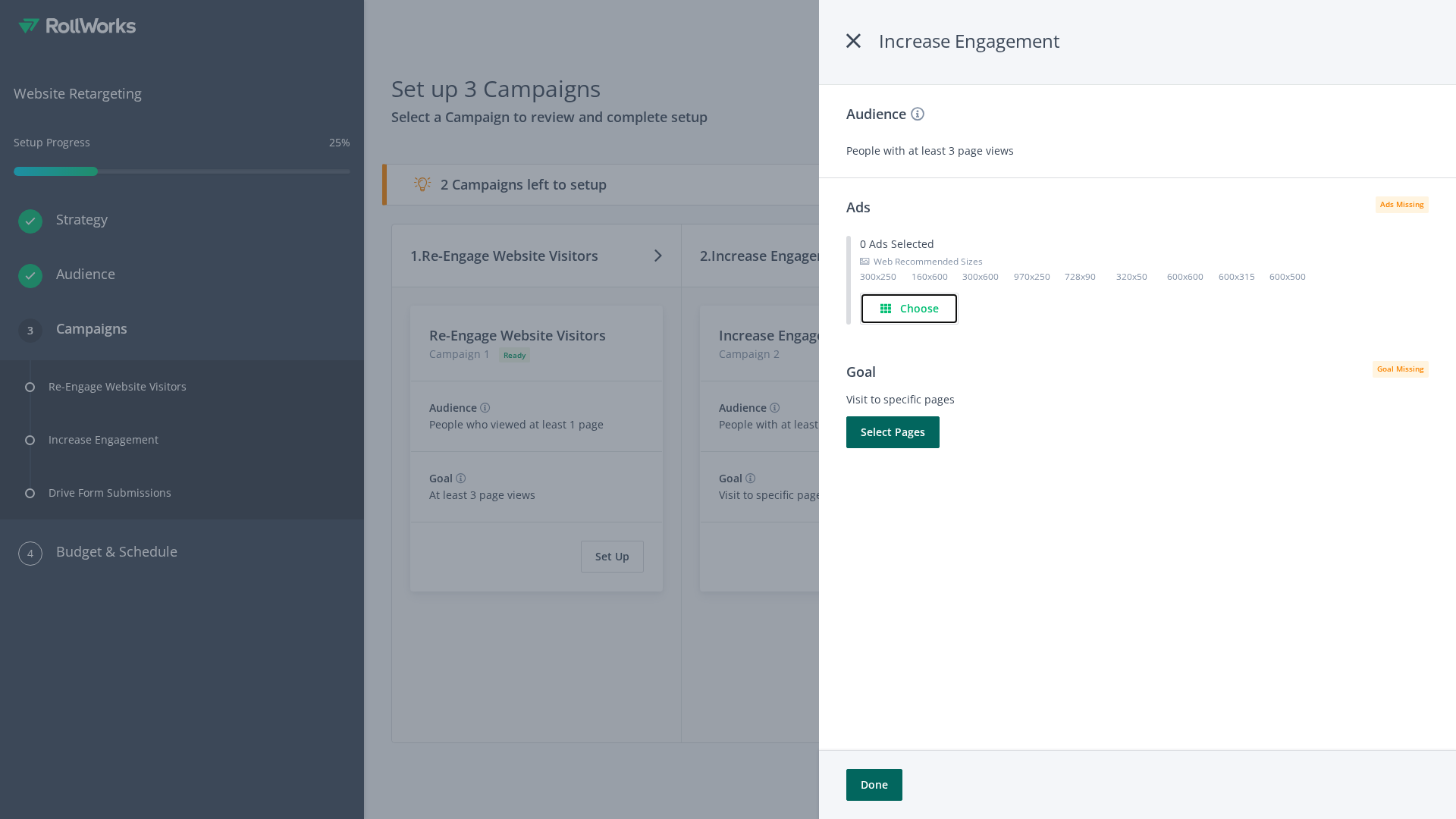
click at [909, 308] on h4 "Choose" at bounding box center [920, 308] width 39 height 17
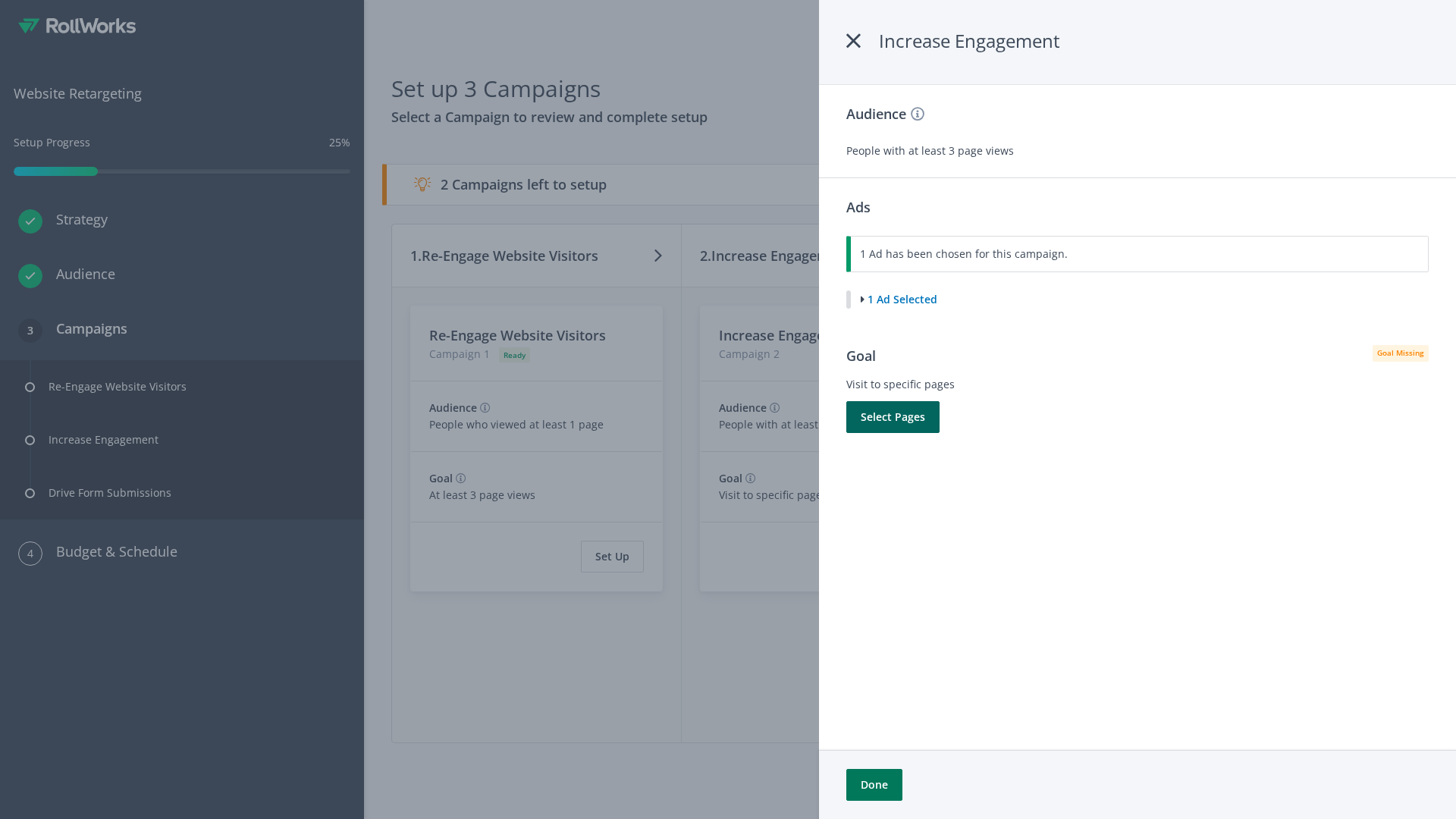
click at [873, 785] on button "Done" at bounding box center [874, 785] width 56 height 32
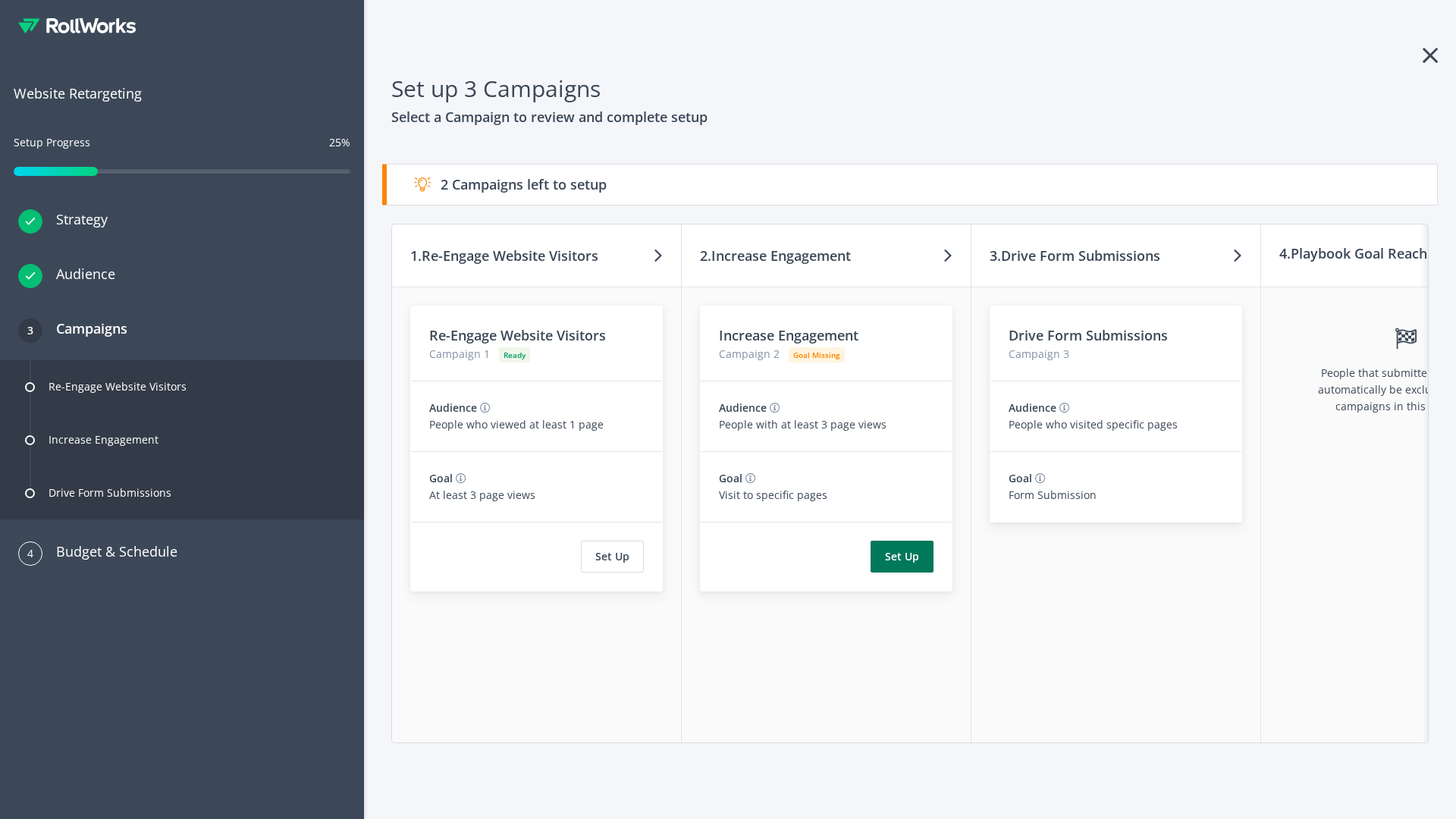
click at [902, 557] on button "Set Up" at bounding box center [902, 557] width 63 height 32
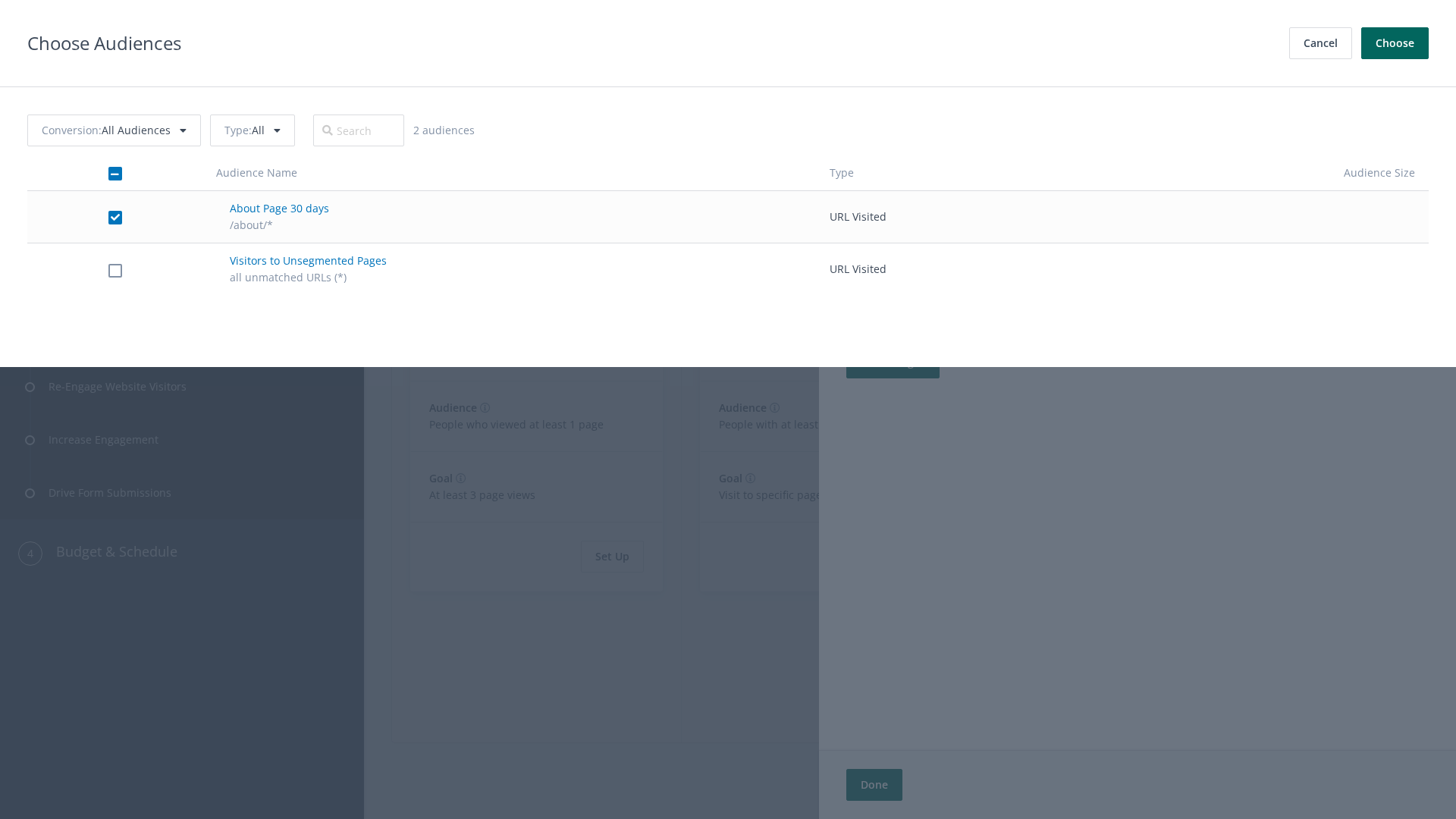
checkbox input "true"
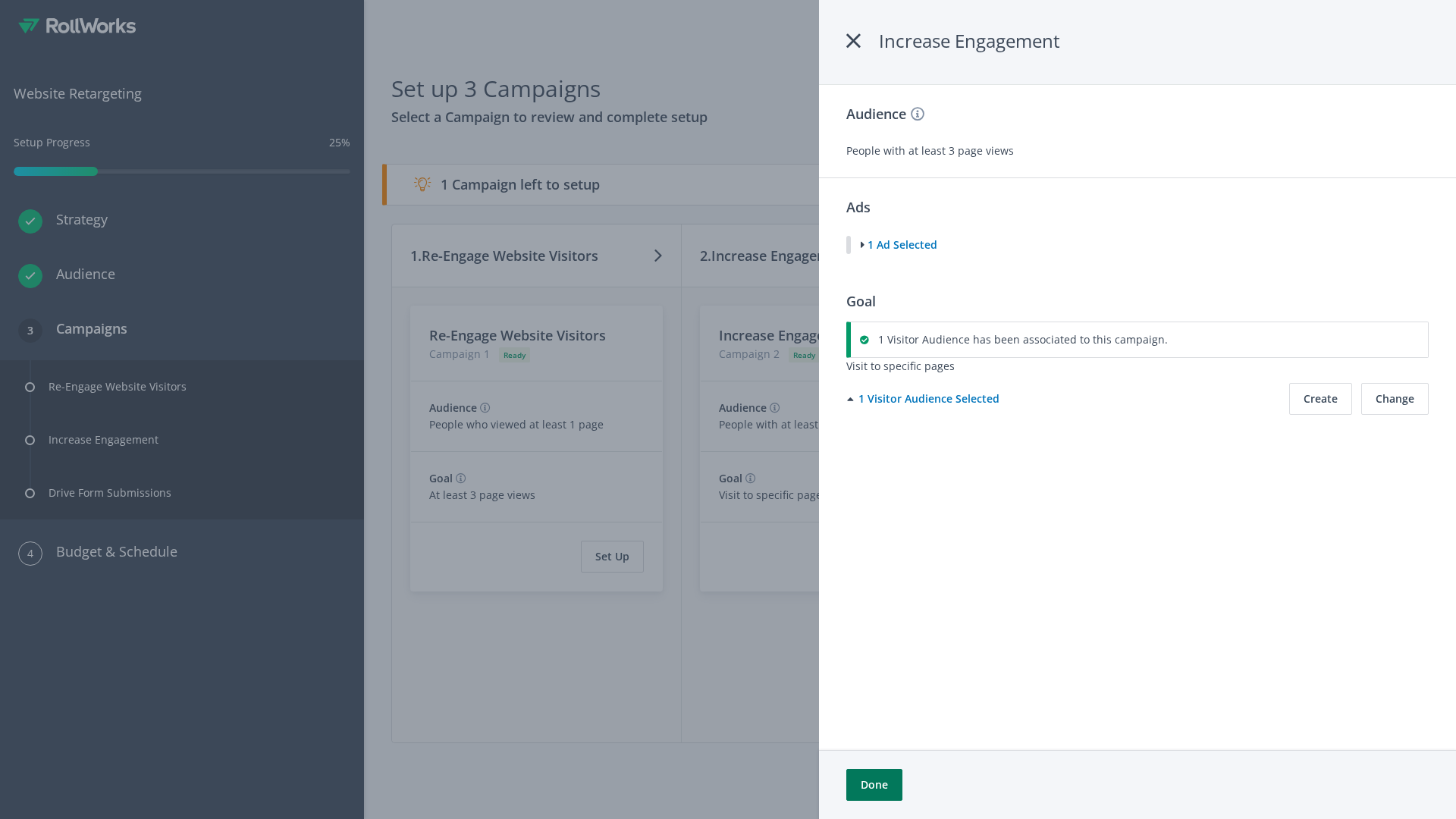
click at [873, 785] on button "Done" at bounding box center [874, 785] width 56 height 32
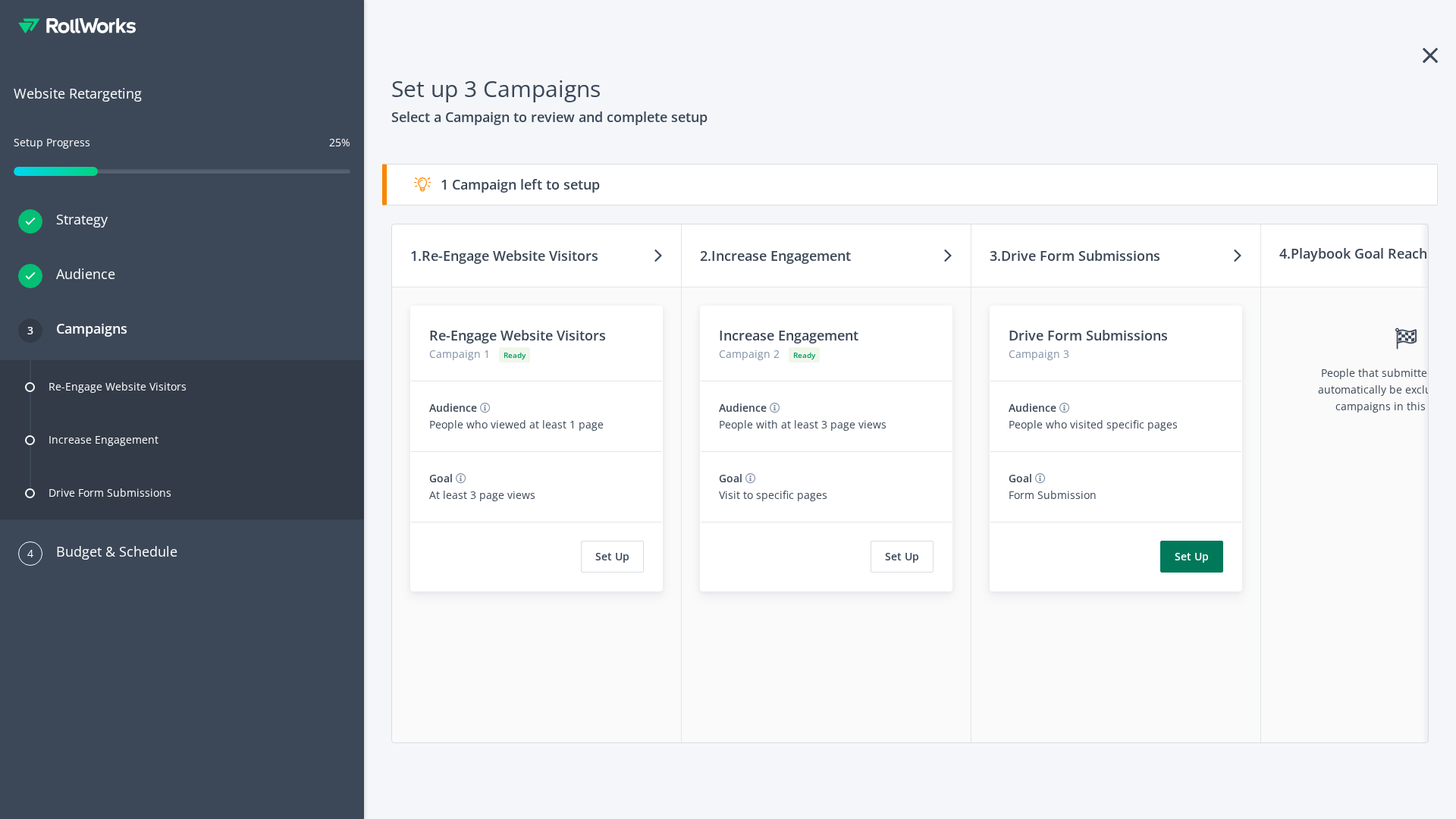
click at [1191, 557] on button "Set Up" at bounding box center [1191, 557] width 63 height 32
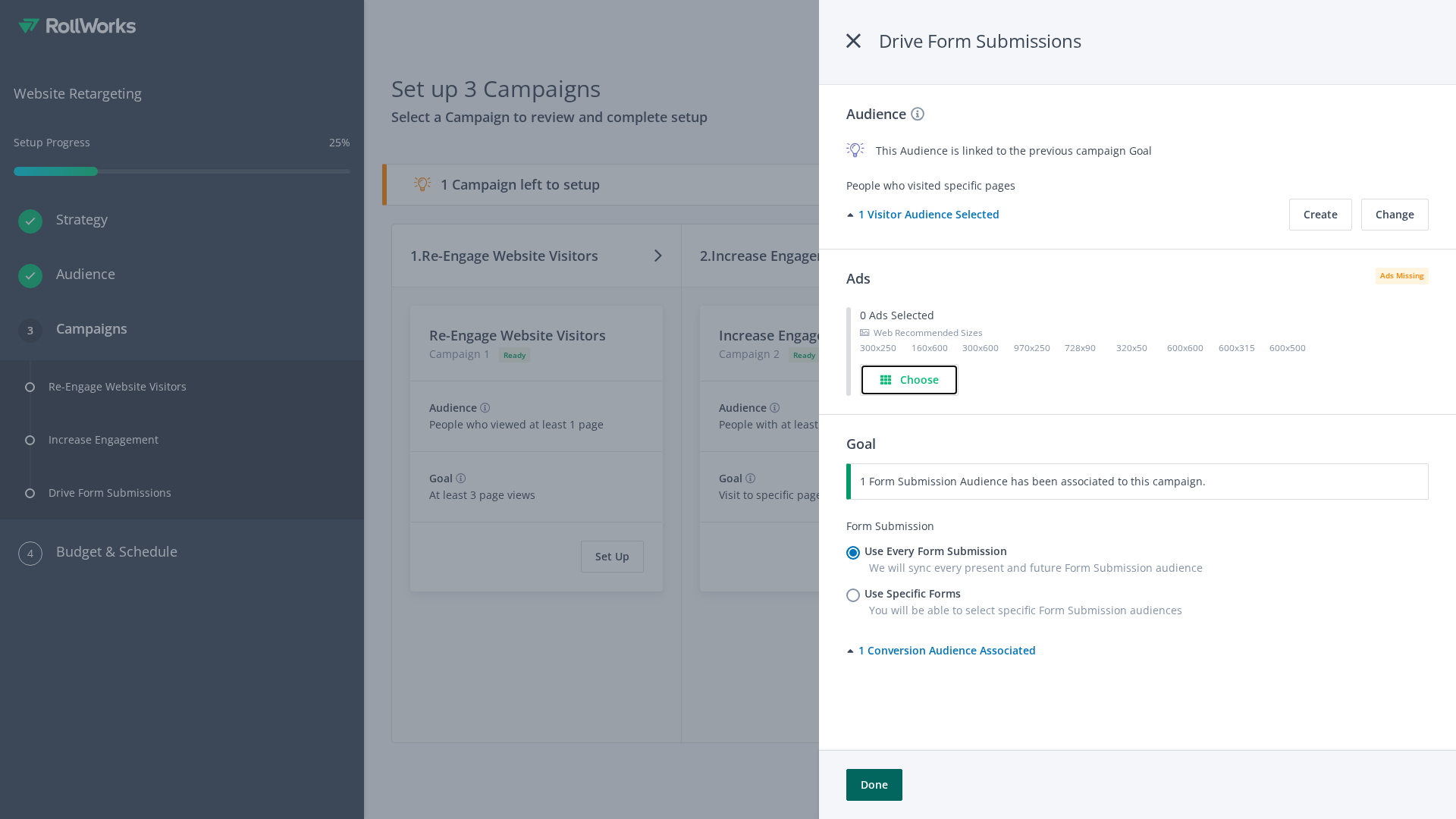
click at [910, 379] on h4 "Choose" at bounding box center [920, 380] width 39 height 17
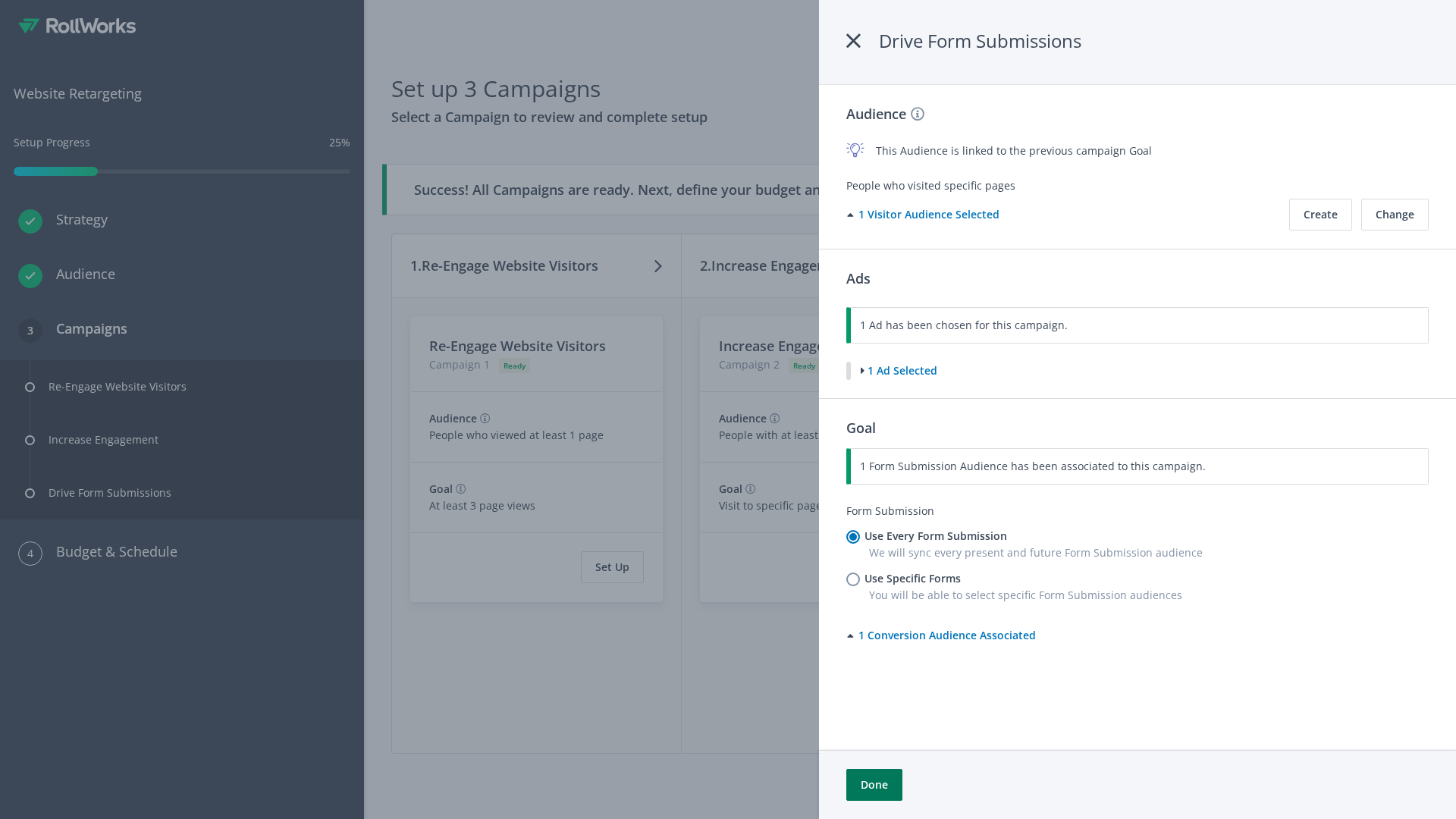
click at [873, 785] on button "Done" at bounding box center [874, 785] width 56 height 32
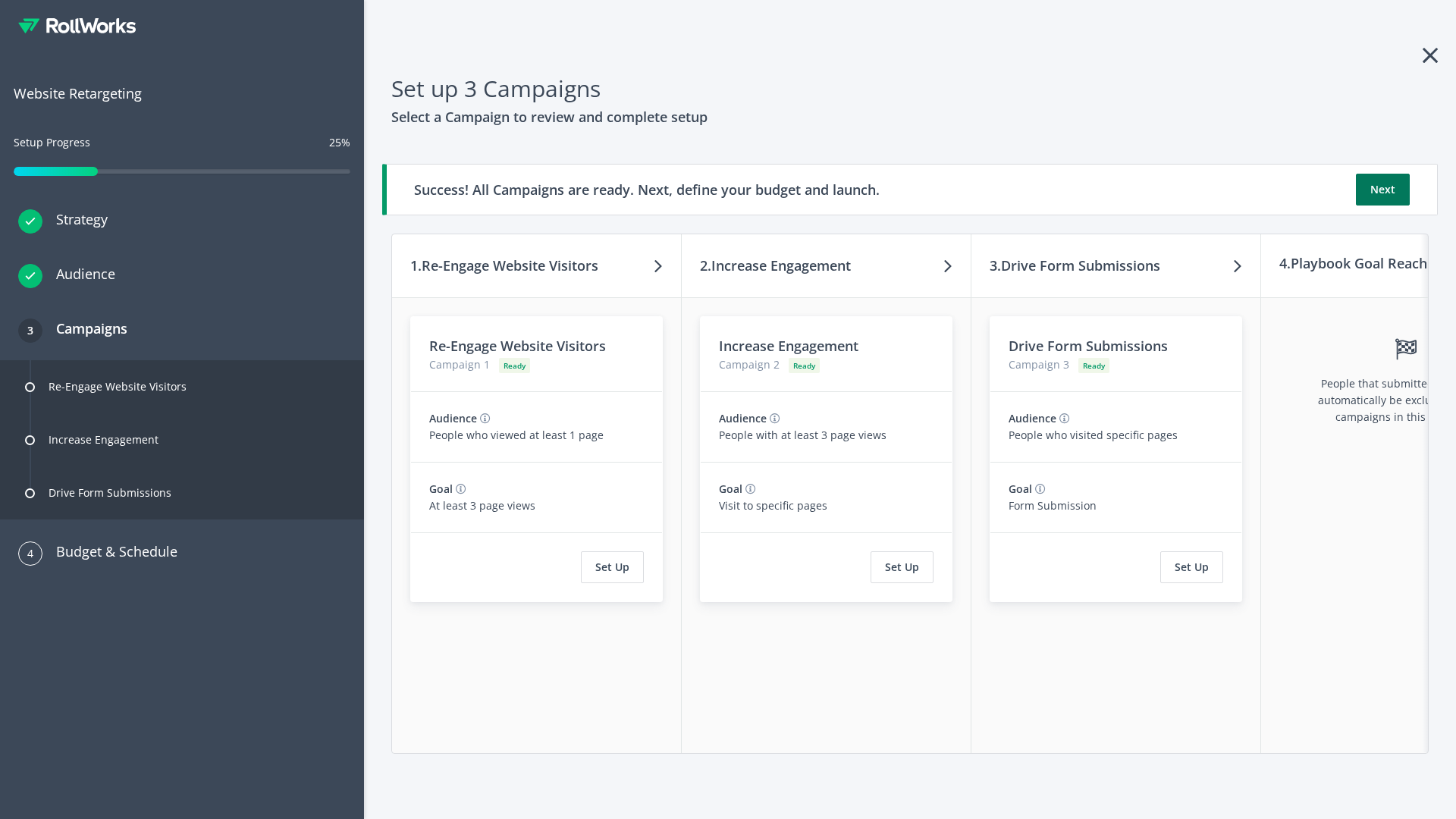
click at [1382, 189] on button "Next" at bounding box center [1383, 189] width 54 height 32
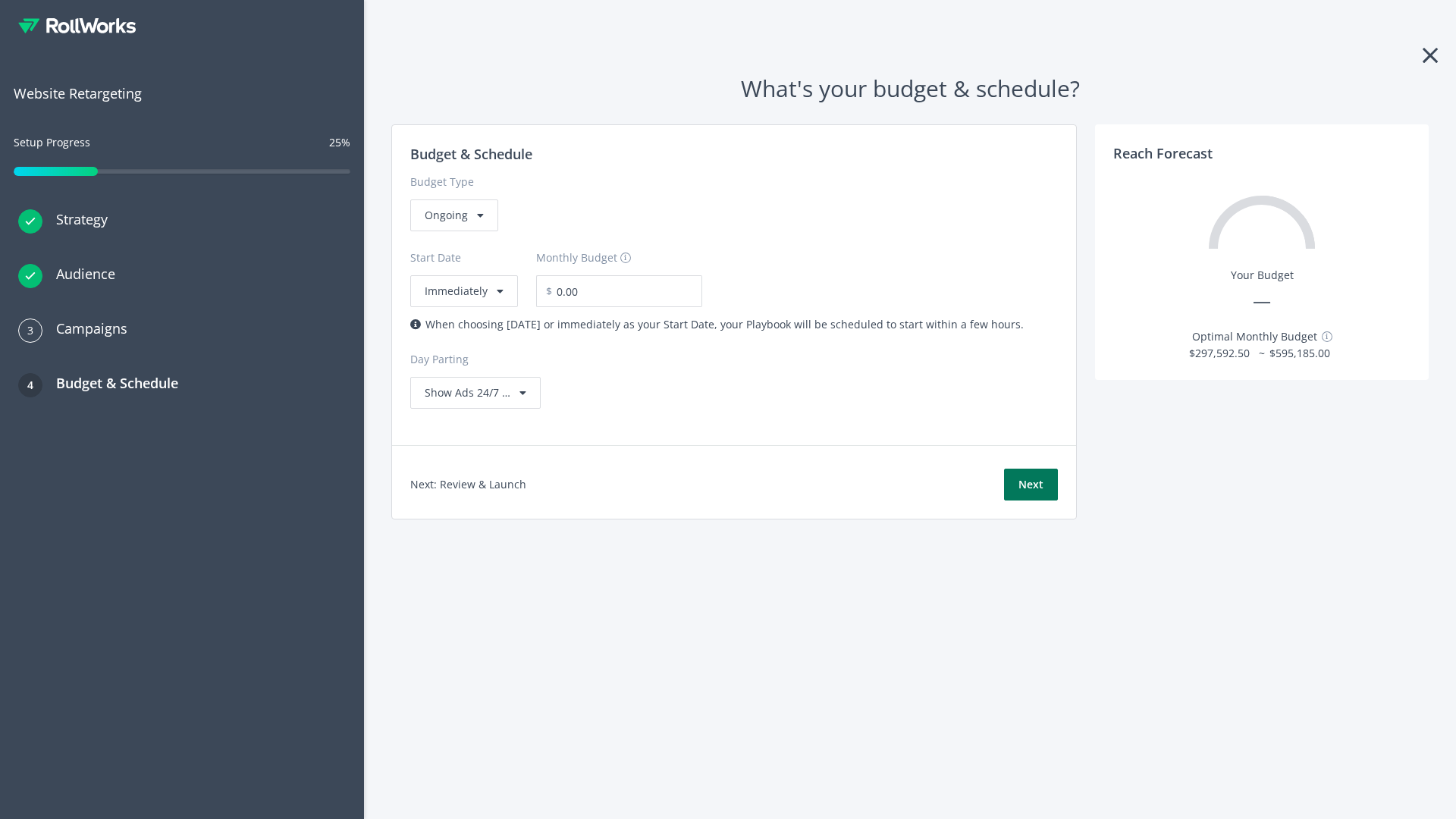
click at [1031, 485] on button "Next" at bounding box center [1031, 485] width 54 height 32
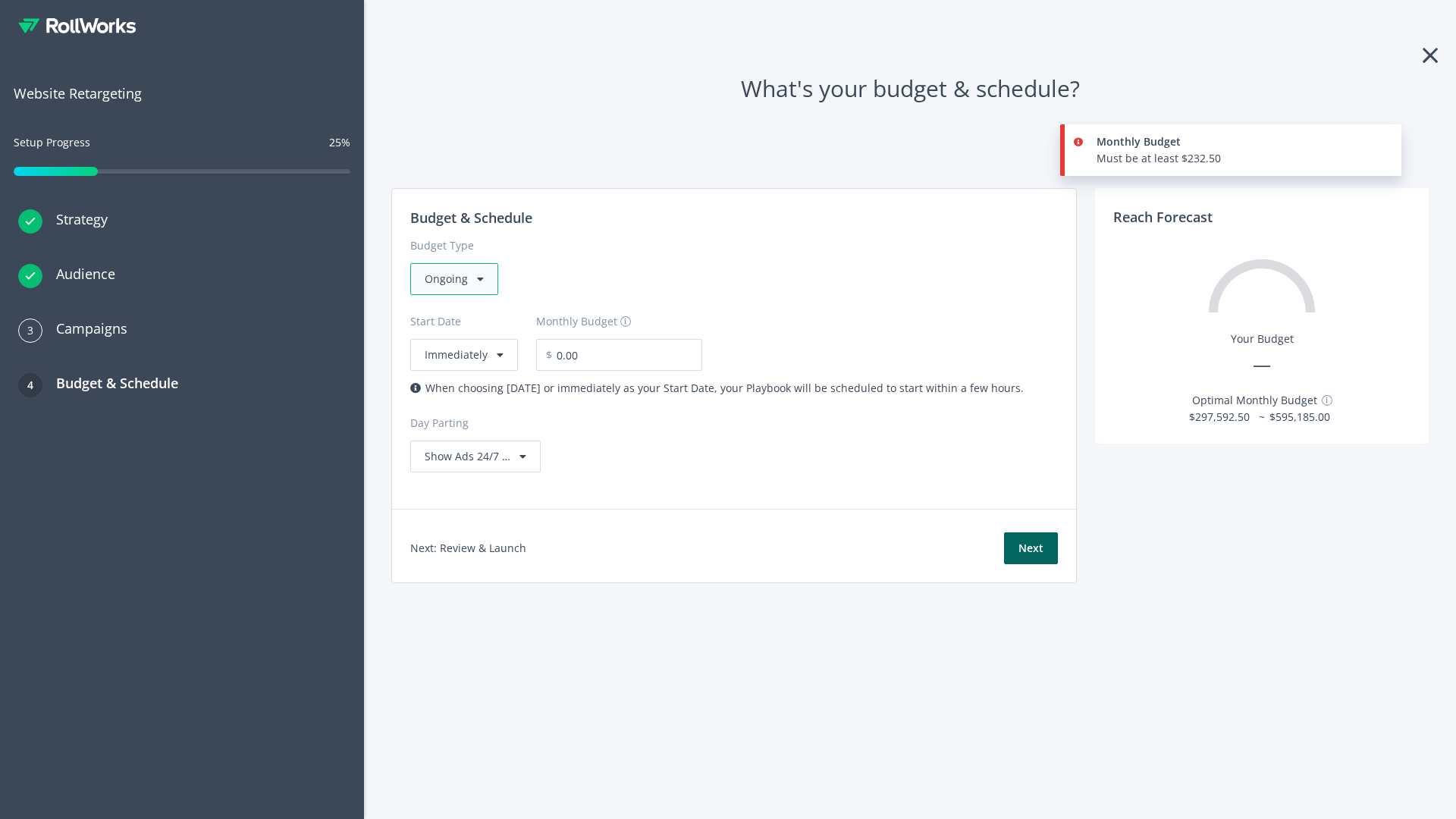
click at [453, 279] on div "Ongoing" at bounding box center [453, 279] width 88 height 32
click at [585, 366] on div "For Playbooks that you want to run for a specific duration of time" at bounding box center [589, 375] width 329 height 17
click at [460, 279] on div "Ongoing" at bounding box center [453, 279] width 88 height 32
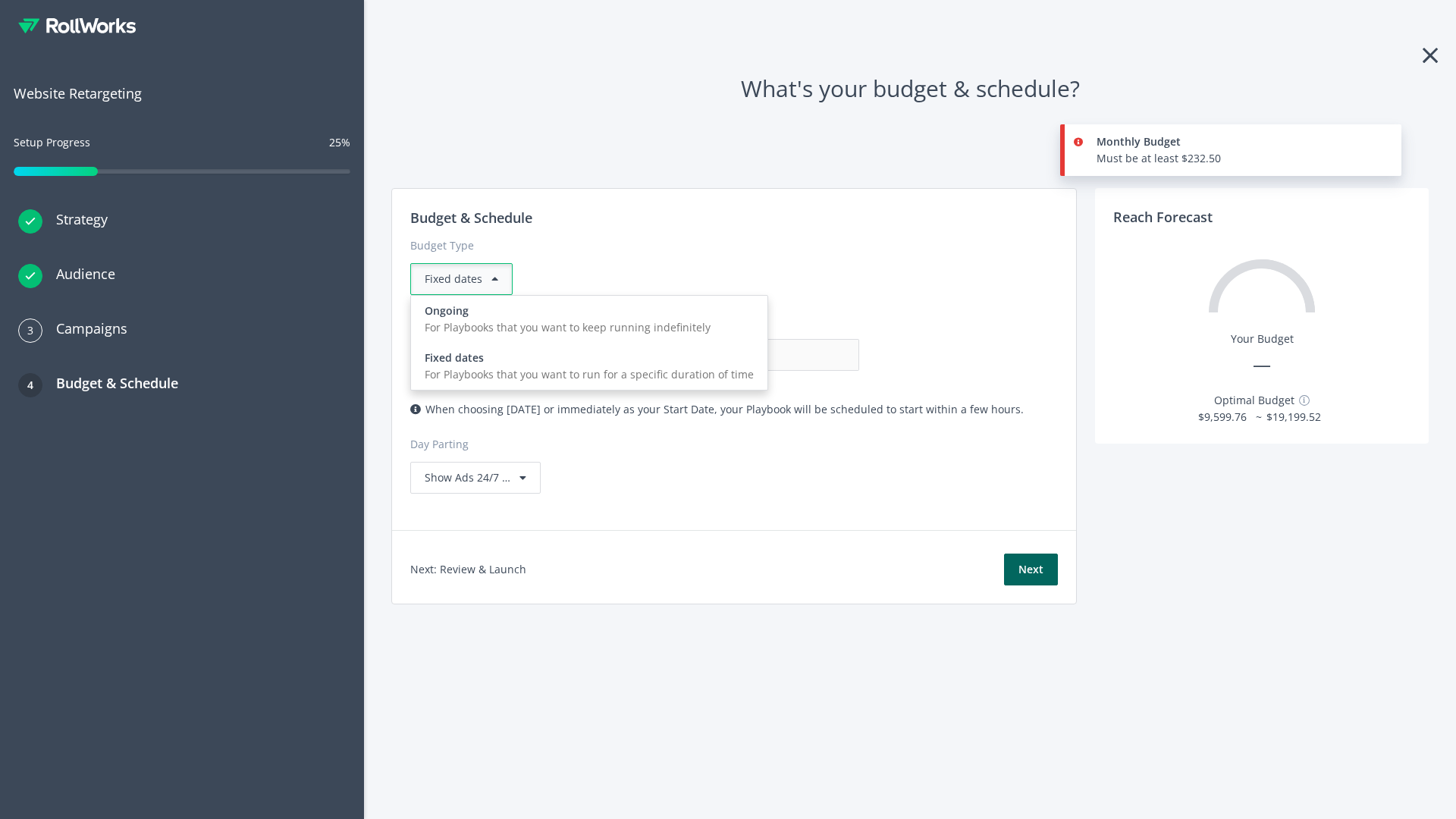
click at [585, 319] on div "For Playbooks that you want to keep running indefinitely" at bounding box center [589, 328] width 329 height 17
click at [709, 355] on input "0.00" at bounding box center [784, 355] width 150 height 32
click at [709, 355] on input "1.00" at bounding box center [784, 355] width 150 height 32
type input "1,000.00"
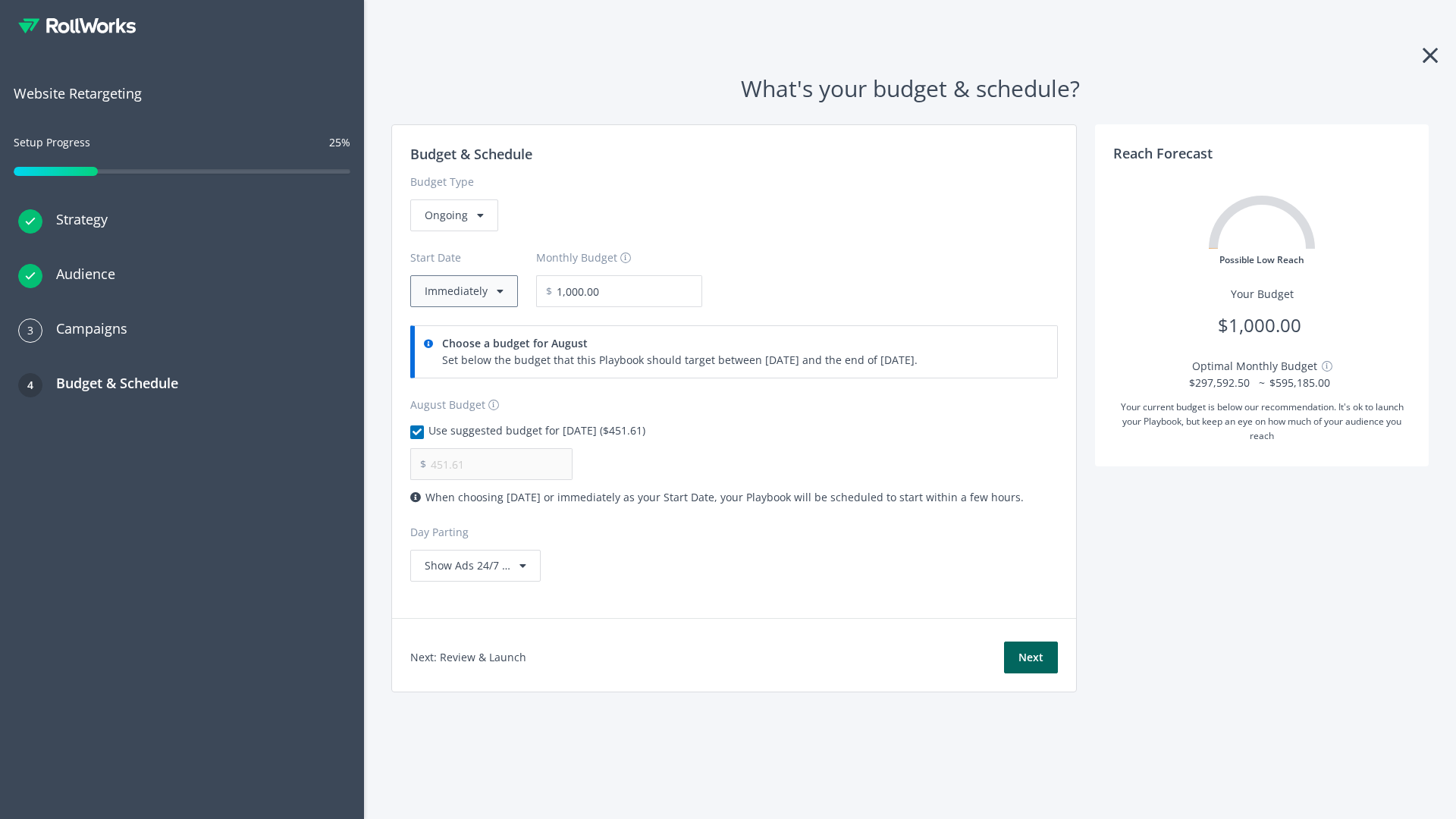
click at [463, 291] on button "Immediately" at bounding box center [464, 291] width 107 height 32
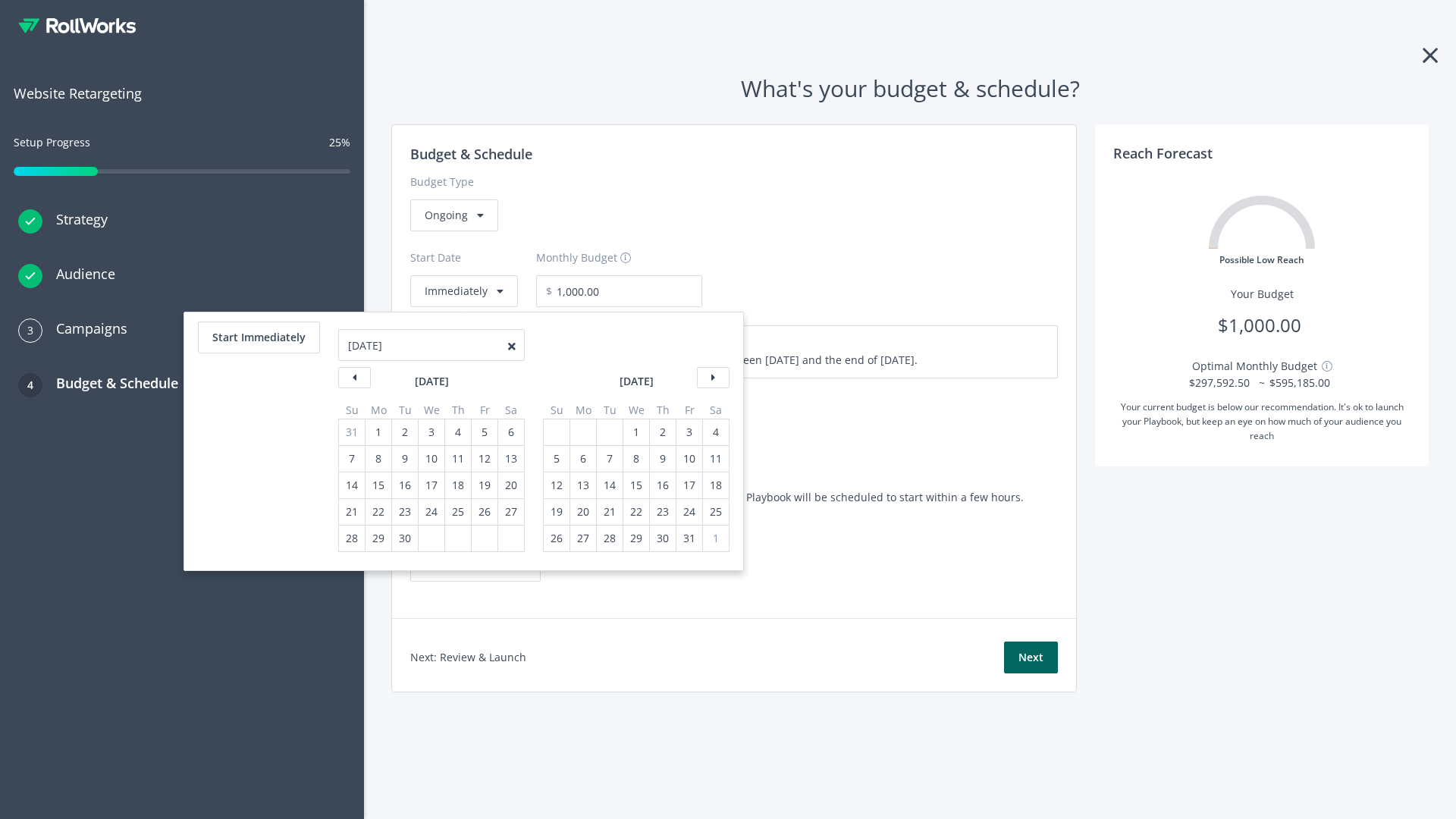
click at [555, 459] on div "5" at bounding box center [557, 459] width 20 height 26
type input "870.97"
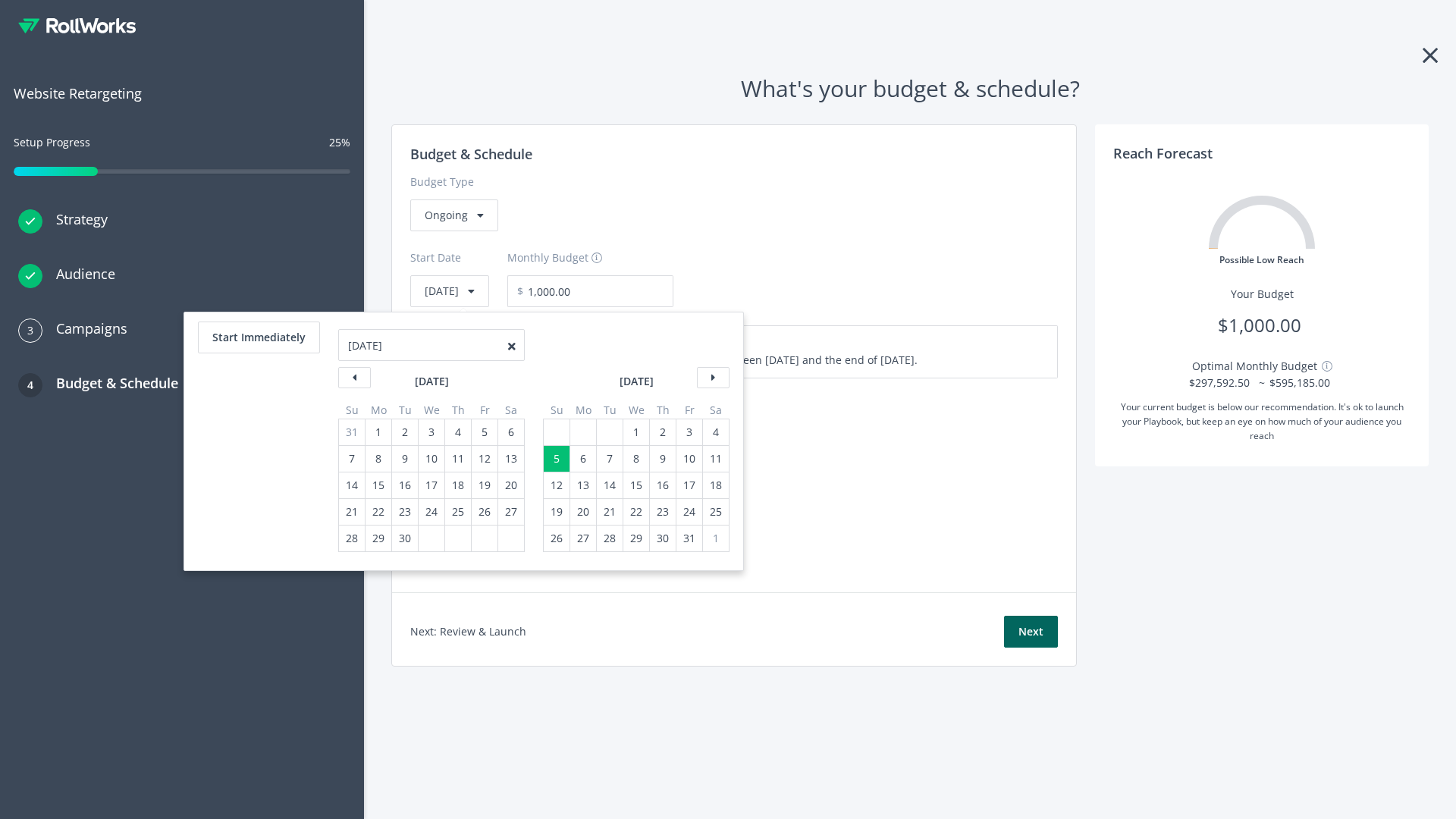
click at [635, 433] on div "1" at bounding box center [636, 432] width 20 height 26
click at [258, 338] on button "Start Immediately" at bounding box center [259, 338] width 122 height 32
type input "[DATE]"
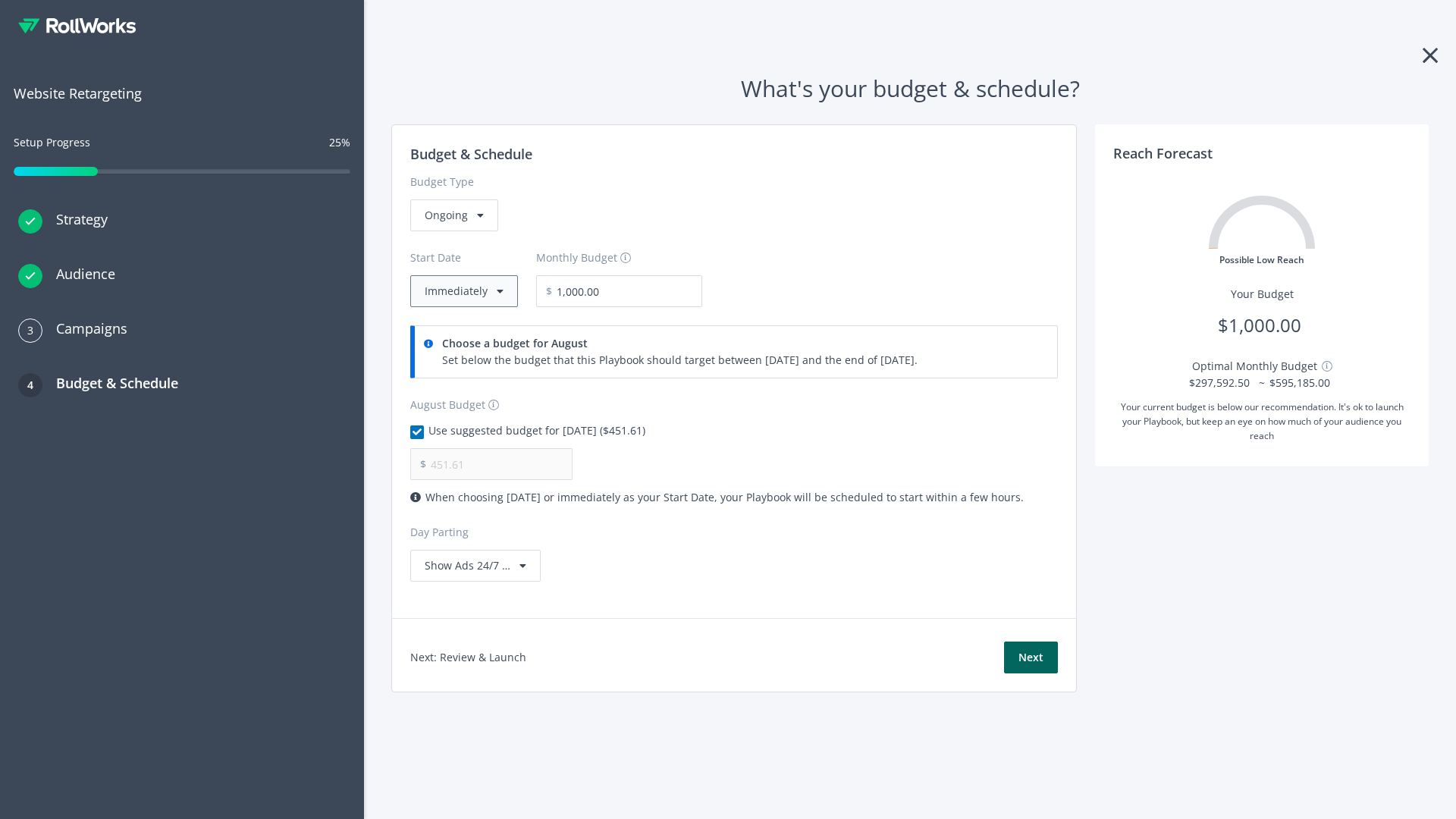
click at [463, 291] on button "Immediately" at bounding box center [464, 291] width 107 height 32
click at [1031, 657] on button "Next" at bounding box center [1031, 657] width 54 height 32
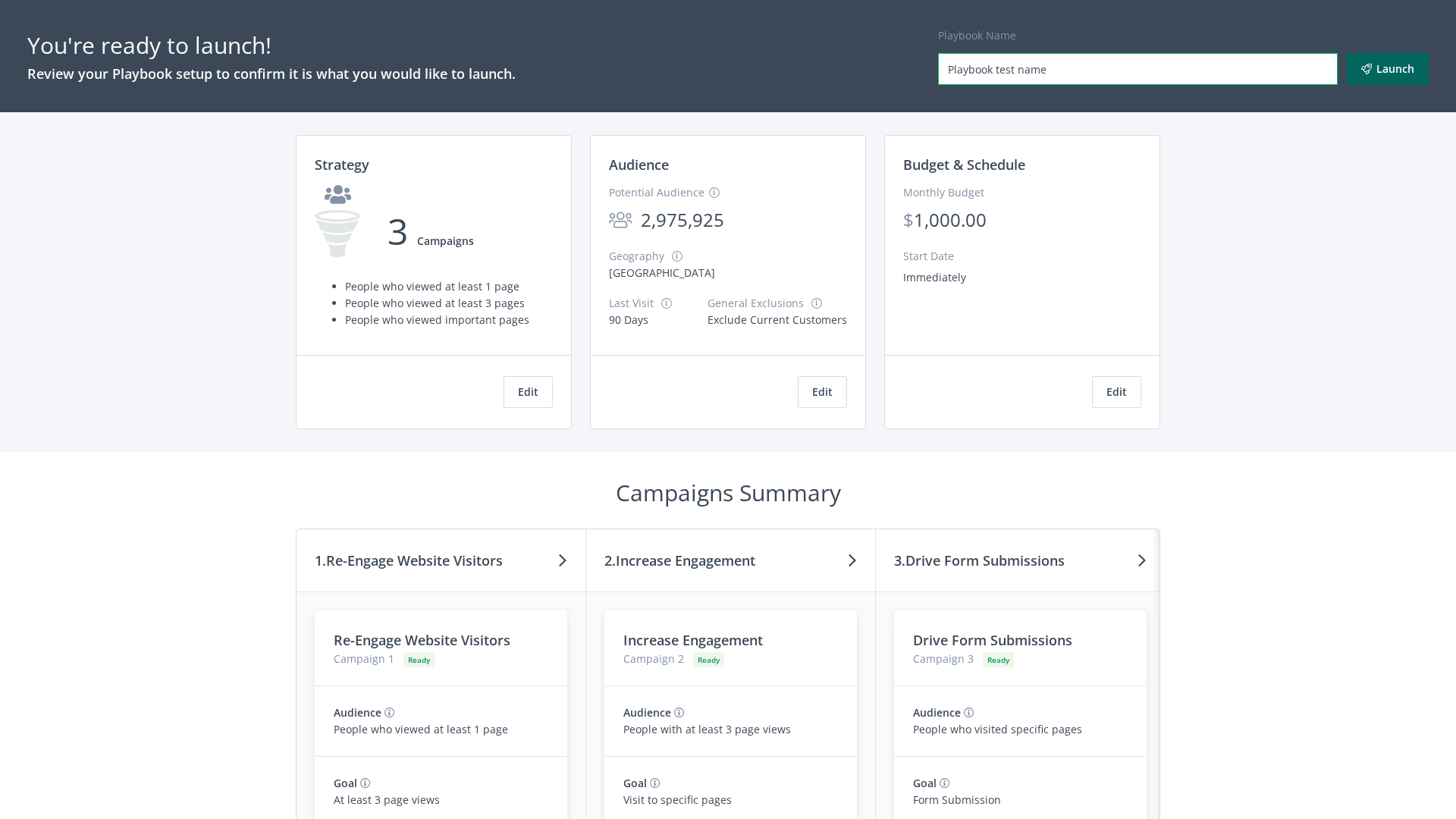
type input "Playbook test name"
click at [1388, 69] on button "Launch" at bounding box center [1388, 69] width 82 height 32
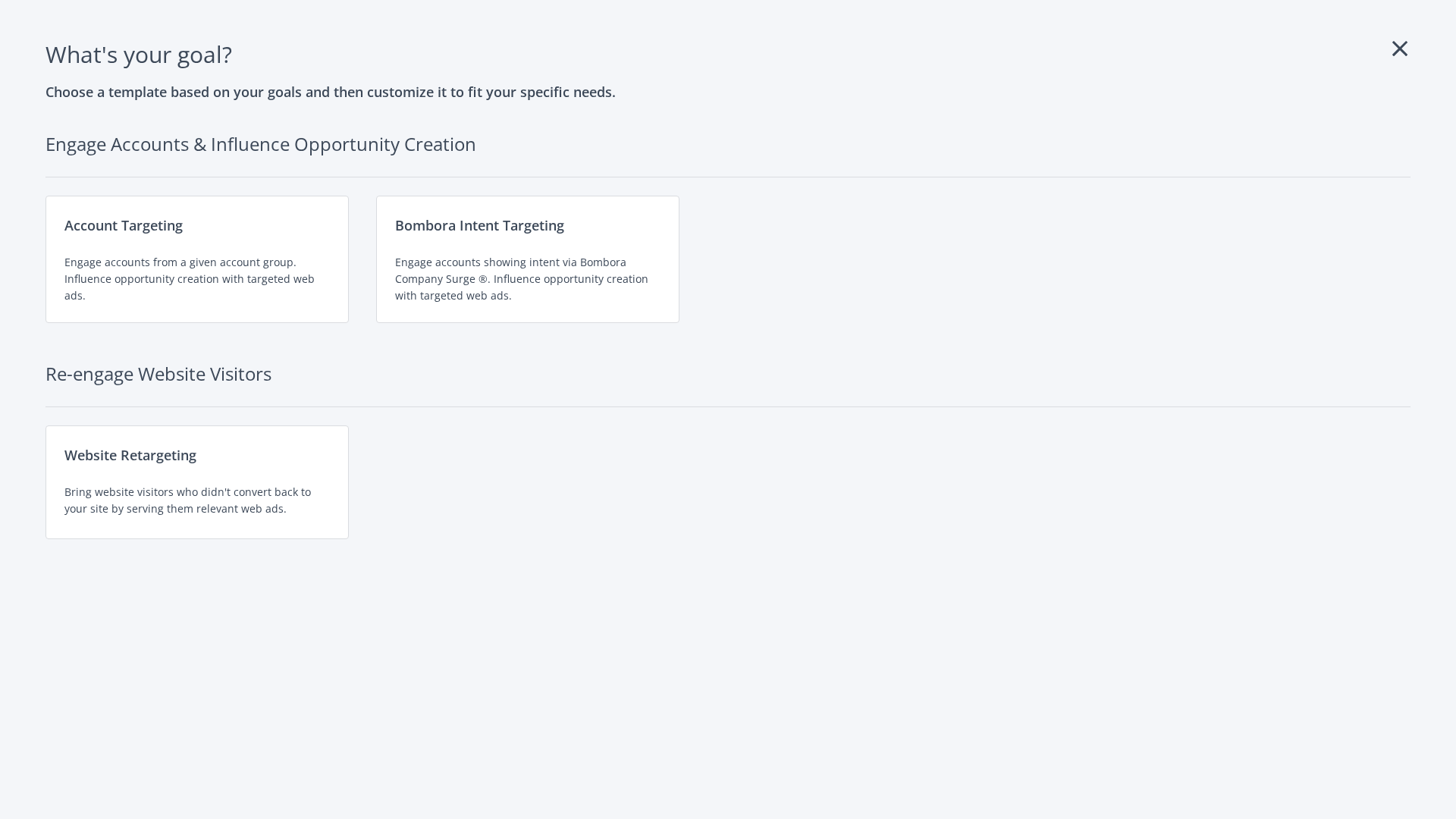
click at [197, 482] on div "Website Retargeting Bring website visitors who didn't convert back to your site…" at bounding box center [197, 483] width 303 height 114
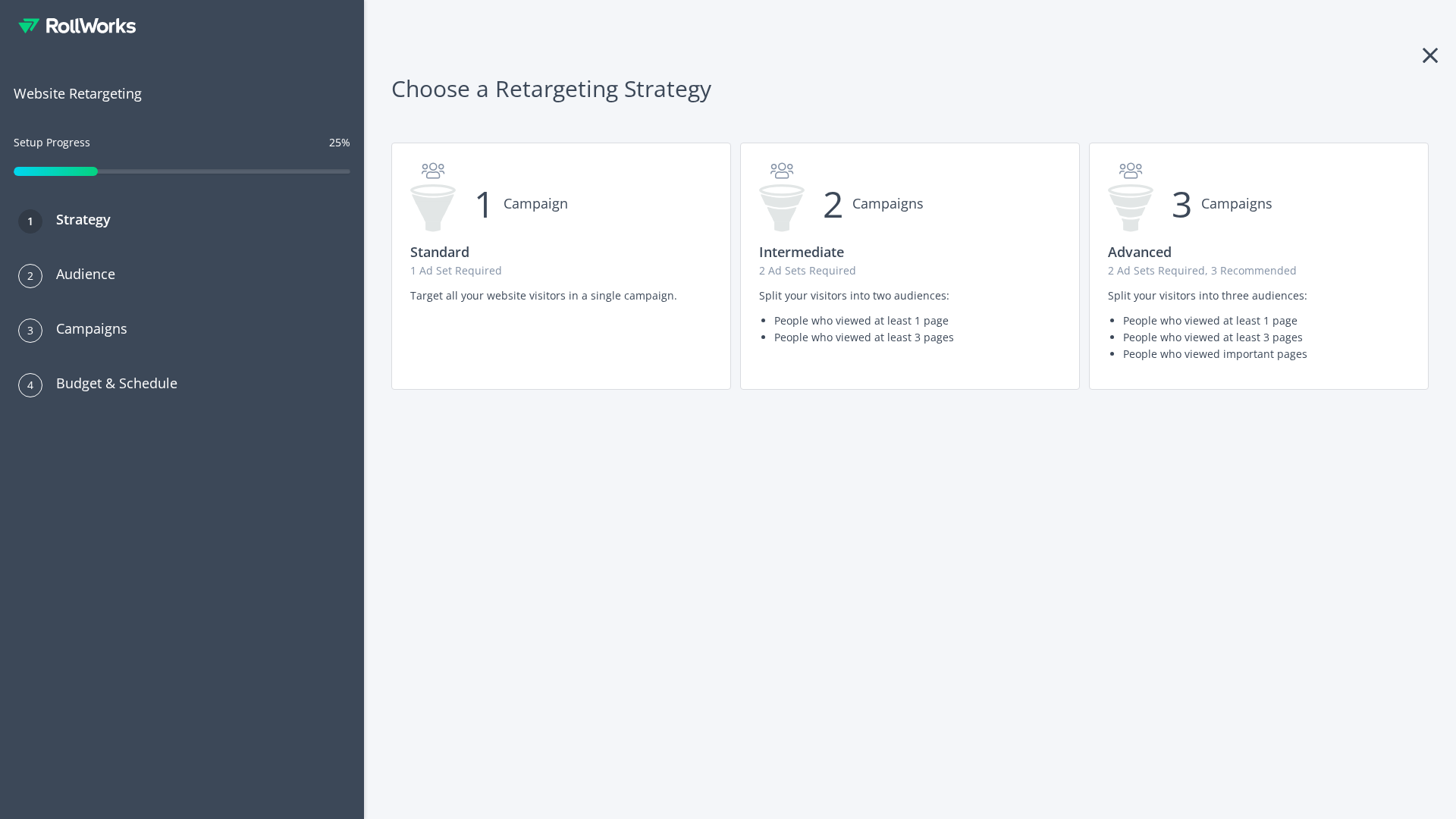
click at [910, 267] on p "2 Ad Sets Required" at bounding box center [910, 271] width 302 height 17
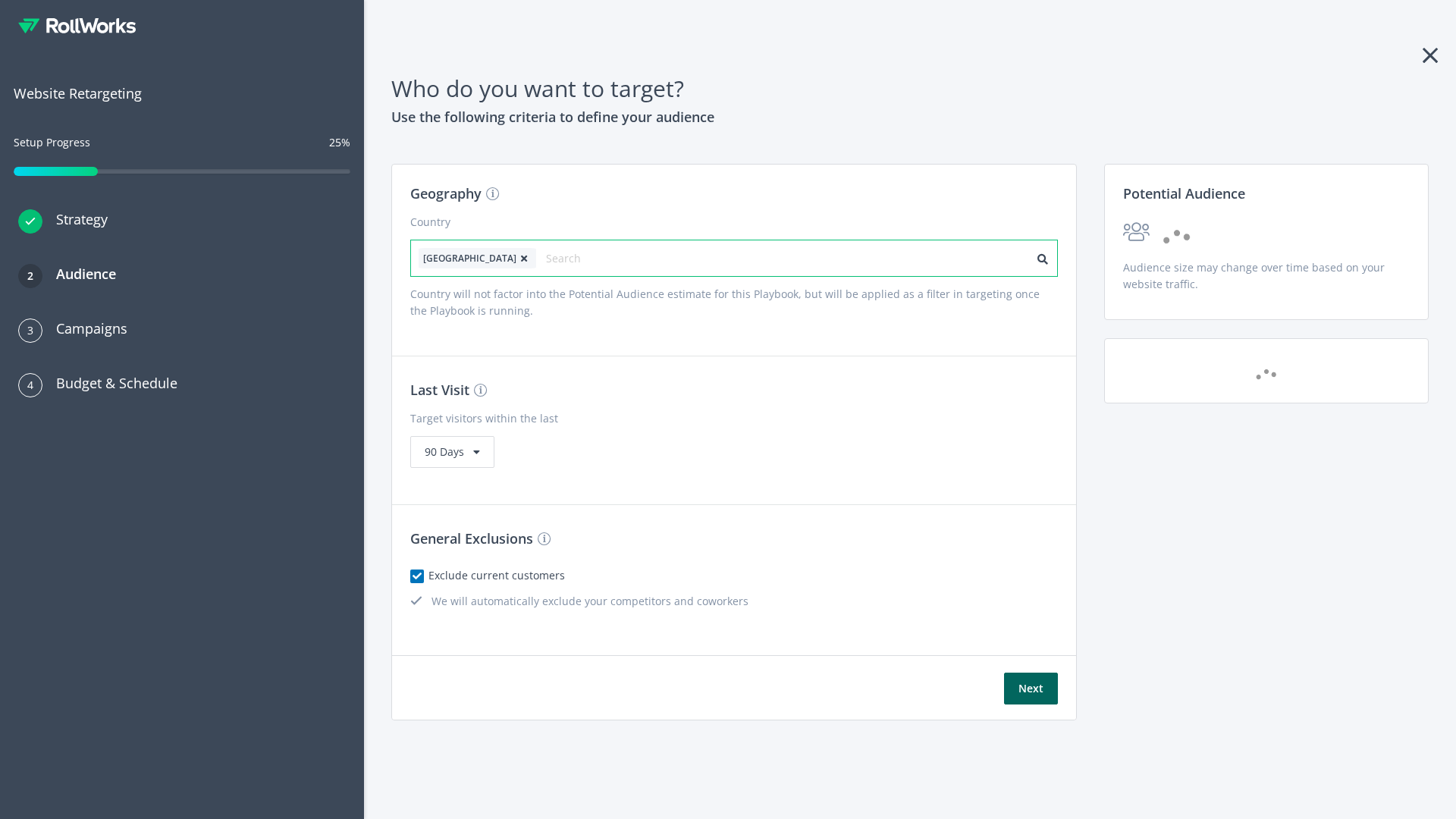
click at [571, 258] on input "text" at bounding box center [614, 258] width 136 height 21
type input "[GEOGRAPHIC_DATA]"
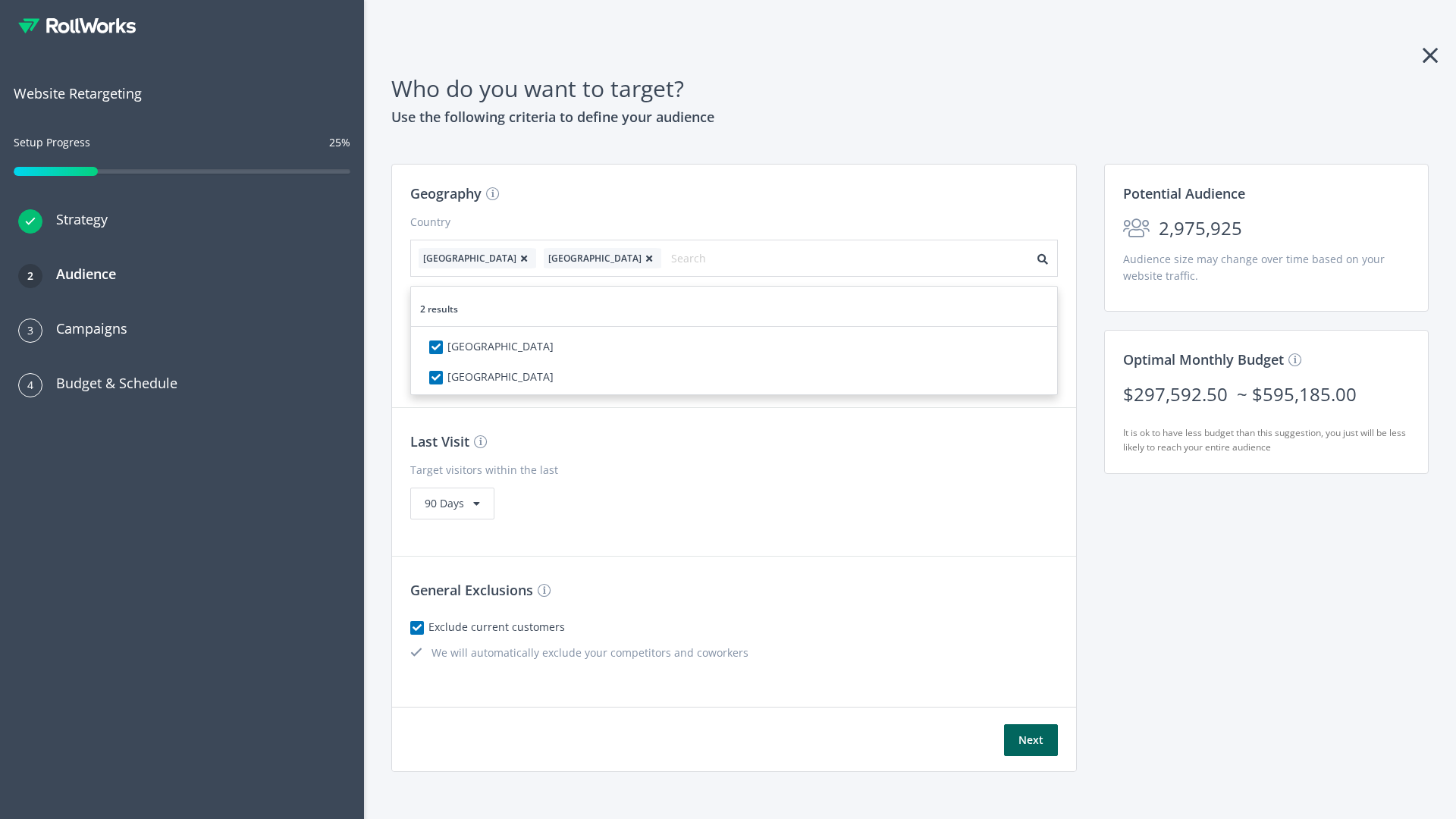
click at [516, 258] on icon at bounding box center [524, 258] width 15 height 9
checkbox input "false"
click at [1031, 724] on button "Next" at bounding box center [1031, 740] width 54 height 32
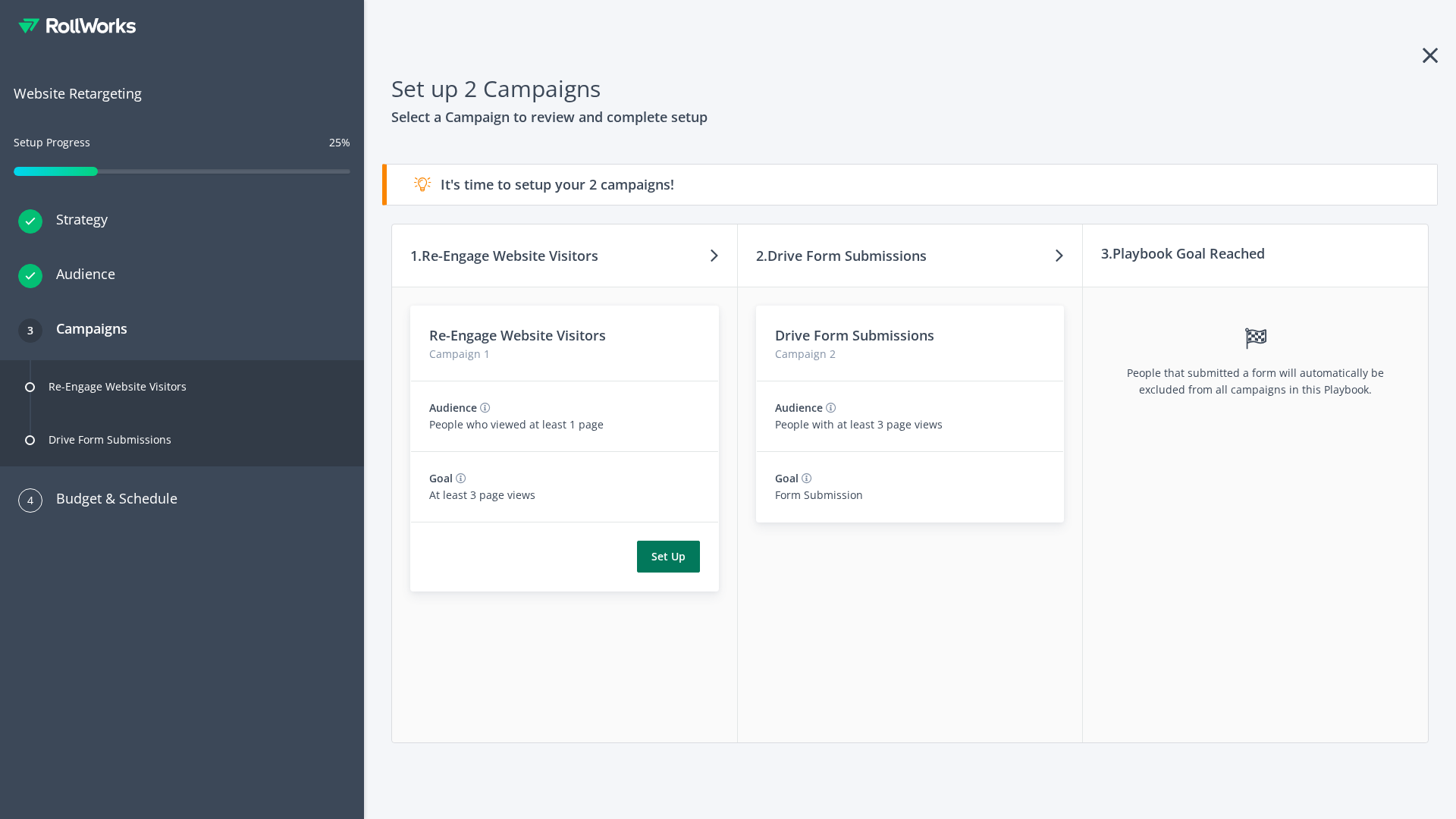
click at [668, 557] on button "Set Up" at bounding box center [668, 557] width 63 height 32
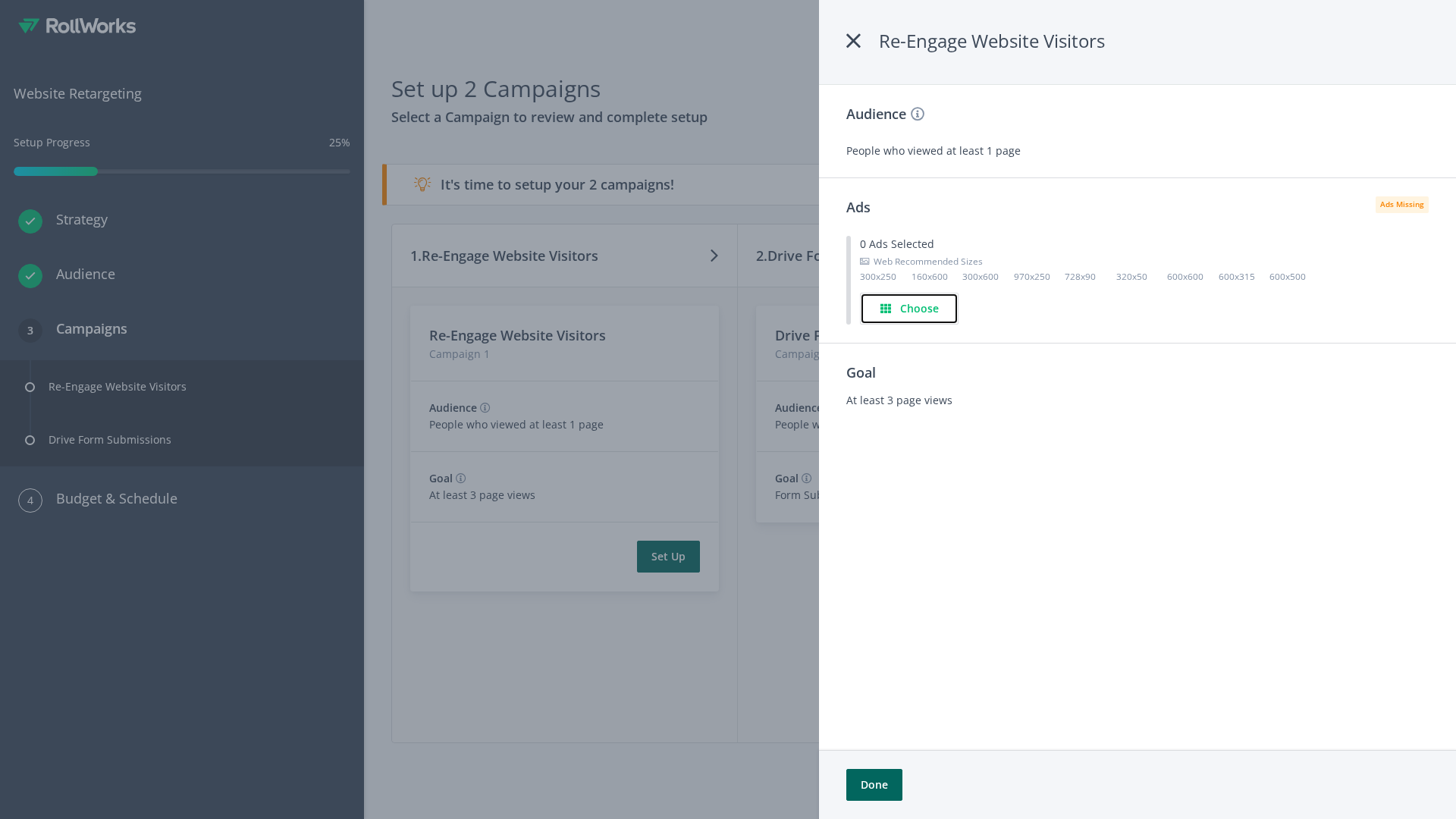
click at [909, 308] on h4 "Choose" at bounding box center [920, 308] width 39 height 17
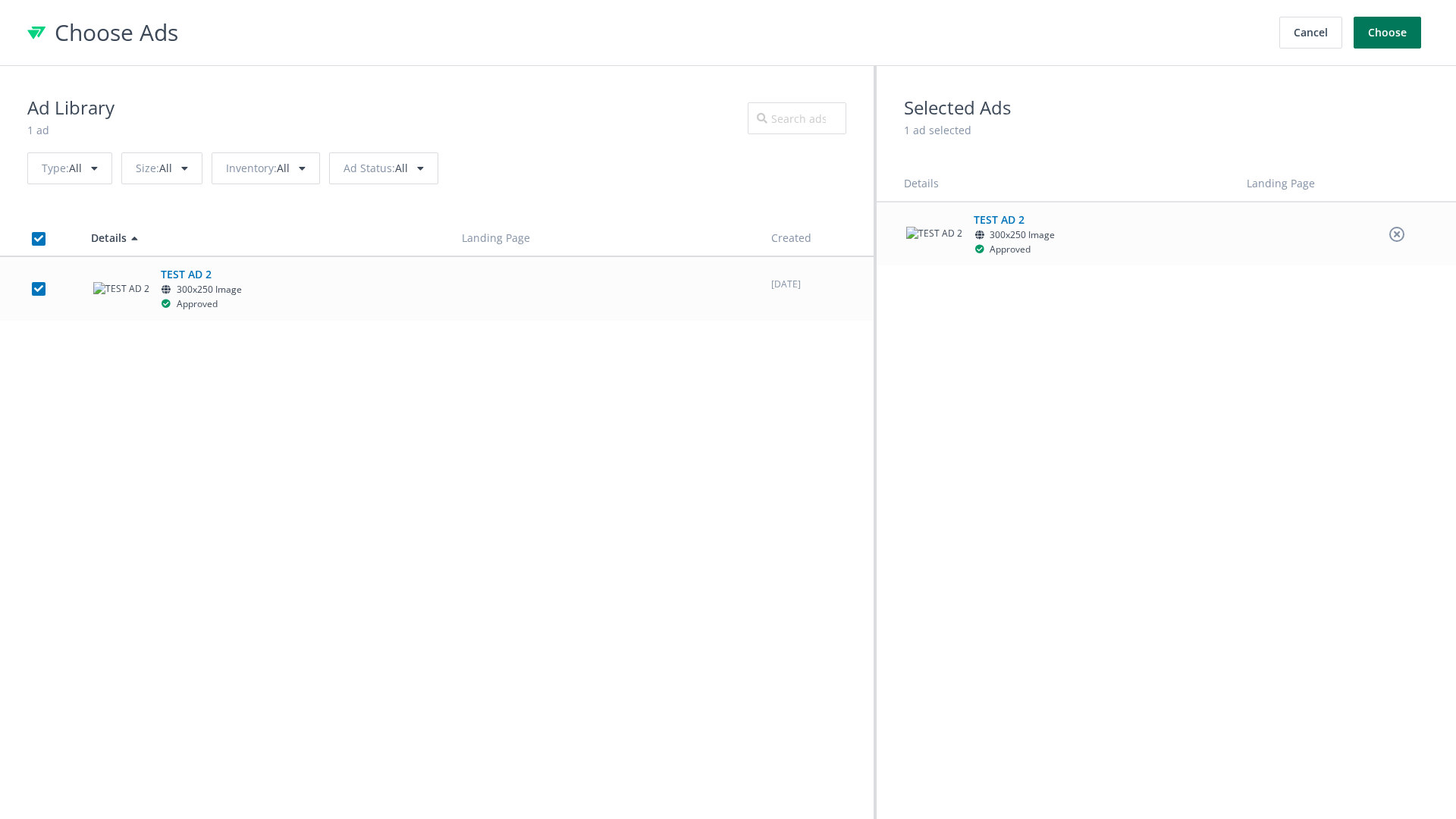
click at [1388, 33] on button "Choose" at bounding box center [1387, 33] width 68 height 32
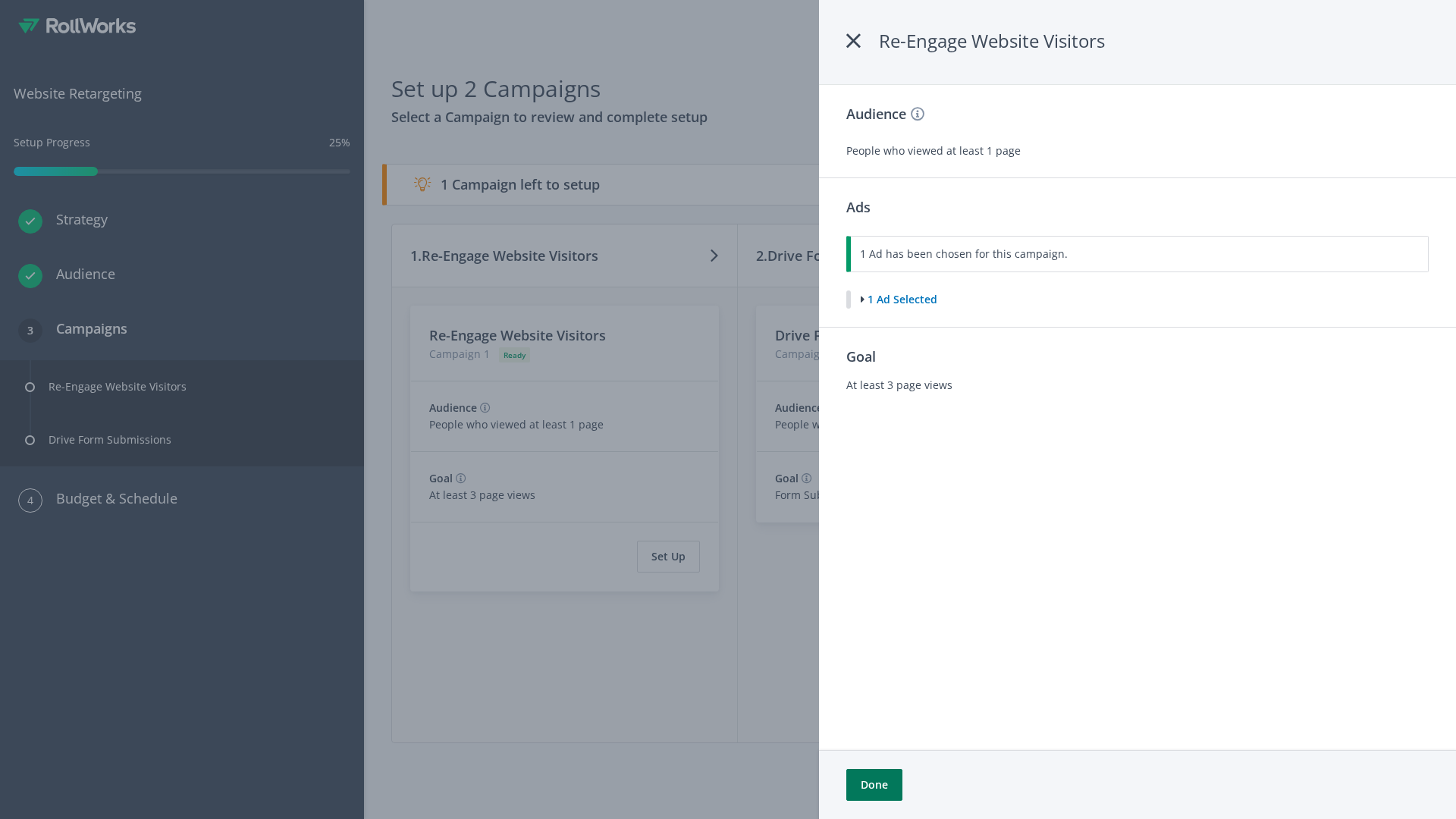
click at [873, 785] on button "Done" at bounding box center [874, 785] width 56 height 32
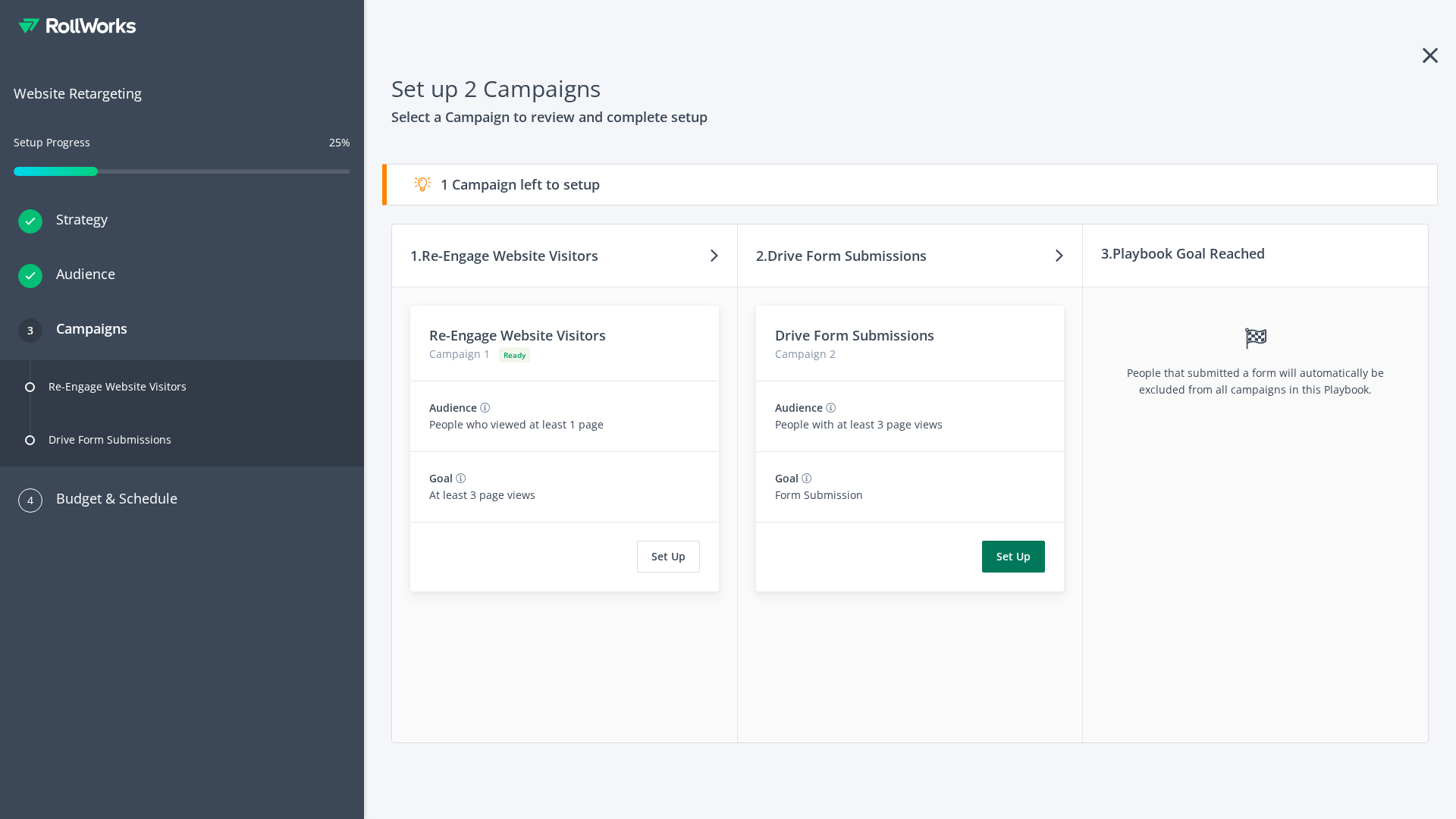
click at [1014, 557] on button "Set Up" at bounding box center [1013, 557] width 63 height 32
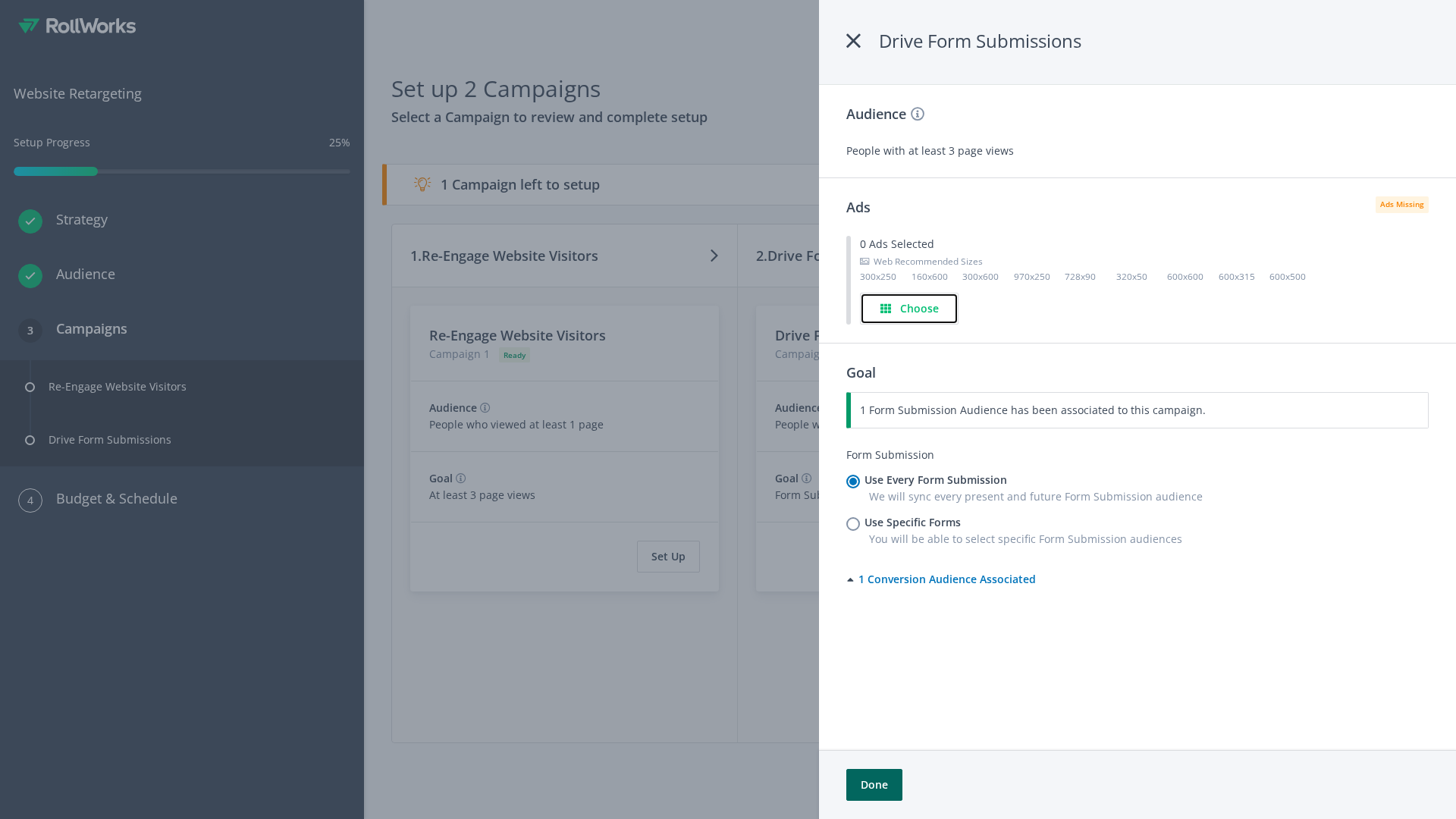
click at [909, 308] on h4 "Choose" at bounding box center [920, 308] width 39 height 17
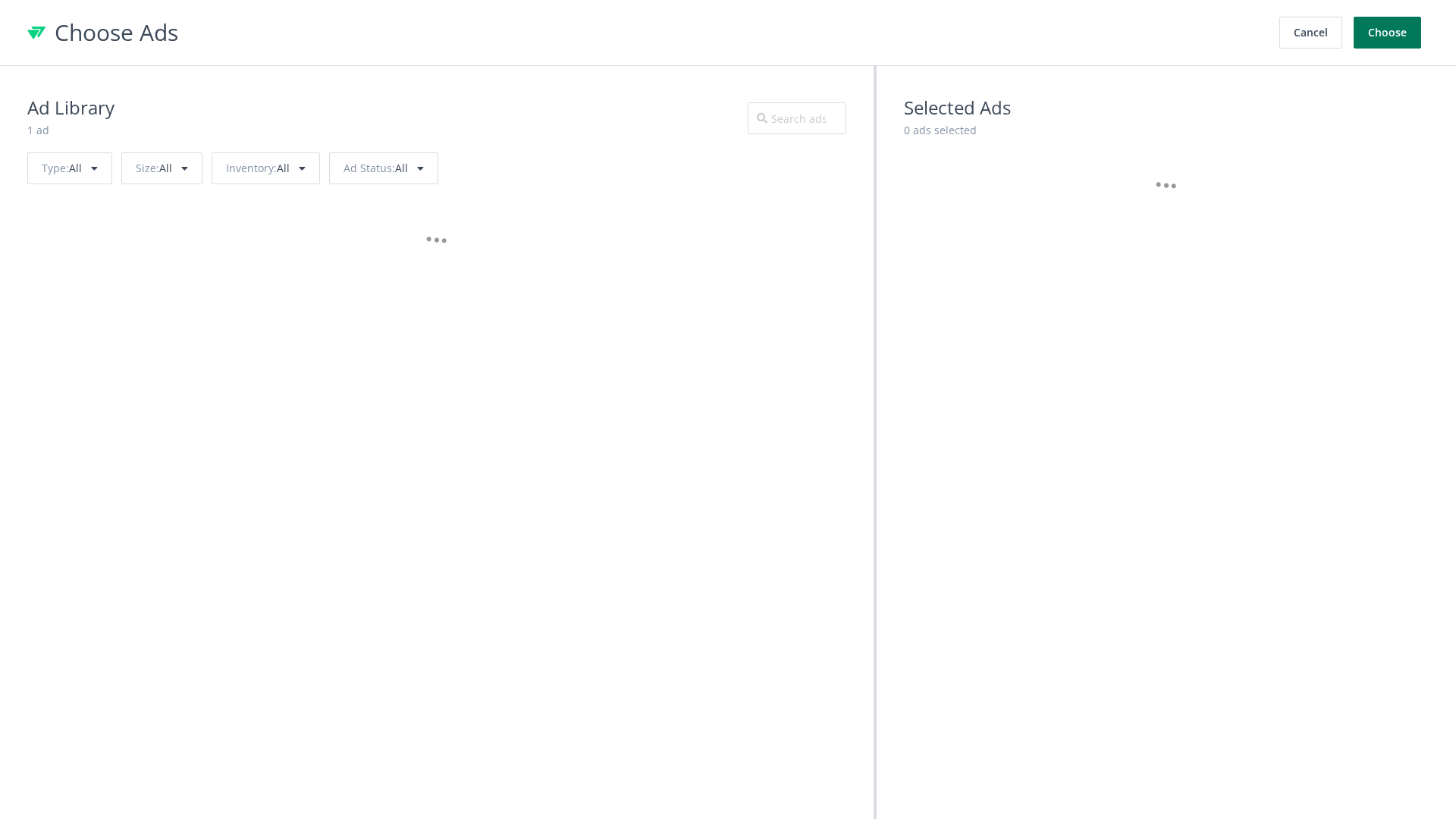
click at [1388, 33] on button "Choose" at bounding box center [1387, 33] width 68 height 32
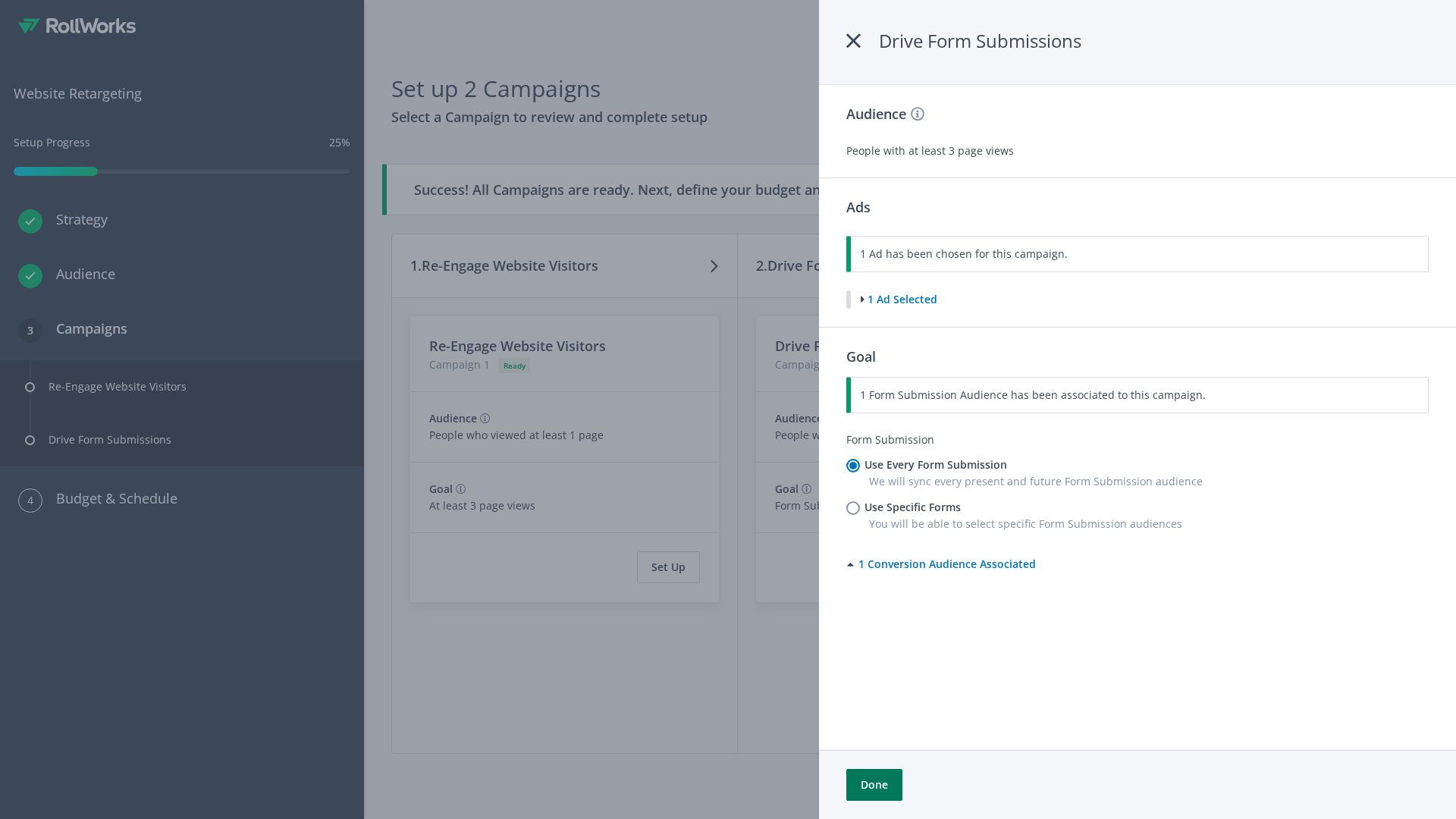
click at [873, 785] on button "Done" at bounding box center [874, 785] width 56 height 32
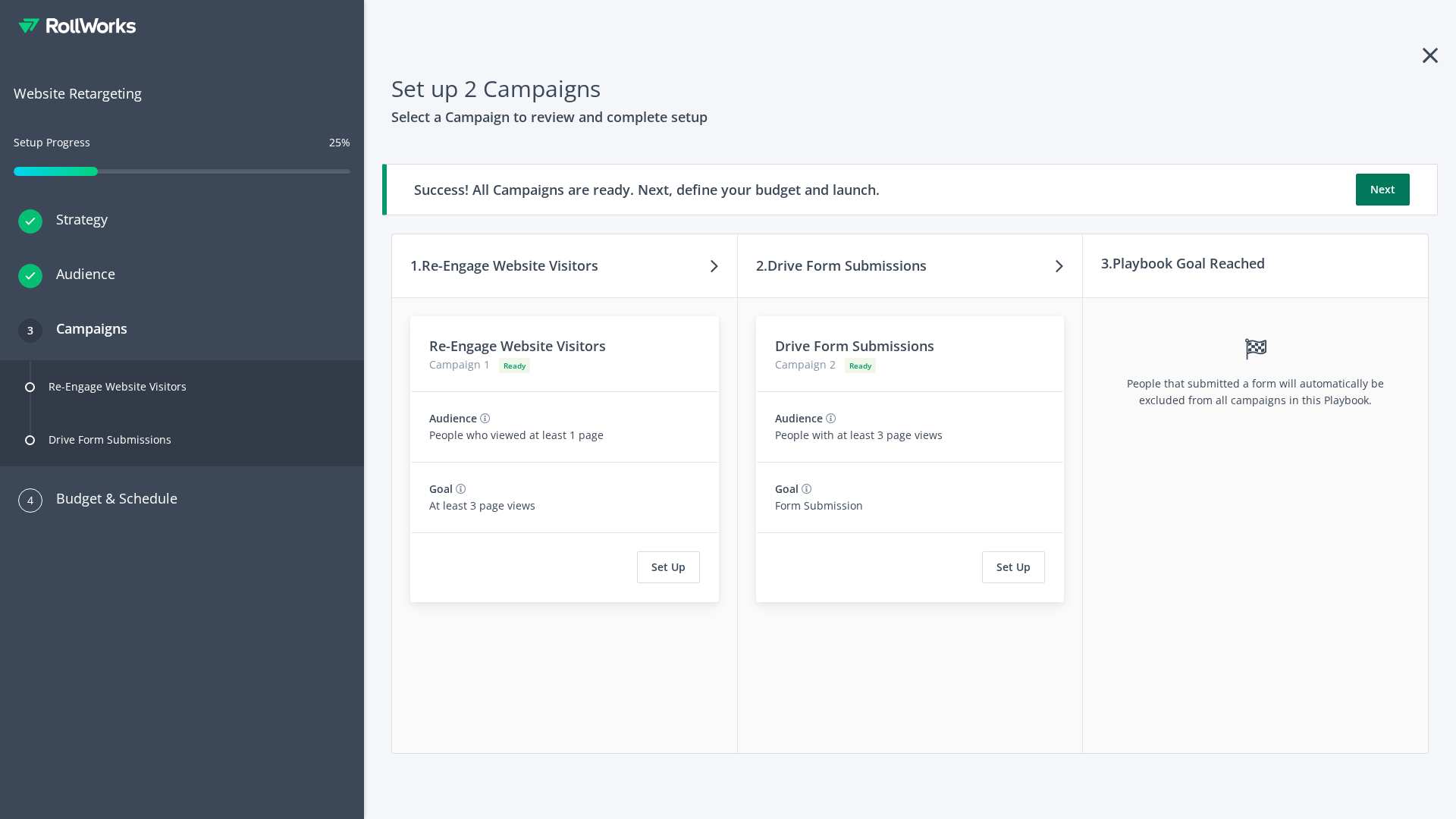
click at [1382, 189] on button "Next" at bounding box center [1383, 189] width 54 height 32
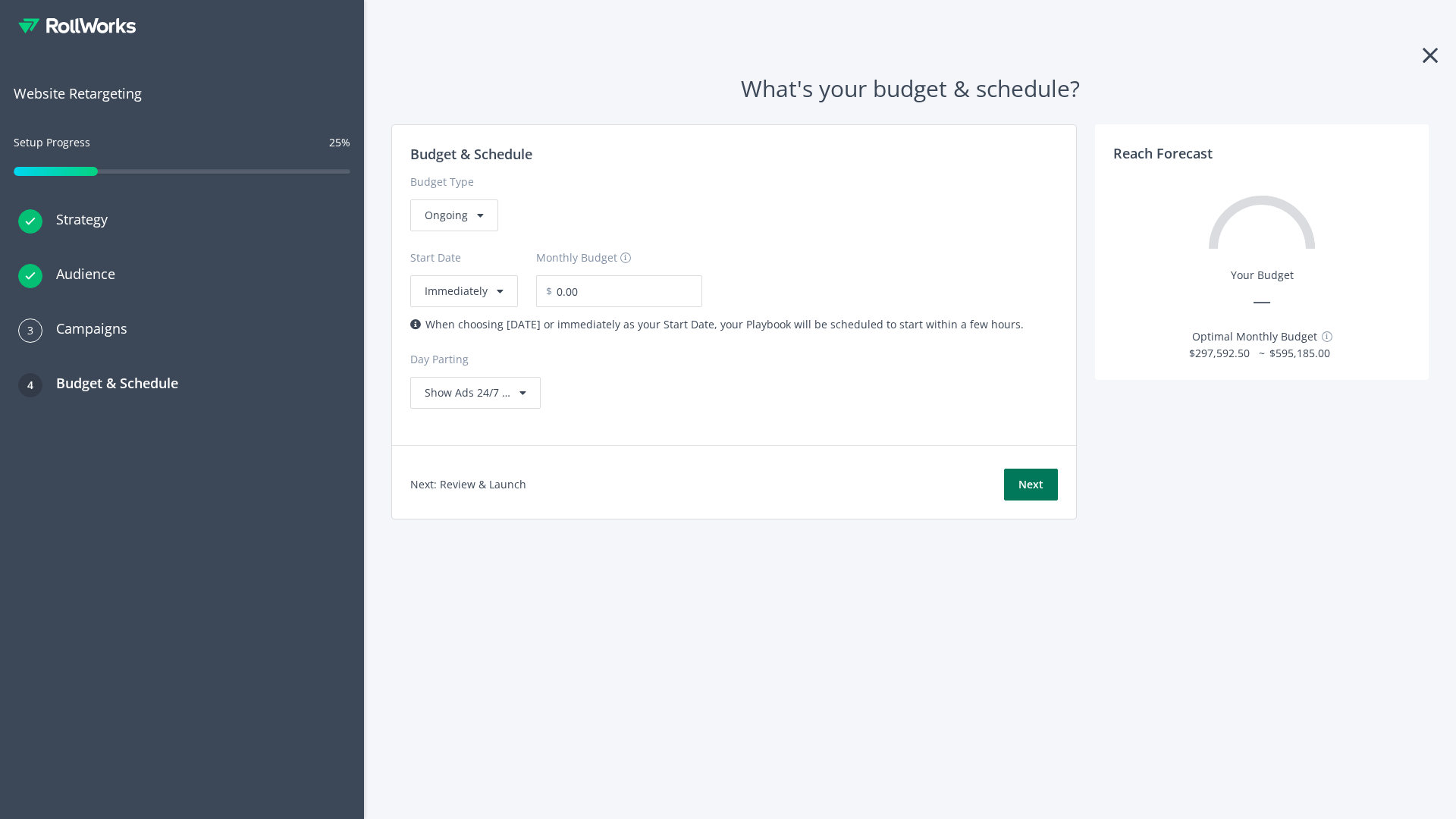
click at [1031, 485] on button "Next" at bounding box center [1031, 485] width 54 height 32
click at [453, 231] on div "Ongoing" at bounding box center [453, 215] width 88 height 32
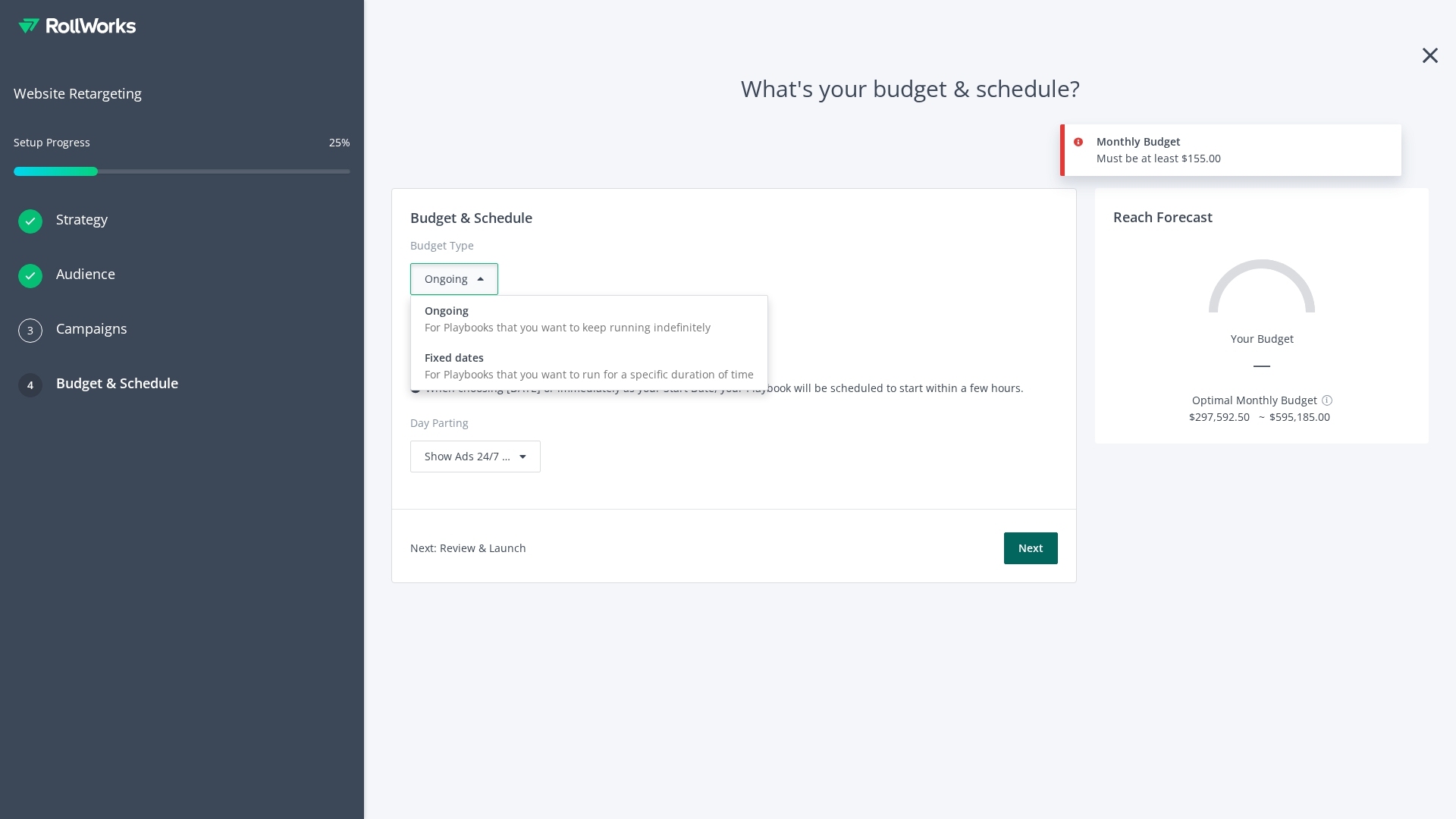
click at [585, 366] on div "For Playbooks that you want to run for a specific duration of time" at bounding box center [589, 375] width 329 height 17
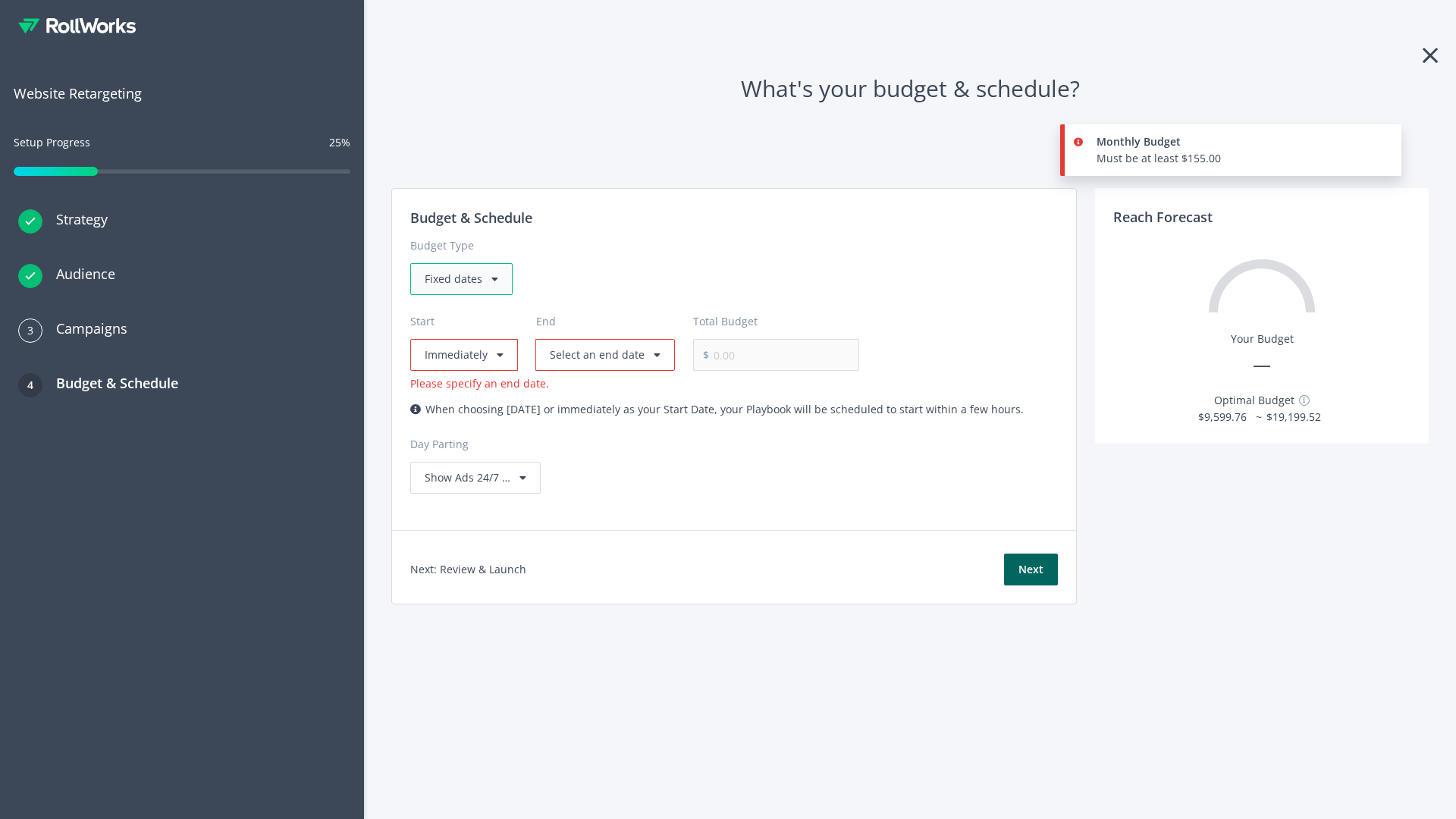
click at [460, 279] on div "Fixed dates" at bounding box center [461, 279] width 102 height 32
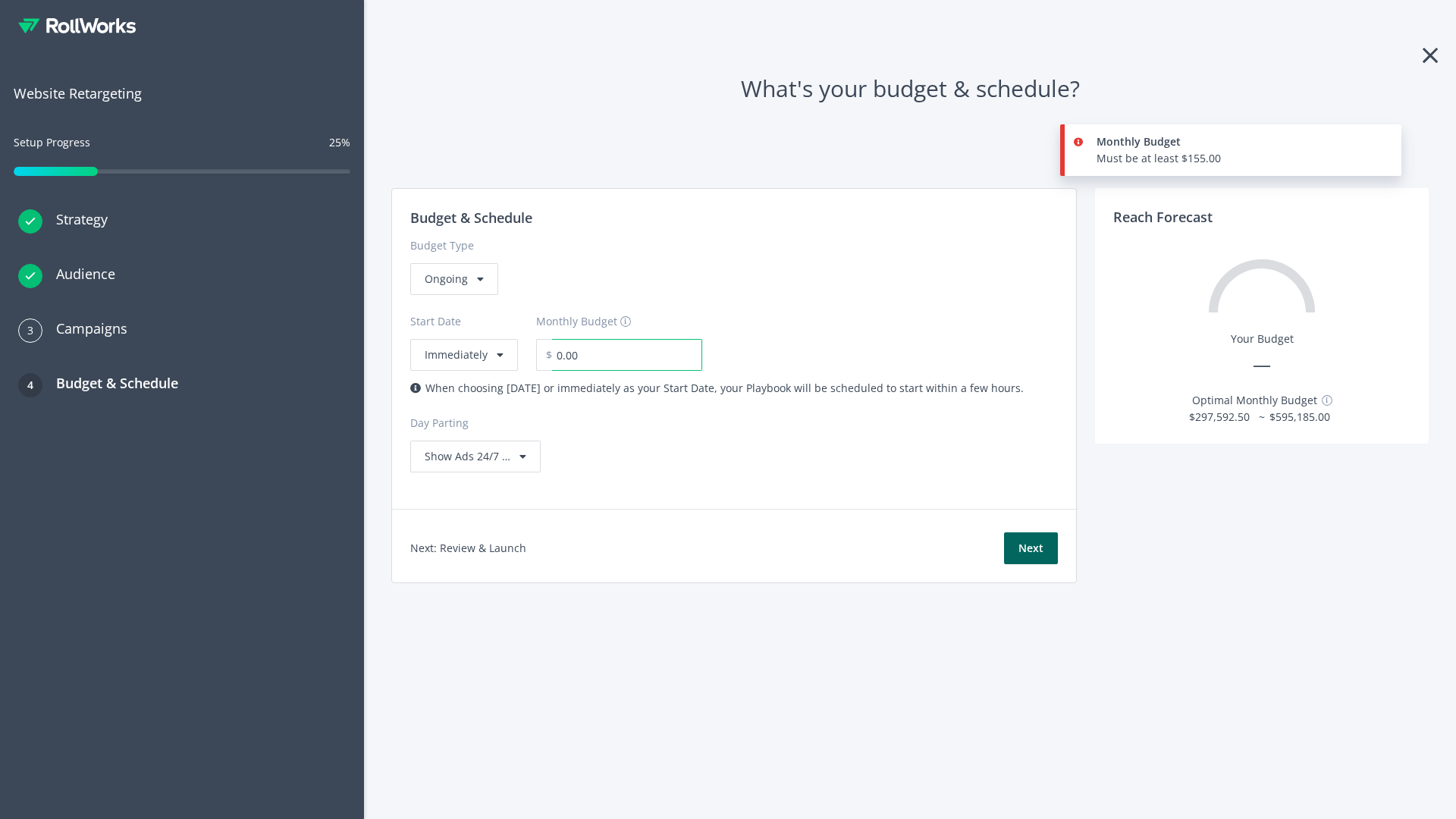
click at [617, 355] on input "0.00" at bounding box center [627, 355] width 150 height 32
click at [643, 355] on input "1.00" at bounding box center [627, 355] width 150 height 32
type input "1,000.00"
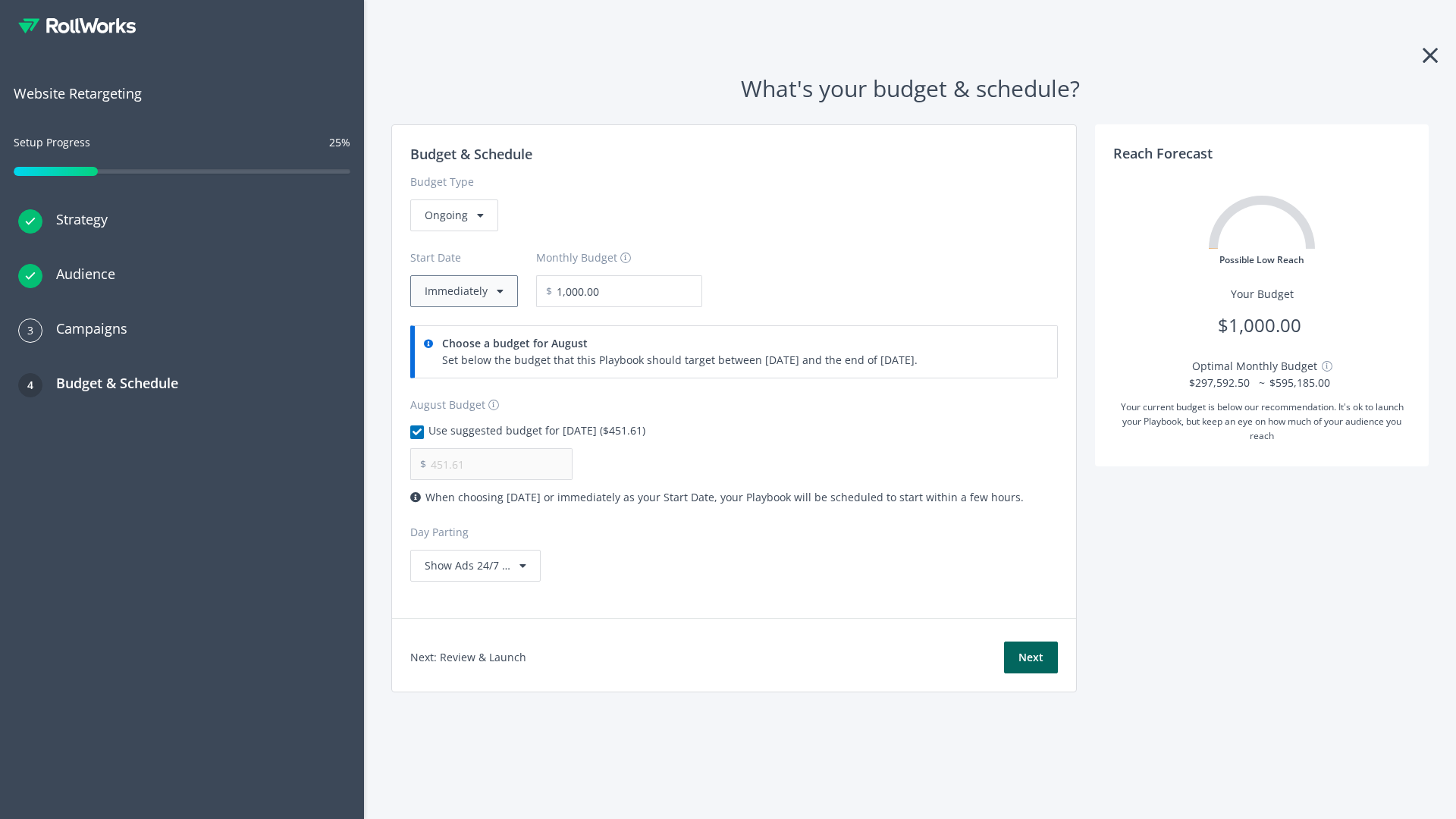
click at [463, 291] on button "Immediately" at bounding box center [464, 291] width 107 height 32
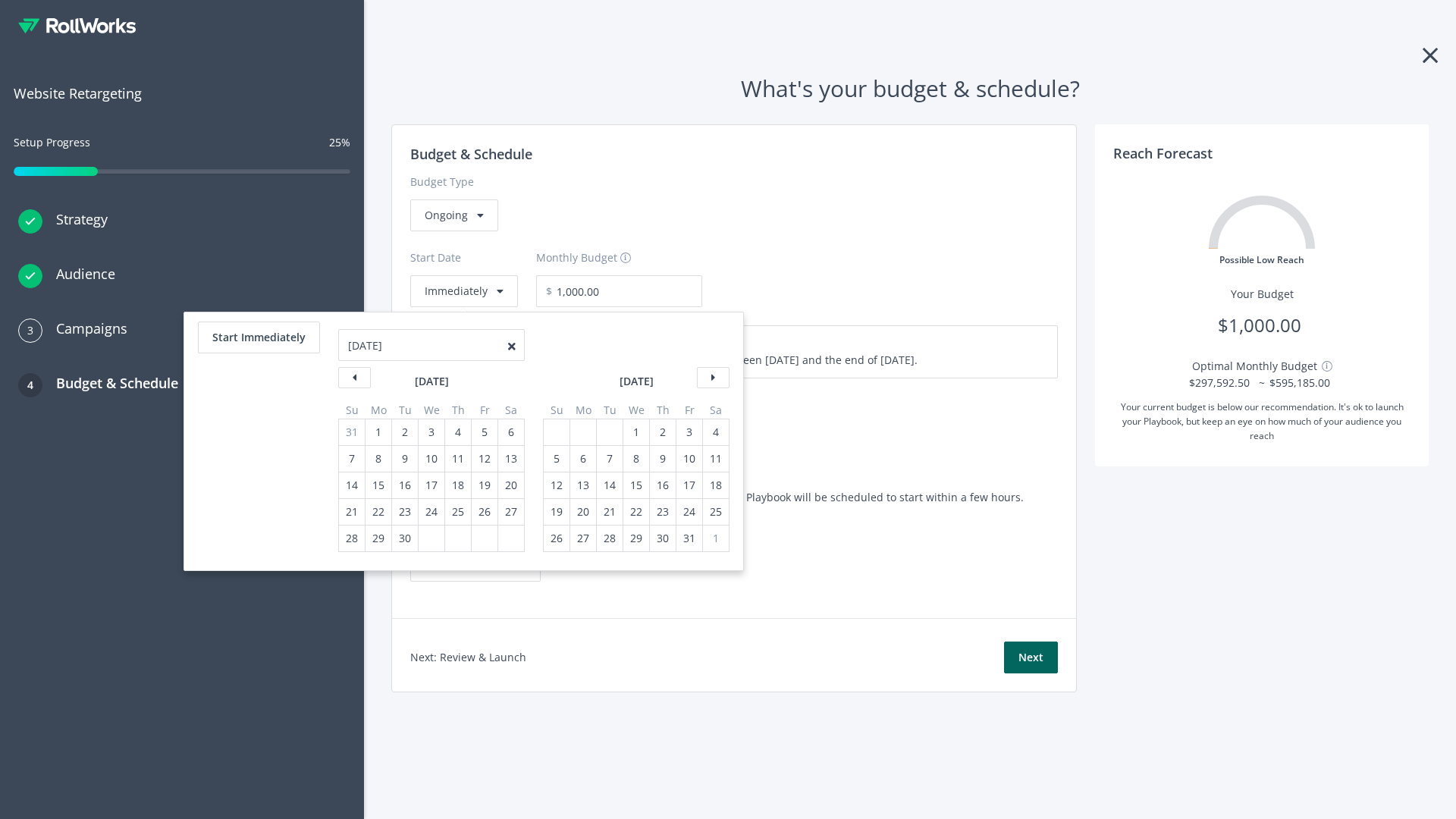
click at [555, 459] on div "5" at bounding box center [557, 459] width 20 height 26
type input "870.97"
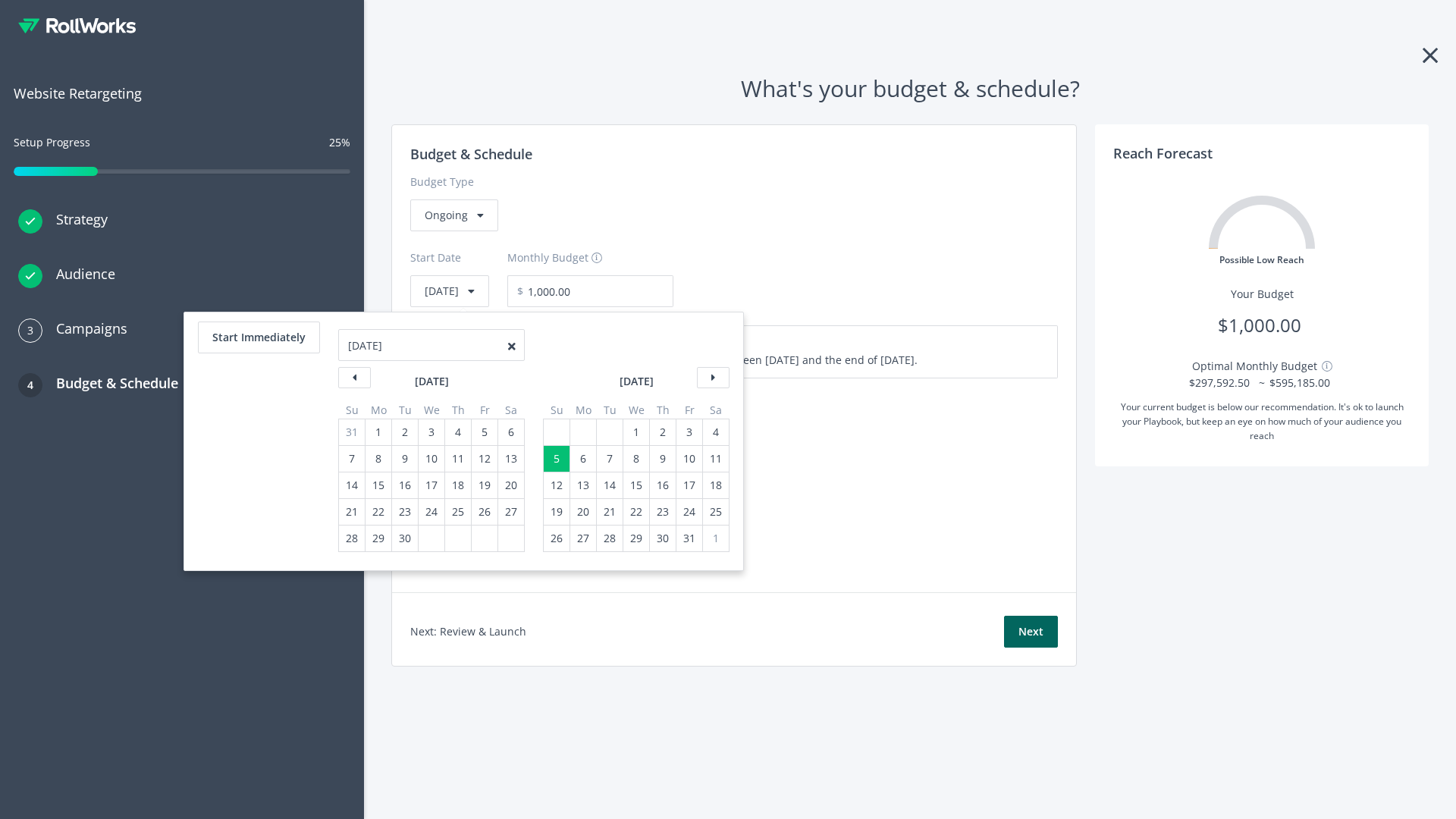
click at [635, 433] on div "1" at bounding box center [636, 432] width 20 height 26
click at [258, 338] on button "Start Immediately" at bounding box center [259, 338] width 122 height 32
type input "[DATE]"
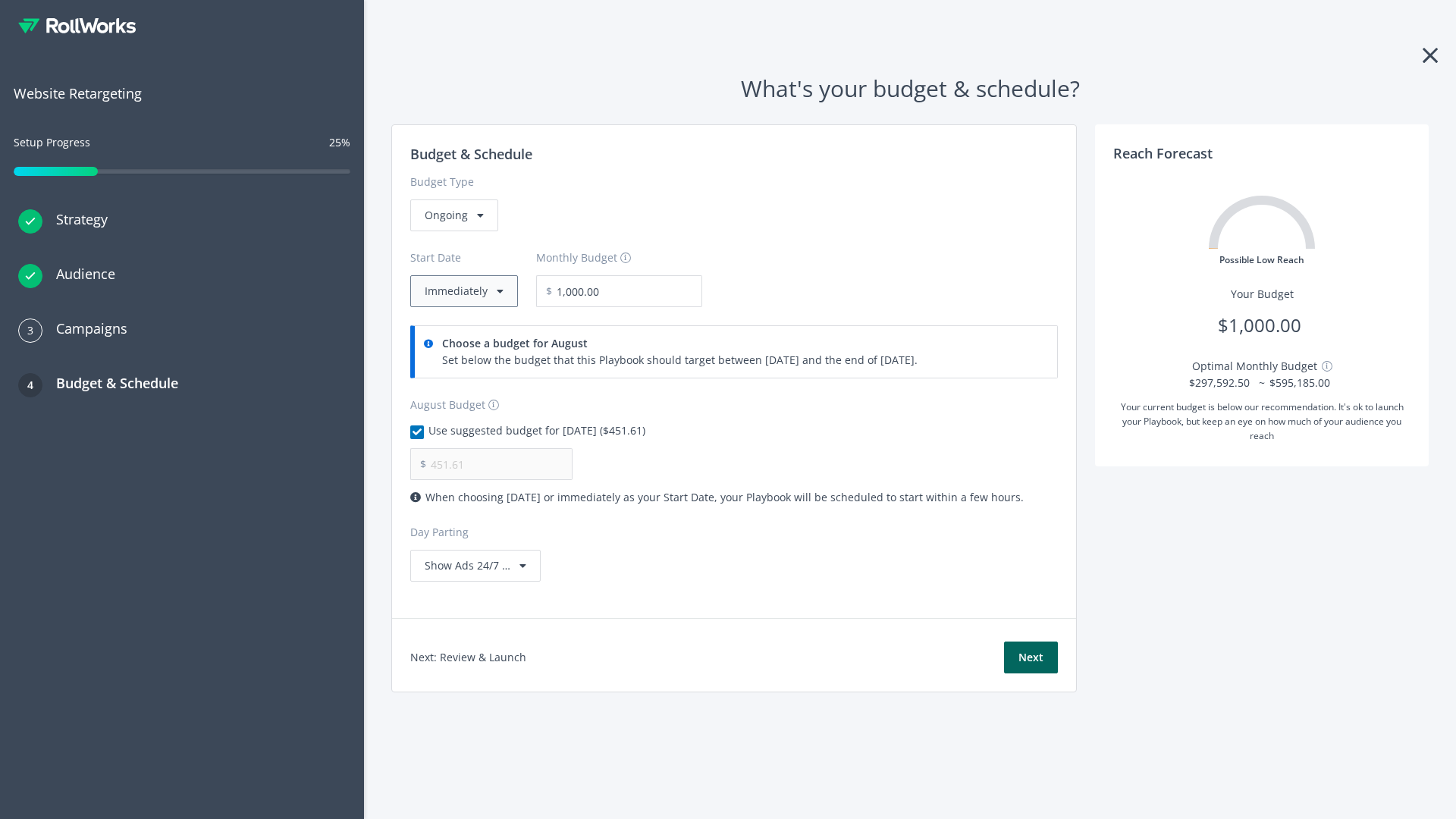
click at [463, 291] on button "Immediately" at bounding box center [464, 291] width 107 height 32
click at [1031, 657] on button "Next" at bounding box center [1031, 657] width 54 height 32
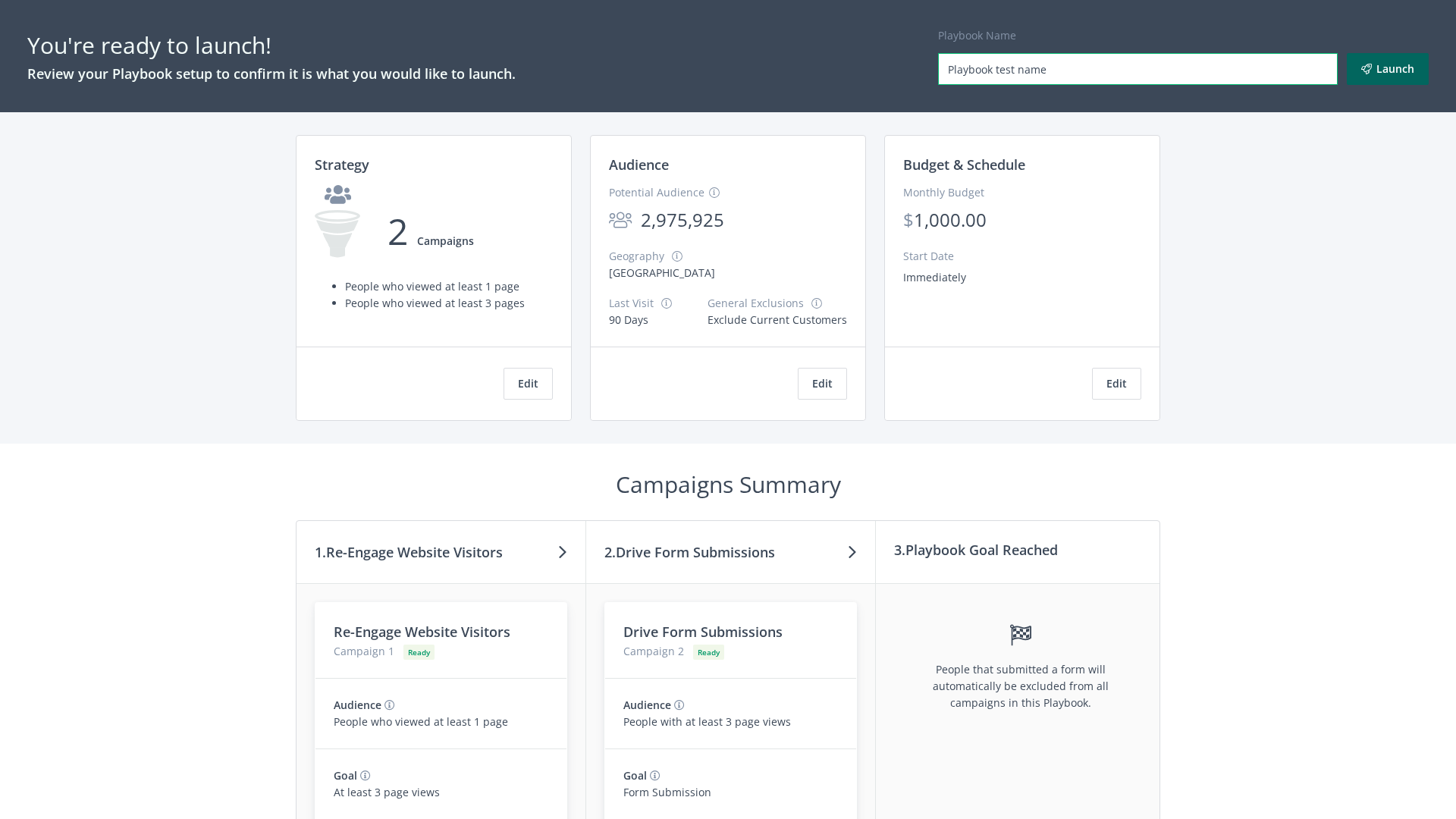
type input "Playbook test name"
click at [1388, 69] on button "Launch" at bounding box center [1388, 69] width 82 height 32
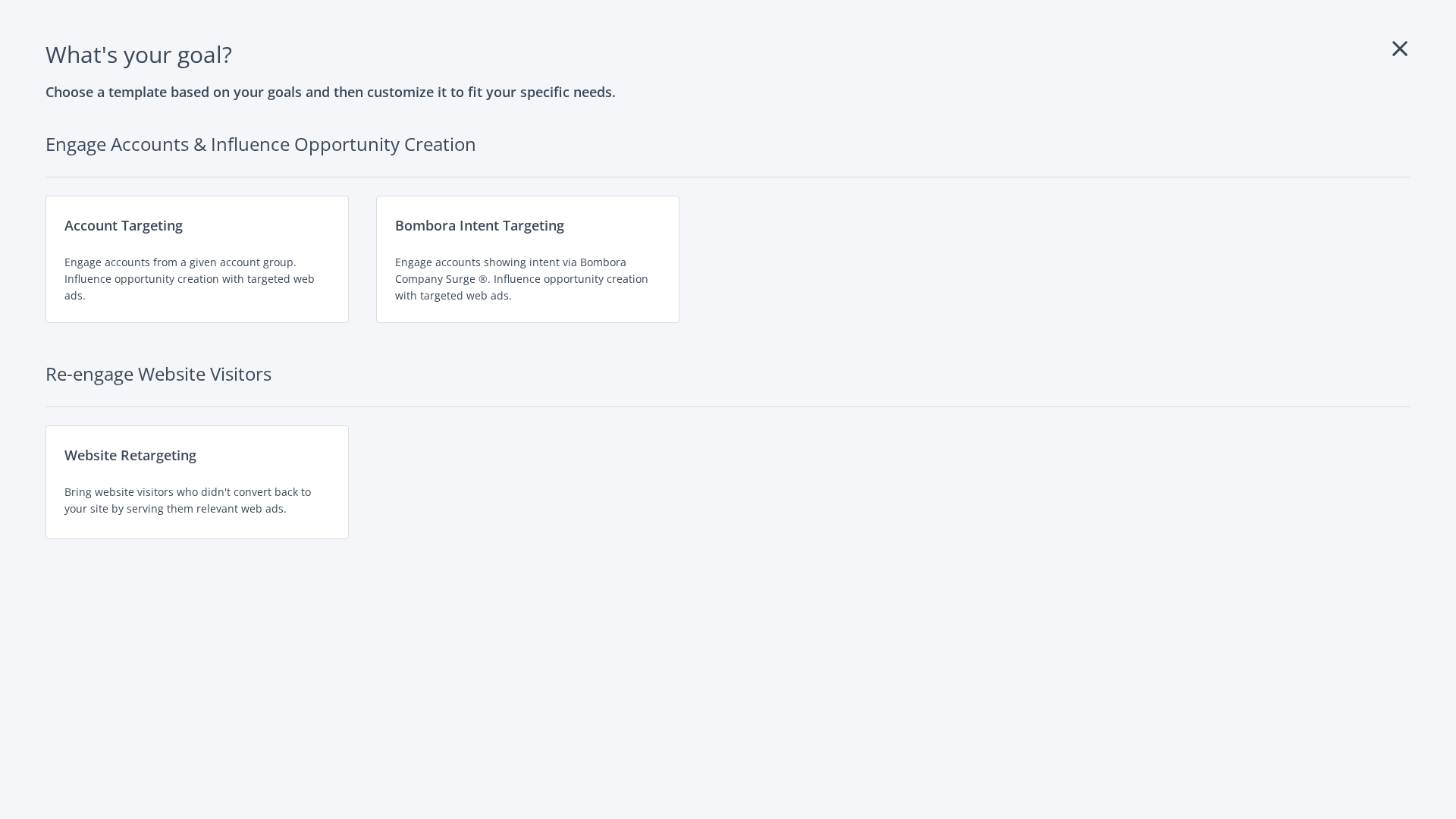
click at [197, 482] on div "Website Retargeting Bring website visitors who didn't convert back to your site…" at bounding box center [197, 483] width 303 height 114
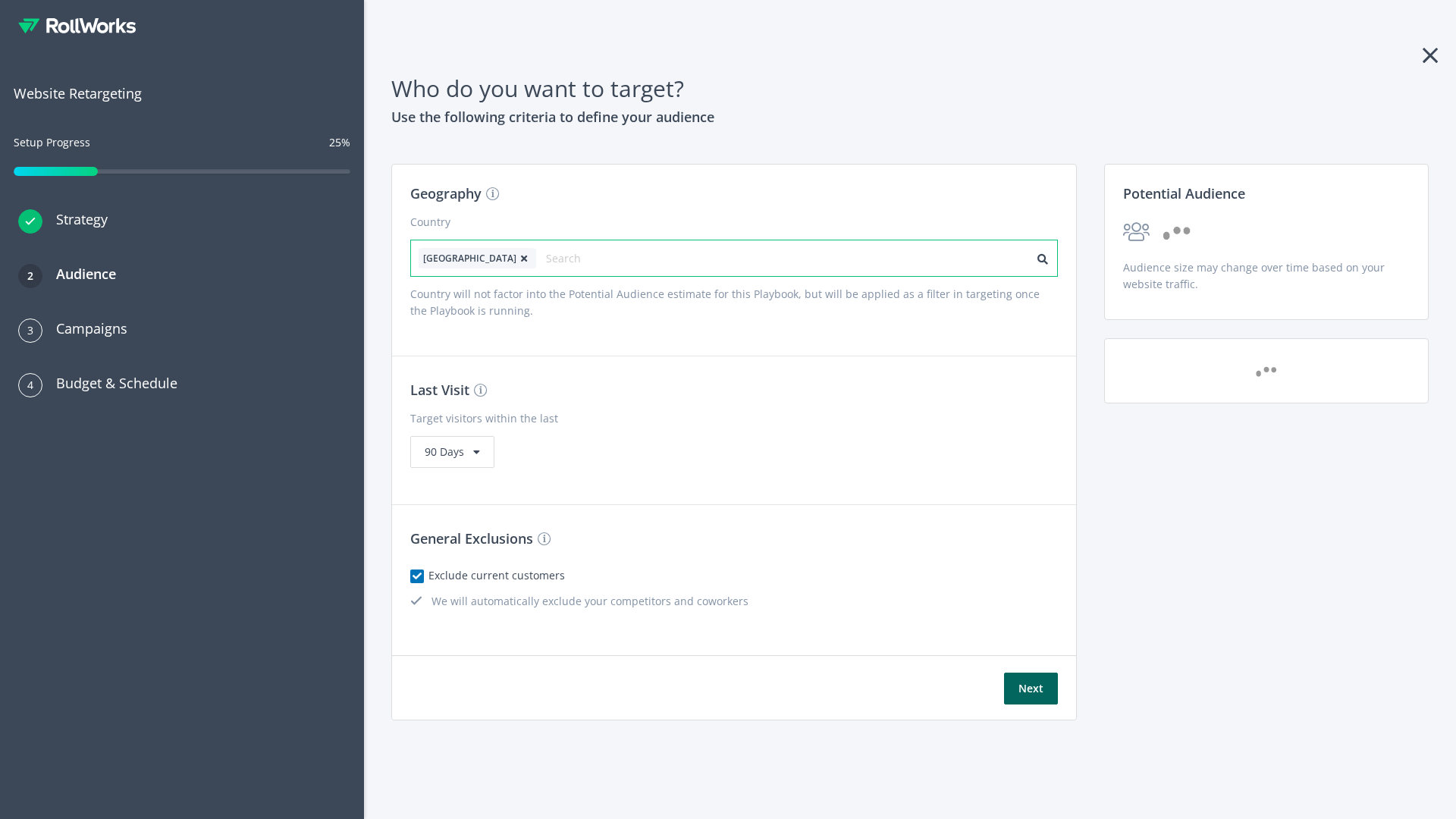
click at [571, 258] on input "text" at bounding box center [614, 258] width 136 height 21
type input "[GEOGRAPHIC_DATA]"
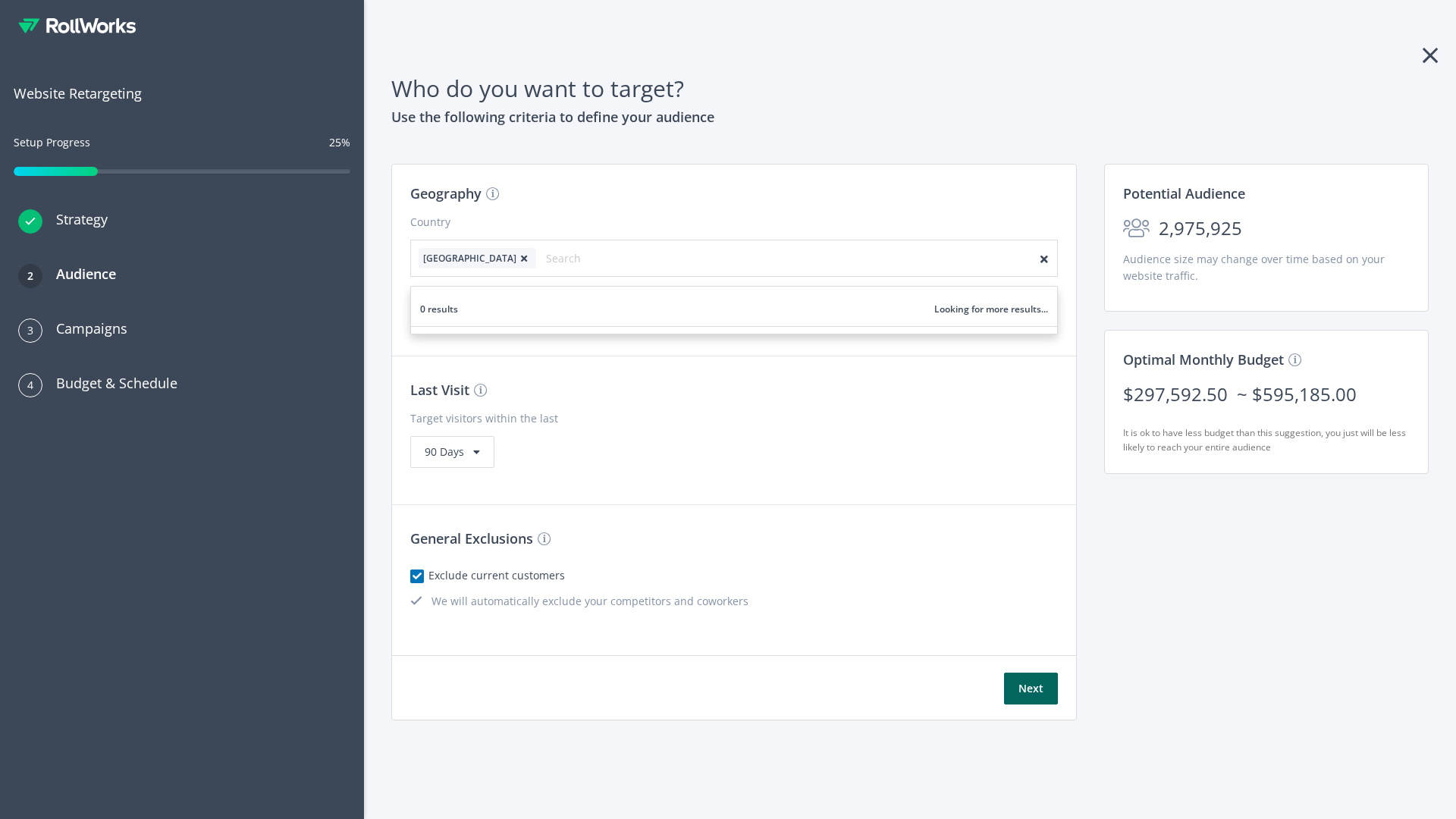
click at [516, 258] on icon at bounding box center [524, 258] width 15 height 9
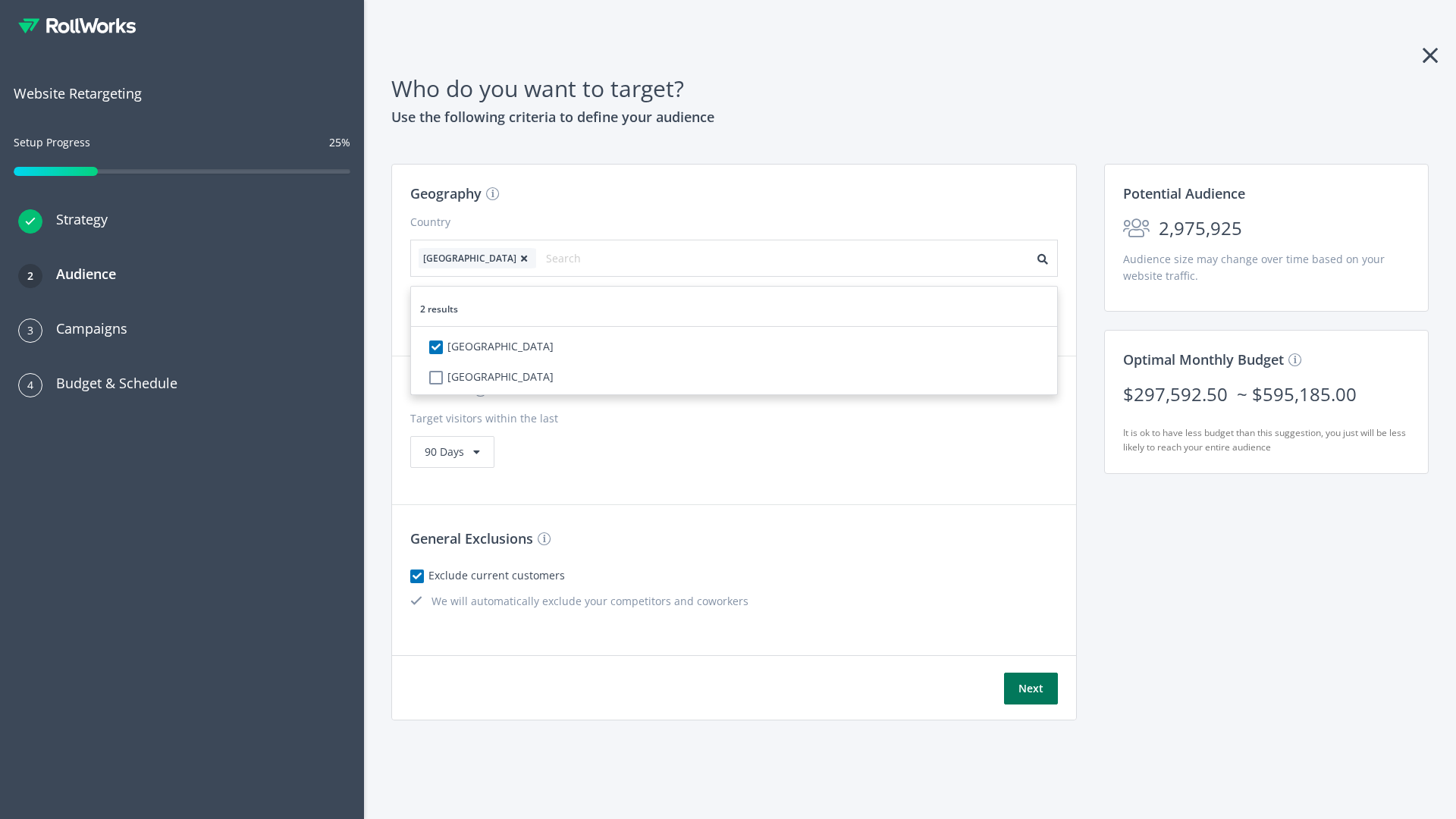
click at [1031, 689] on button "Next" at bounding box center [1031, 689] width 54 height 32
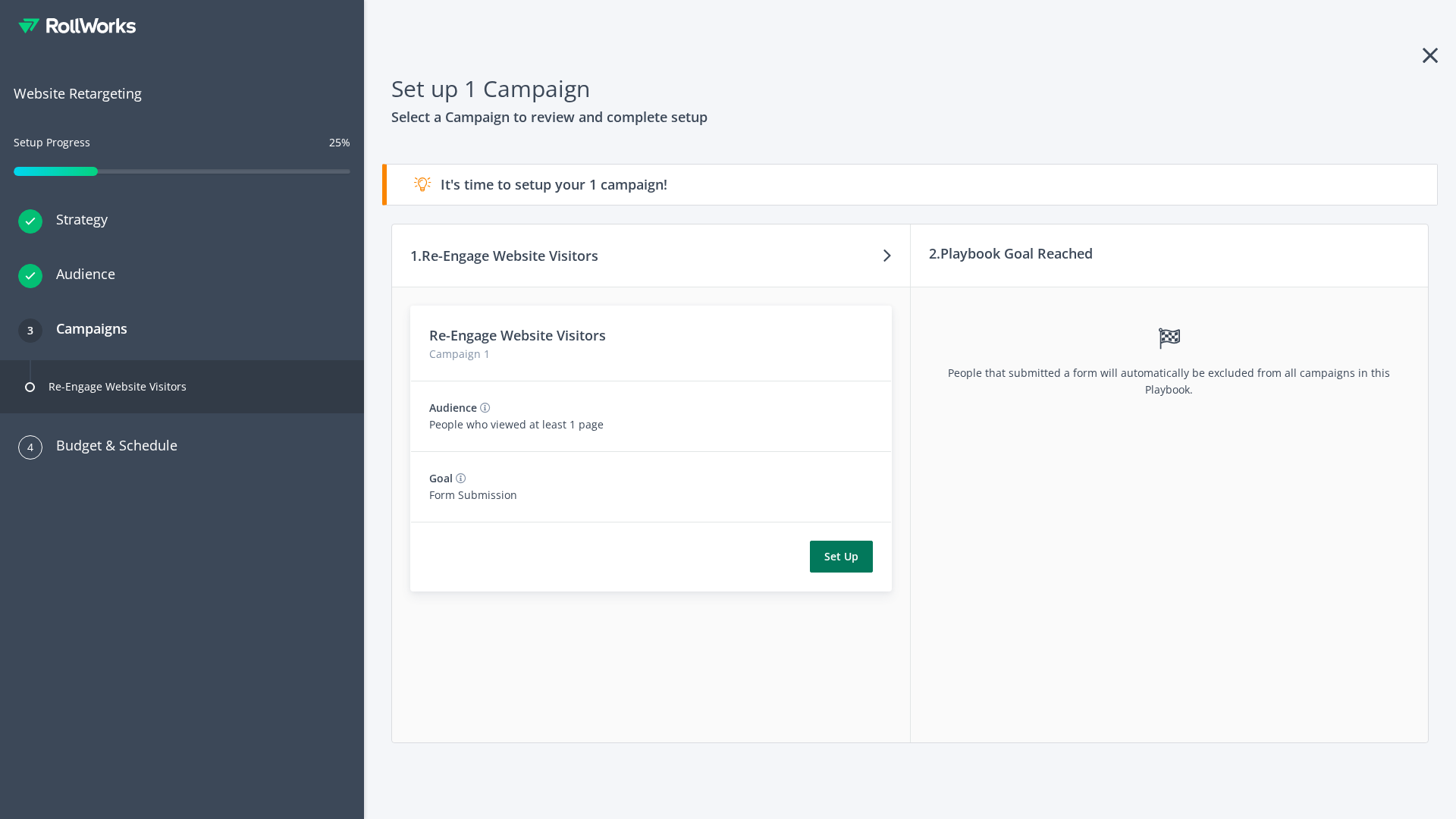
click at [841, 557] on button "Set Up" at bounding box center [841, 557] width 63 height 32
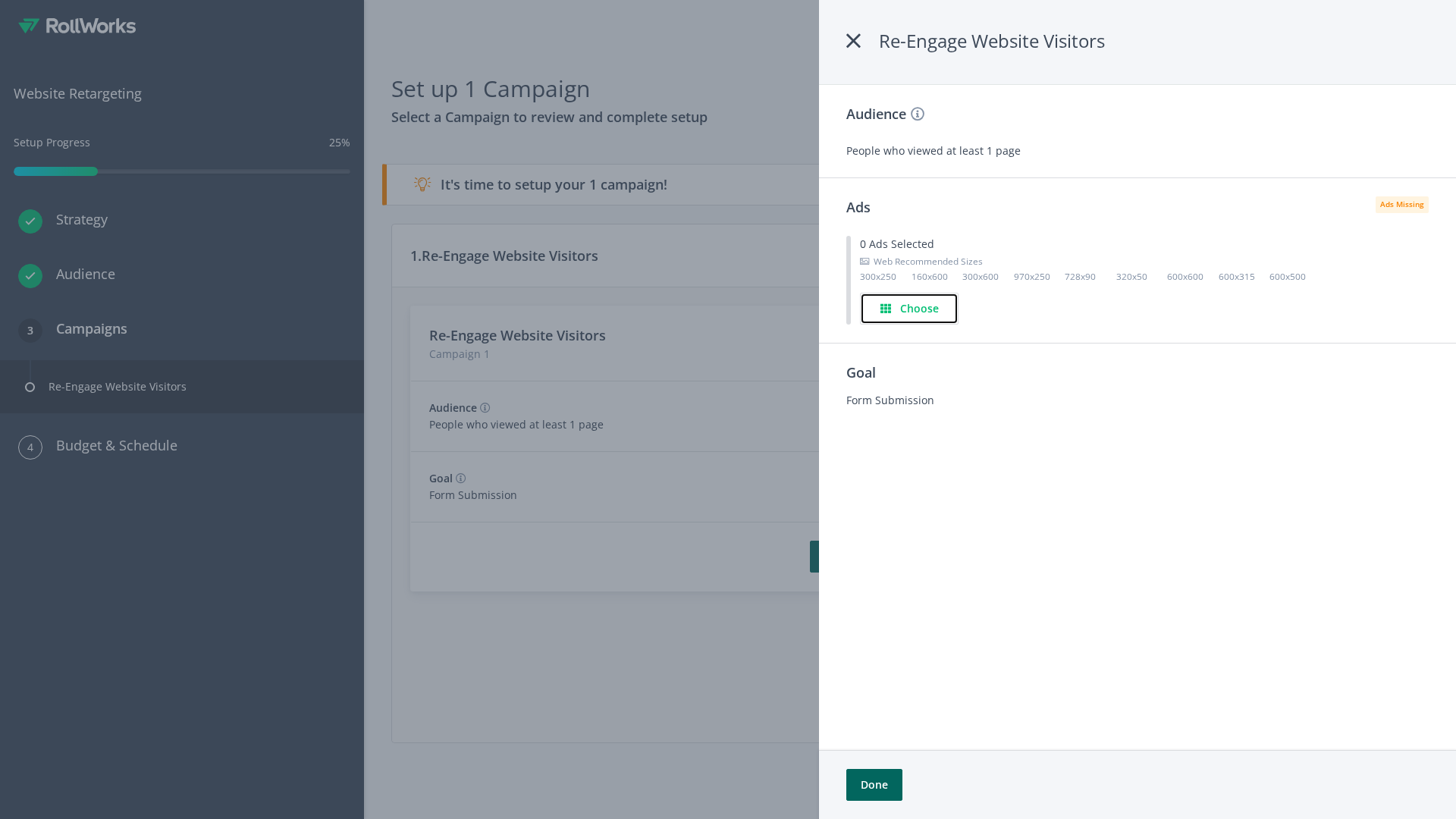
click at [909, 308] on h4 "Choose" at bounding box center [920, 308] width 39 height 17
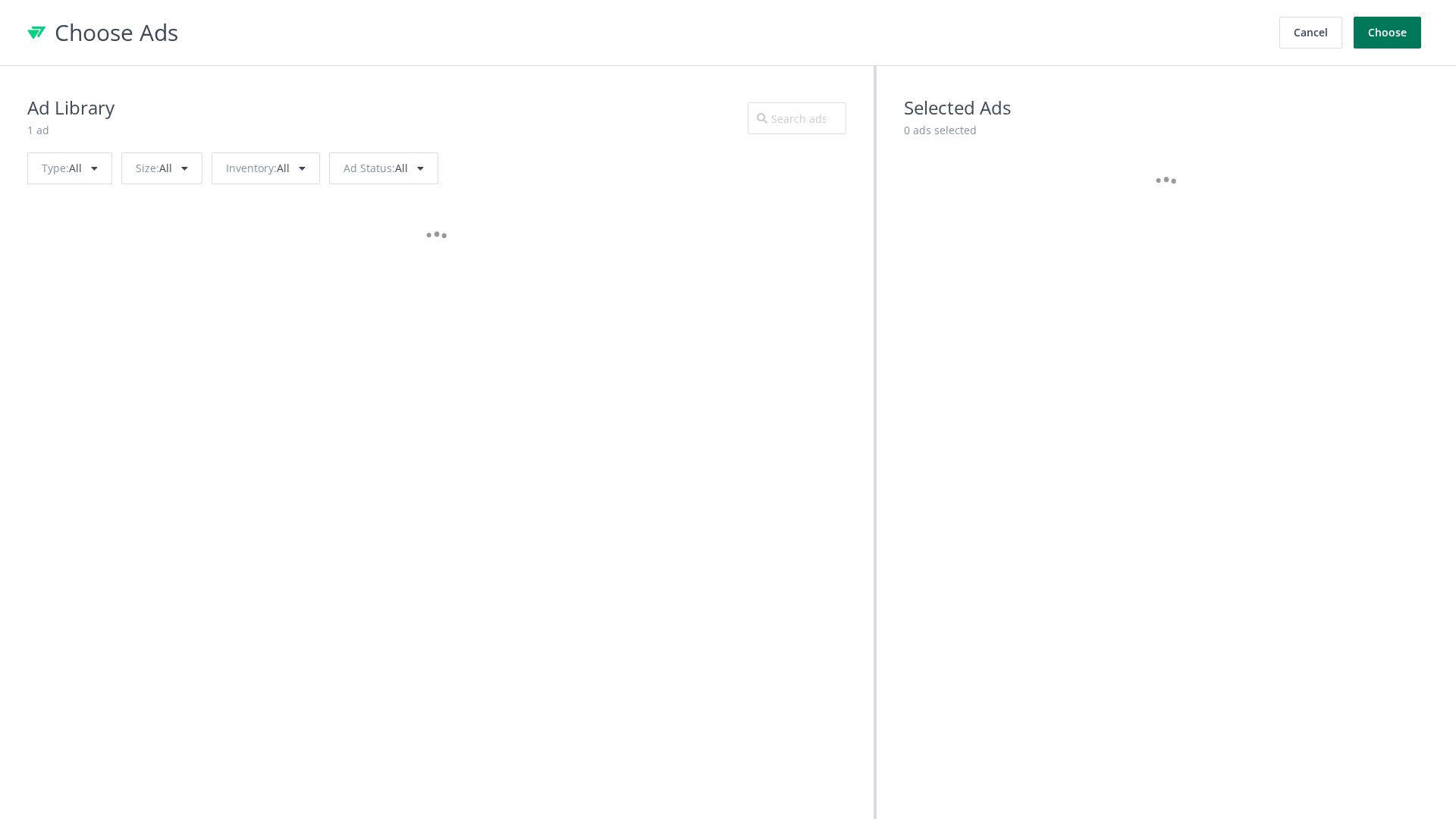
click at [1388, 33] on button "Choose" at bounding box center [1387, 33] width 68 height 32
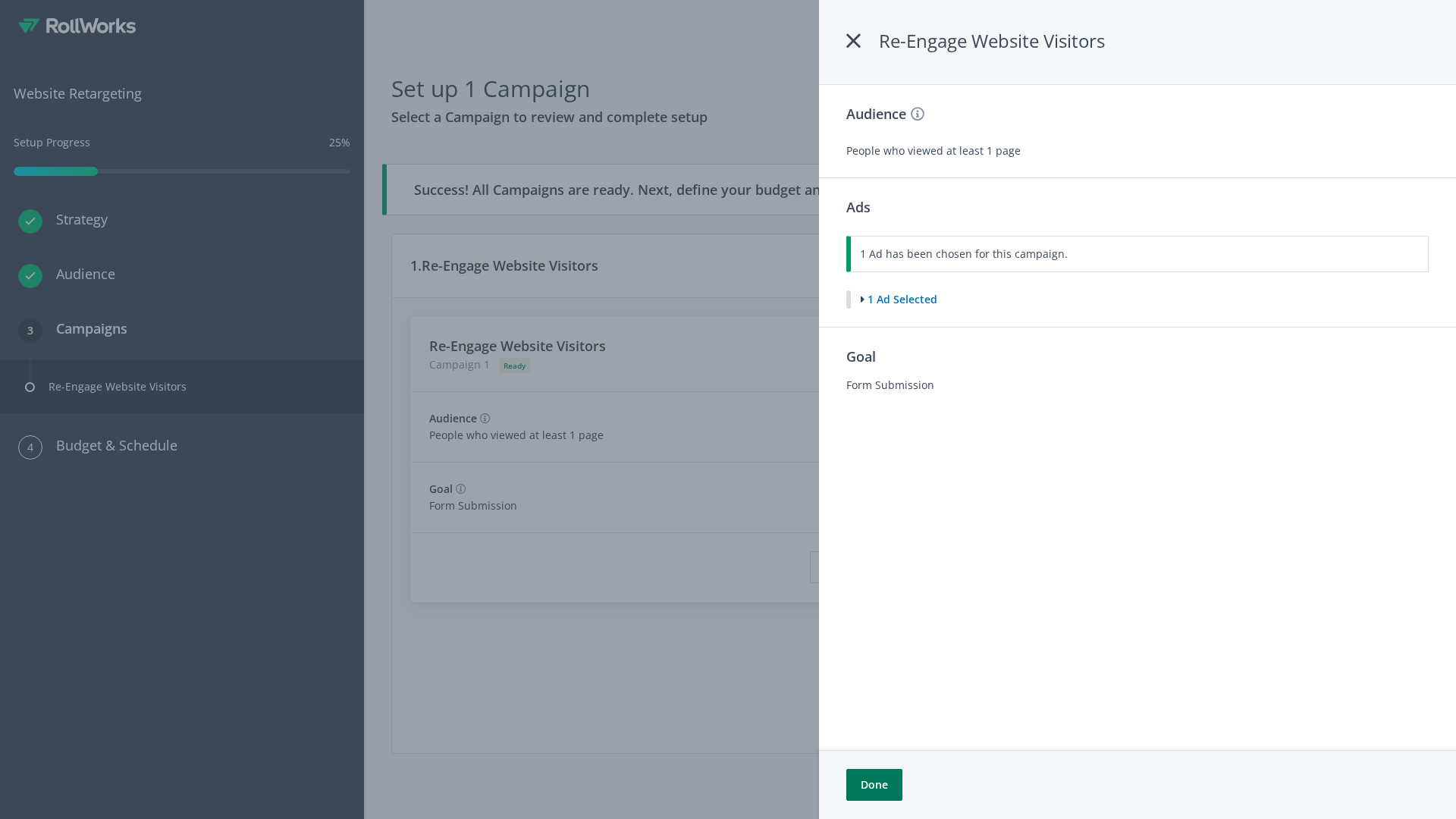
click at [873, 785] on button "Done" at bounding box center [874, 785] width 56 height 32
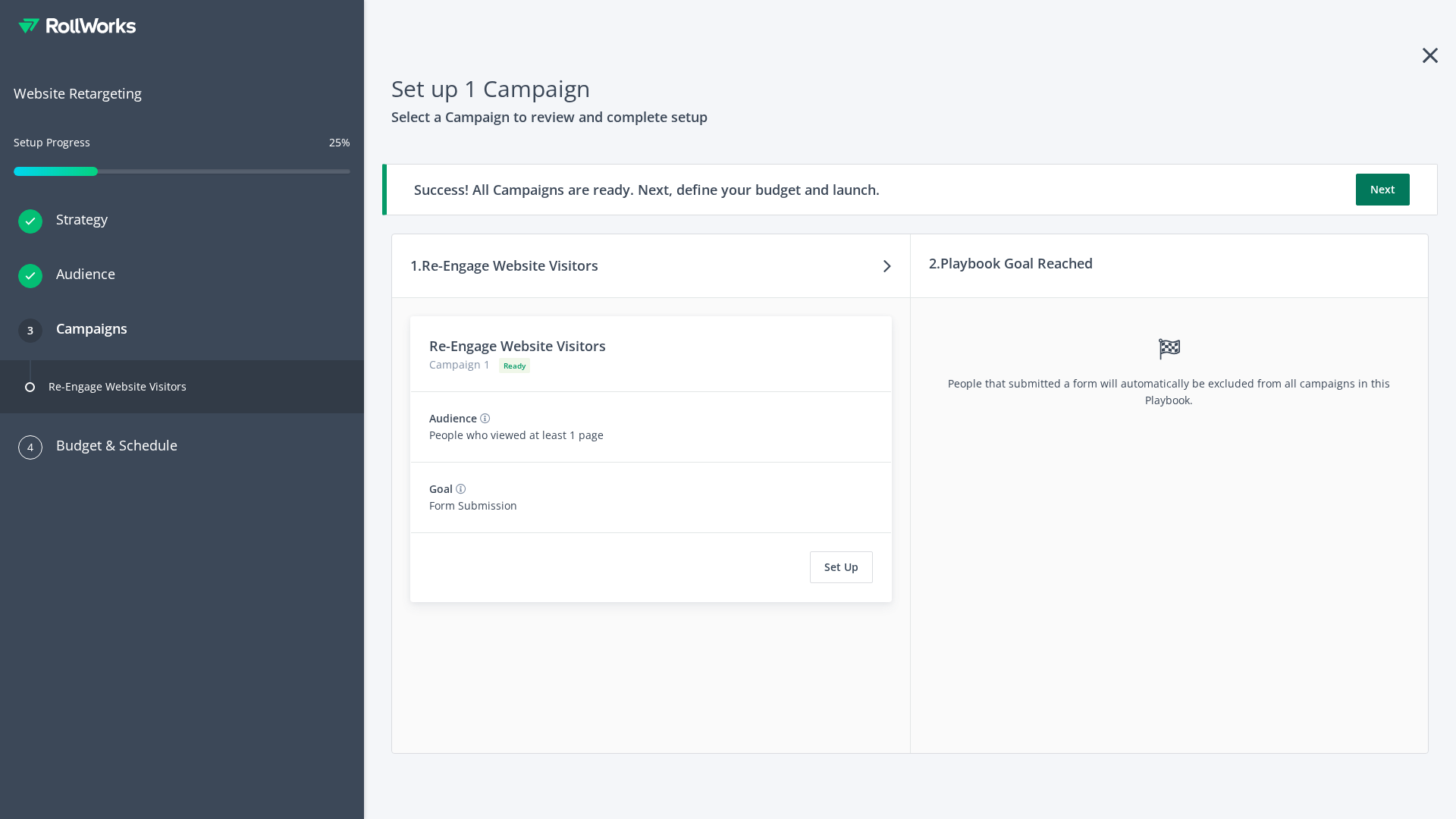
click at [1382, 189] on button "Next" at bounding box center [1383, 189] width 54 height 32
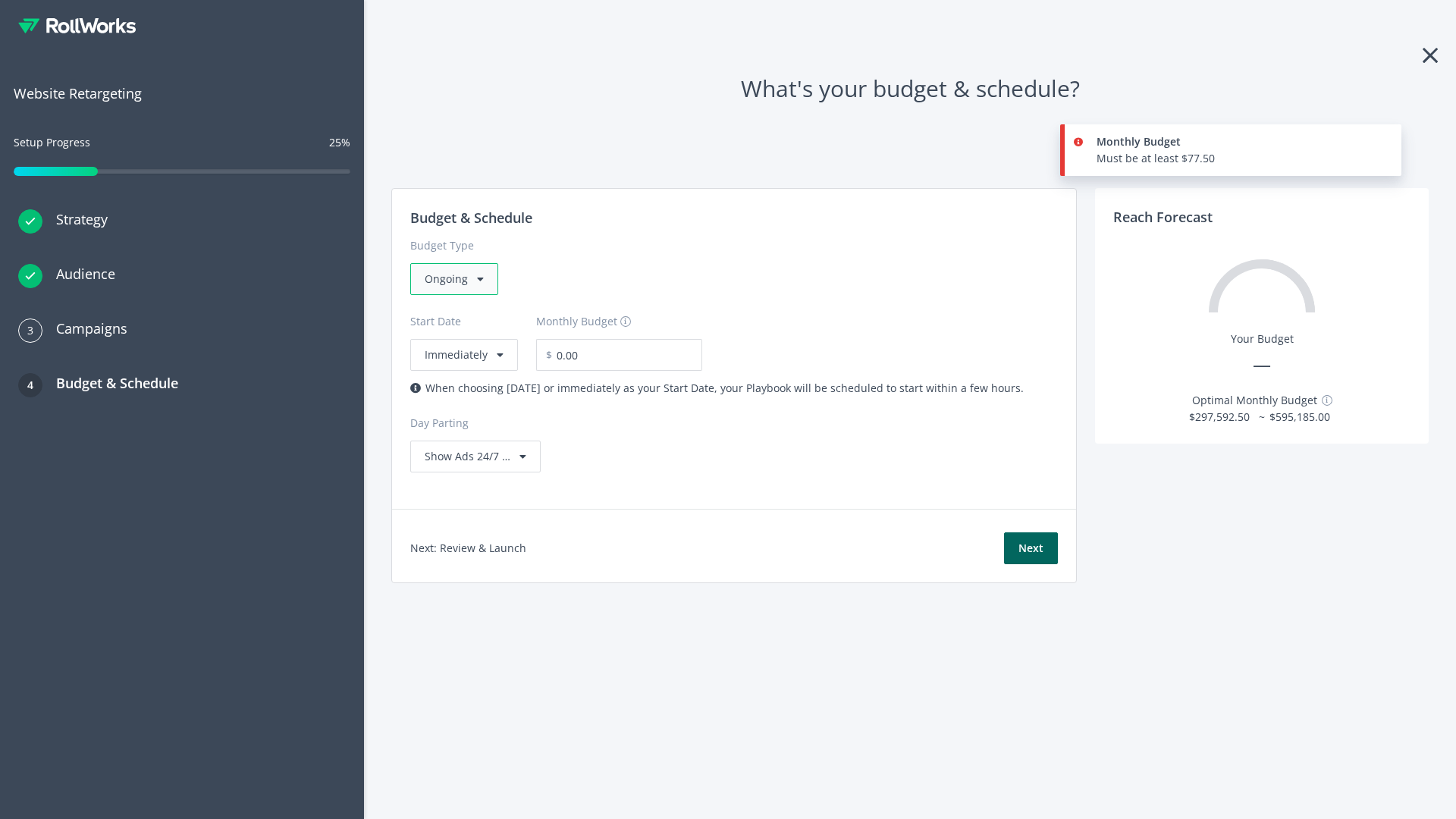
click at [453, 279] on div "Ongoing" at bounding box center [453, 279] width 88 height 32
click at [585, 366] on div "For Playbooks that you want to run for a specific duration of time" at bounding box center [589, 375] width 329 height 17
click at [460, 279] on div "Ongoing" at bounding box center [453, 279] width 88 height 32
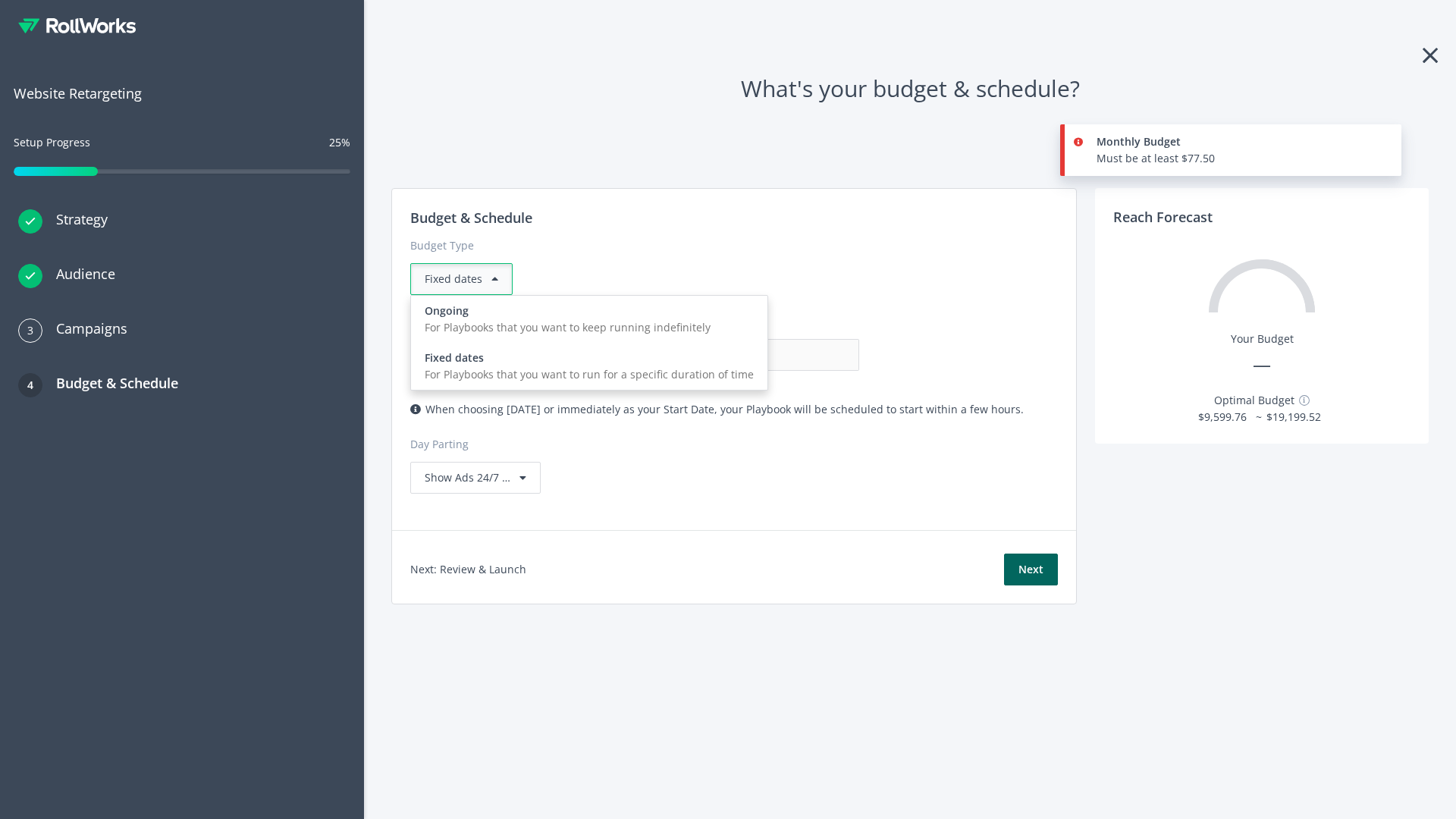
click at [585, 319] on div "For Playbooks that you want to keep running indefinitely" at bounding box center [589, 328] width 329 height 17
click at [709, 355] on input "0.00" at bounding box center [784, 355] width 150 height 32
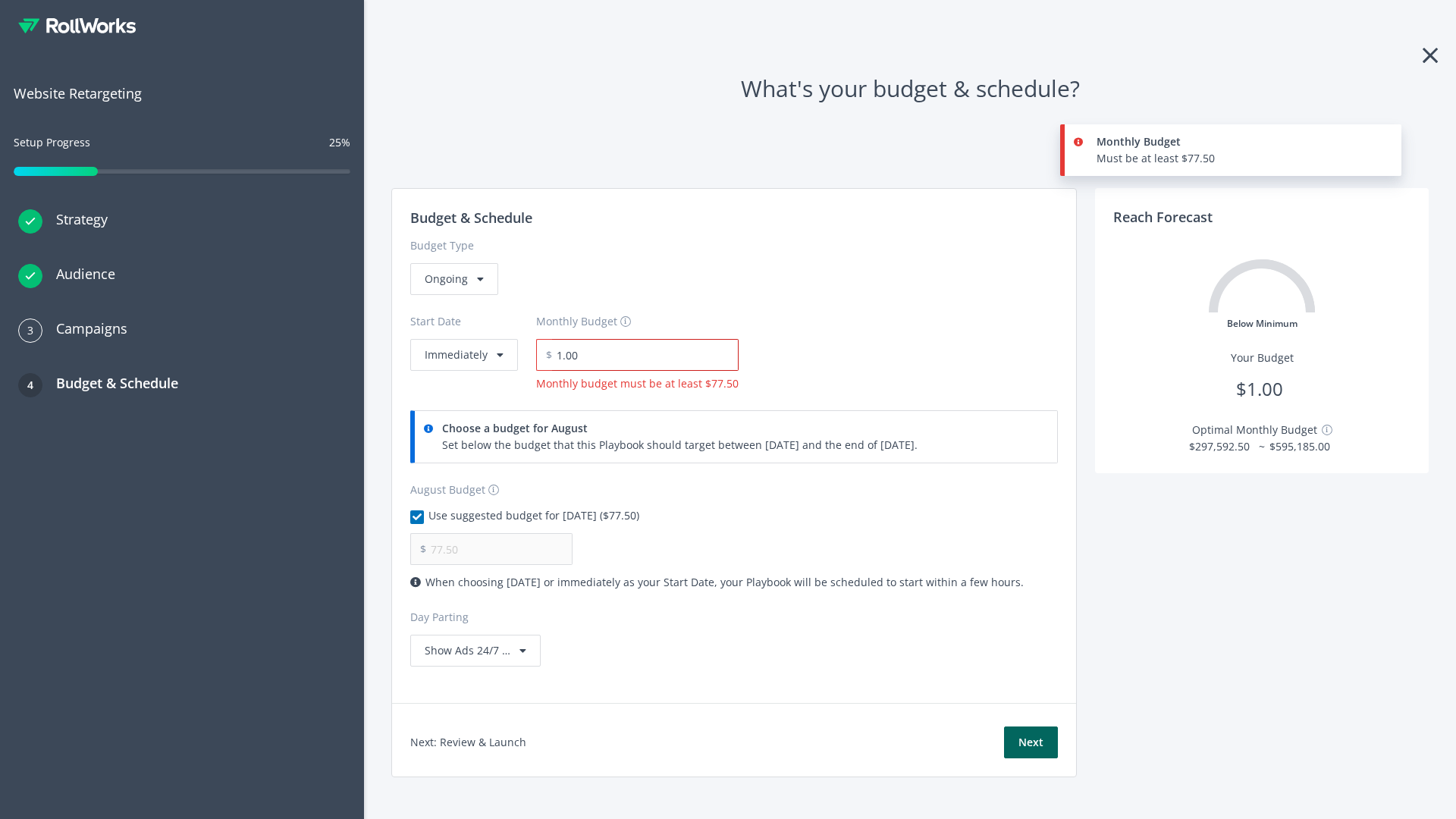
click at [640, 355] on input "1.00" at bounding box center [645, 355] width 187 height 32
type input "1,000.00"
click at [463, 339] on button "Immediately" at bounding box center [464, 355] width 107 height 32
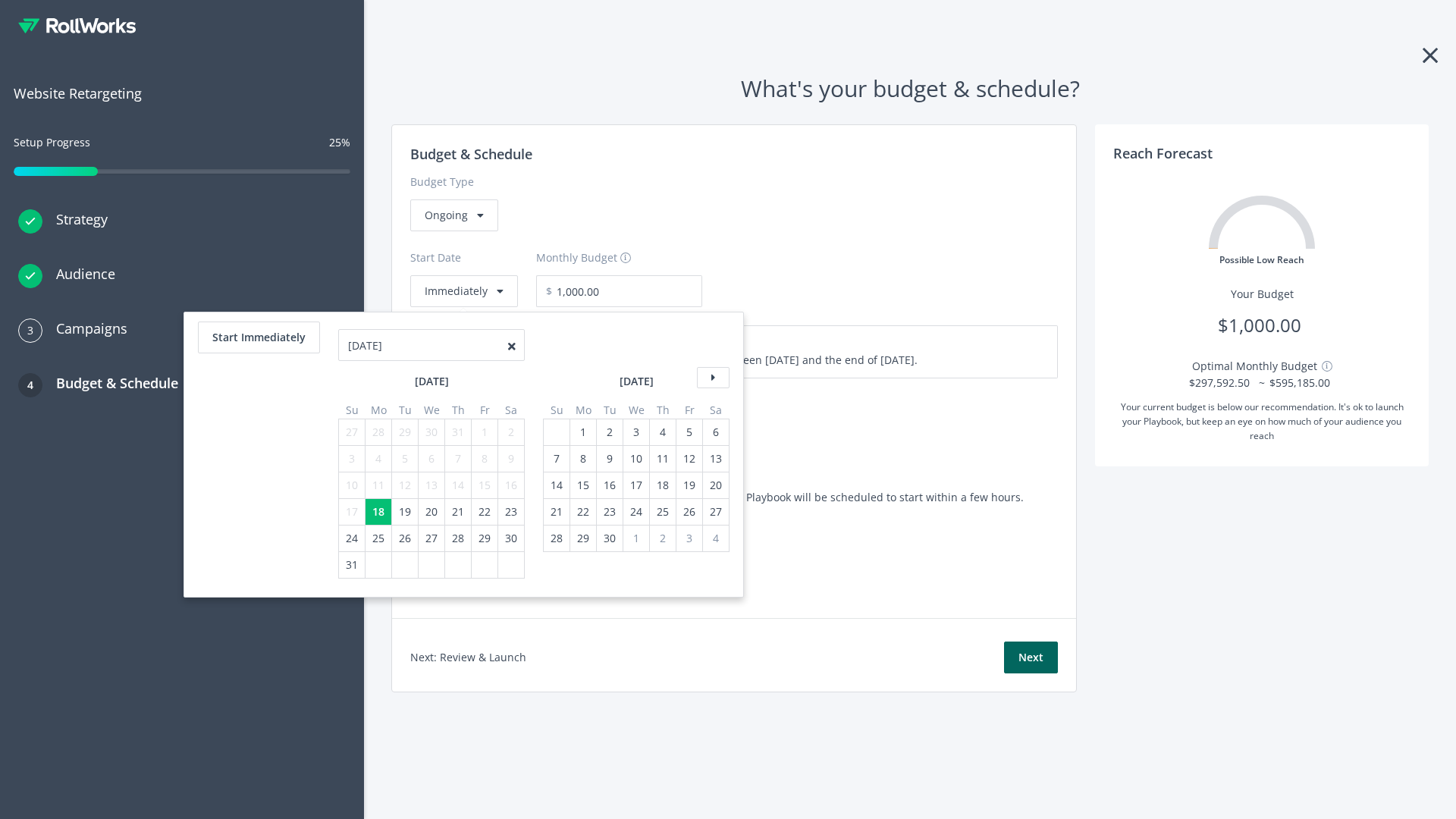
click at [712, 378] on icon at bounding box center [712, 377] width 33 height 21
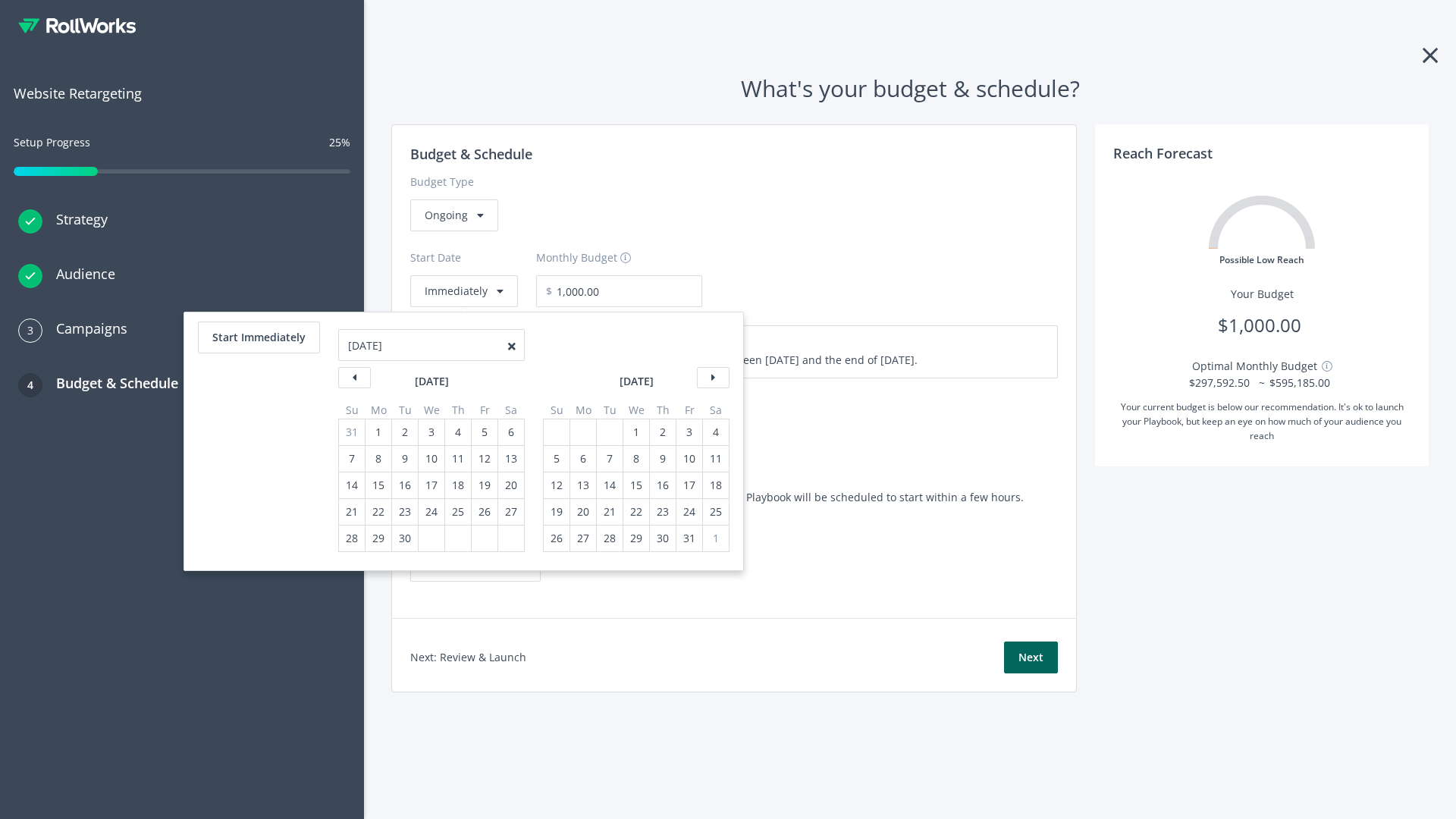
click at [555, 459] on div "5" at bounding box center [557, 459] width 20 height 26
type input "870.97"
click at [635, 433] on div "1" at bounding box center [636, 432] width 20 height 26
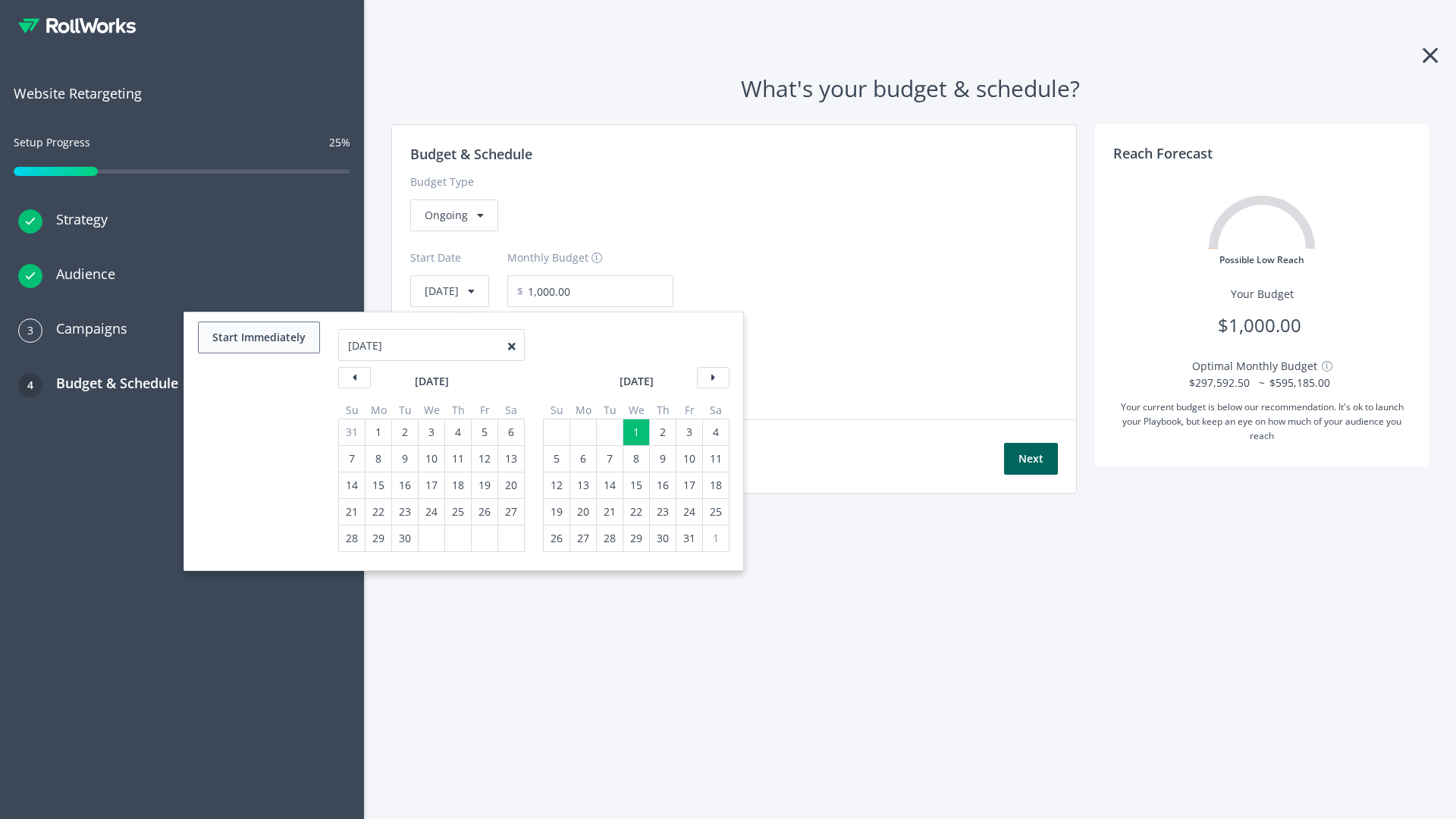
click at [258, 338] on button "Start Immediately" at bounding box center [259, 338] width 122 height 32
type input "[DATE]"
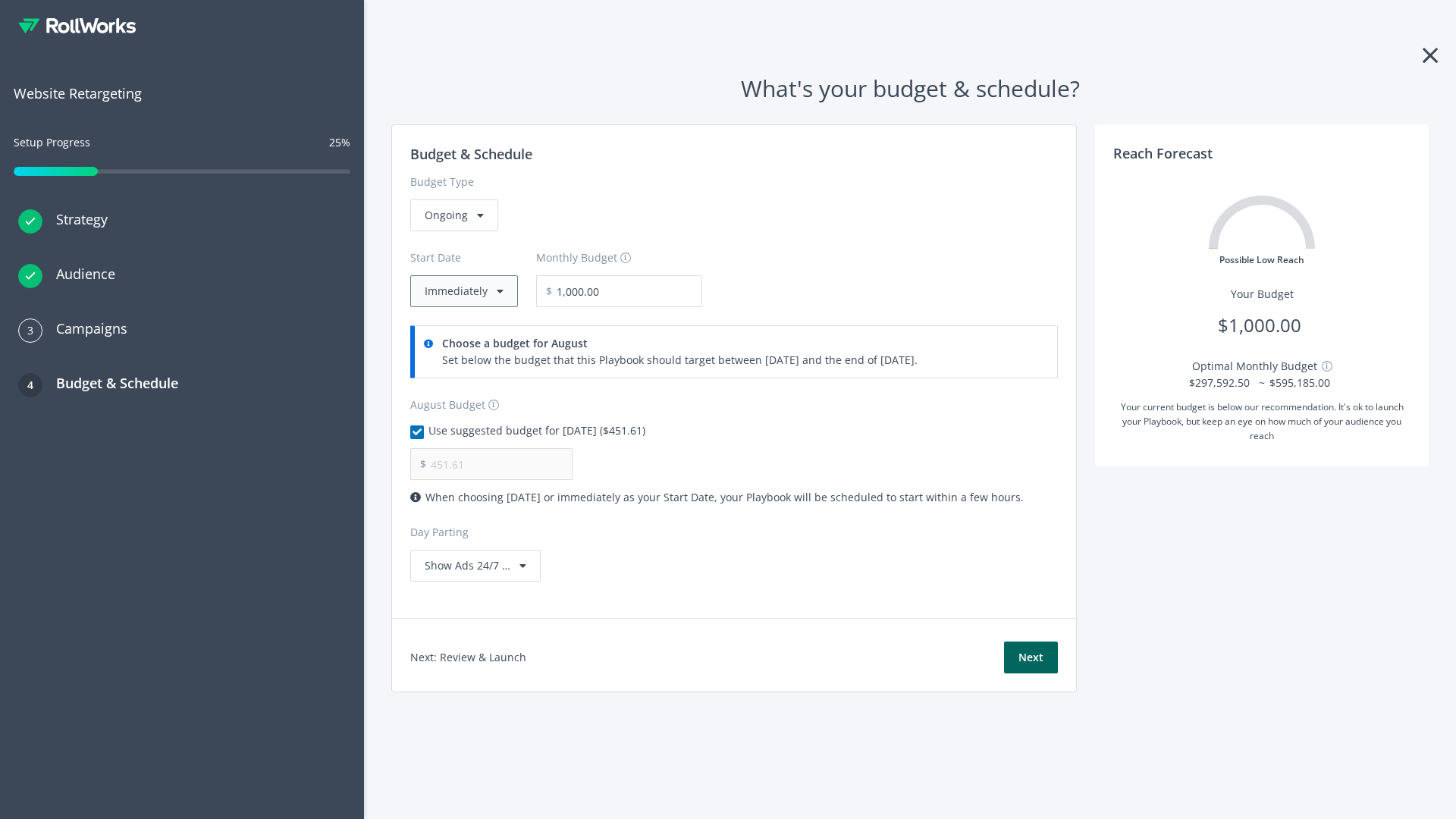
click at [463, 291] on button "Immediately" at bounding box center [464, 291] width 107 height 32
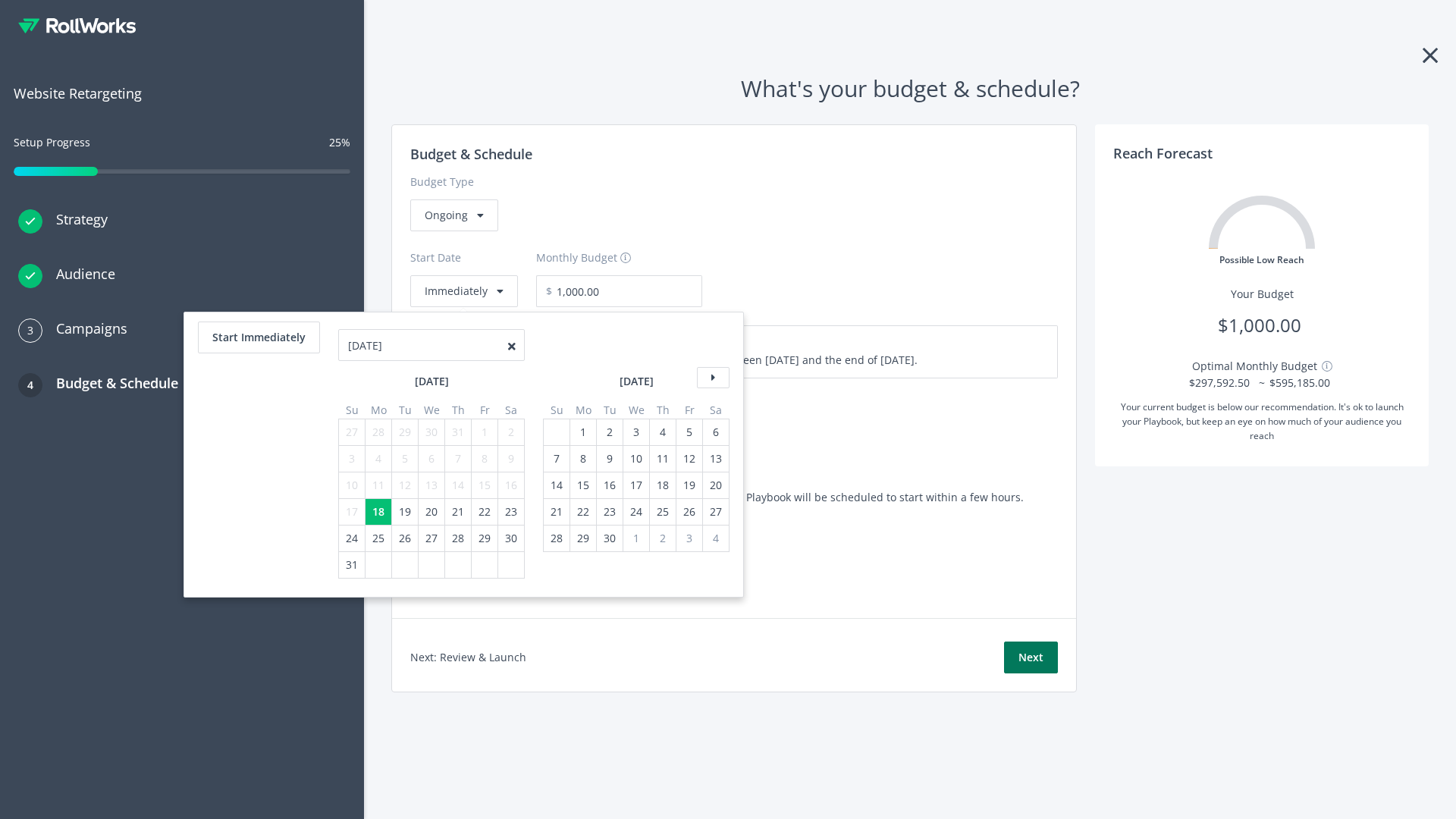
click at [1031, 657] on button "Next" at bounding box center [1031, 657] width 54 height 32
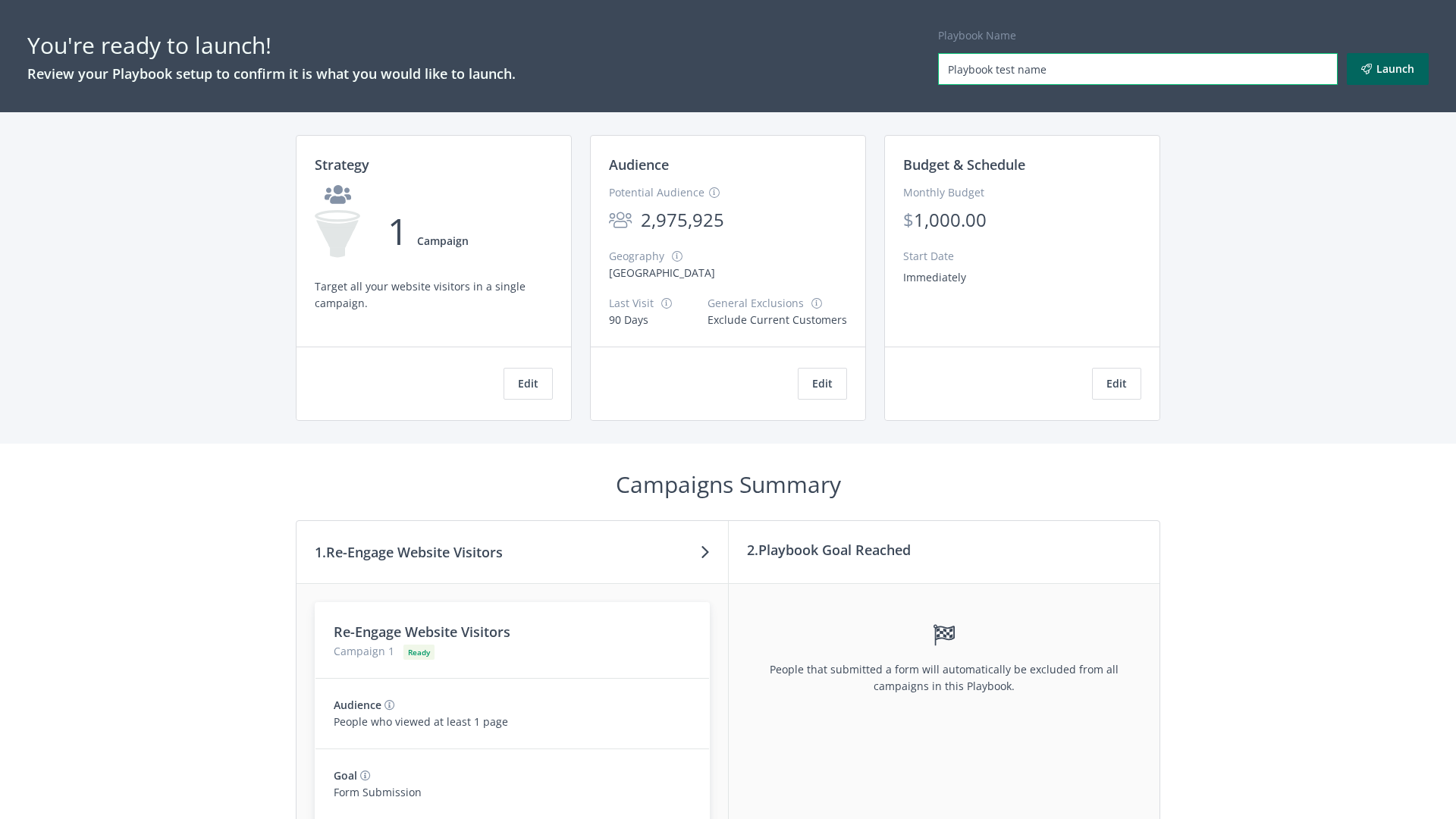
type input "Playbook test name"
click at [1388, 69] on button "Launch" at bounding box center [1388, 69] width 82 height 32
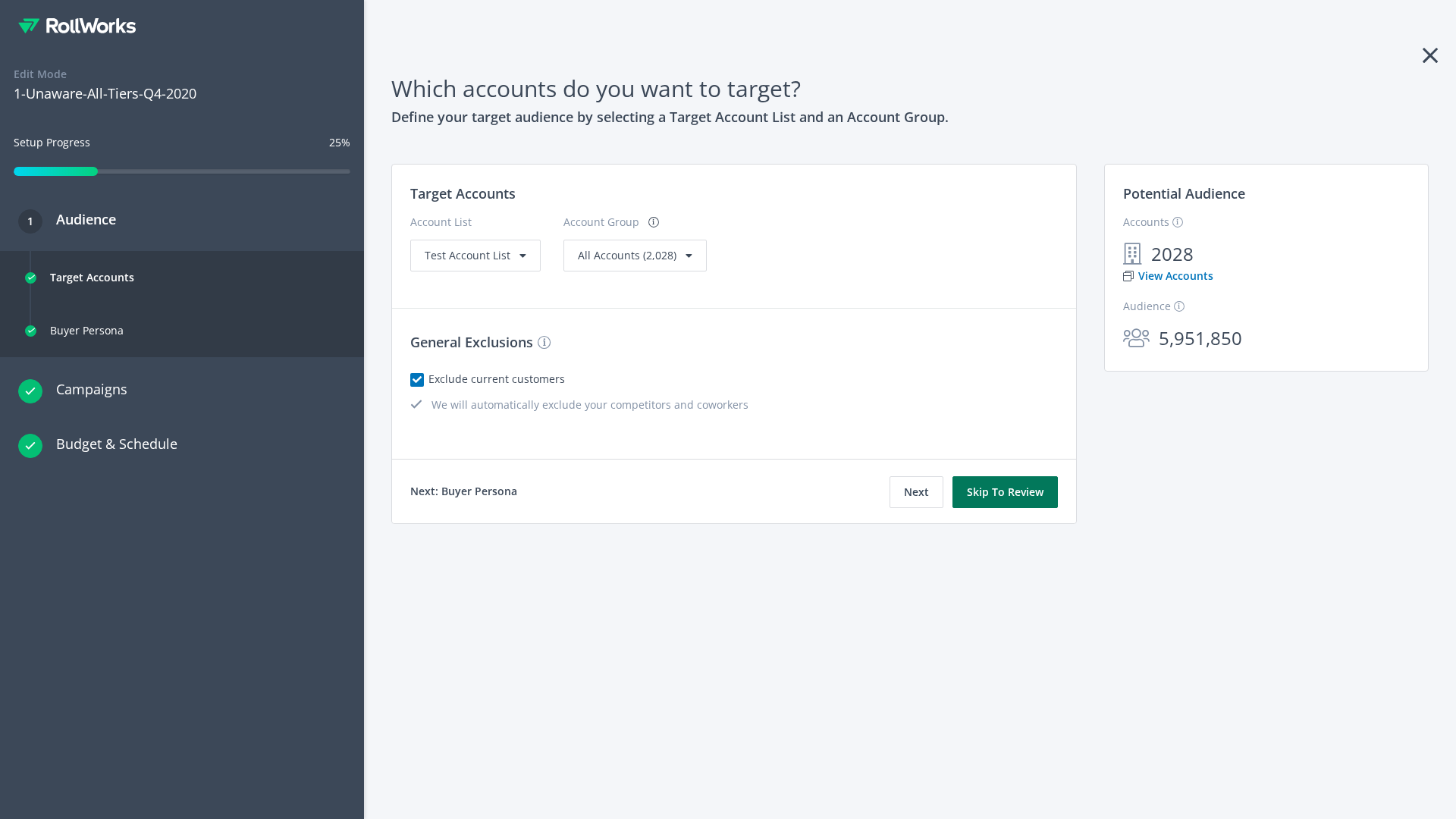
click at [1006, 492] on button "Skip To Review" at bounding box center [1005, 492] width 106 height 32
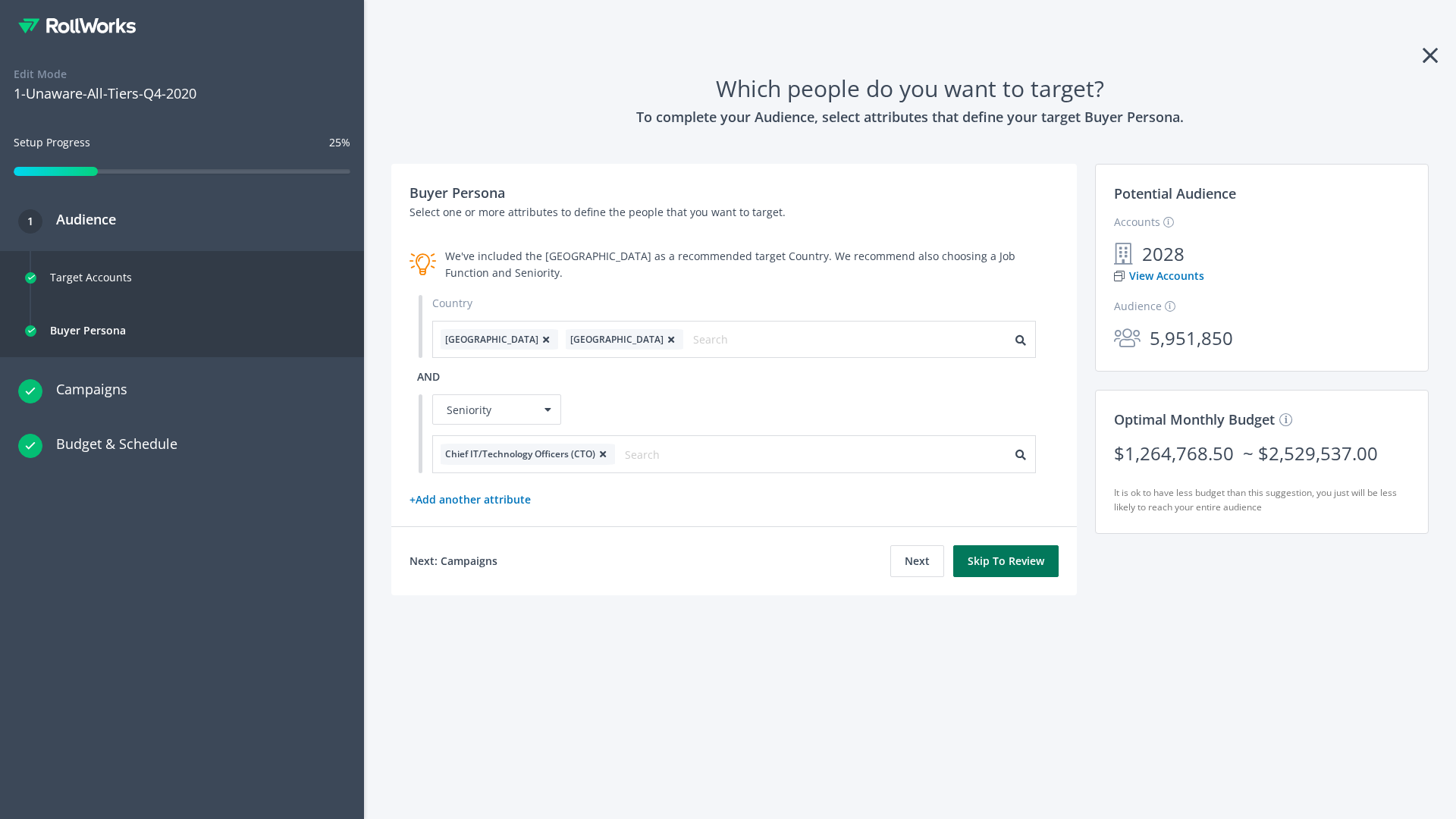
click at [1007, 561] on button "Skip To Review" at bounding box center [1006, 562] width 106 height 32
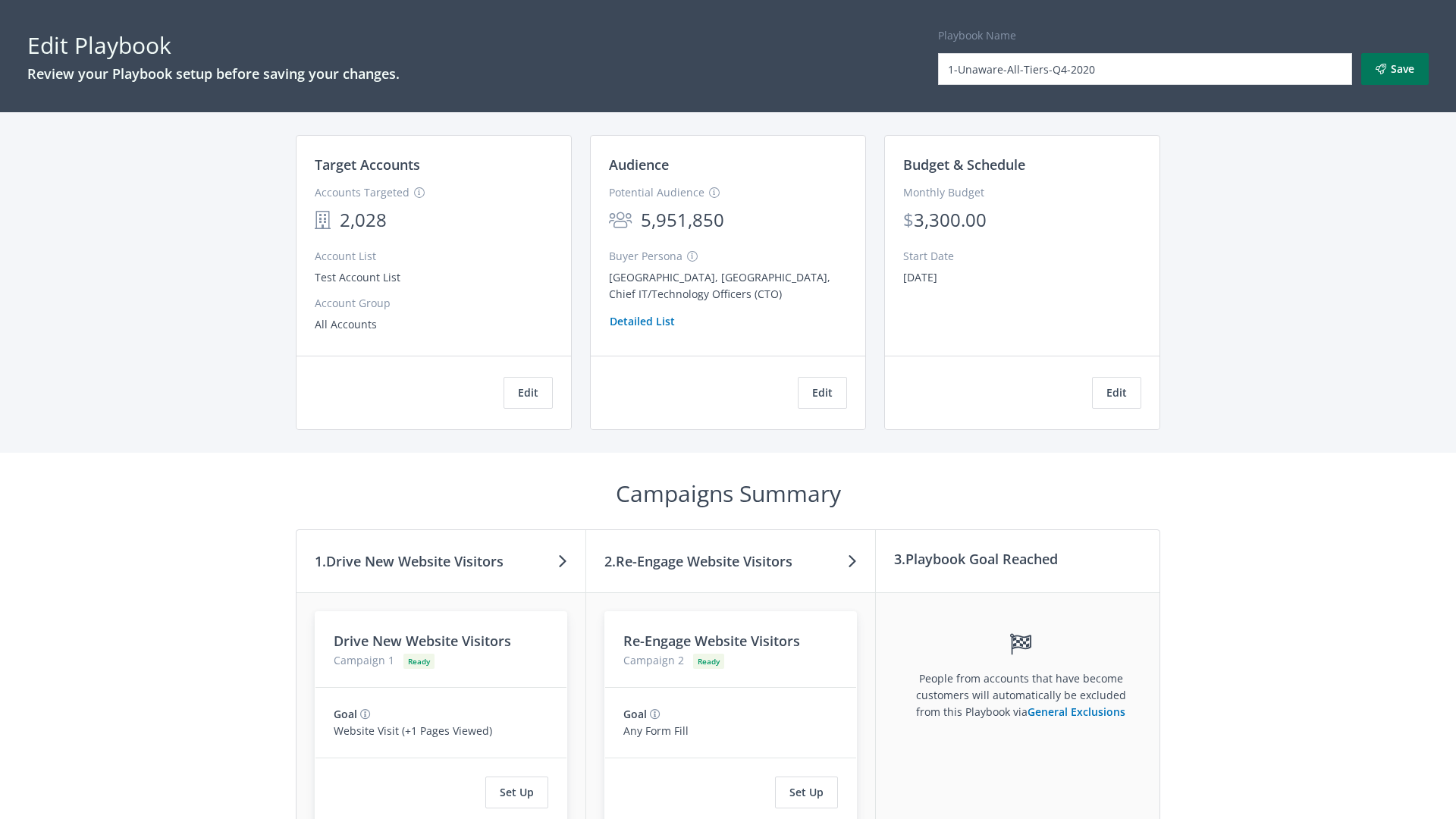
click at [1395, 69] on button "Save" at bounding box center [1395, 69] width 68 height 32
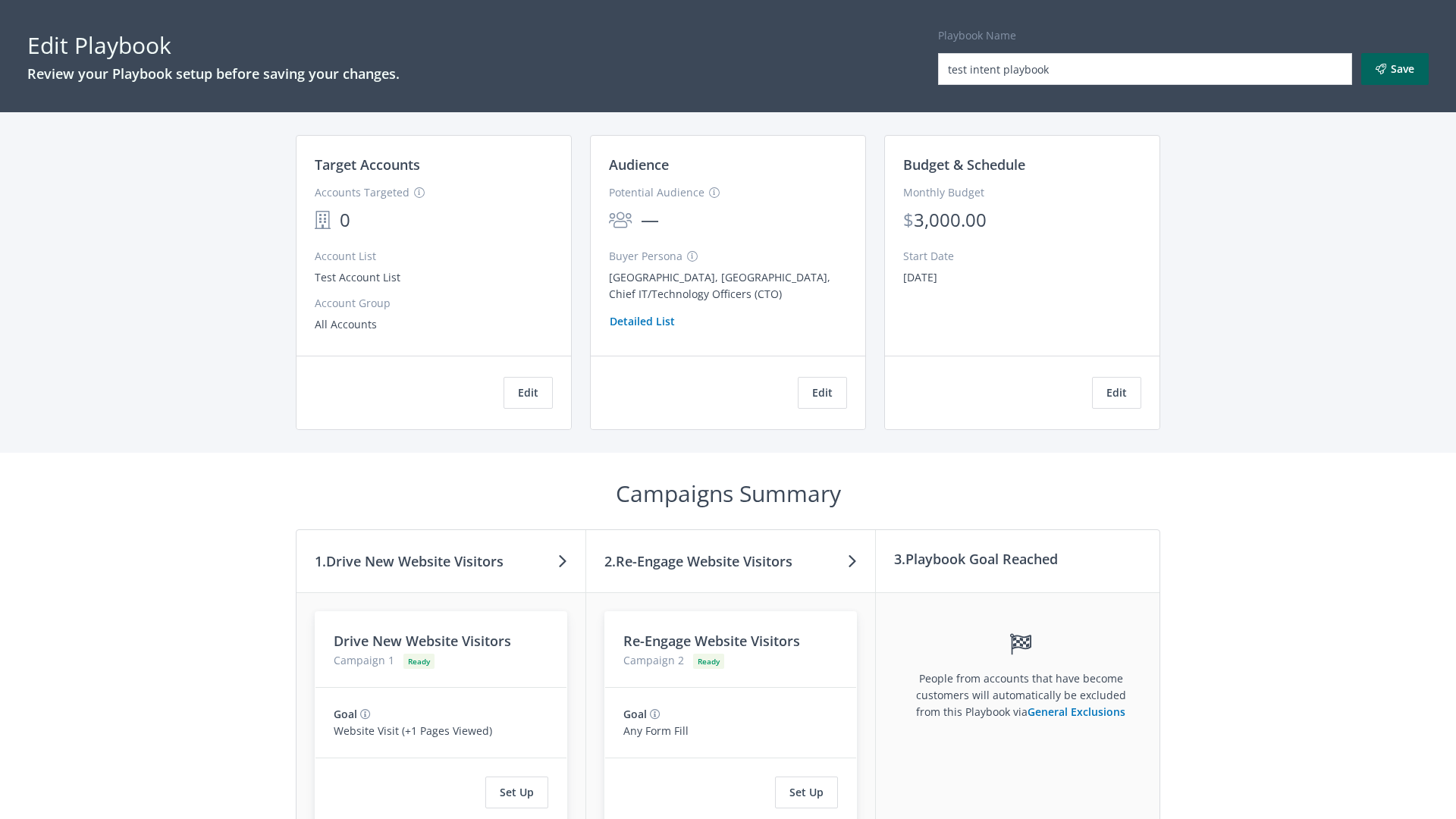
scroll to position [128, 0]
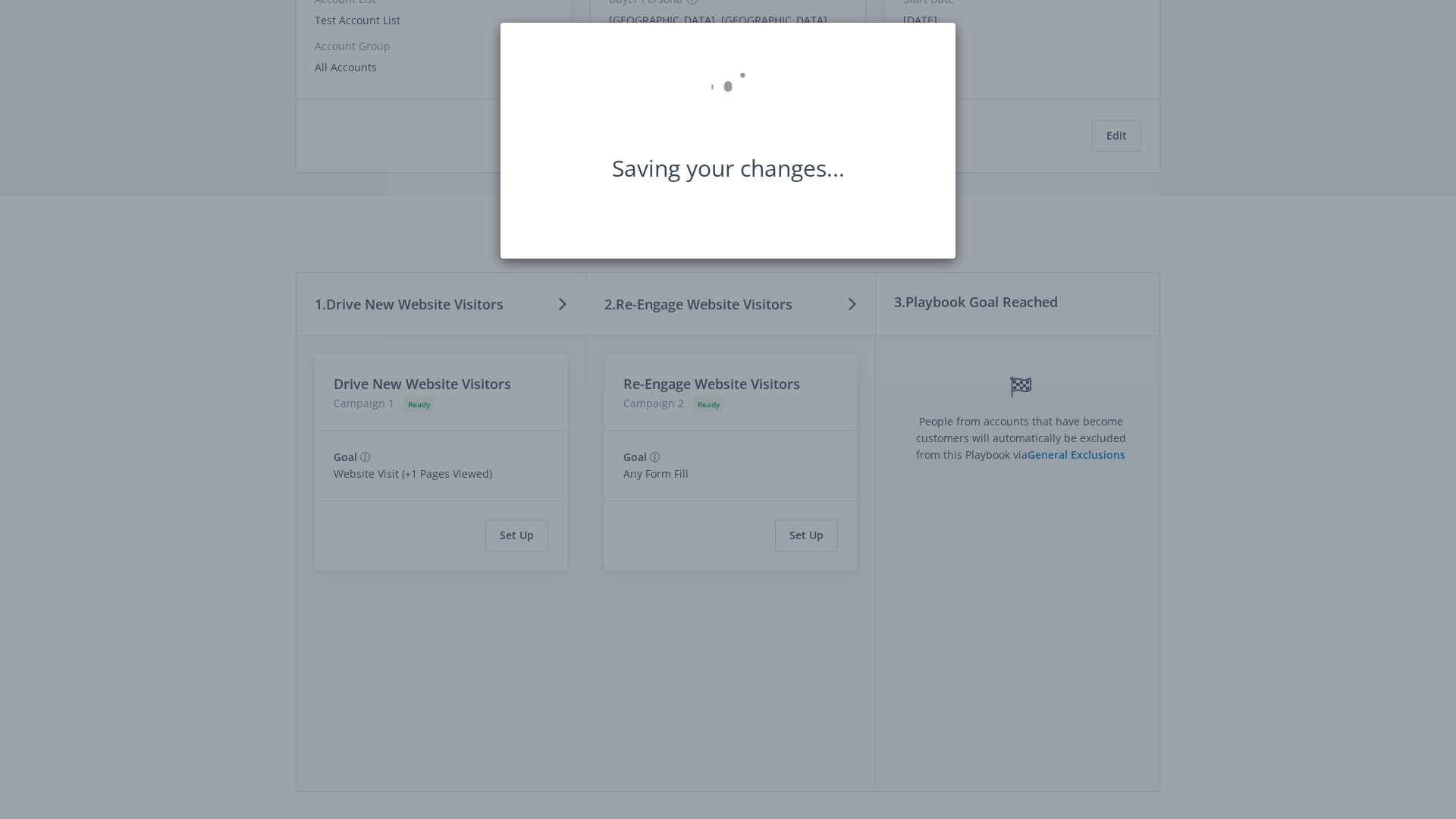
scroll to position [0, 0]
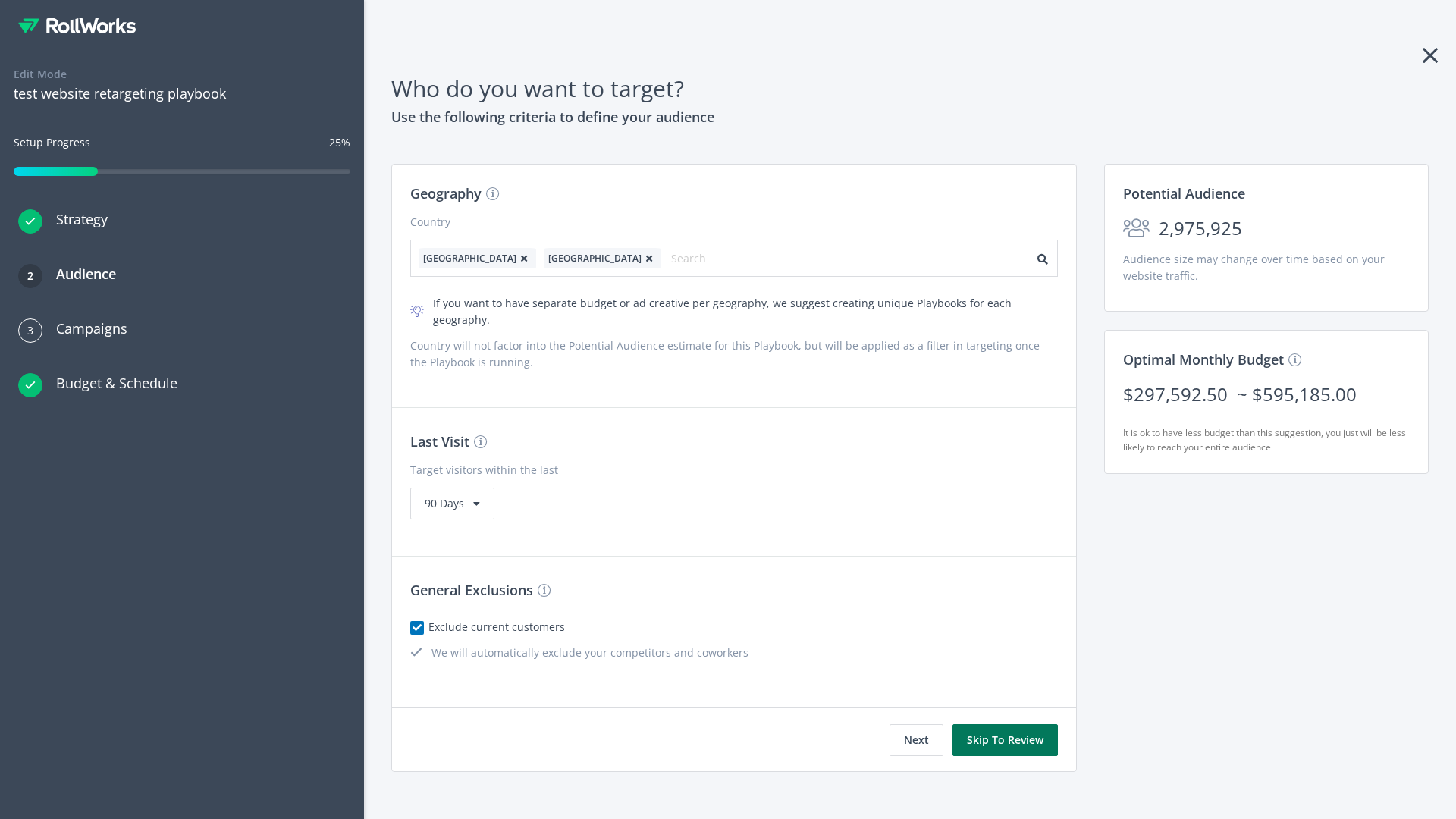
click at [1006, 724] on button "Skip To Review" at bounding box center [1005, 740] width 106 height 32
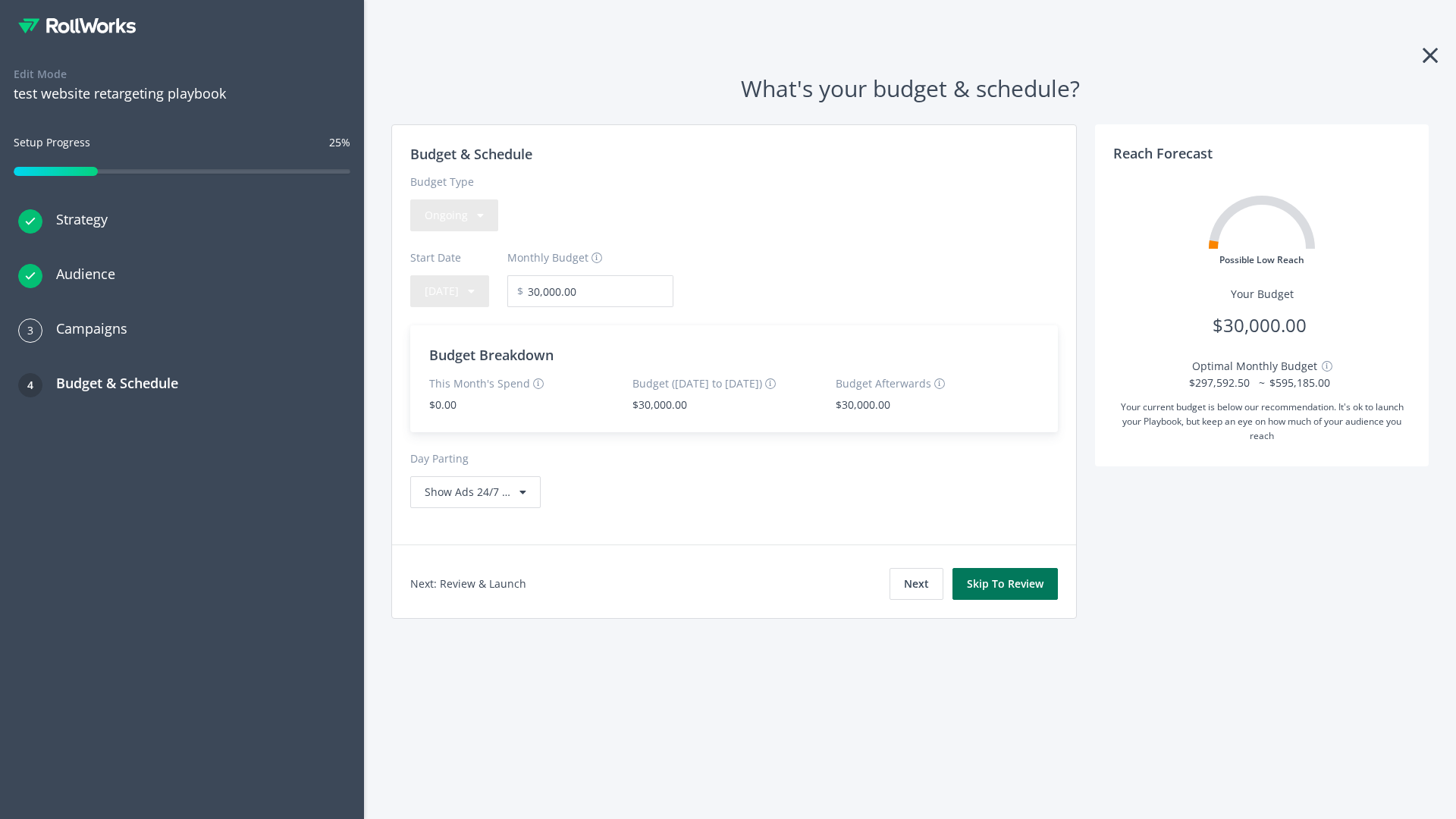
click at [1006, 583] on button "Skip To Review" at bounding box center [1005, 584] width 106 height 32
